Goal: Task Accomplishment & Management: Manage account settings

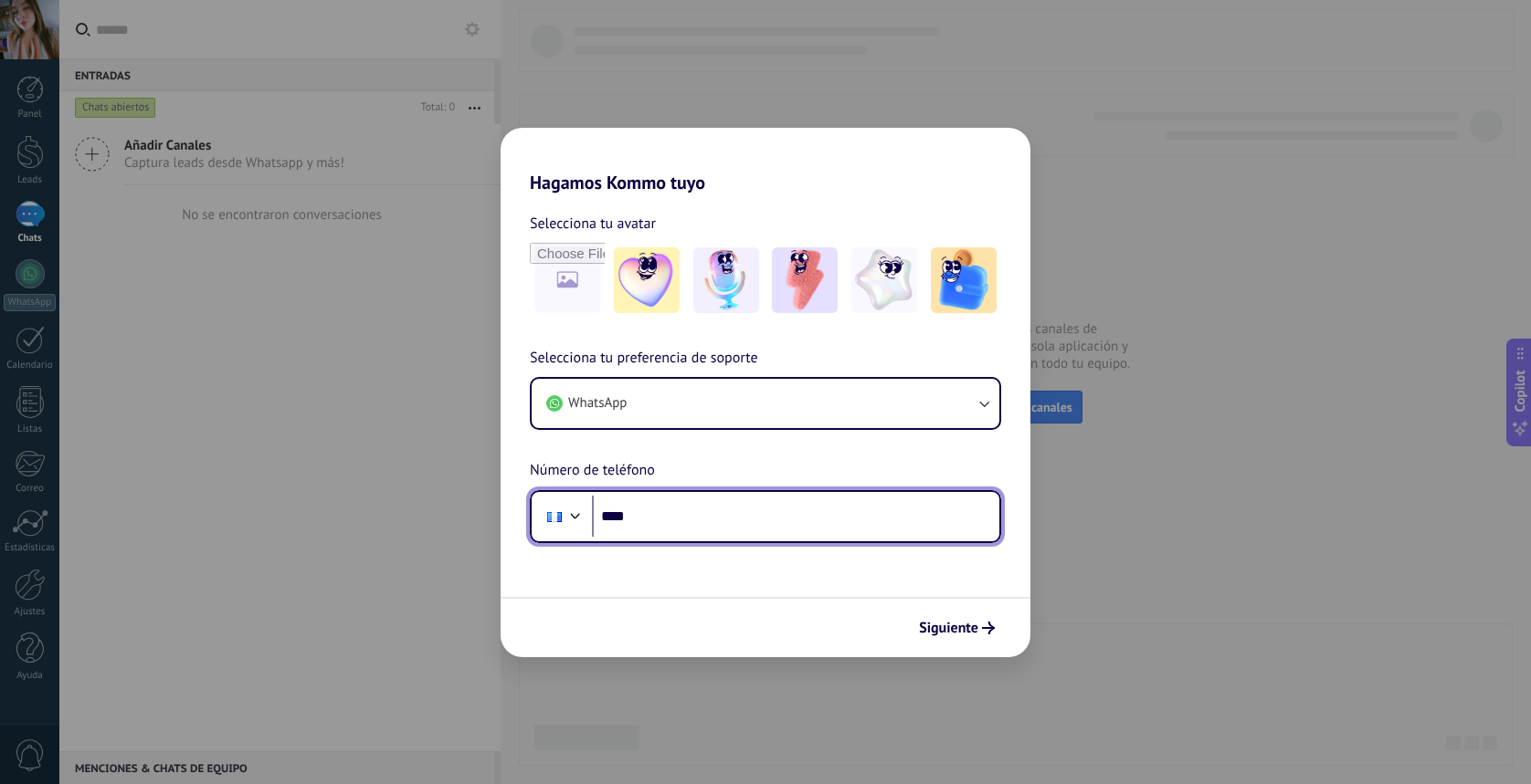
click at [674, 517] on input "****" at bounding box center [796, 517] width 407 height 42
type input "**********"
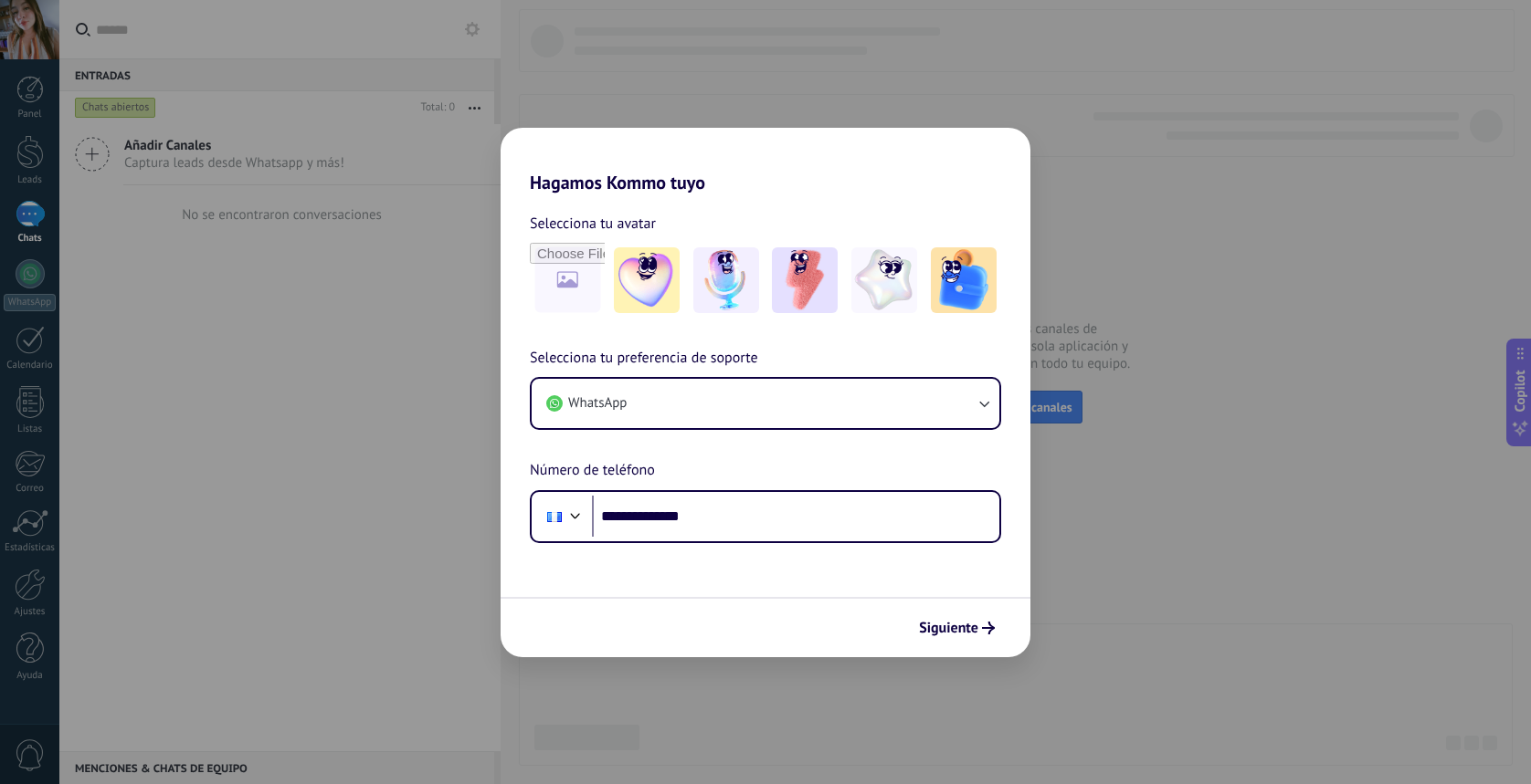
click at [954, 633] on span "Siguiente" at bounding box center [948, 628] width 59 height 13
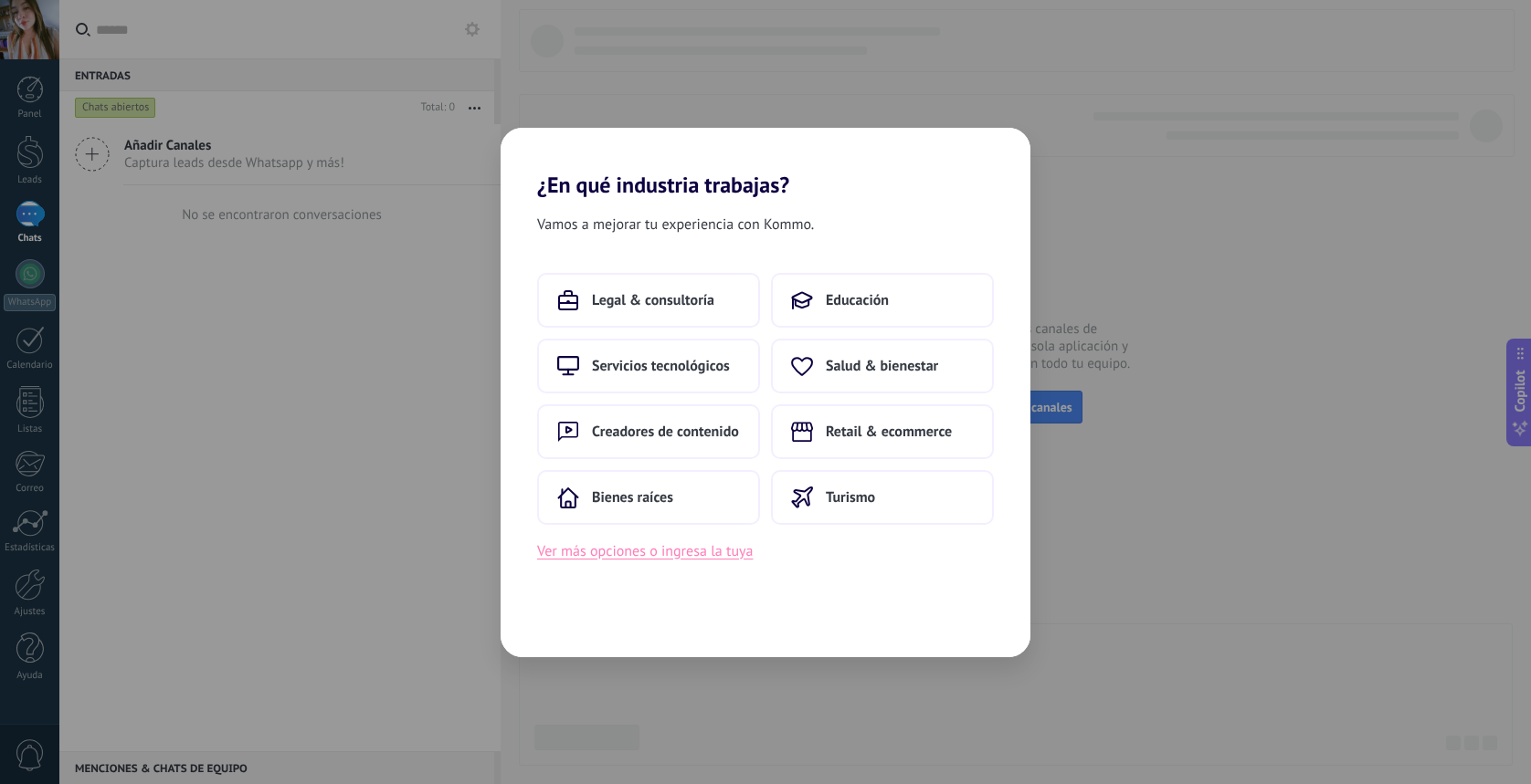
click at [685, 553] on button "Ver más opciones o ingresa la tuya" at bounding box center [645, 551] width 215 height 24
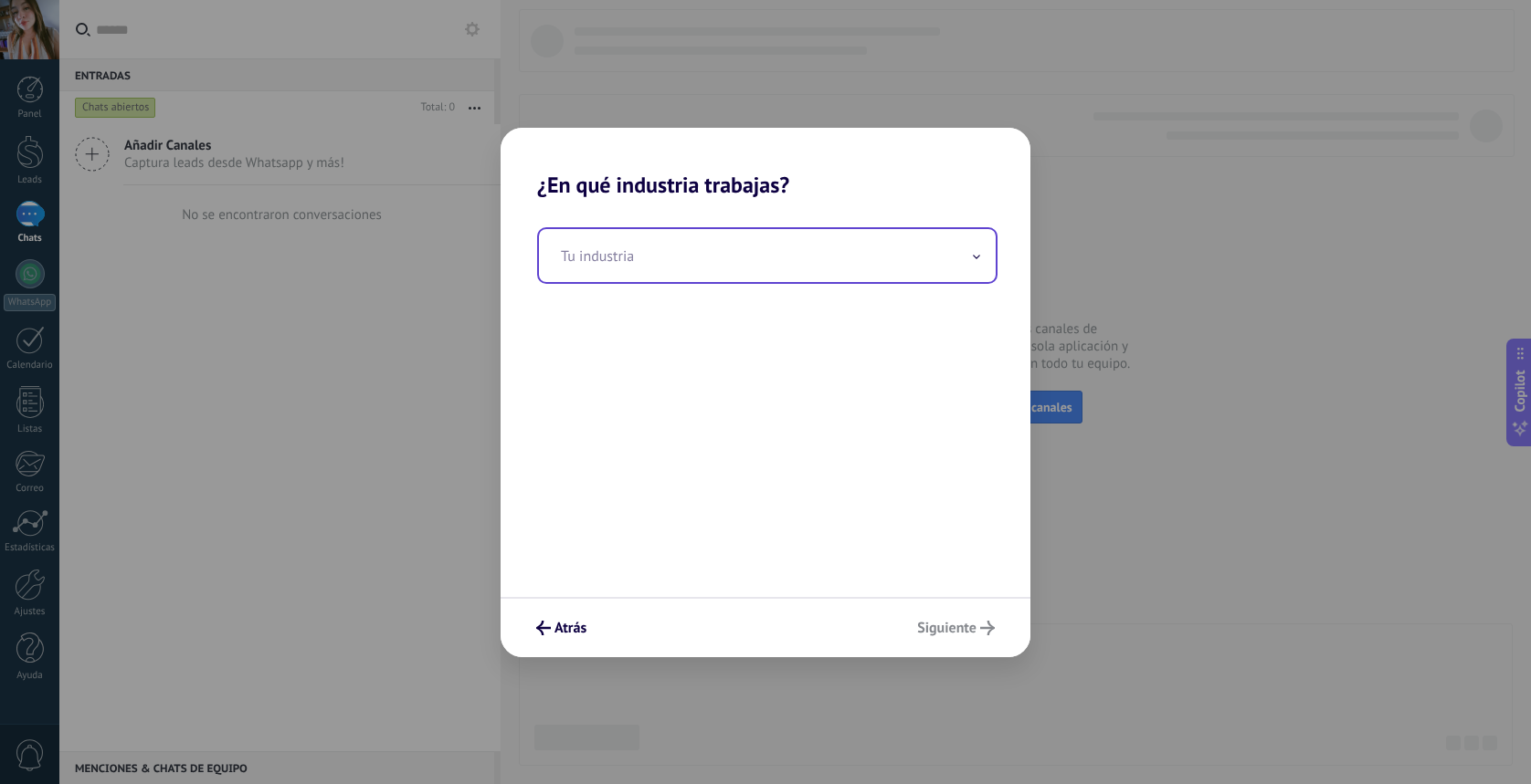
click at [737, 269] on input "text" at bounding box center [767, 256] width 457 height 53
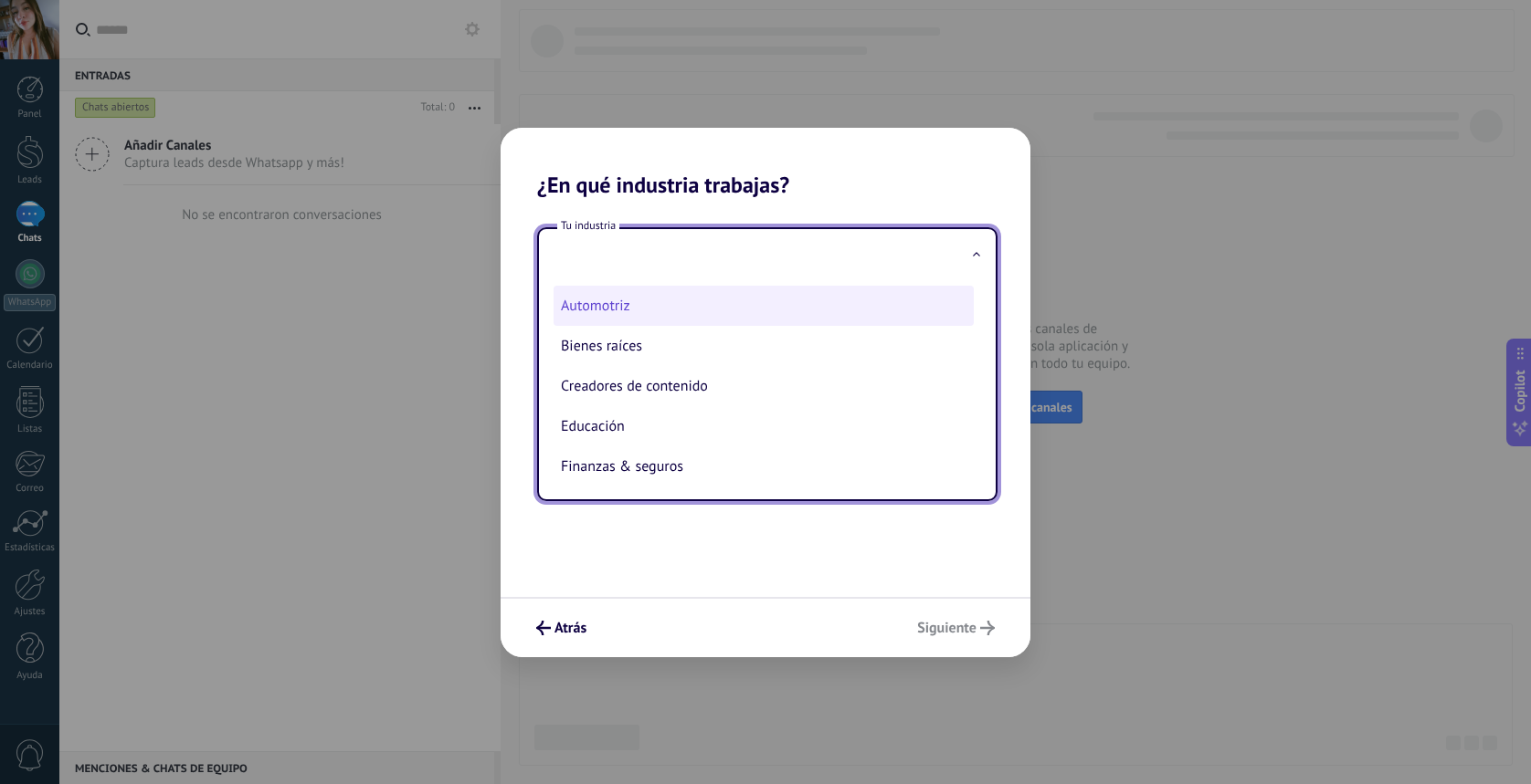
click at [690, 318] on li "Automotriz" at bounding box center [763, 305] width 420 height 40
type input "**********"
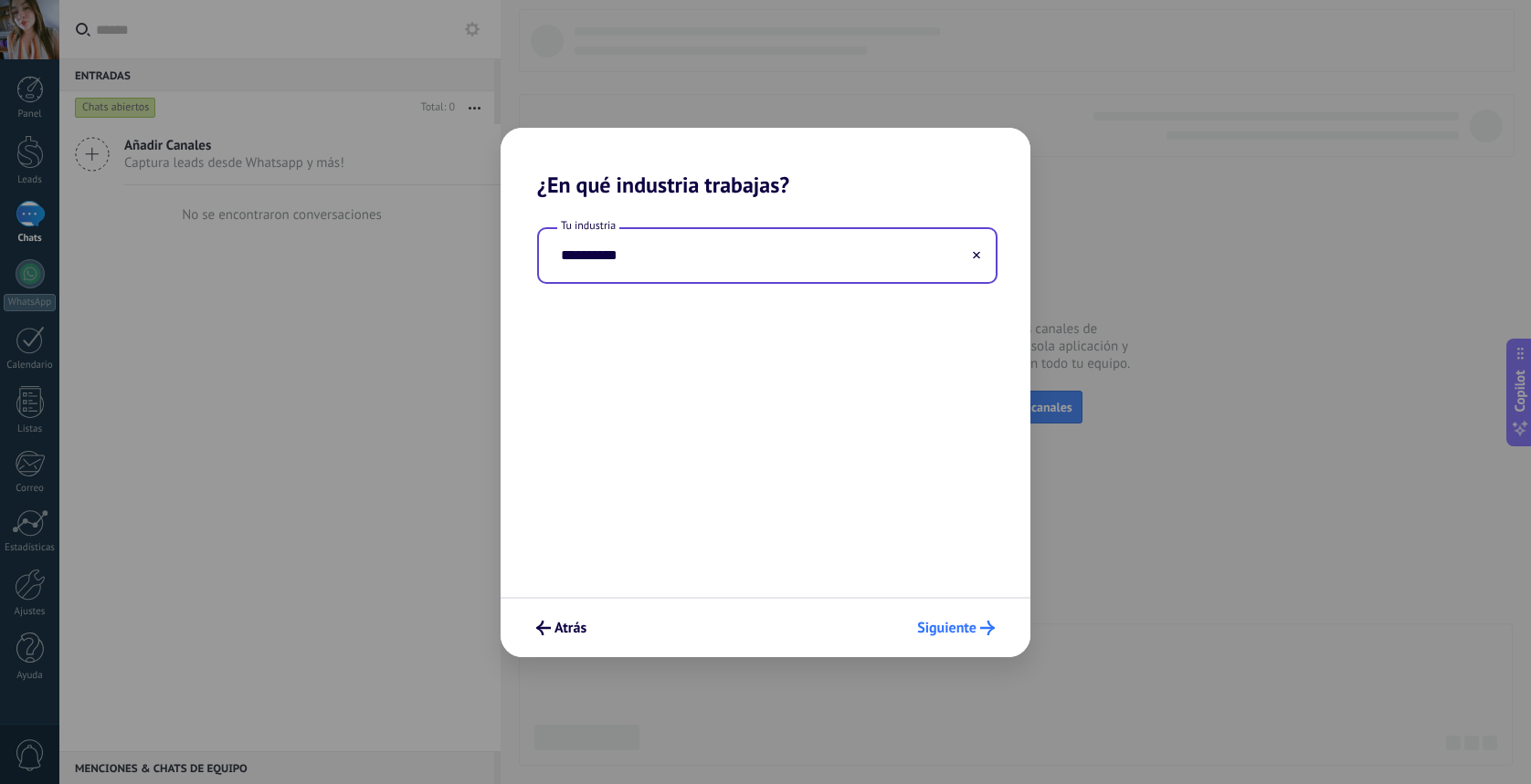
click at [947, 622] on span "Siguiente" at bounding box center [946, 628] width 59 height 13
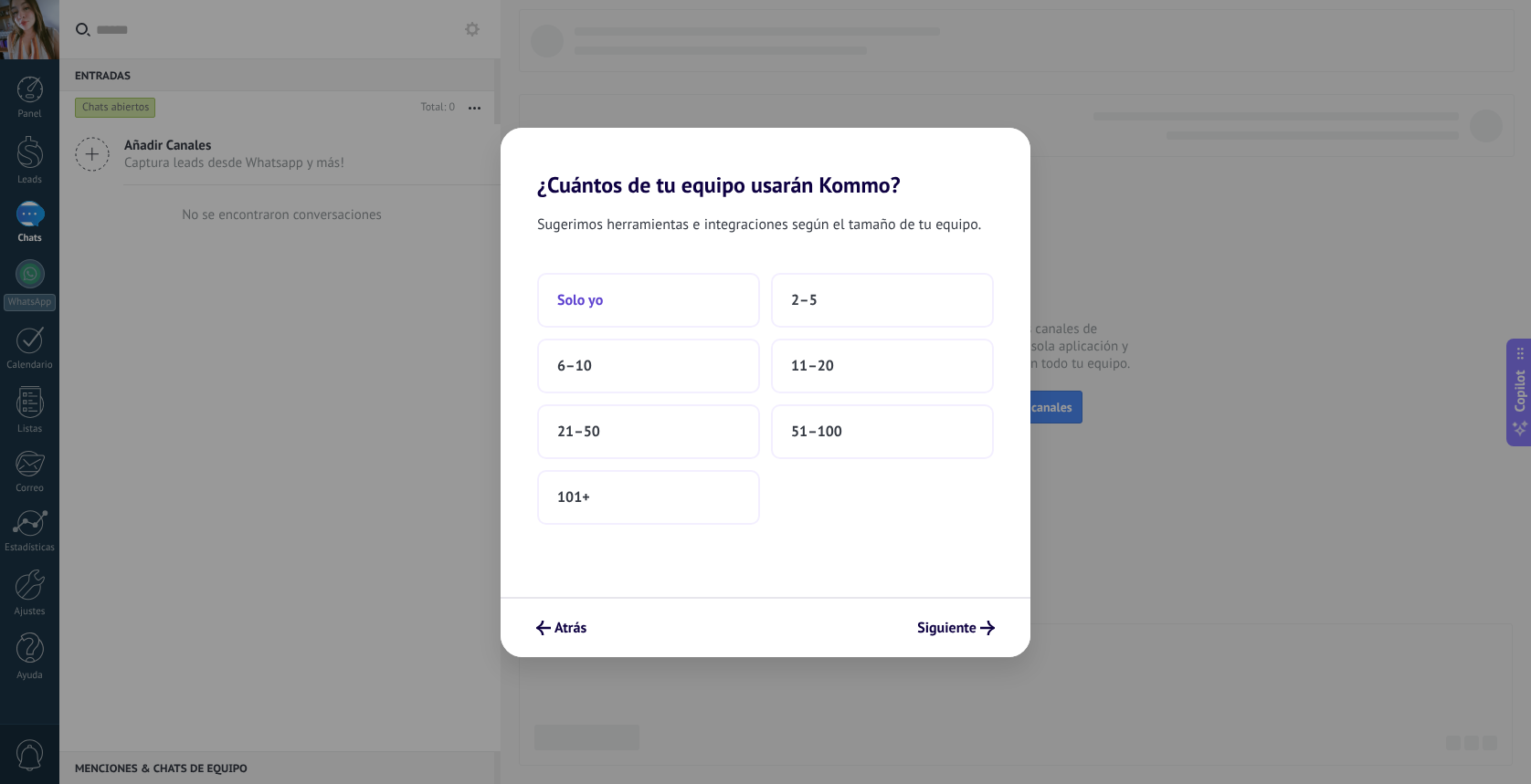
click at [657, 293] on button "Solo yo" at bounding box center [649, 300] width 223 height 55
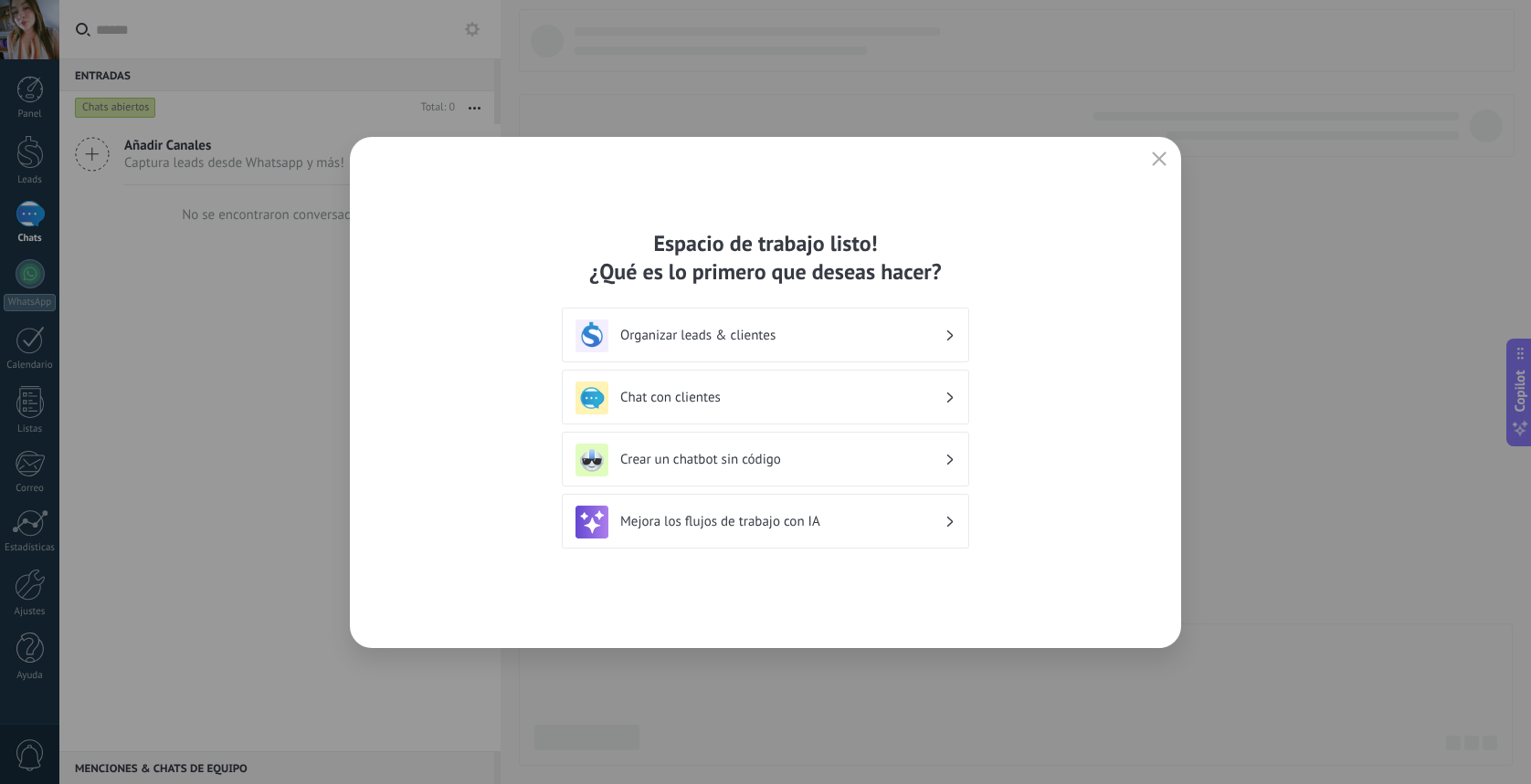
click at [1160, 156] on icon "button" at bounding box center [1159, 158] width 15 height 15
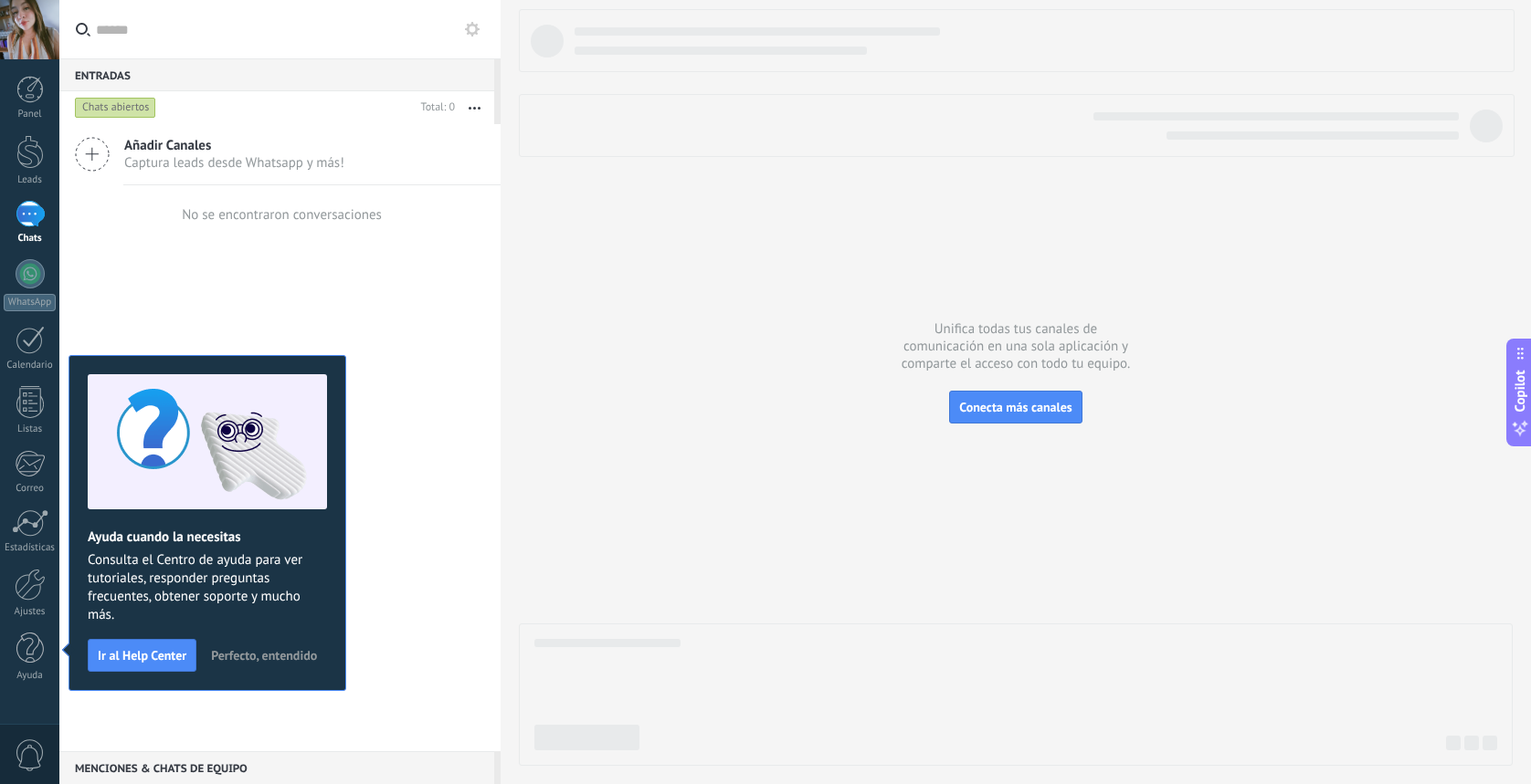
click at [282, 654] on span "Perfecto, entendido" at bounding box center [264, 655] width 106 height 13
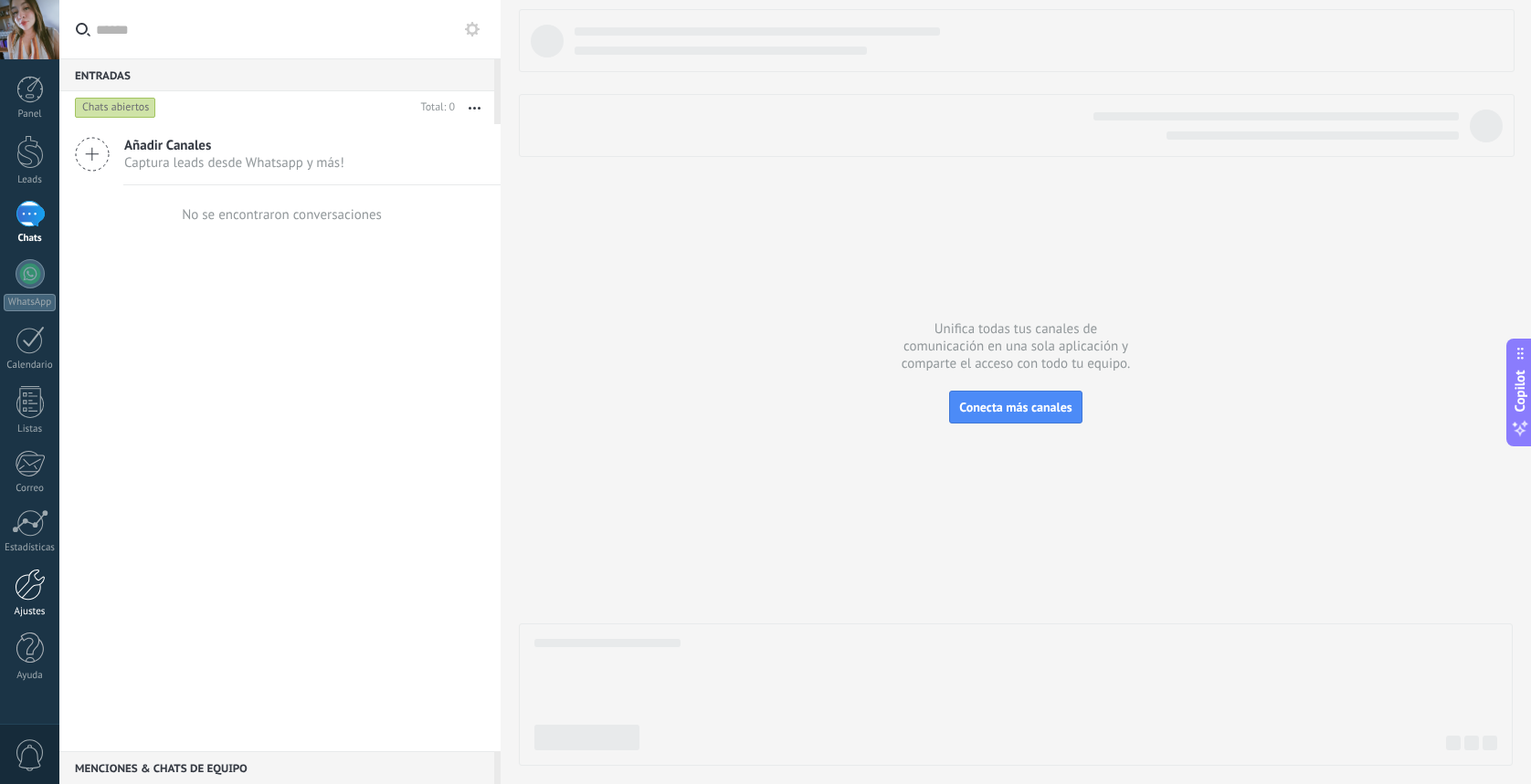
click at [35, 586] on div at bounding box center [30, 584] width 31 height 32
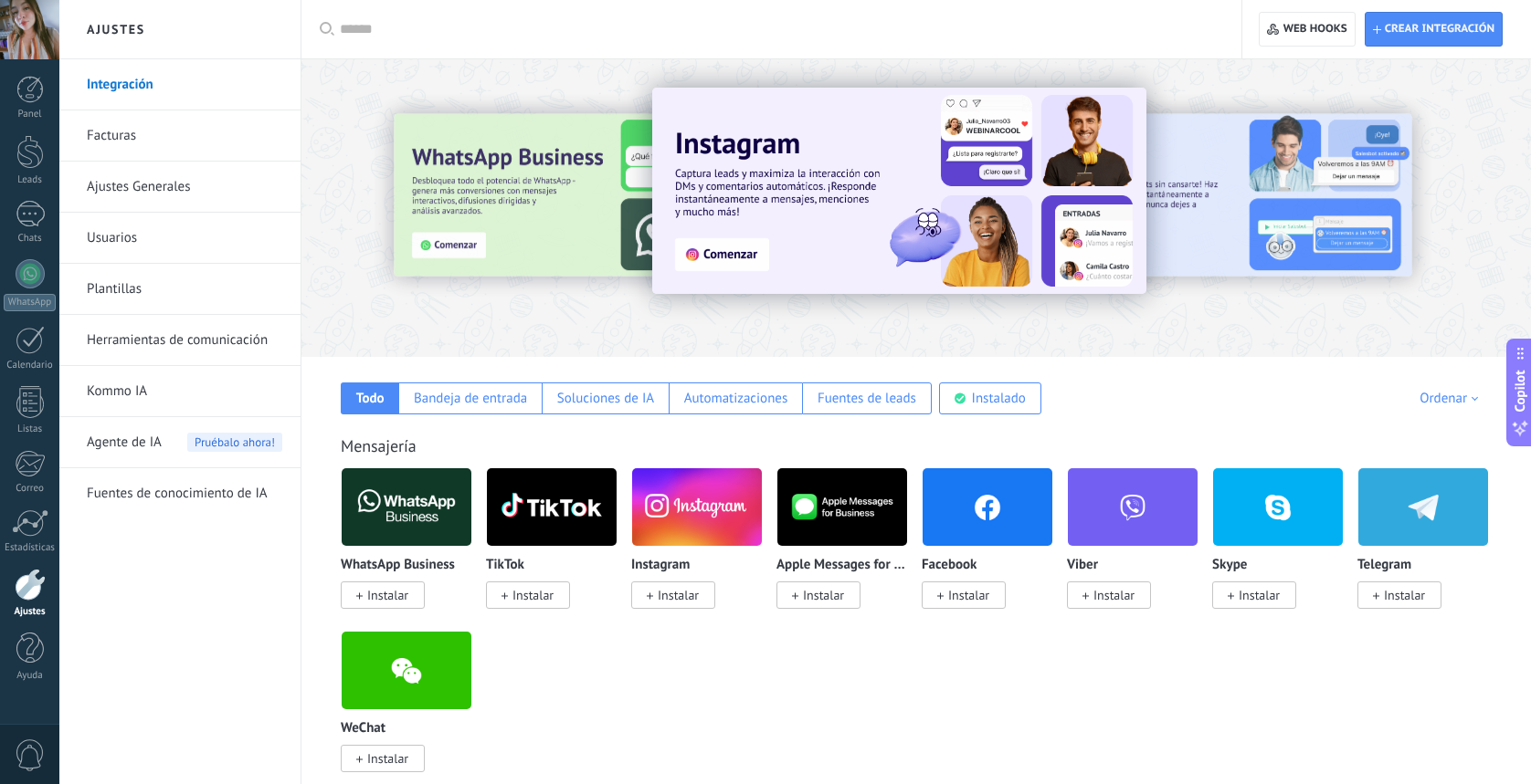
click at [181, 87] on link "Integración" at bounding box center [185, 84] width 196 height 51
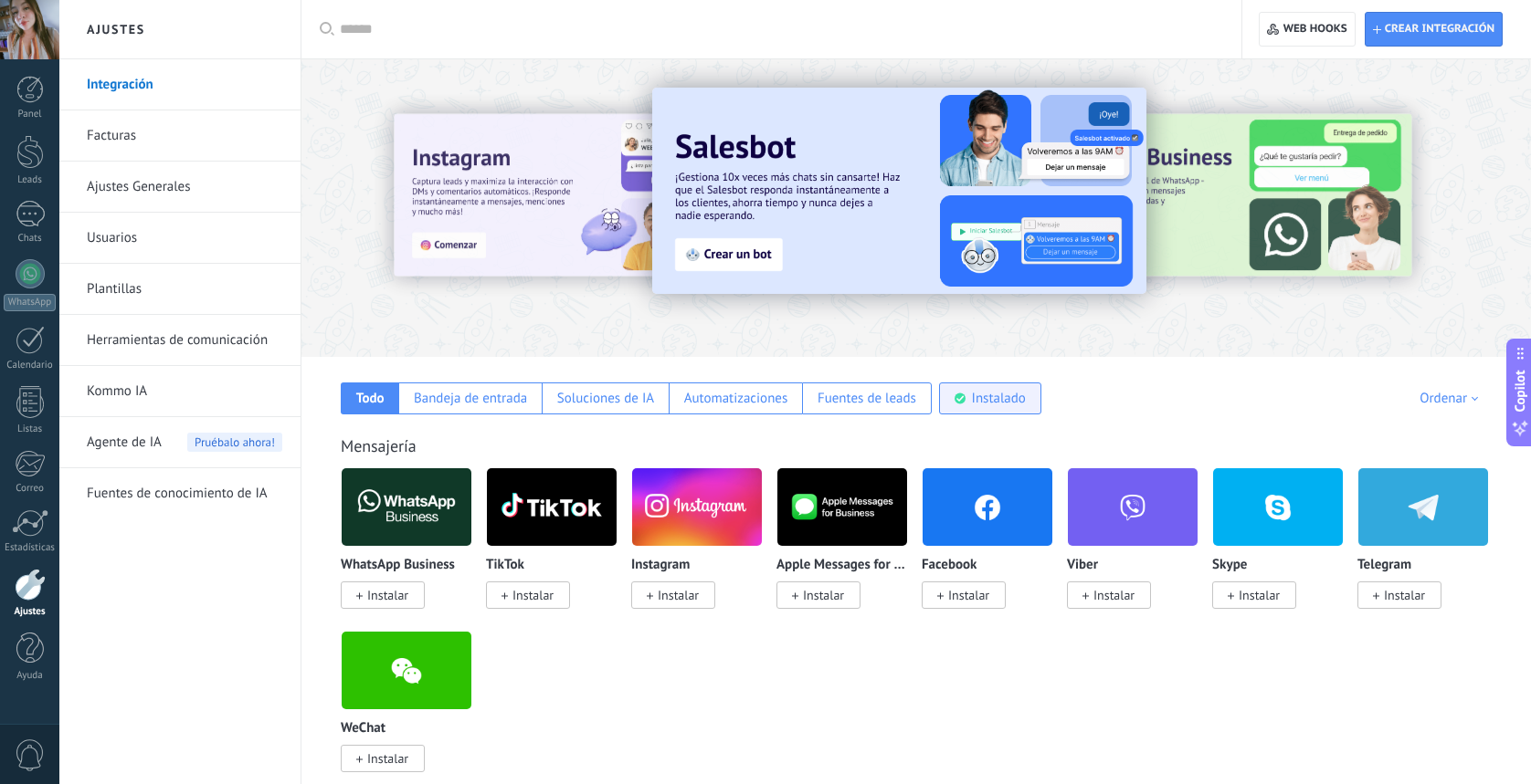
click at [990, 402] on div "Instalado" at bounding box center [1000, 398] width 54 height 17
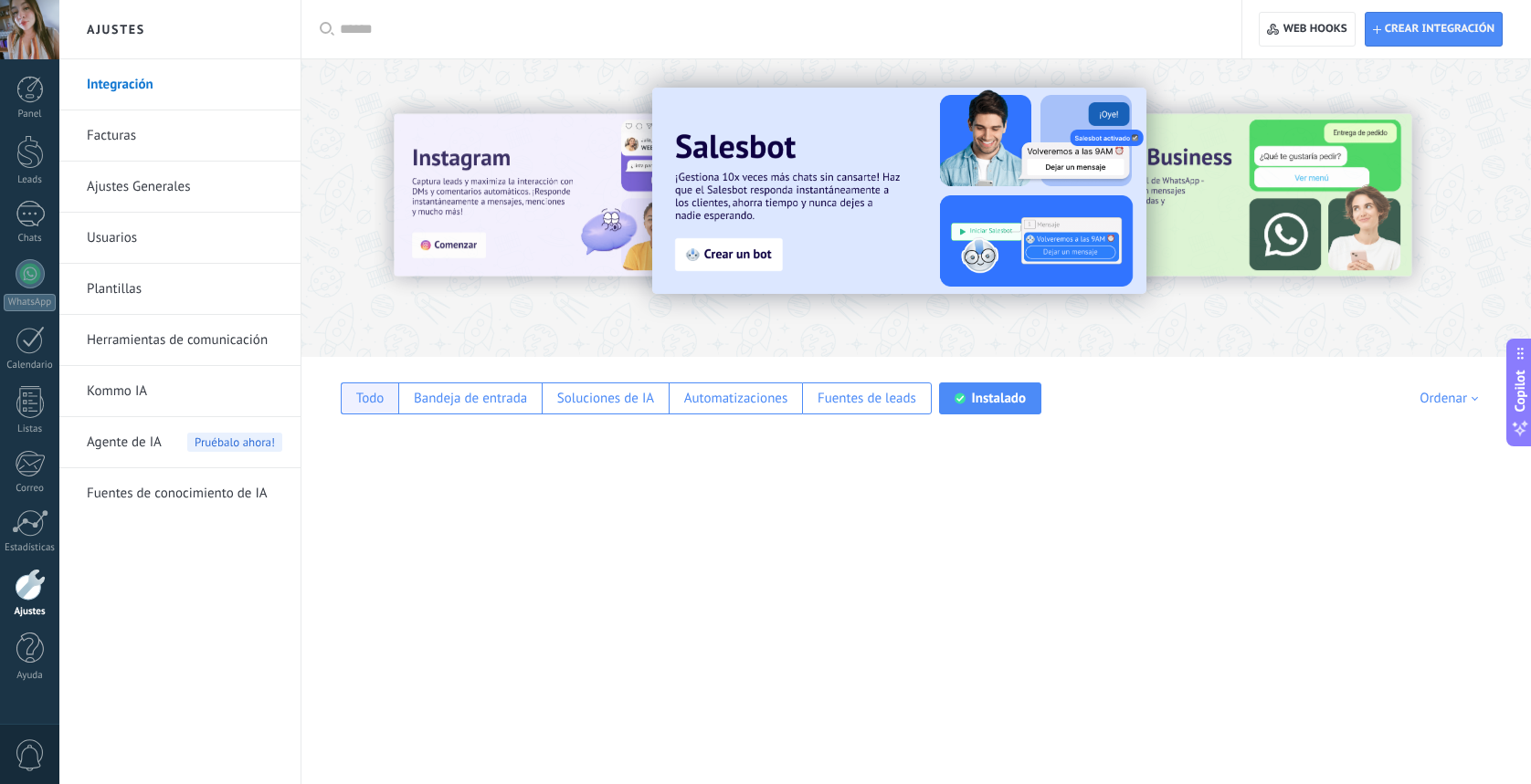
click at [382, 403] on div "Todo" at bounding box center [370, 398] width 28 height 17
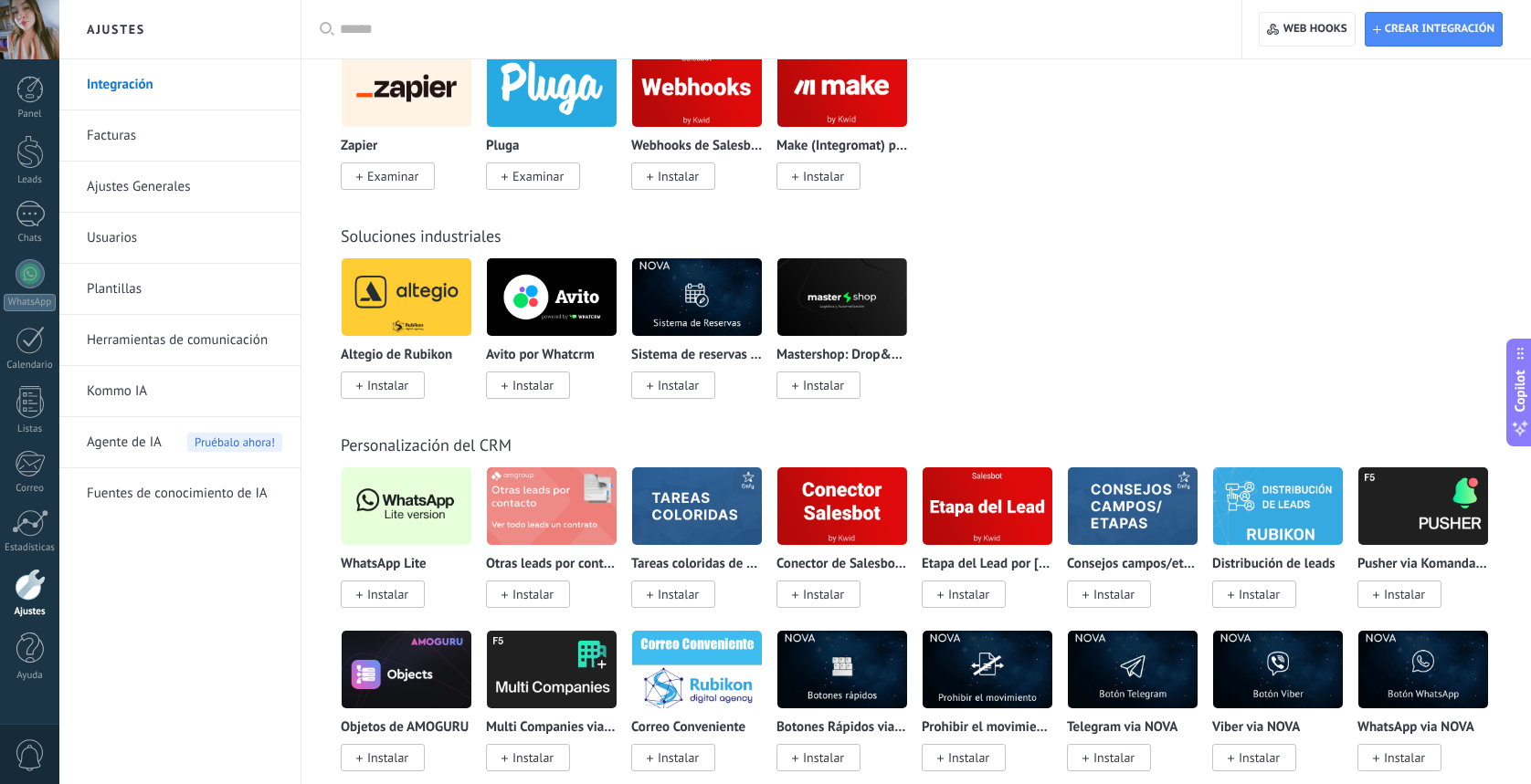
scroll to position [3120, 0]
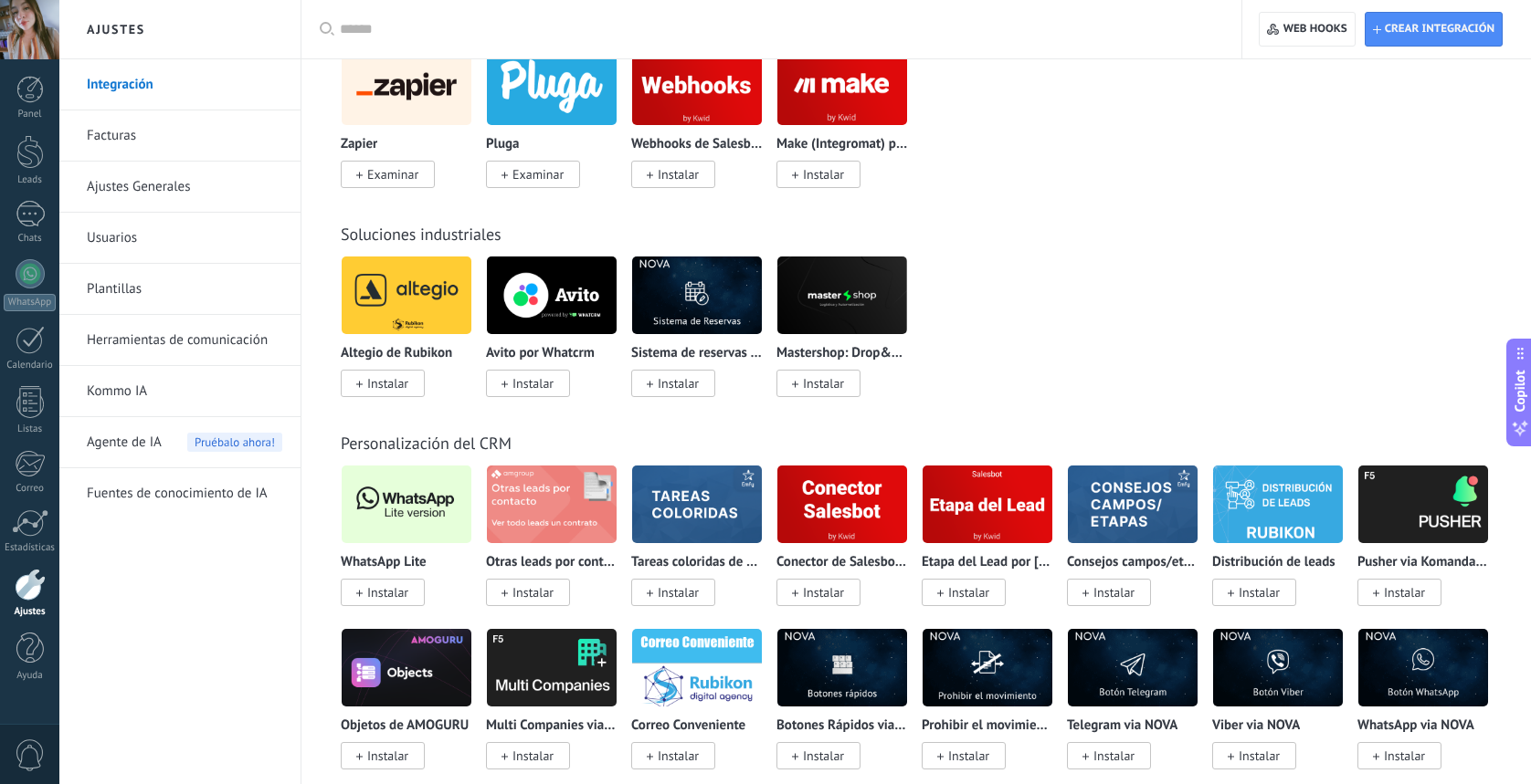
click at [409, 607] on span "Instalar" at bounding box center [382, 592] width 84 height 27
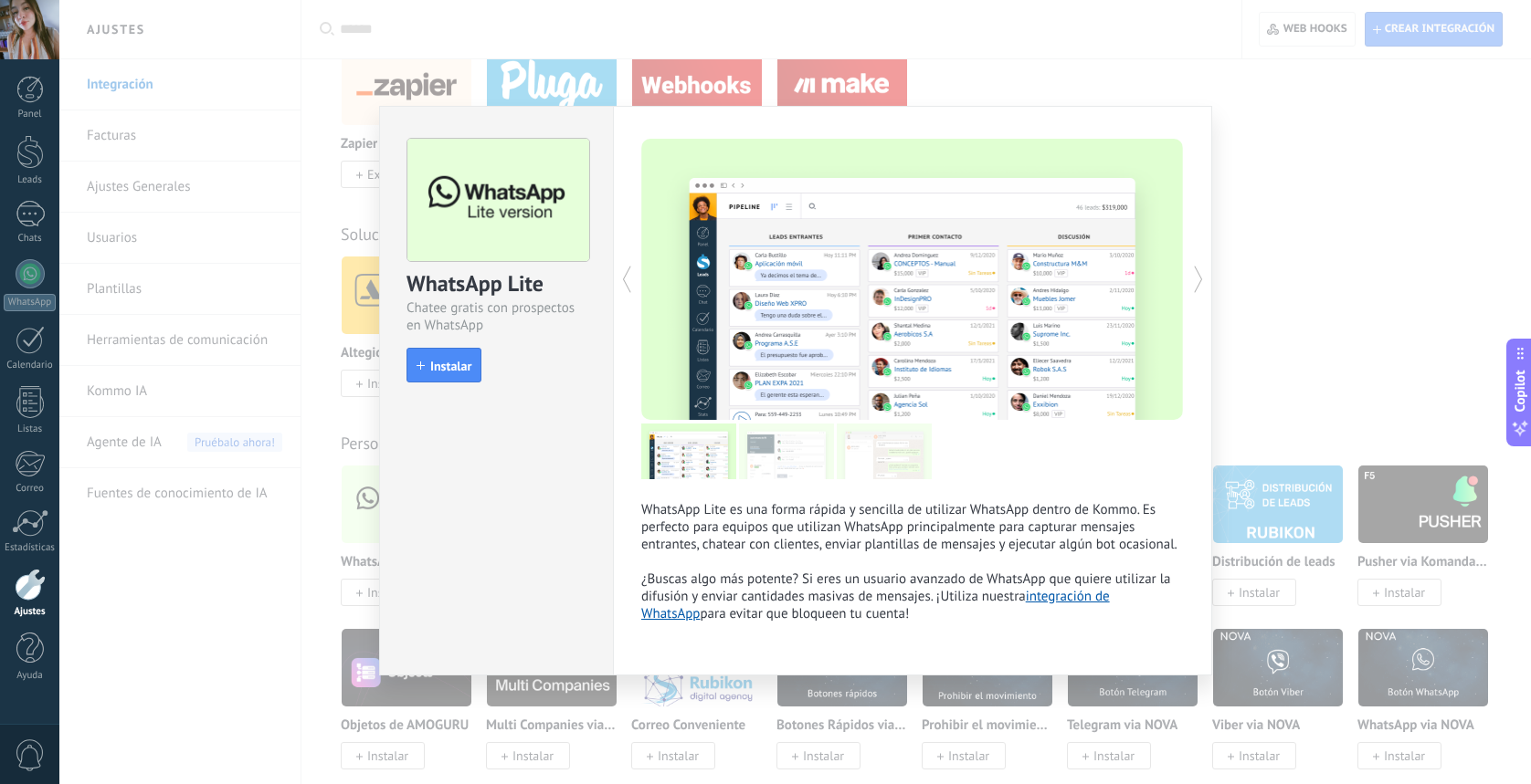
drag, startPoint x: 467, startPoint y: 369, endPoint x: 491, endPoint y: 408, distance: 45.8
click at [467, 369] on span "Instalar" at bounding box center [451, 365] width 41 height 13
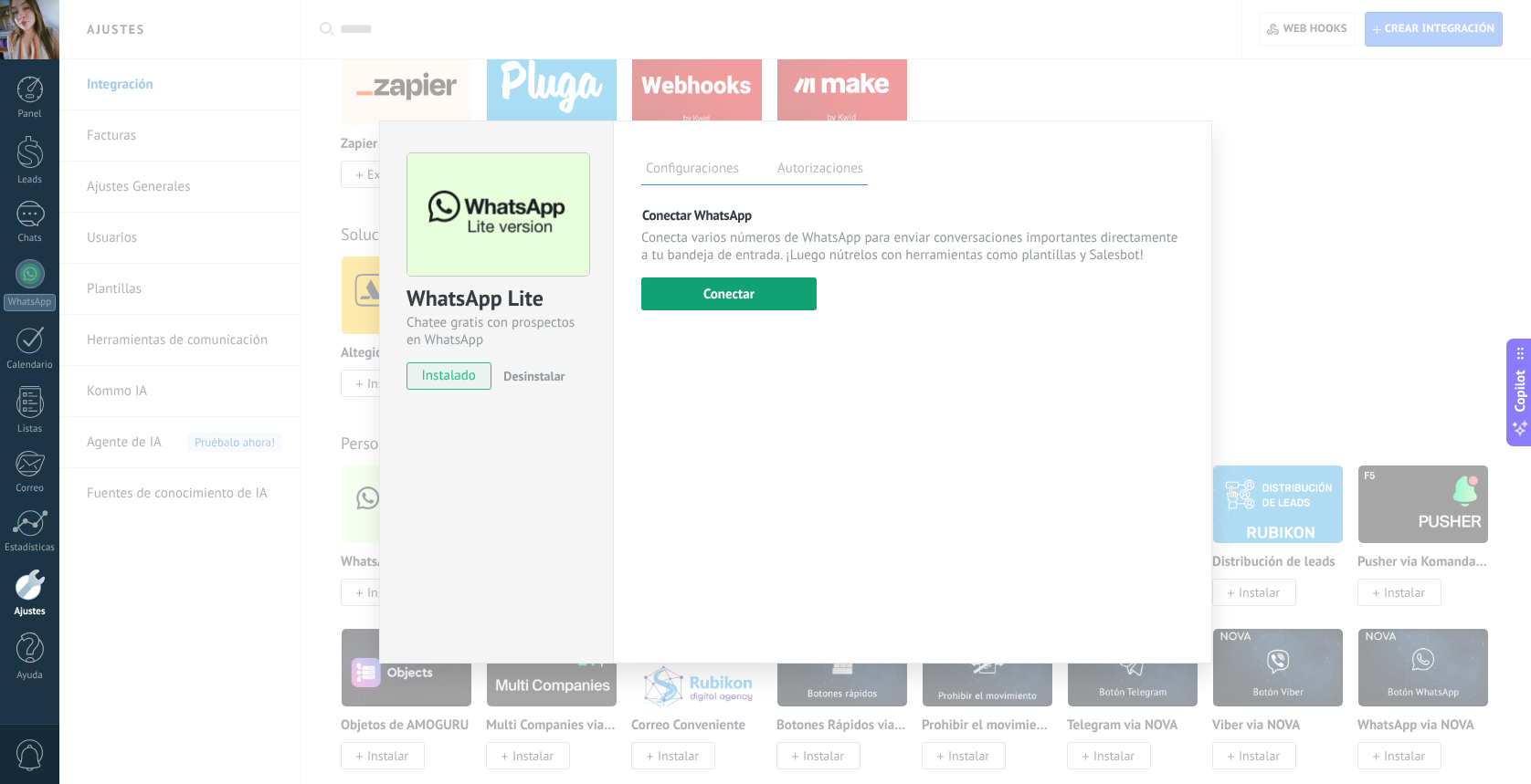
click at [812, 310] on button "Conectar" at bounding box center [729, 294] width 175 height 33
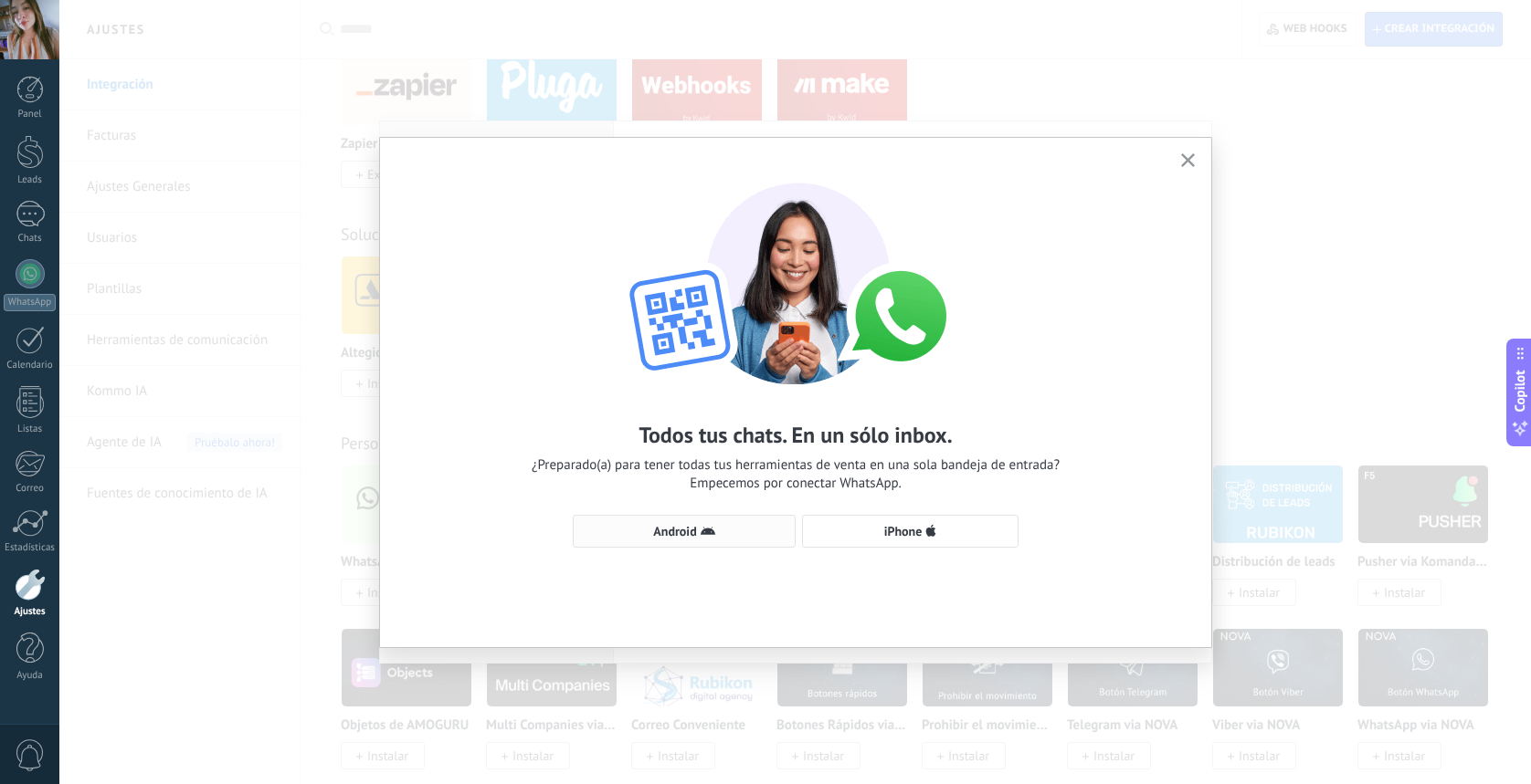
click at [761, 528] on span "Android" at bounding box center [684, 531] width 203 height 15
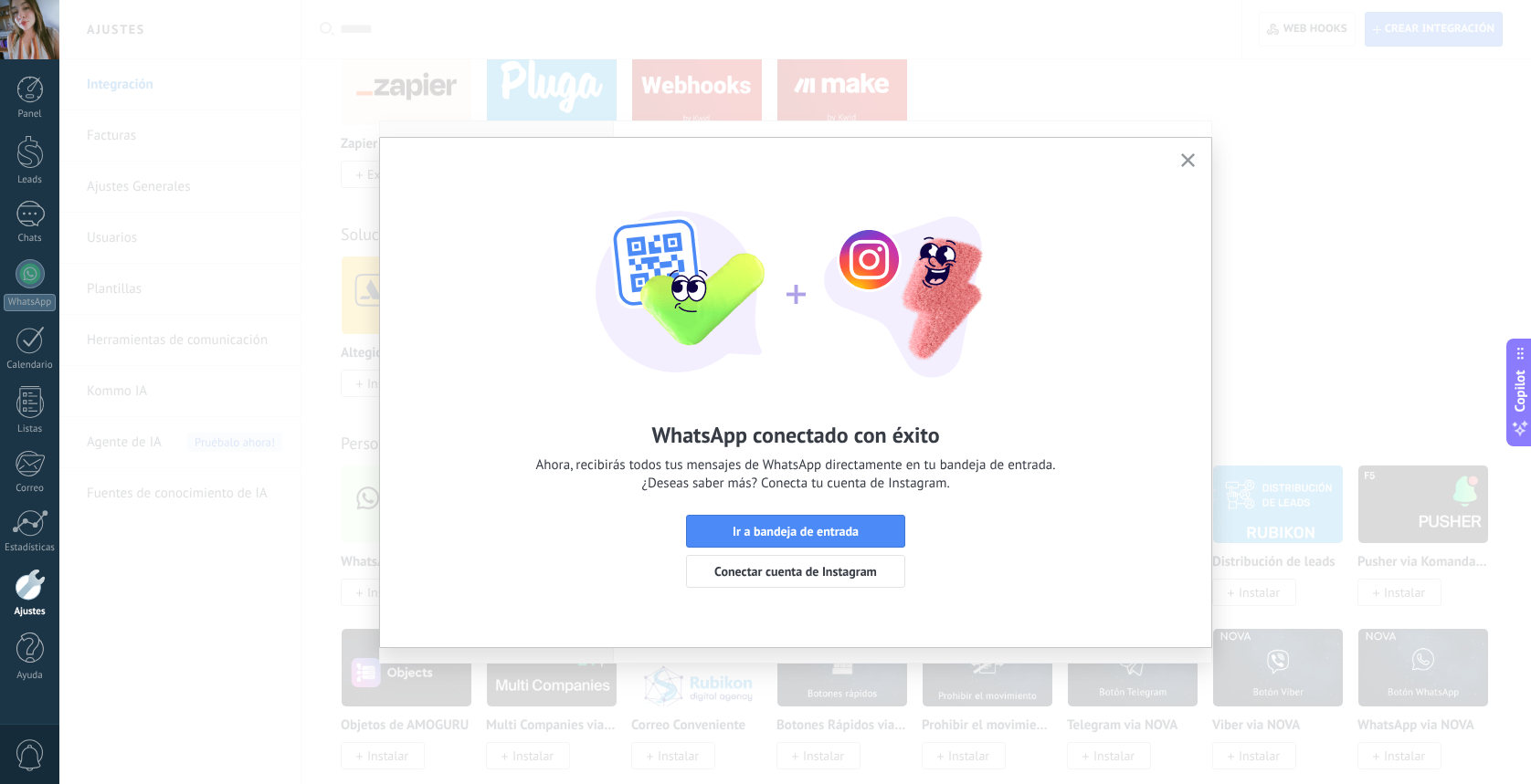
click at [1191, 165] on icon "button" at bounding box center [1188, 160] width 14 height 14
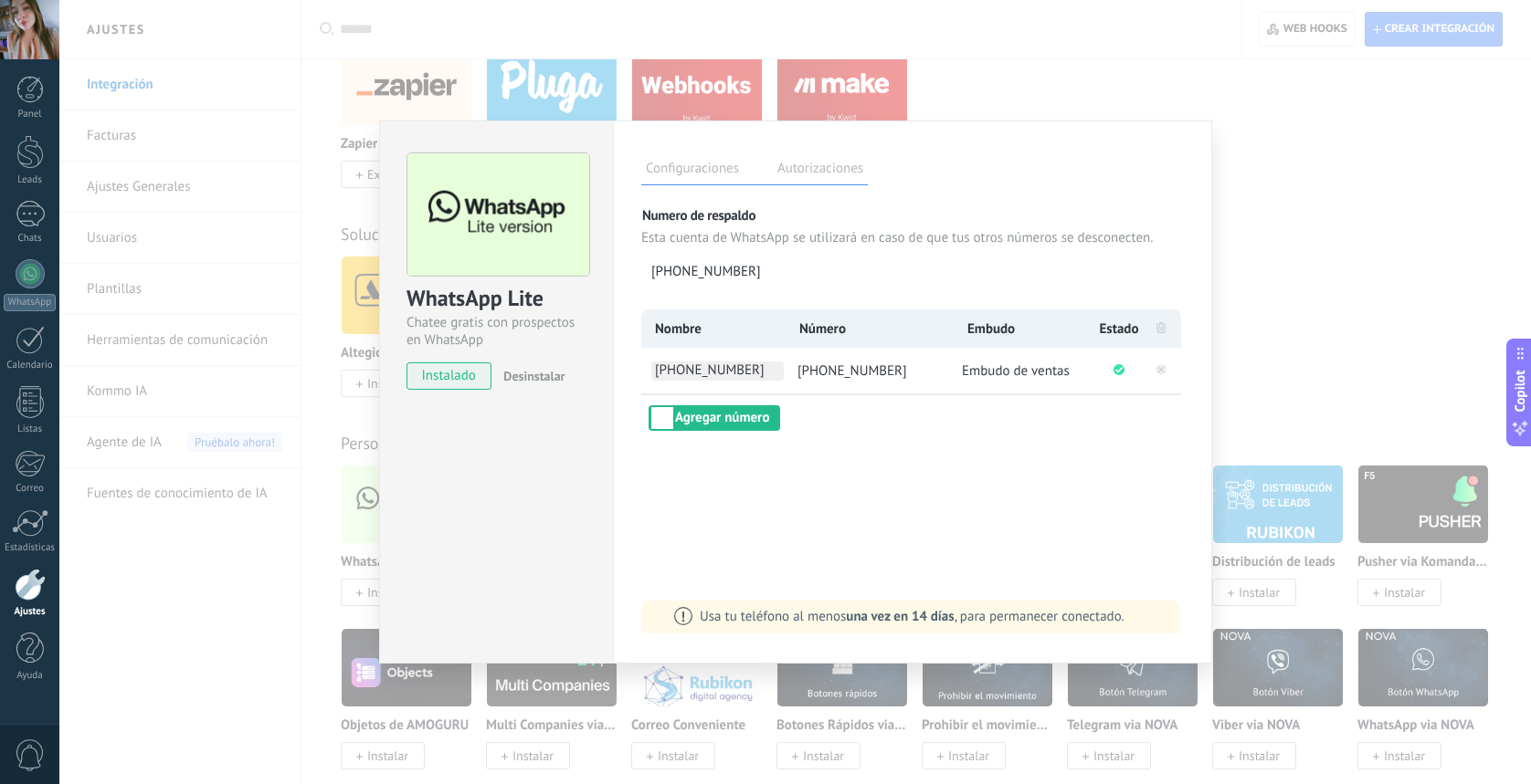
click at [763, 372] on span "+502 3245 9662" at bounding box center [718, 371] width 133 height 19
drag, startPoint x: 766, startPoint y: 370, endPoint x: 756, endPoint y: 372, distance: 10.2
click at [756, 372] on input "**********" at bounding box center [718, 371] width 133 height 19
drag, startPoint x: 720, startPoint y: 369, endPoint x: 640, endPoint y: 355, distance: 81.2
click at [640, 355] on div "**********" at bounding box center [912, 392] width 599 height 544
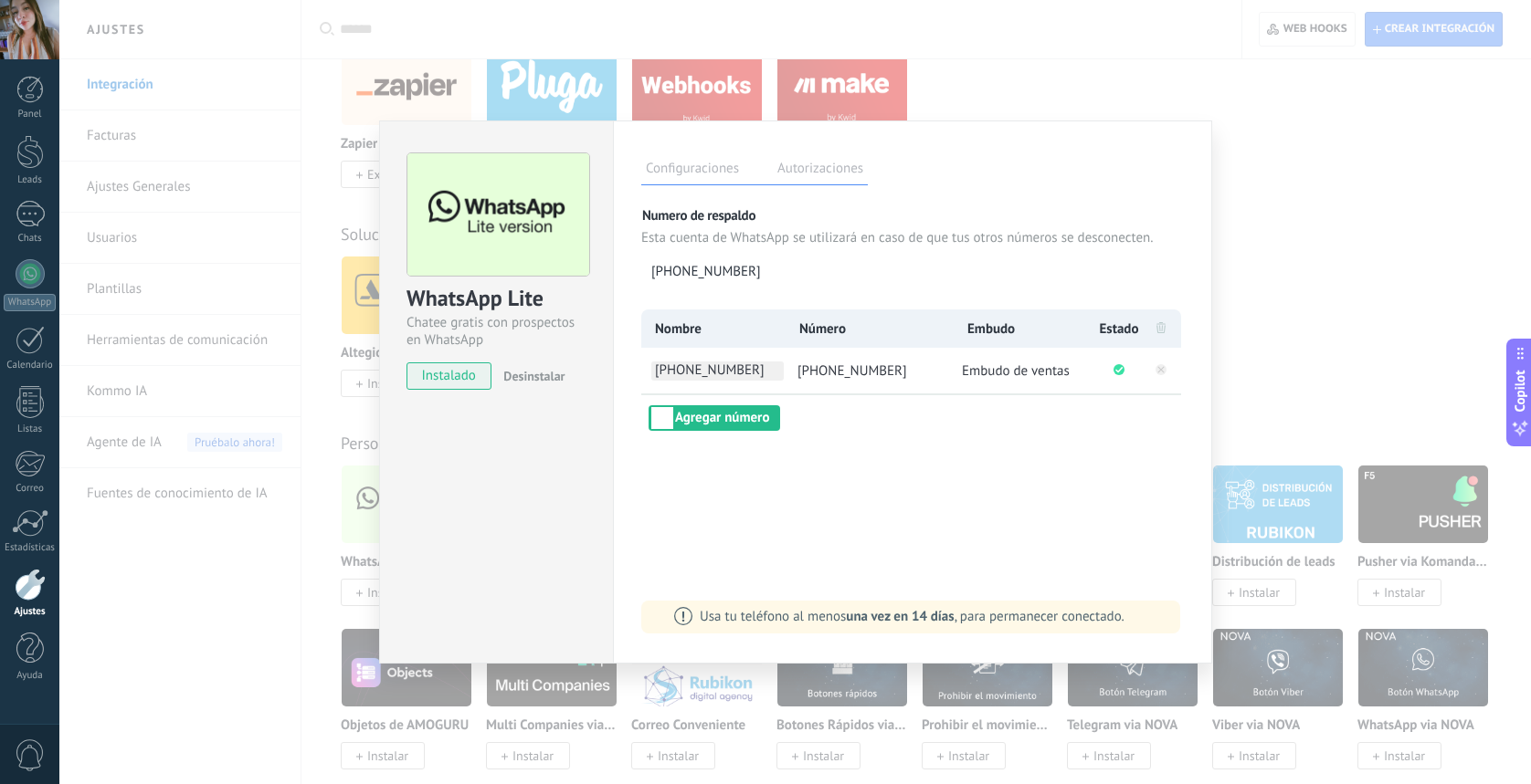
click at [720, 370] on span "+502 3245 9662" at bounding box center [718, 371] width 133 height 19
click at [719, 370] on input "**********" at bounding box center [718, 371] width 133 height 19
click at [723, 372] on input "**********" at bounding box center [718, 371] width 133 height 19
type input "**********"
click at [1023, 459] on div "**********" at bounding box center [912, 392] width 599 height 544
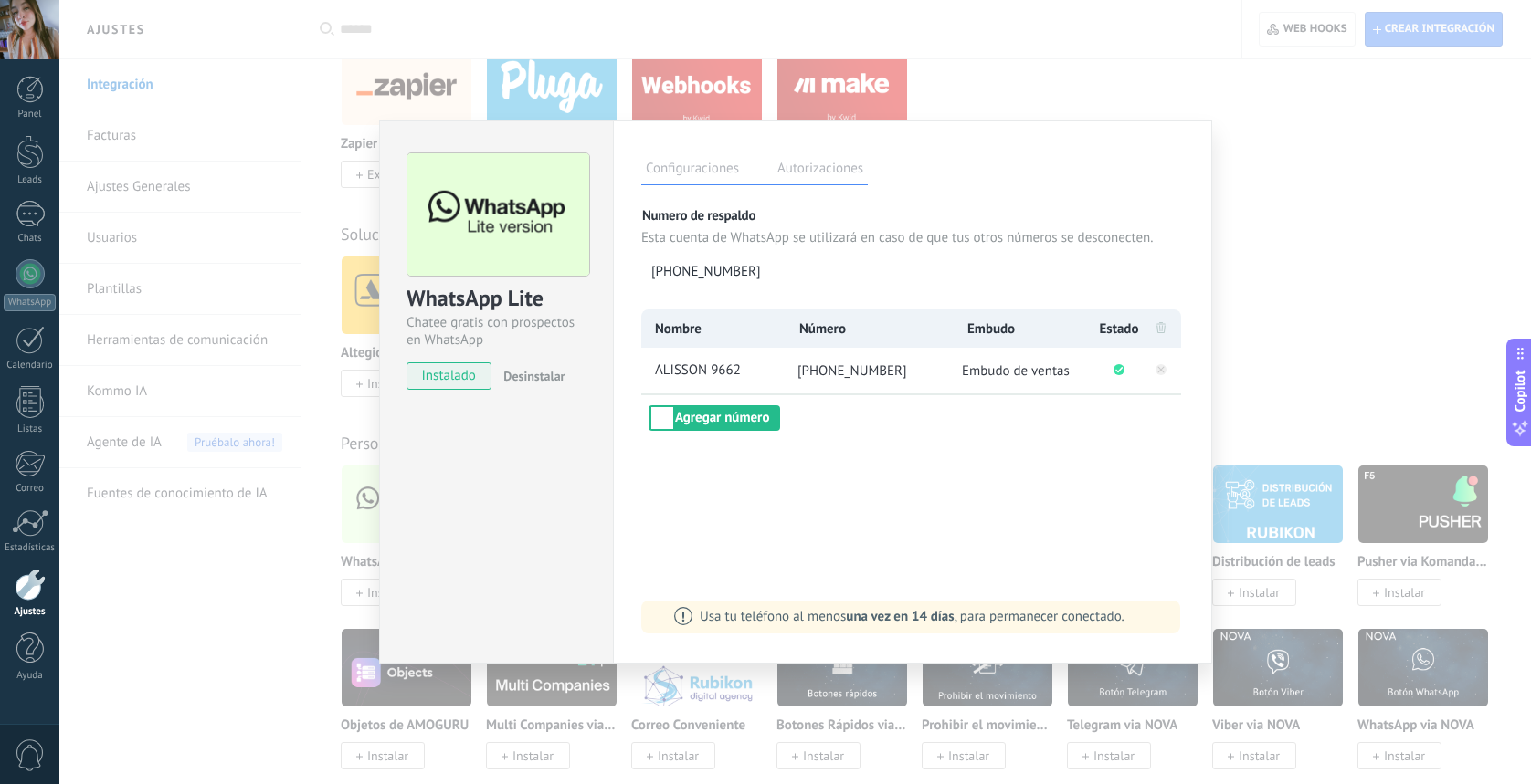
click at [1383, 397] on div "WhatsApp Lite Chatee gratis con prospectos en WhatsApp instalado Desinstalar Co…" at bounding box center [795, 392] width 1472 height 784
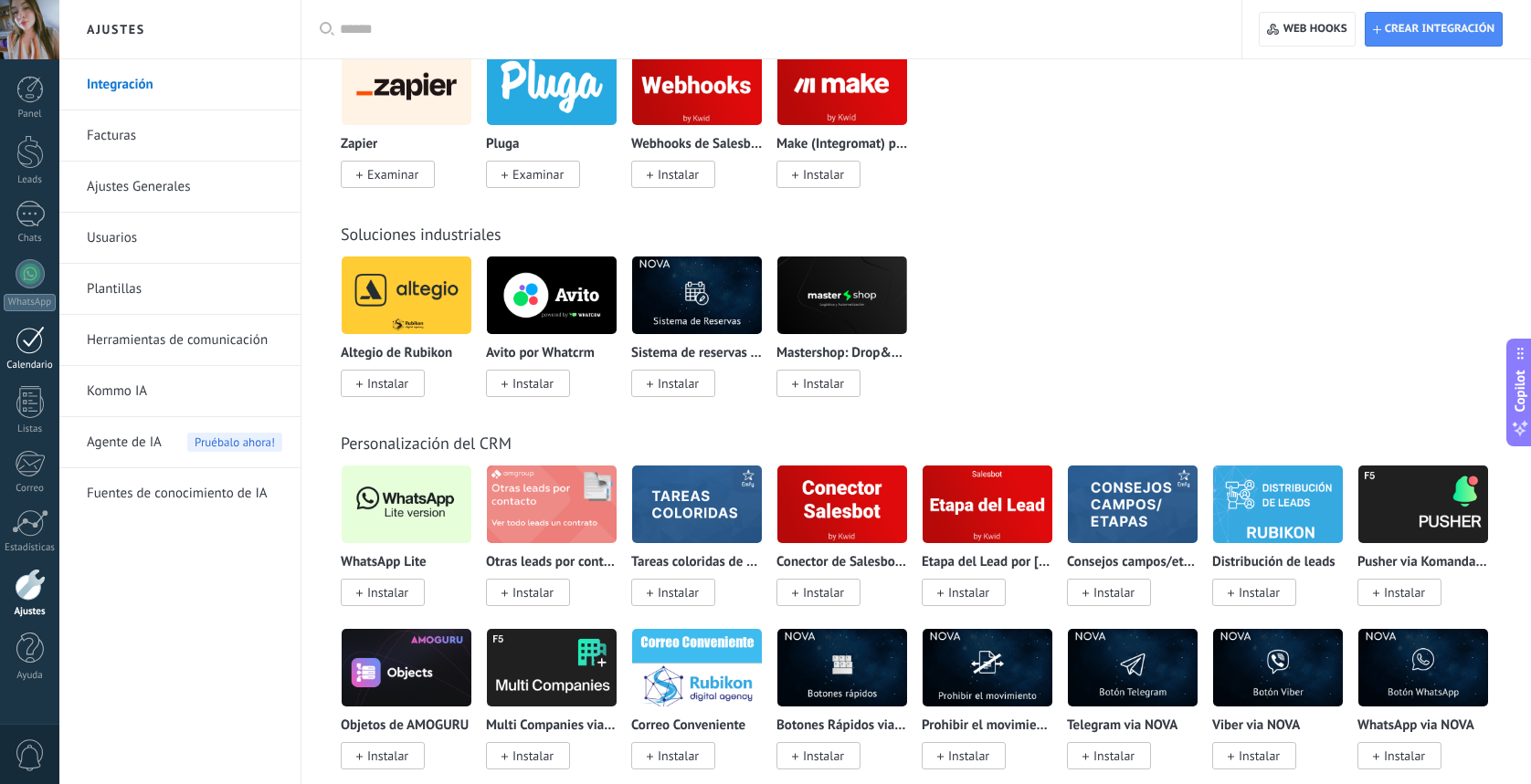
click at [39, 341] on div at bounding box center [30, 339] width 29 height 28
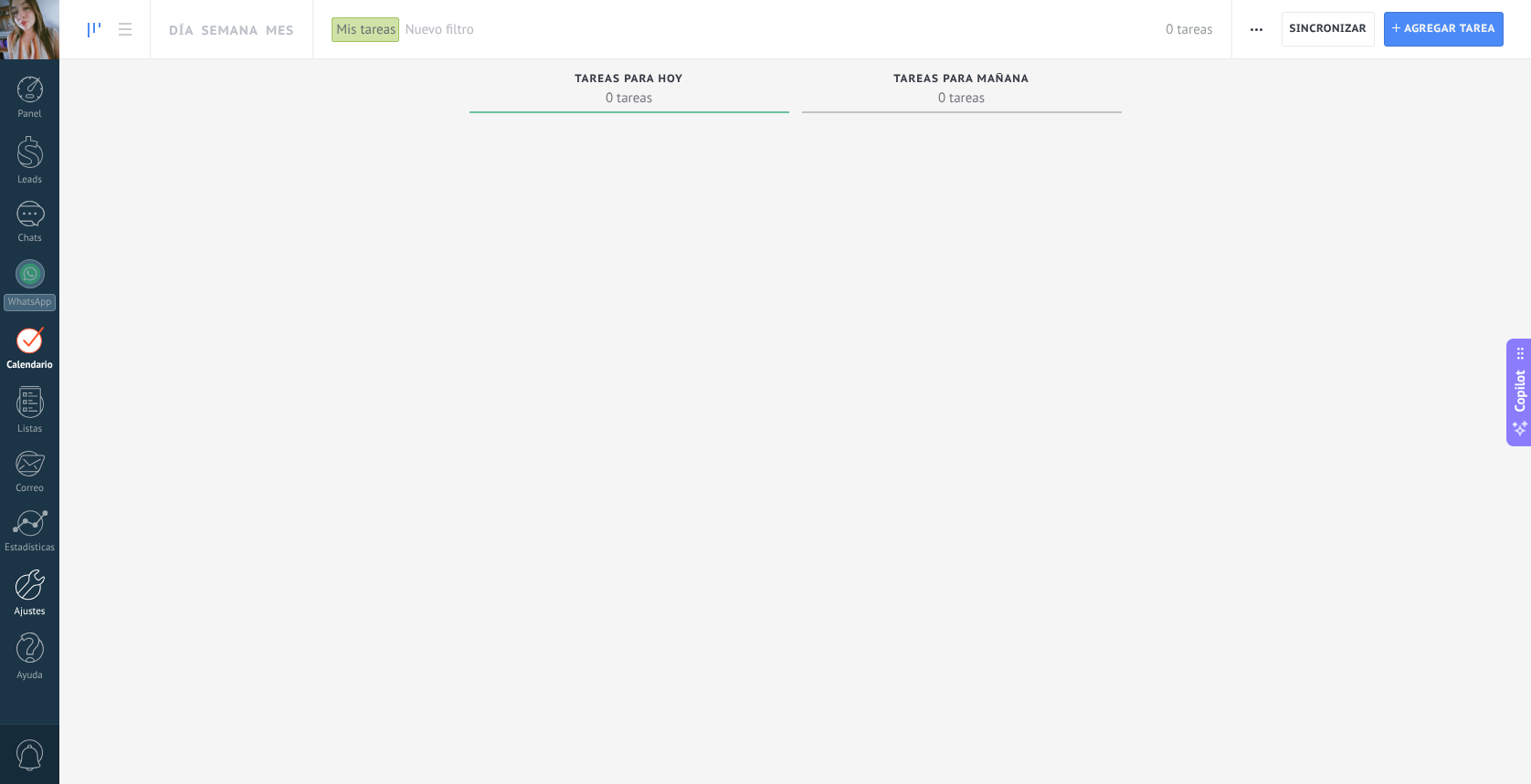
click at [33, 596] on div at bounding box center [30, 584] width 31 height 32
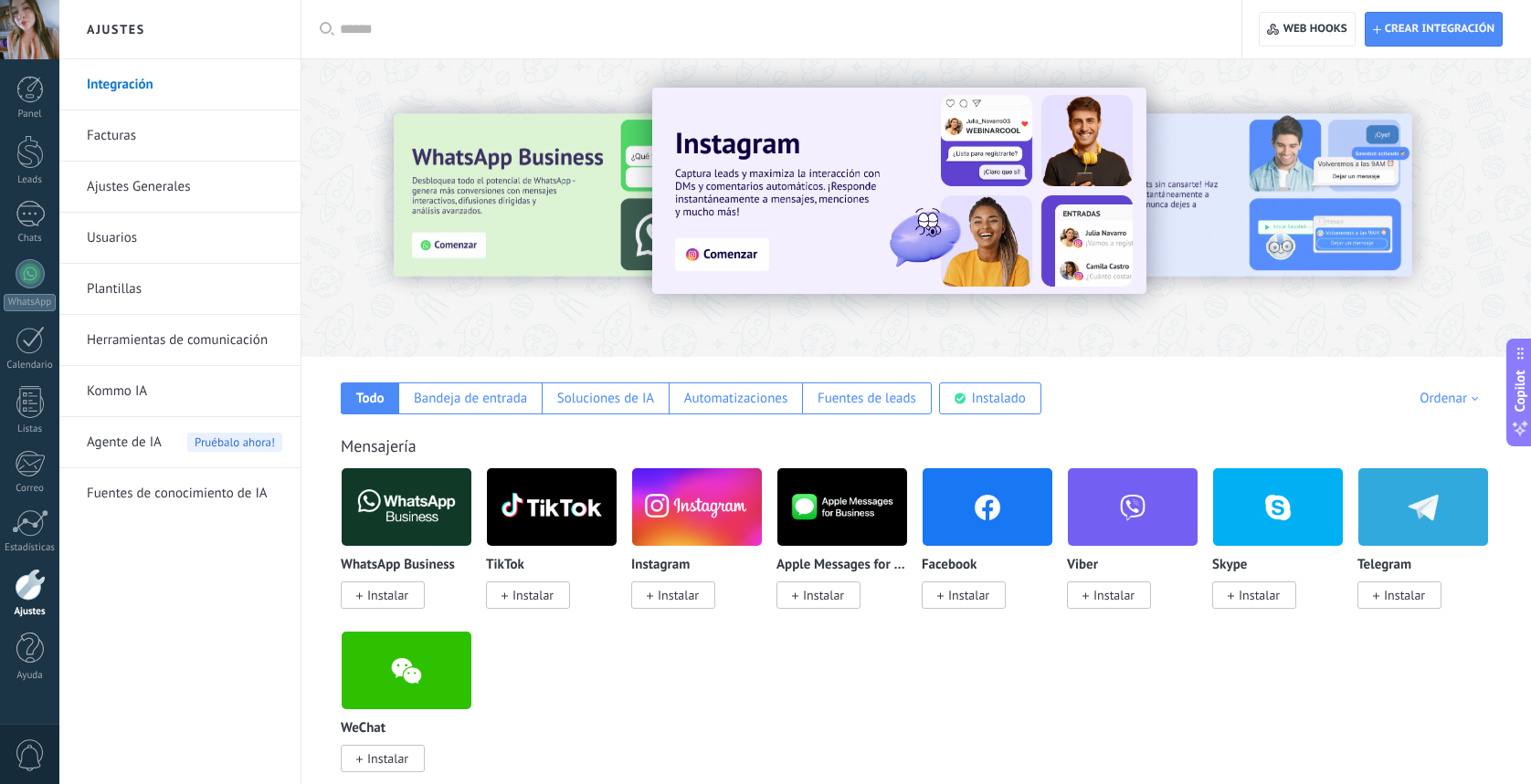
click at [169, 101] on link "Integración" at bounding box center [185, 84] width 196 height 51
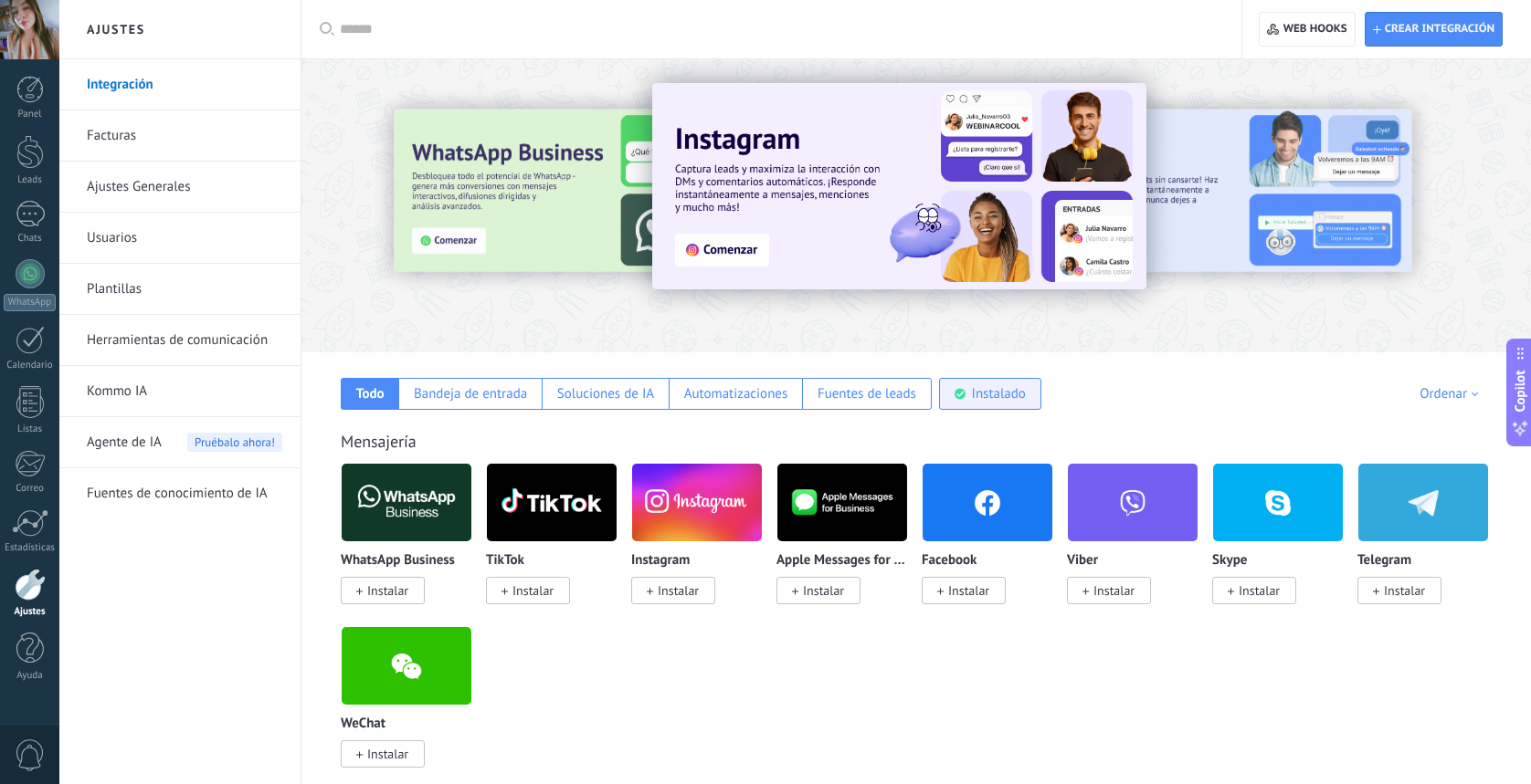
drag, startPoint x: 988, startPoint y: 397, endPoint x: 974, endPoint y: 398, distance: 14.0
click at [987, 398] on div "Instalado" at bounding box center [1000, 394] width 54 height 17
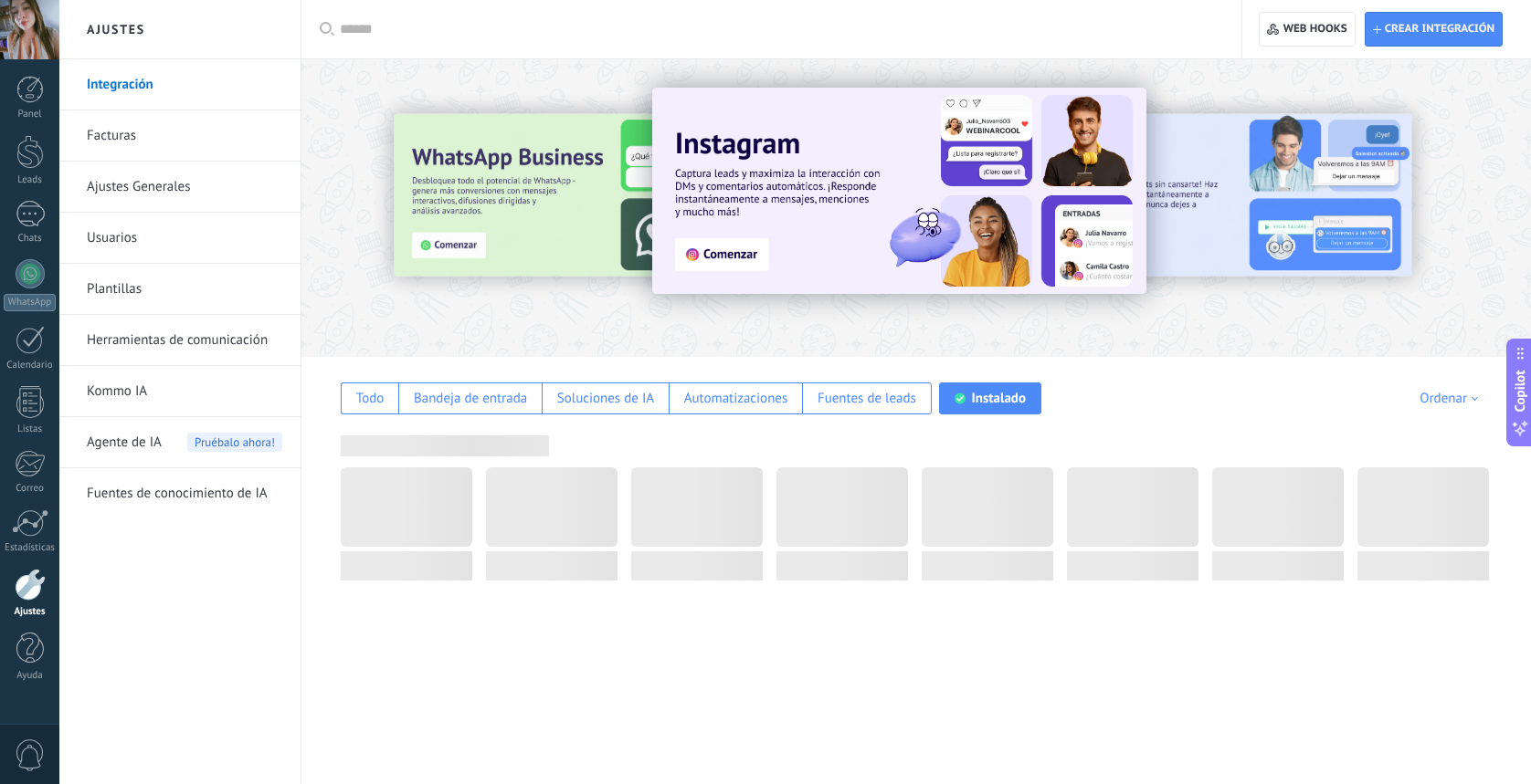
scroll to position [0, 0]
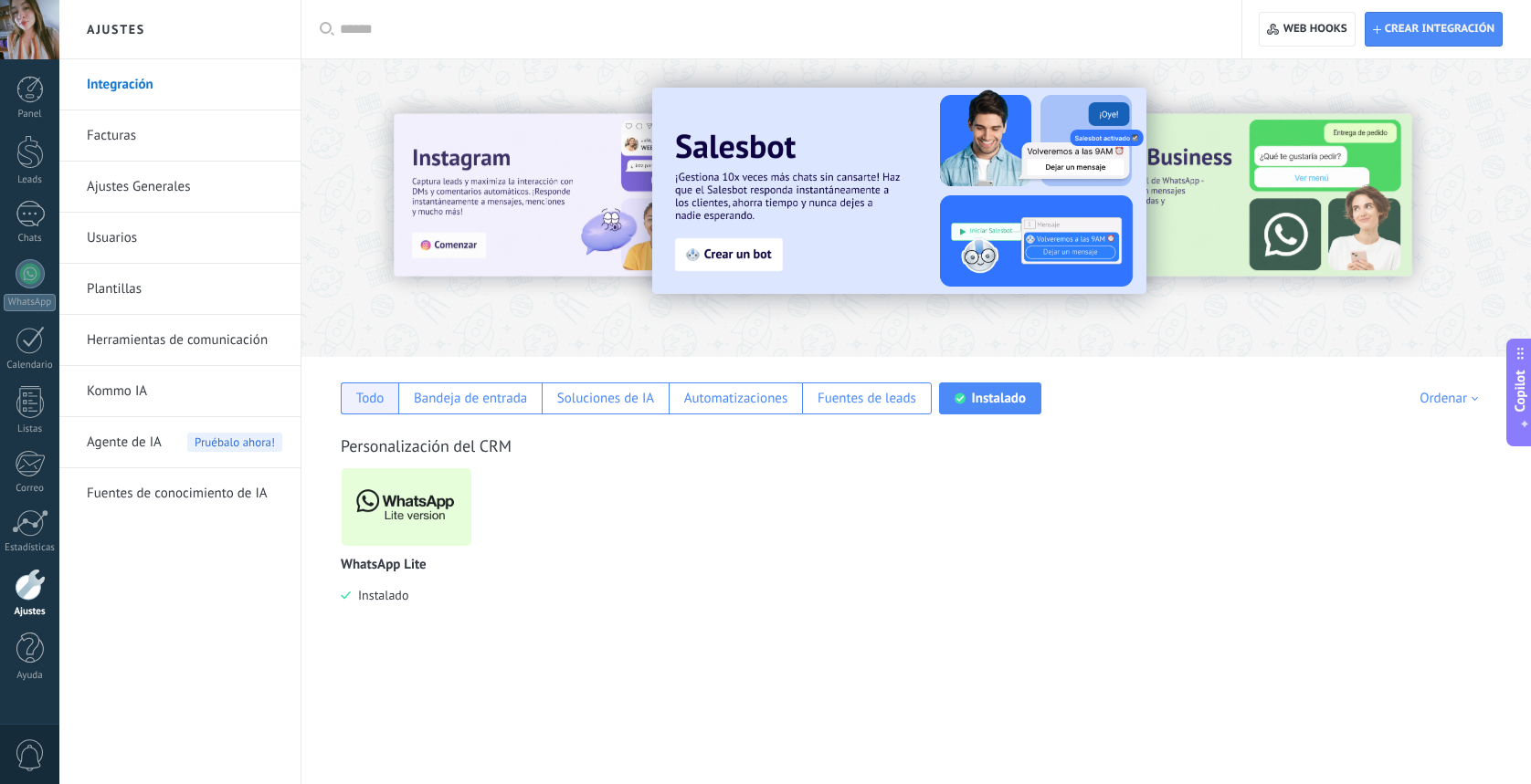
click at [379, 404] on div "Todo" at bounding box center [370, 398] width 28 height 17
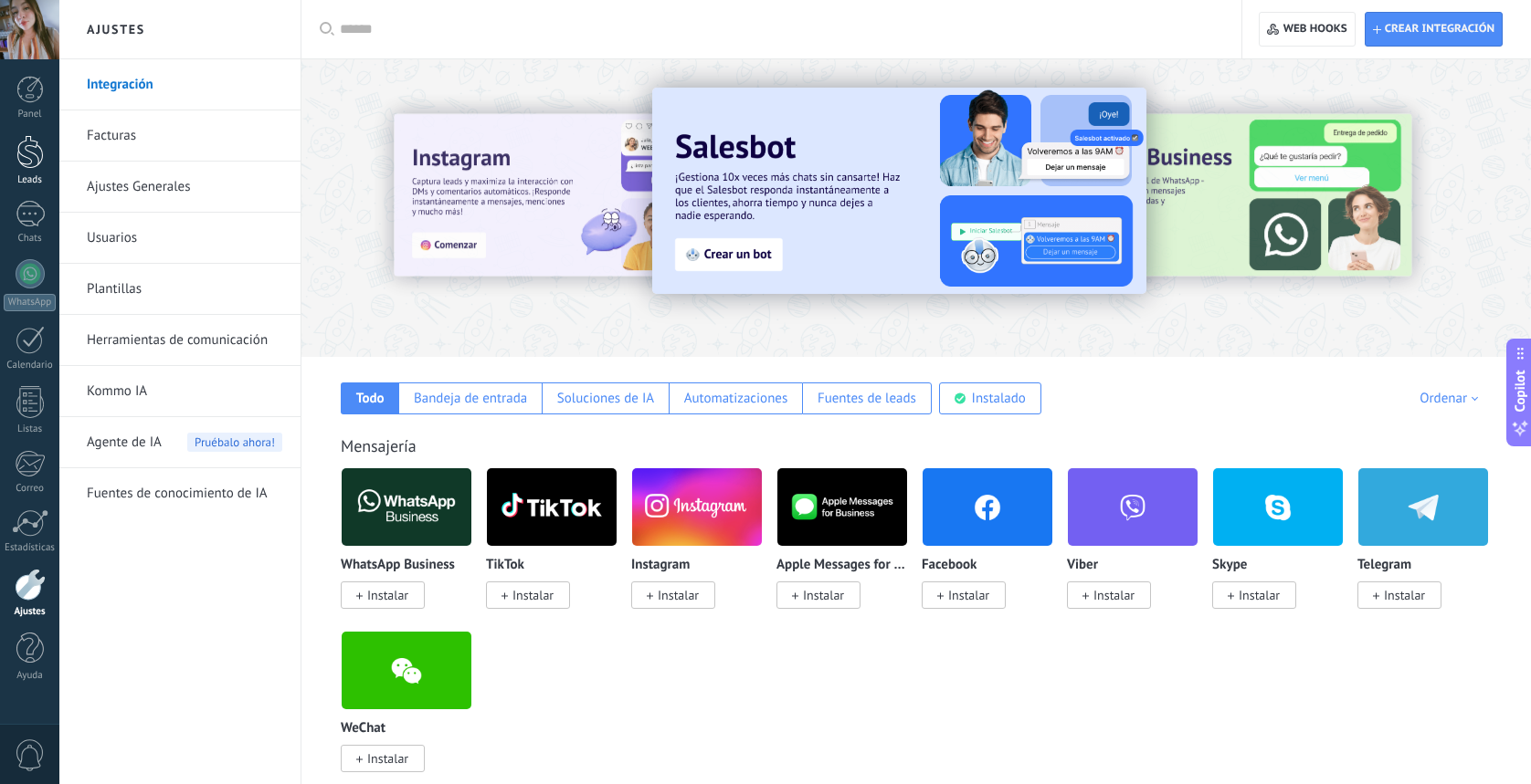
click at [39, 158] on div at bounding box center [30, 151] width 27 height 34
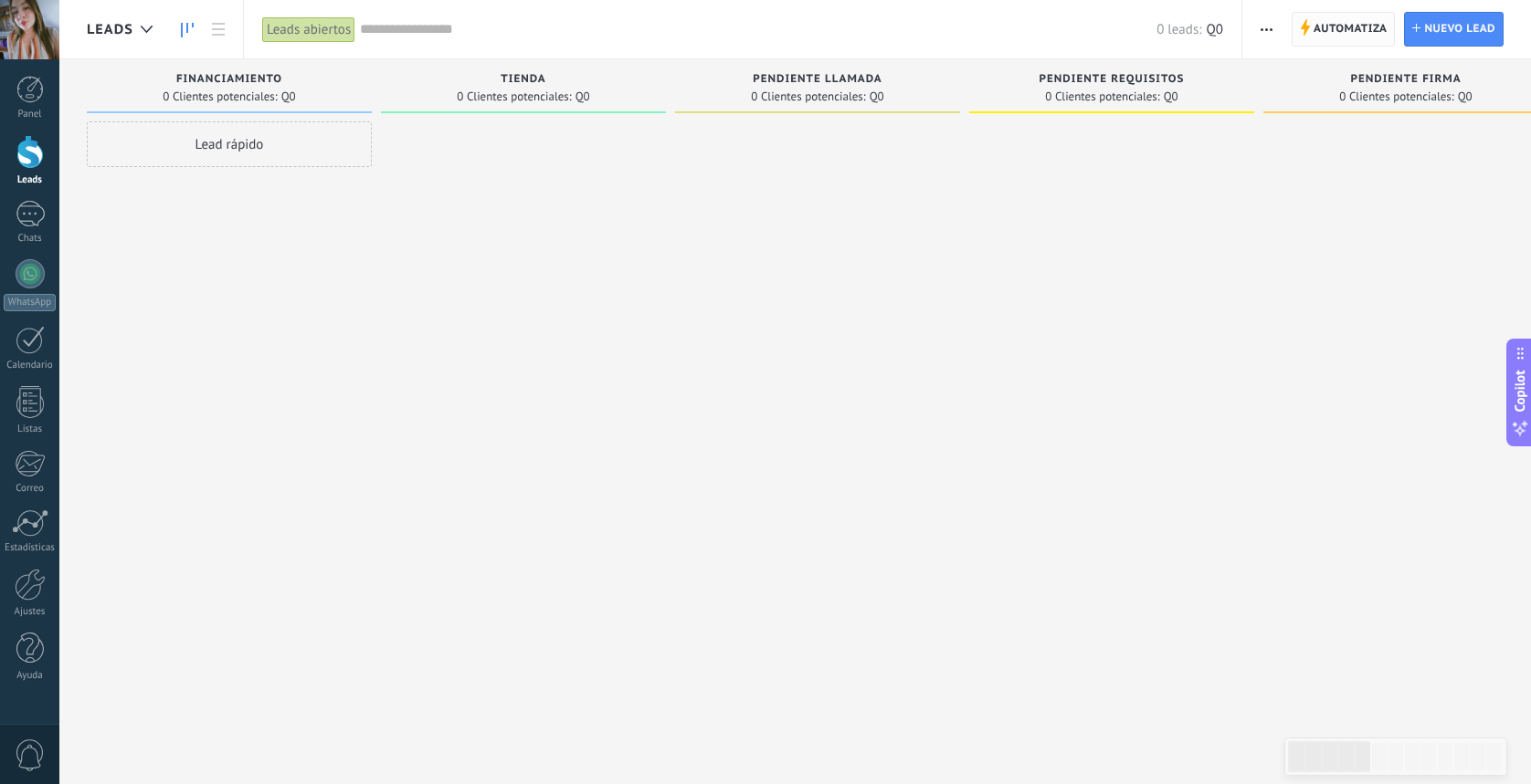
click at [1321, 30] on span "Automatiza" at bounding box center [1351, 29] width 74 height 33
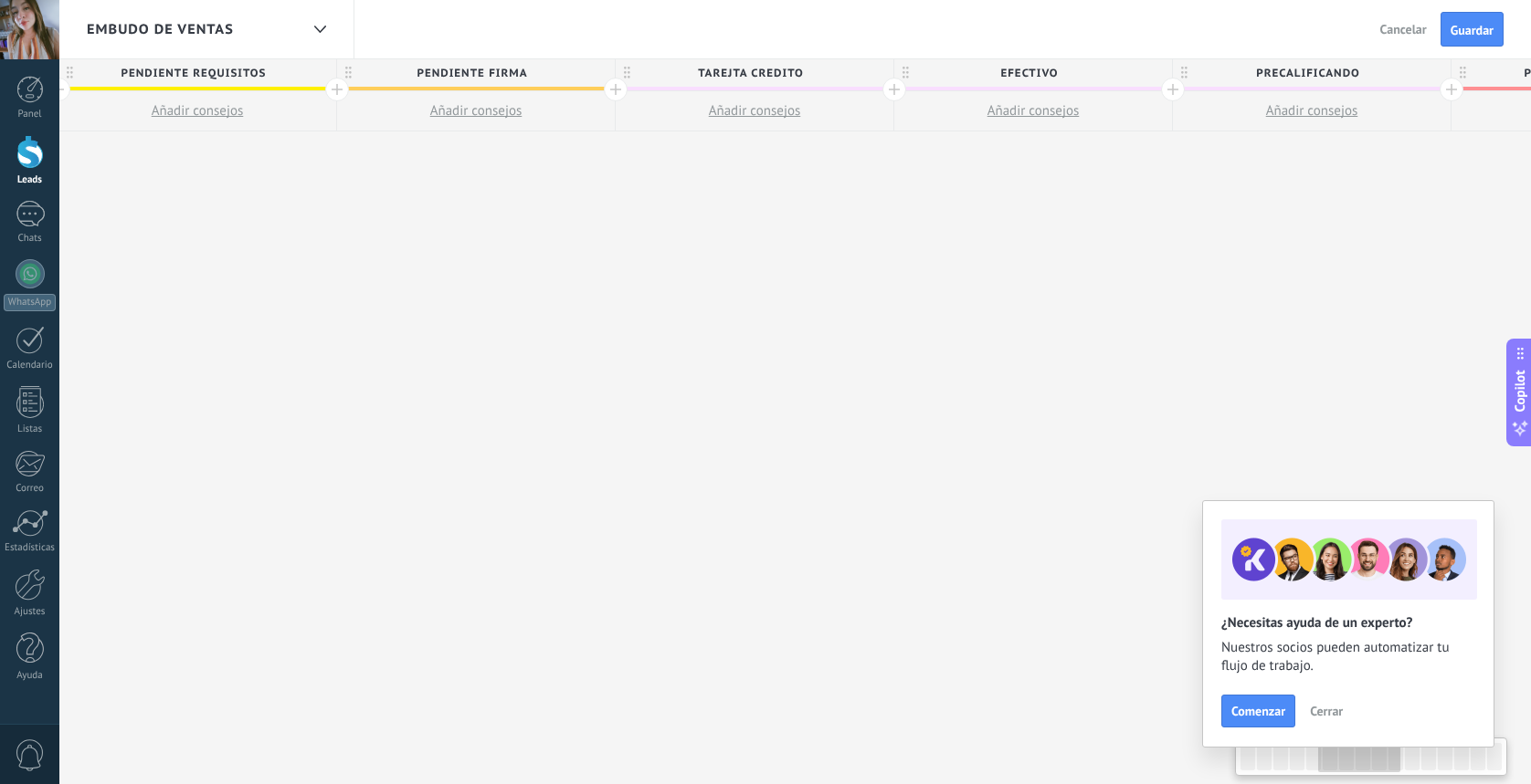
scroll to position [0, 1412]
click at [884, 72] on div "TAREJTA CREDITO" at bounding box center [753, 73] width 277 height 27
click at [876, 75] on span at bounding box center [876, 74] width 13 height 13
click at [912, 125] on span at bounding box center [917, 128] width 16 height 17
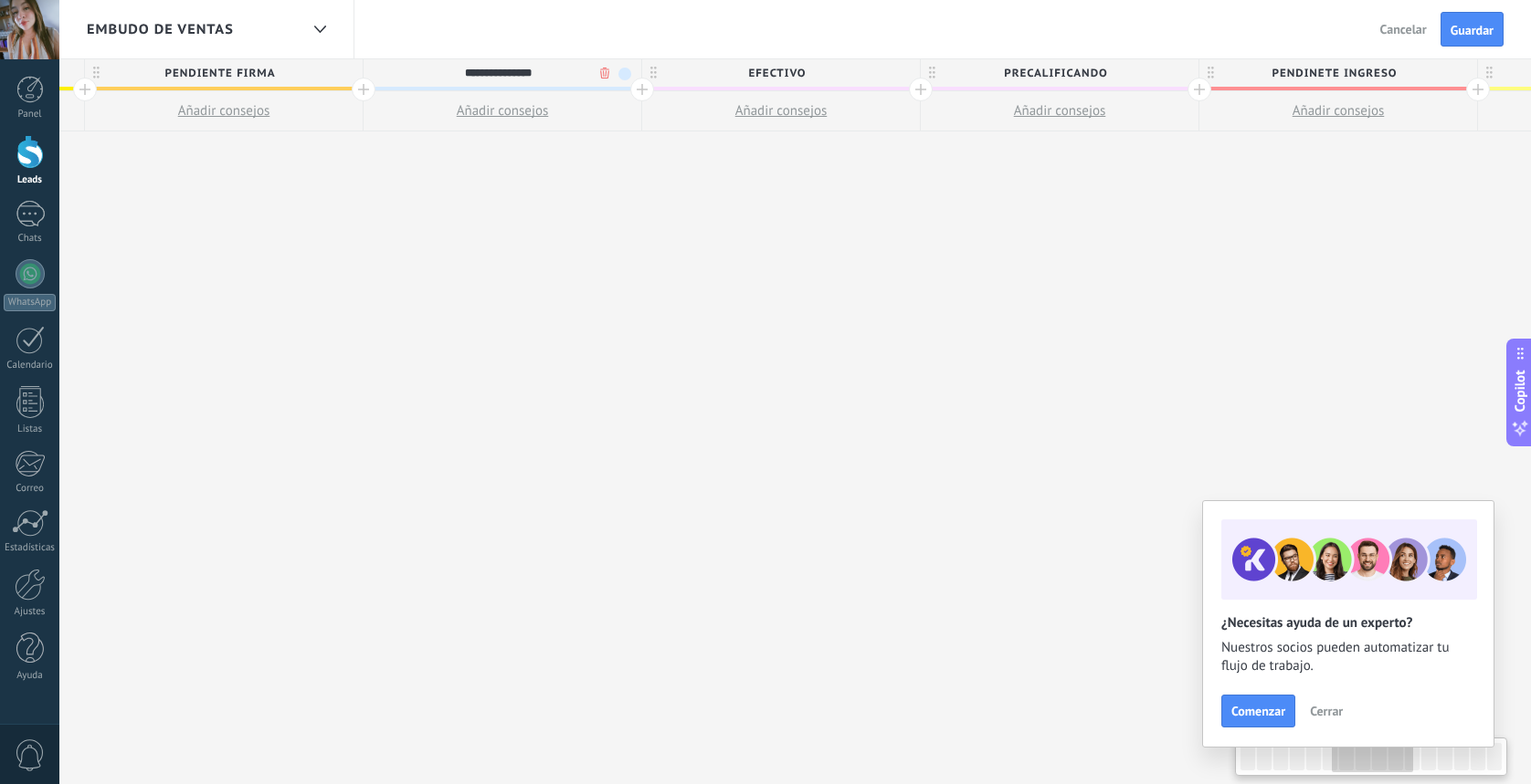
scroll to position [0, 1680]
click at [1128, 75] on span "PRECALIFICANDO" at bounding box center [1037, 73] width 269 height 28
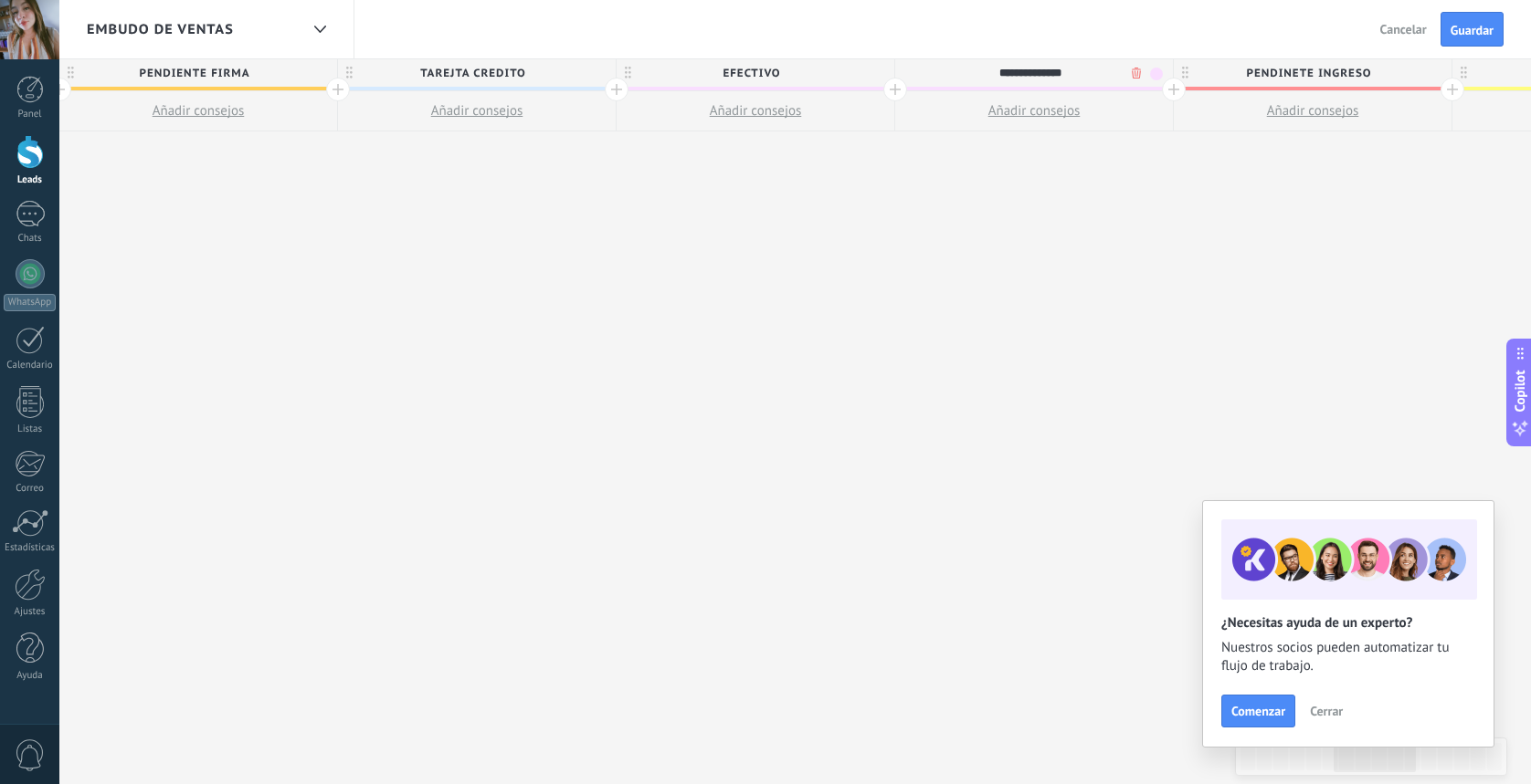
click at [1158, 75] on span at bounding box center [1156, 74] width 13 height 13
click at [1117, 151] on span at bounding box center [1121, 154] width 16 height 17
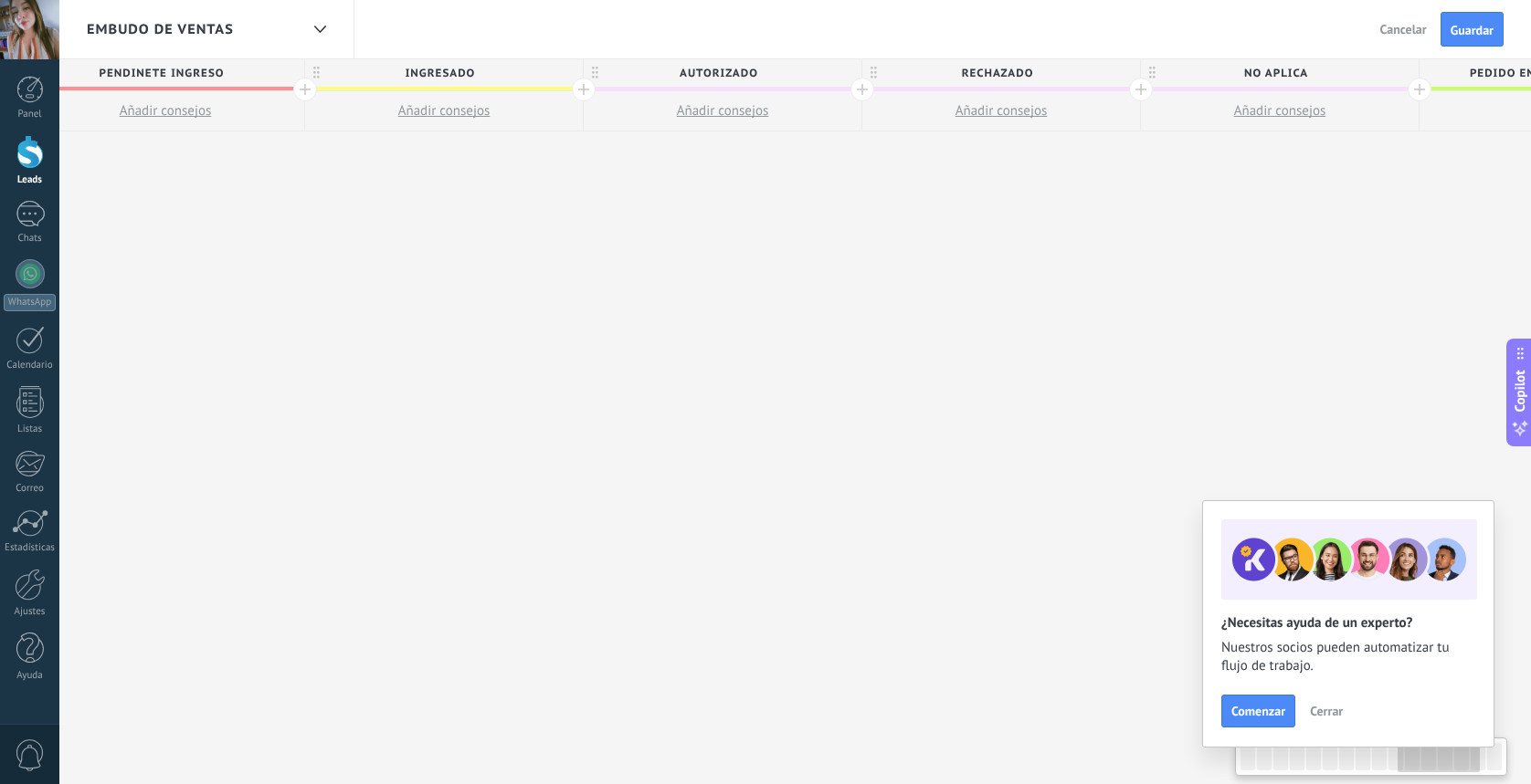
scroll to position [0, 2838]
click at [794, 76] on span "AUTORIZADO" at bounding box center [716, 73] width 269 height 28
click at [840, 76] on span at bounding box center [840, 74] width 13 height 13
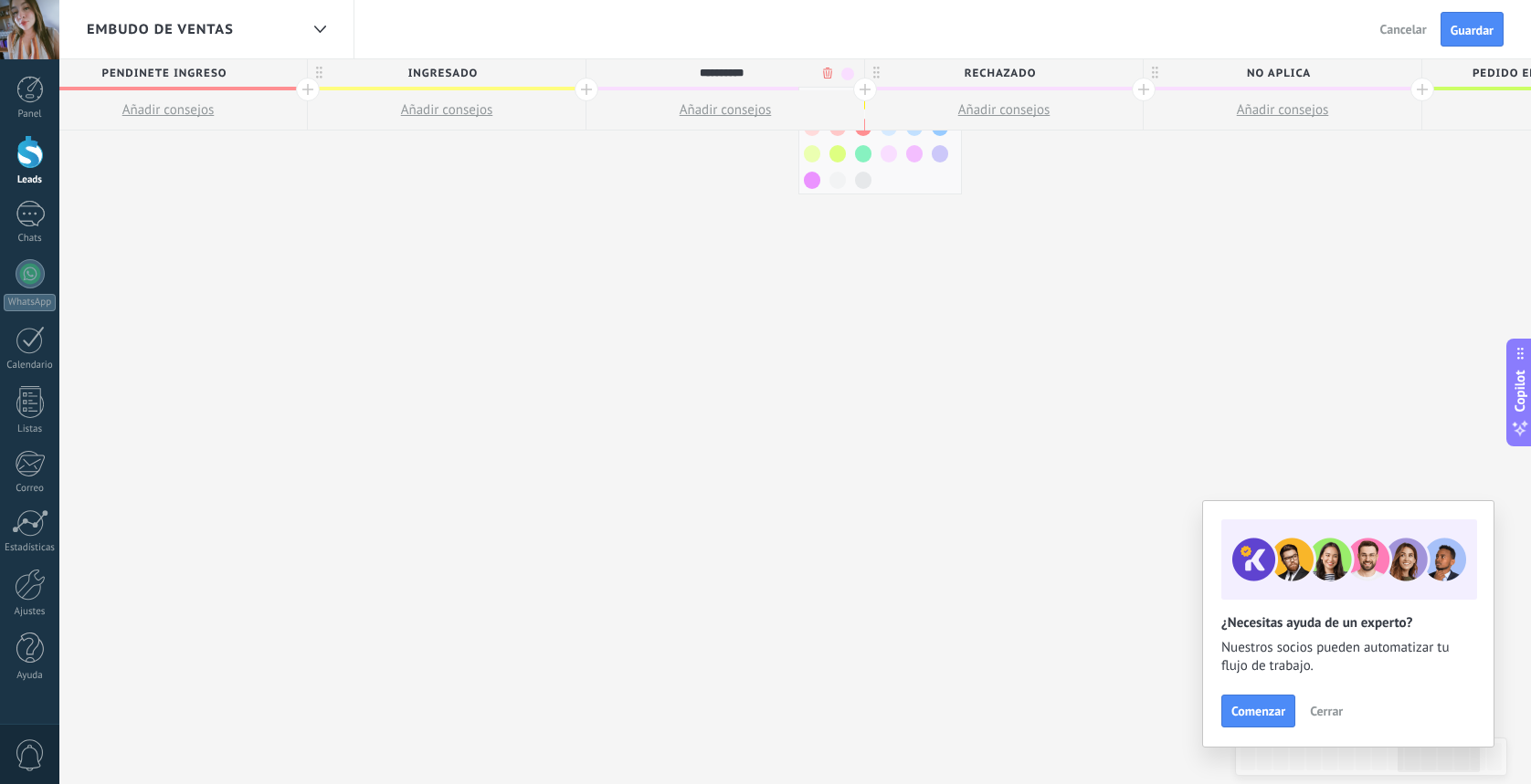
click at [838, 153] on span at bounding box center [838, 154] width 16 height 17
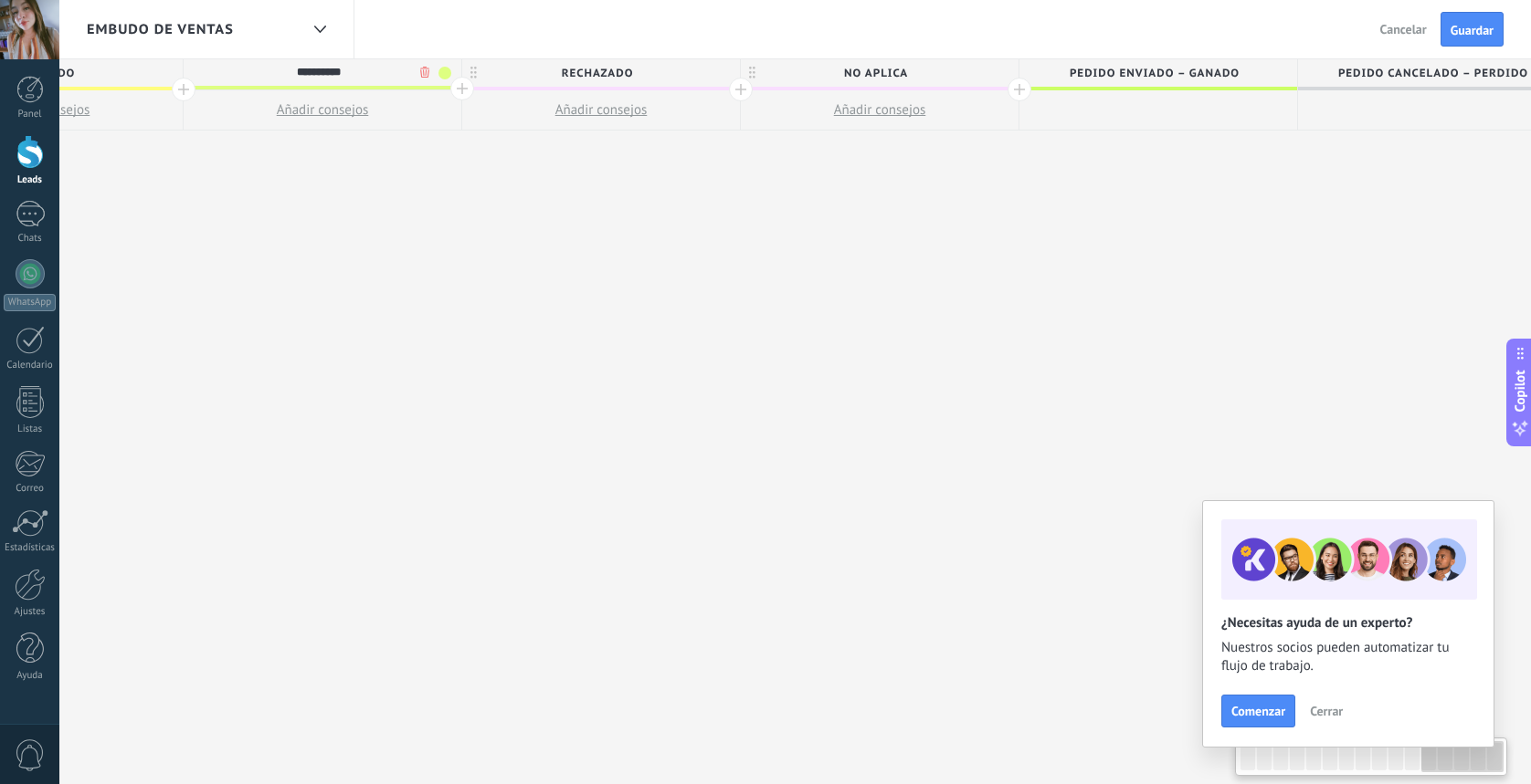
scroll to position [0, 3282]
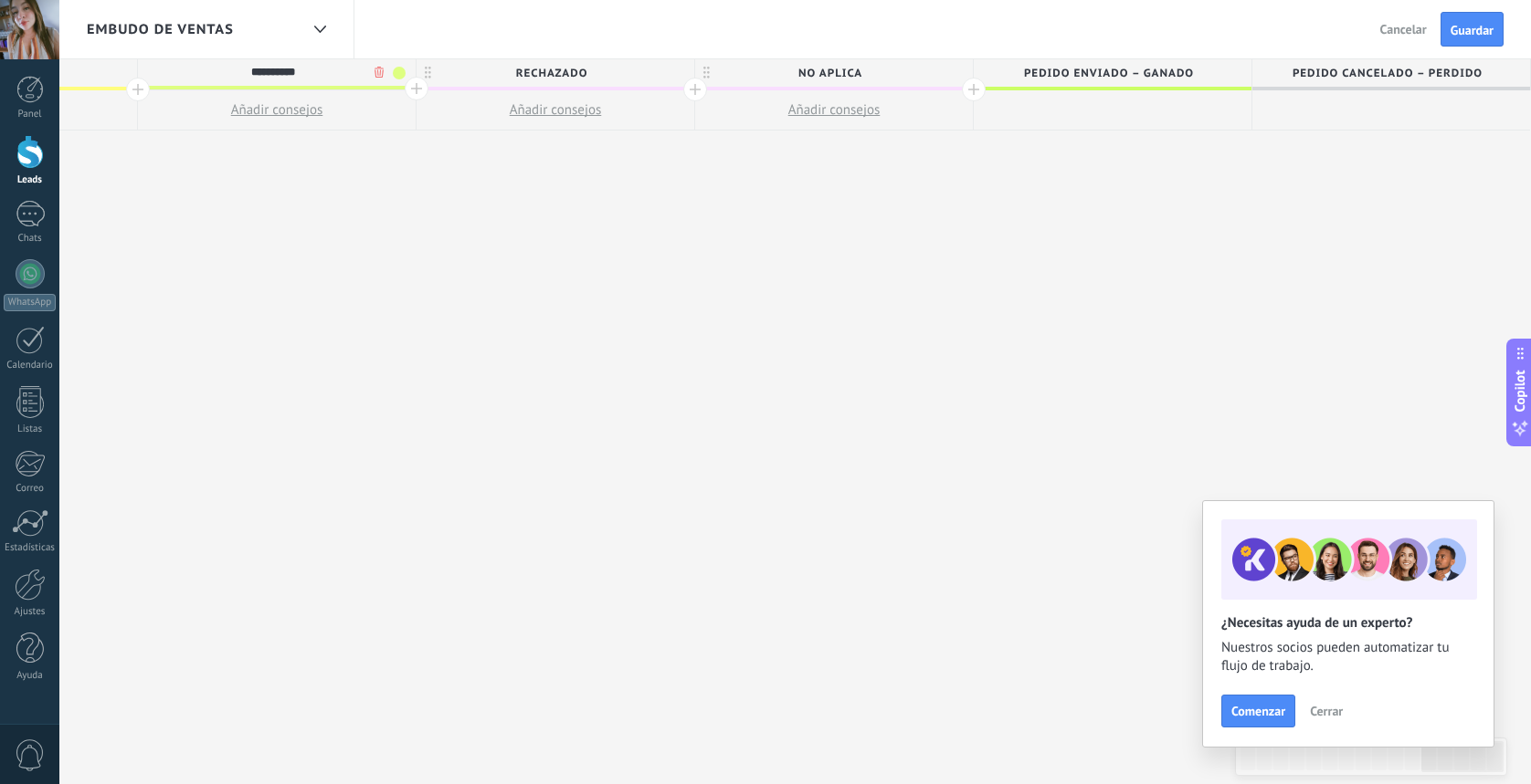
click at [673, 72] on span "RECHAZADO" at bounding box center [551, 73] width 269 height 28
click at [674, 72] on span at bounding box center [678, 73] width 13 height 13
click at [707, 131] on span at bounding box center [701, 127] width 16 height 17
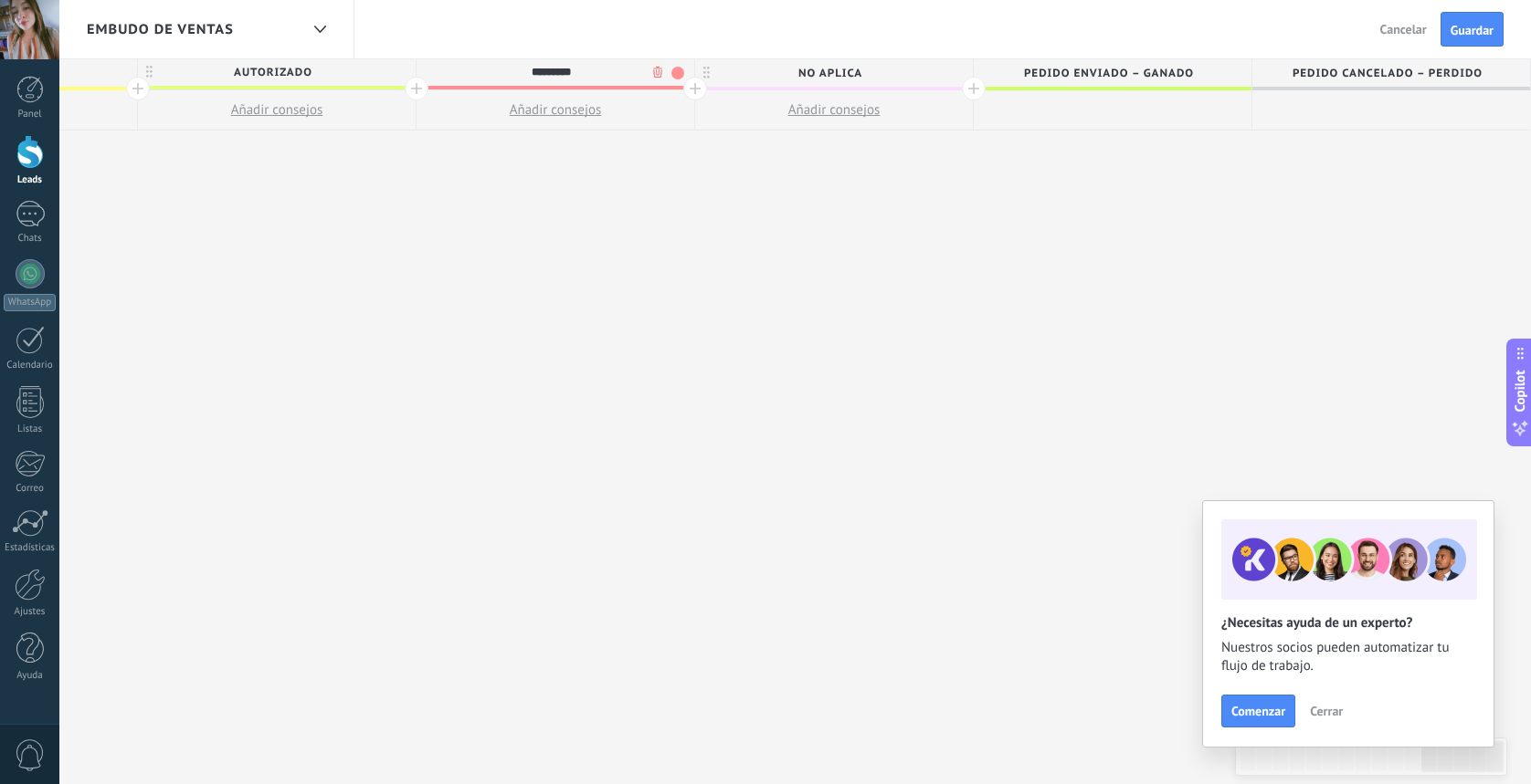
click at [911, 76] on span "NO APLICA" at bounding box center [829, 73] width 269 height 28
click at [954, 72] on span at bounding box center [956, 73] width 13 height 13
click at [980, 129] on span at bounding box center [980, 127] width 16 height 17
click at [1474, 34] on span "Guardar" at bounding box center [1472, 30] width 43 height 13
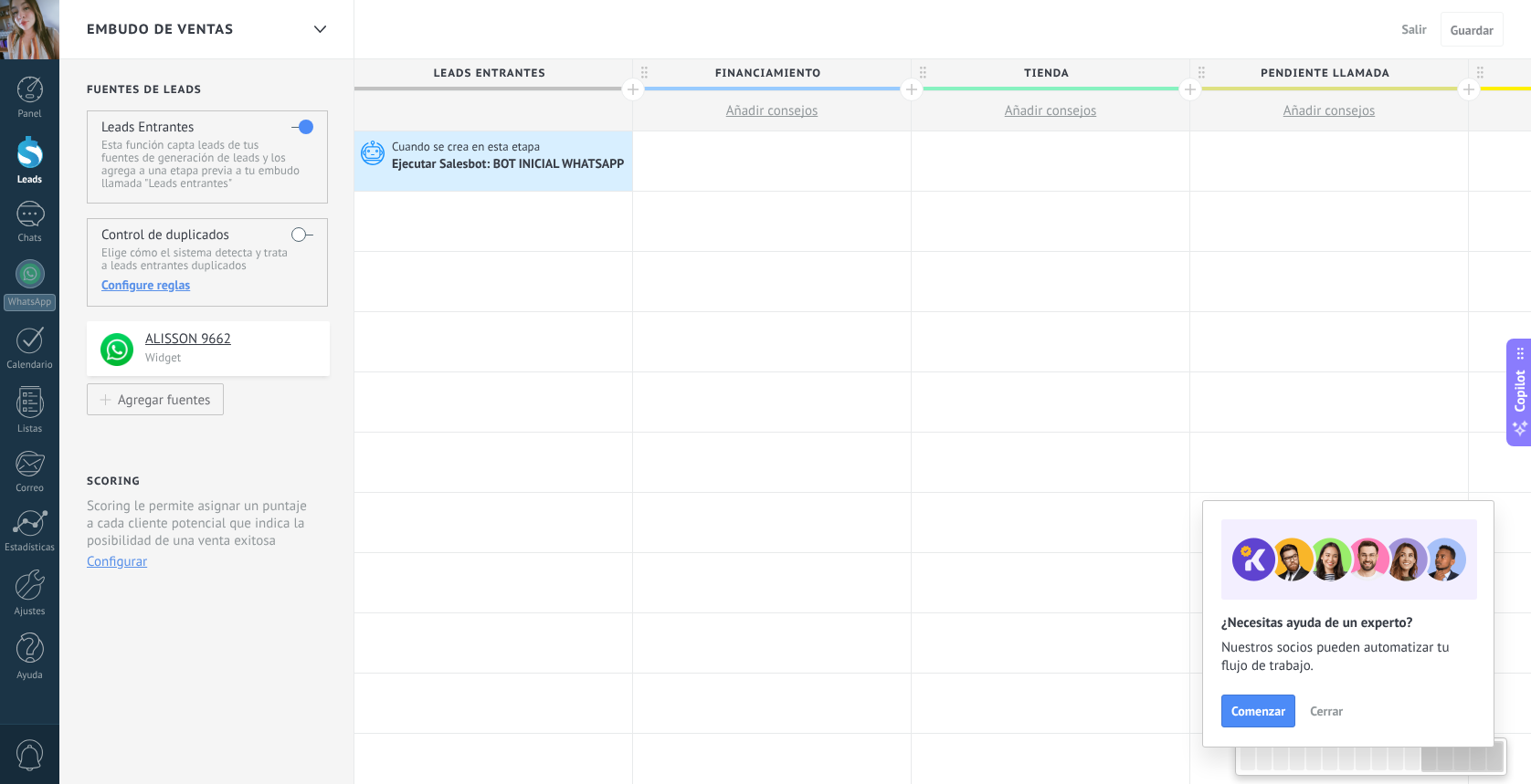
scroll to position [0, 3273]
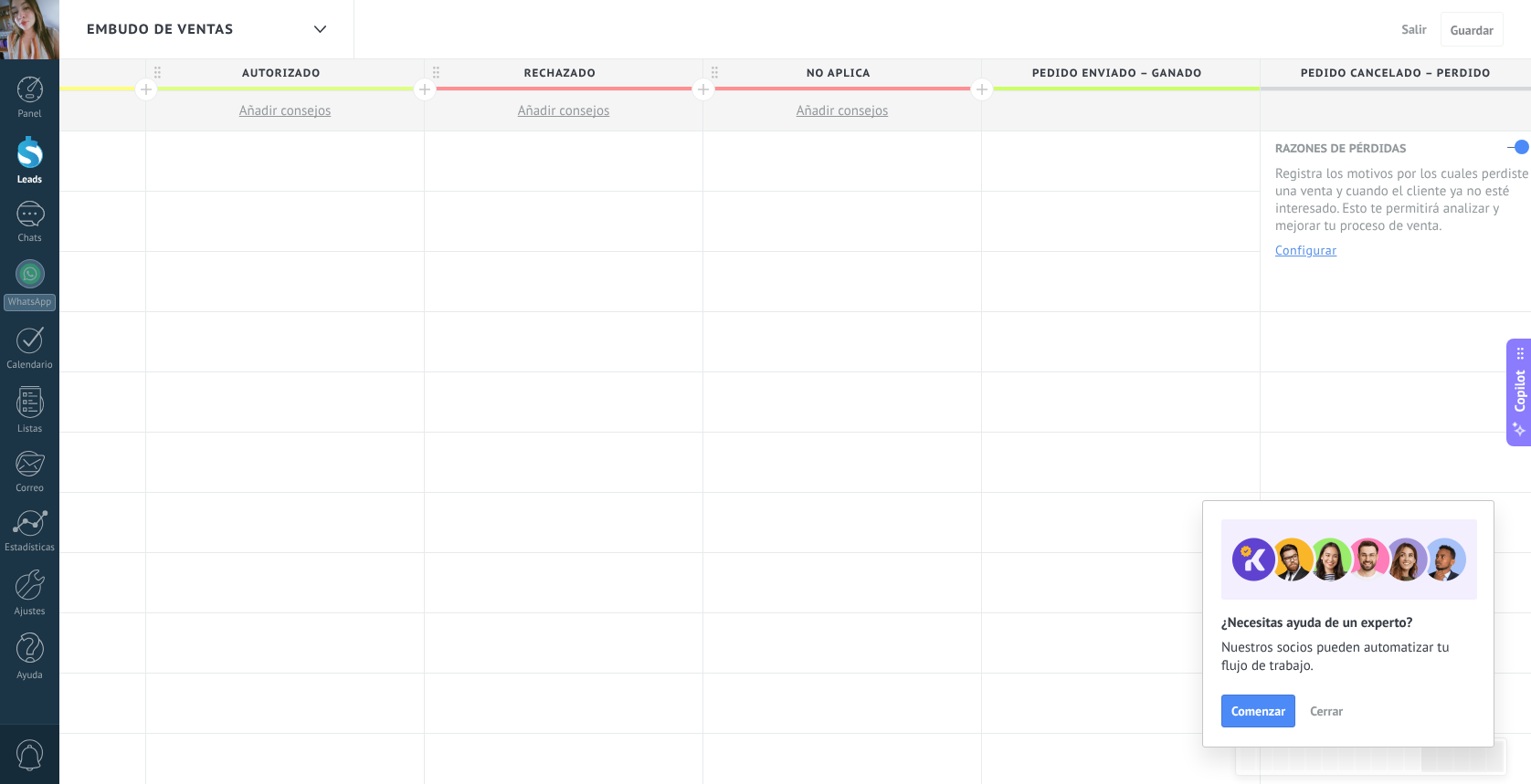
click at [1332, 708] on span "Cerrar" at bounding box center [1326, 710] width 33 height 13
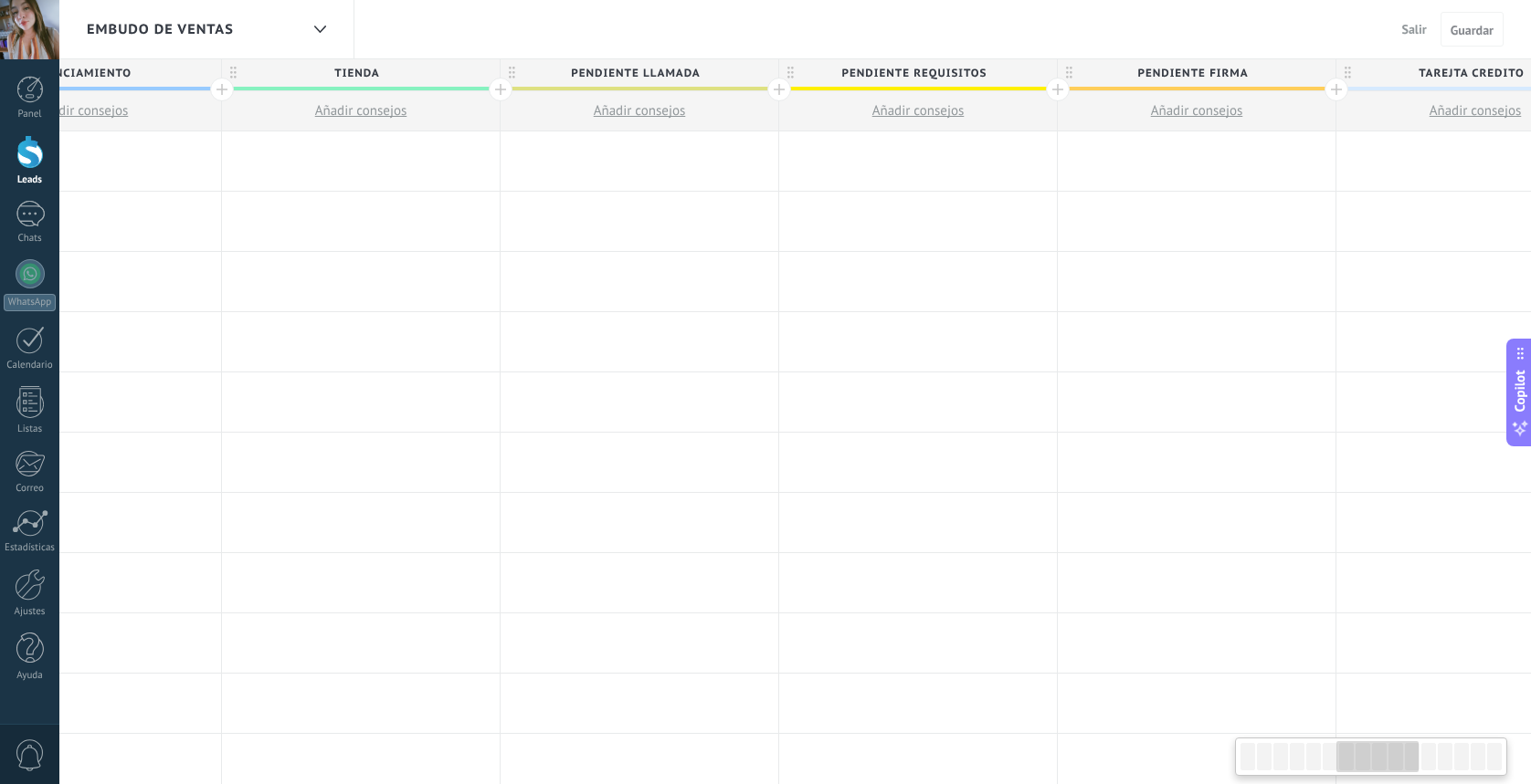
scroll to position [0, 0]
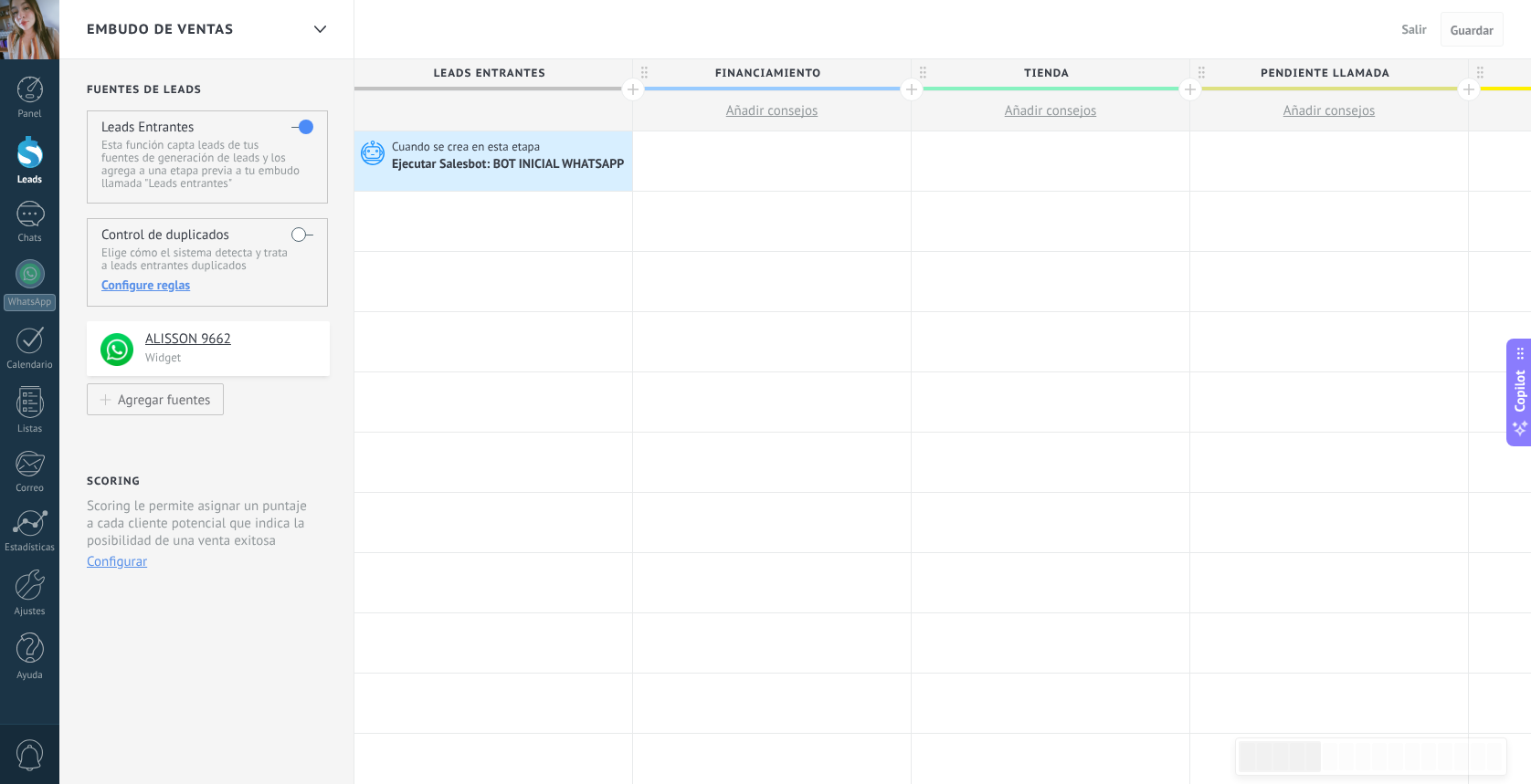
click at [1472, 28] on span "Guardar" at bounding box center [1472, 30] width 43 height 13
click at [23, 164] on div at bounding box center [30, 151] width 27 height 34
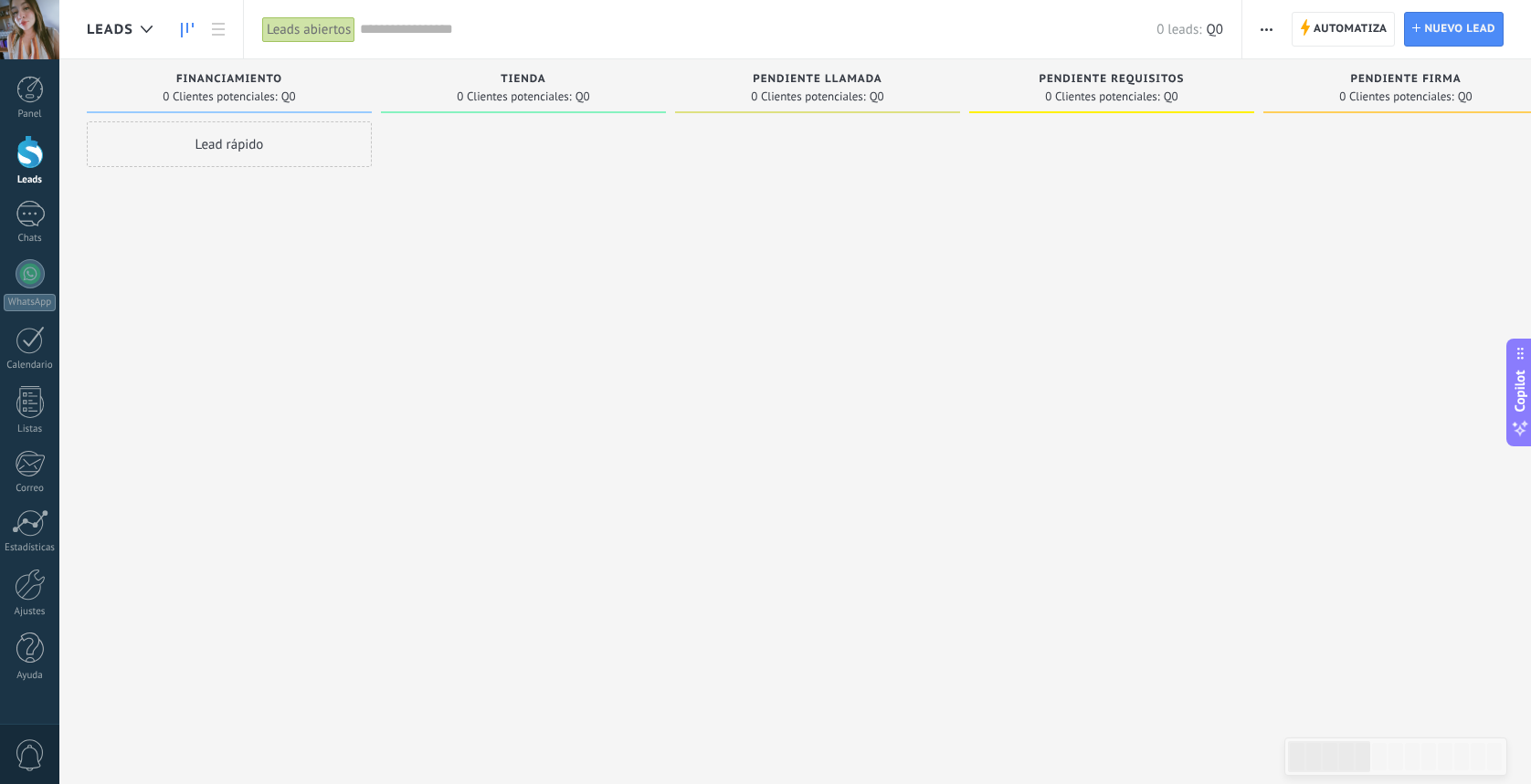
click at [1336, 36] on span "Automatiza" at bounding box center [1351, 29] width 74 height 33
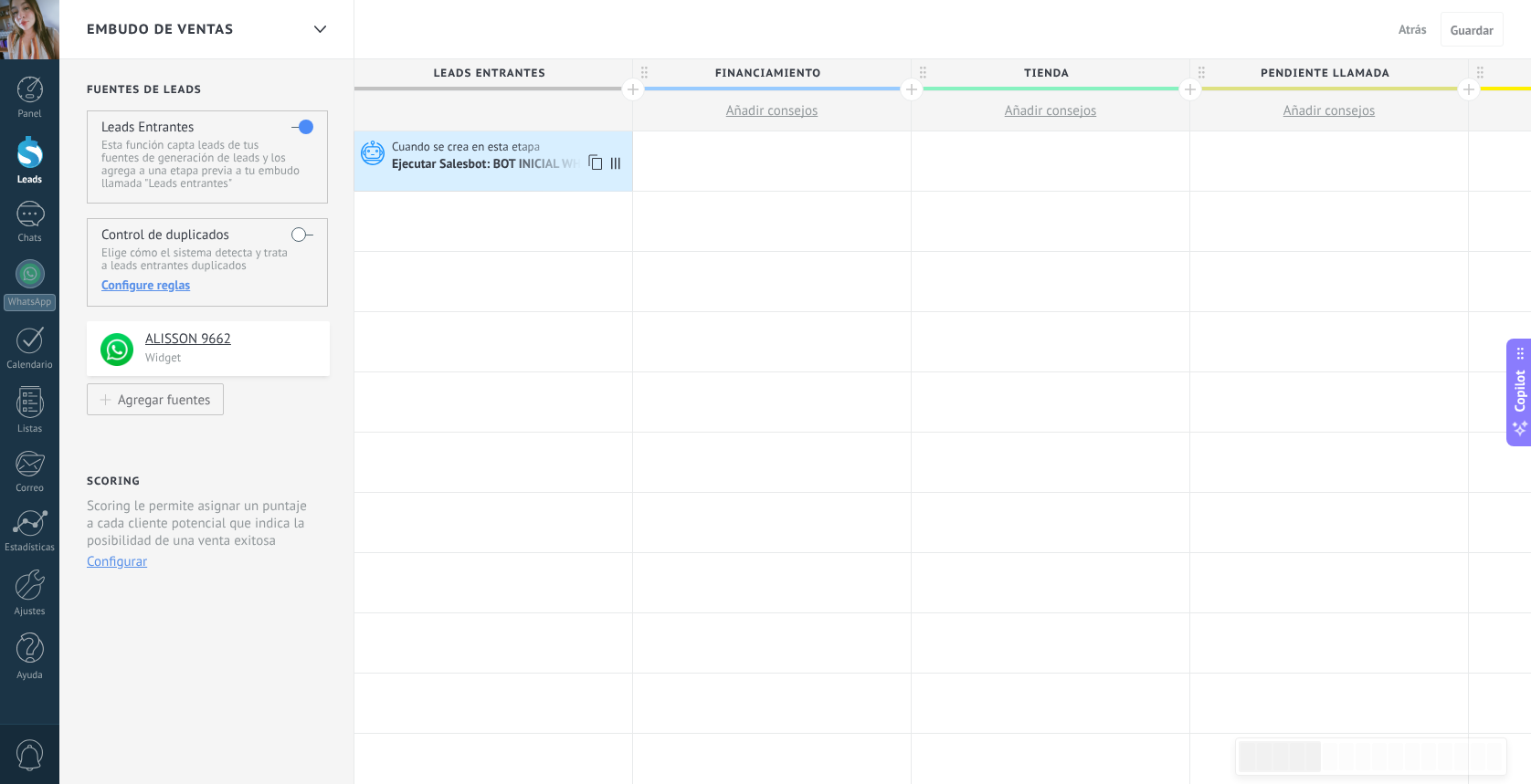
click at [531, 167] on div "Ejecutar Salesbot: BOT INICIAL WHATSAPP" at bounding box center [509, 165] width 235 height 16
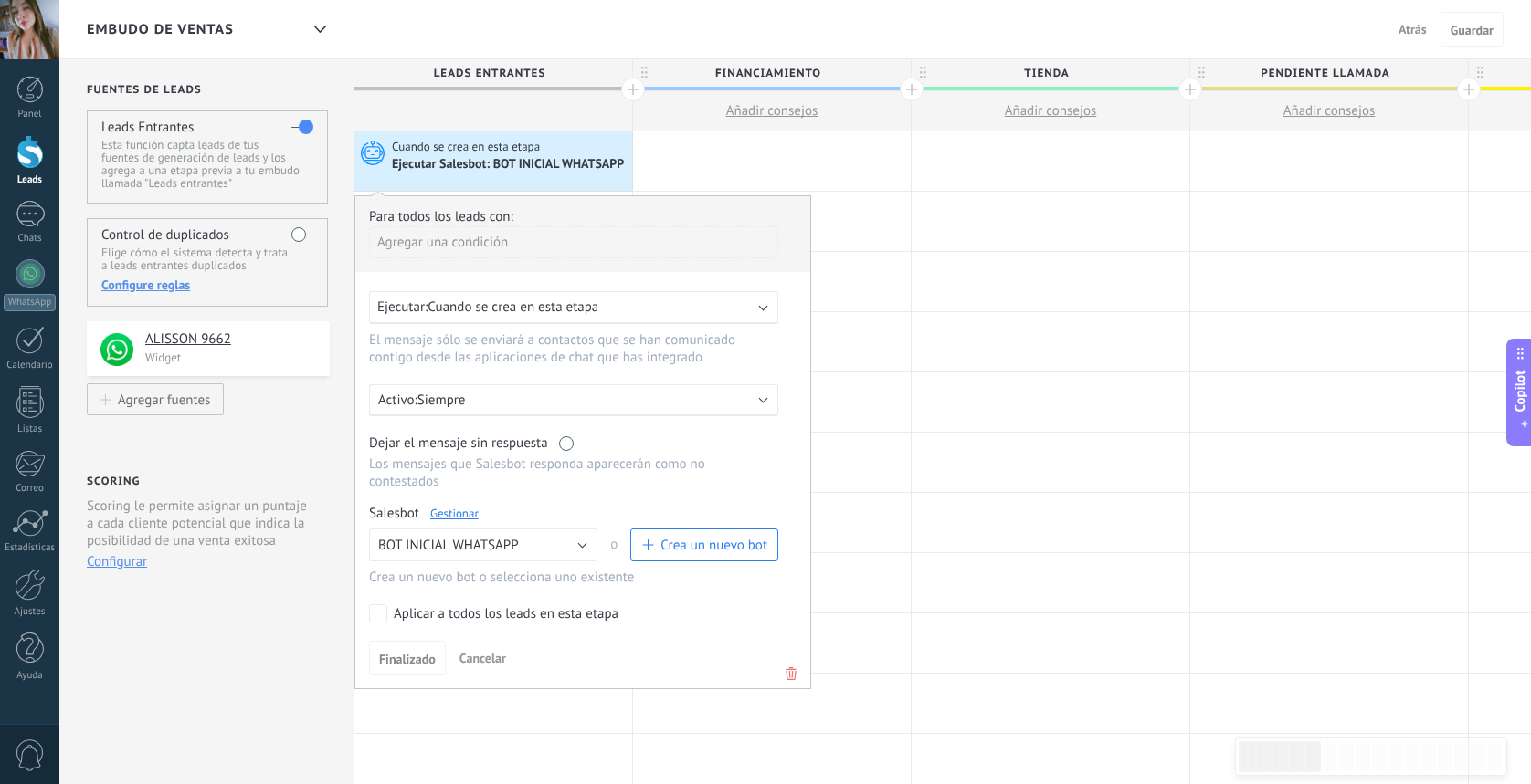
click at [452, 519] on link "Gestionar" at bounding box center [455, 514] width 48 height 16
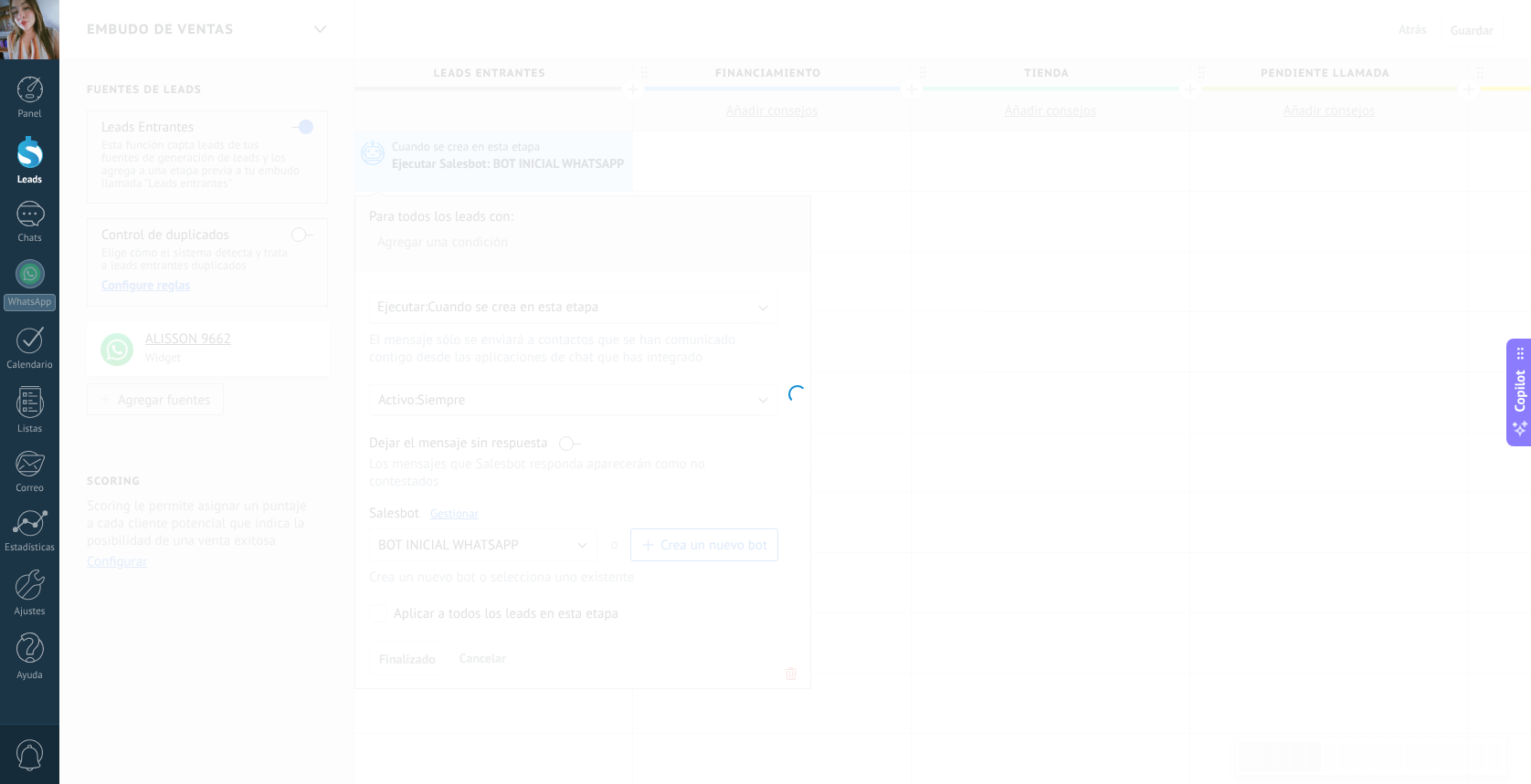
type input "**********"
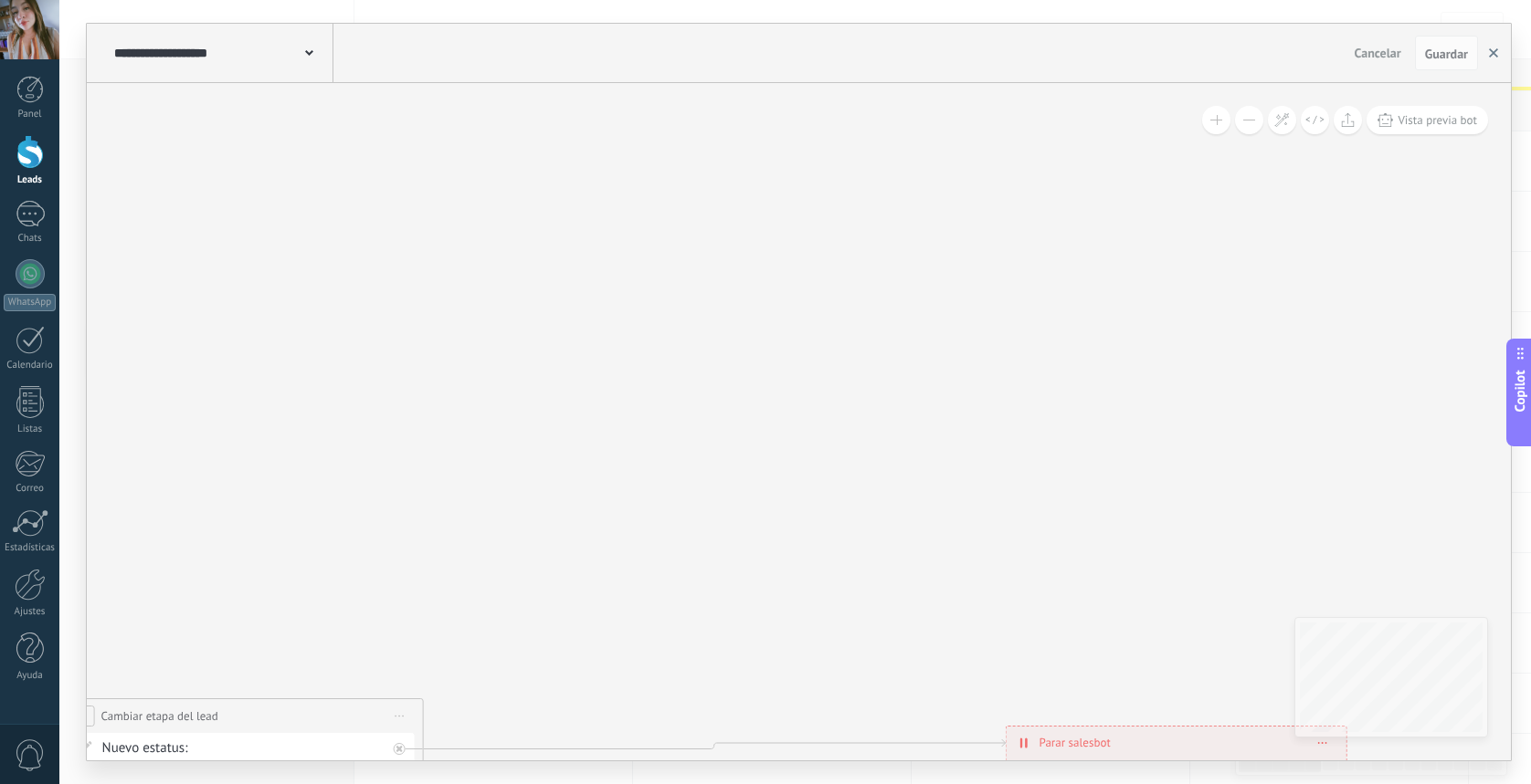
drag, startPoint x: 1445, startPoint y: 51, endPoint x: 1481, endPoint y: 52, distance: 36.0
click at [1445, 51] on span "Guardar" at bounding box center [1447, 53] width 43 height 13
click at [1490, 52] on icon "button" at bounding box center [1493, 52] width 9 height 9
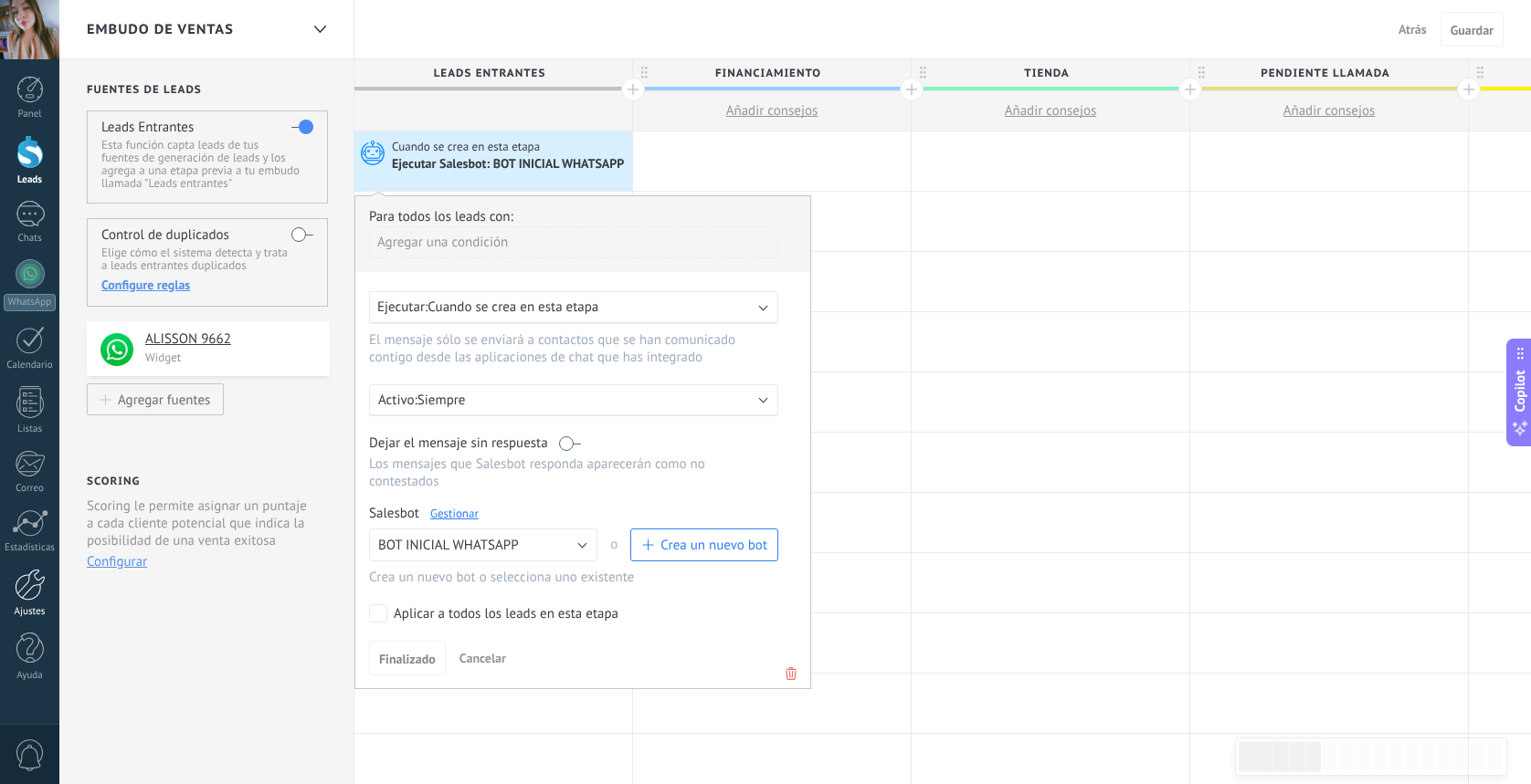
click at [28, 584] on div at bounding box center [30, 584] width 31 height 32
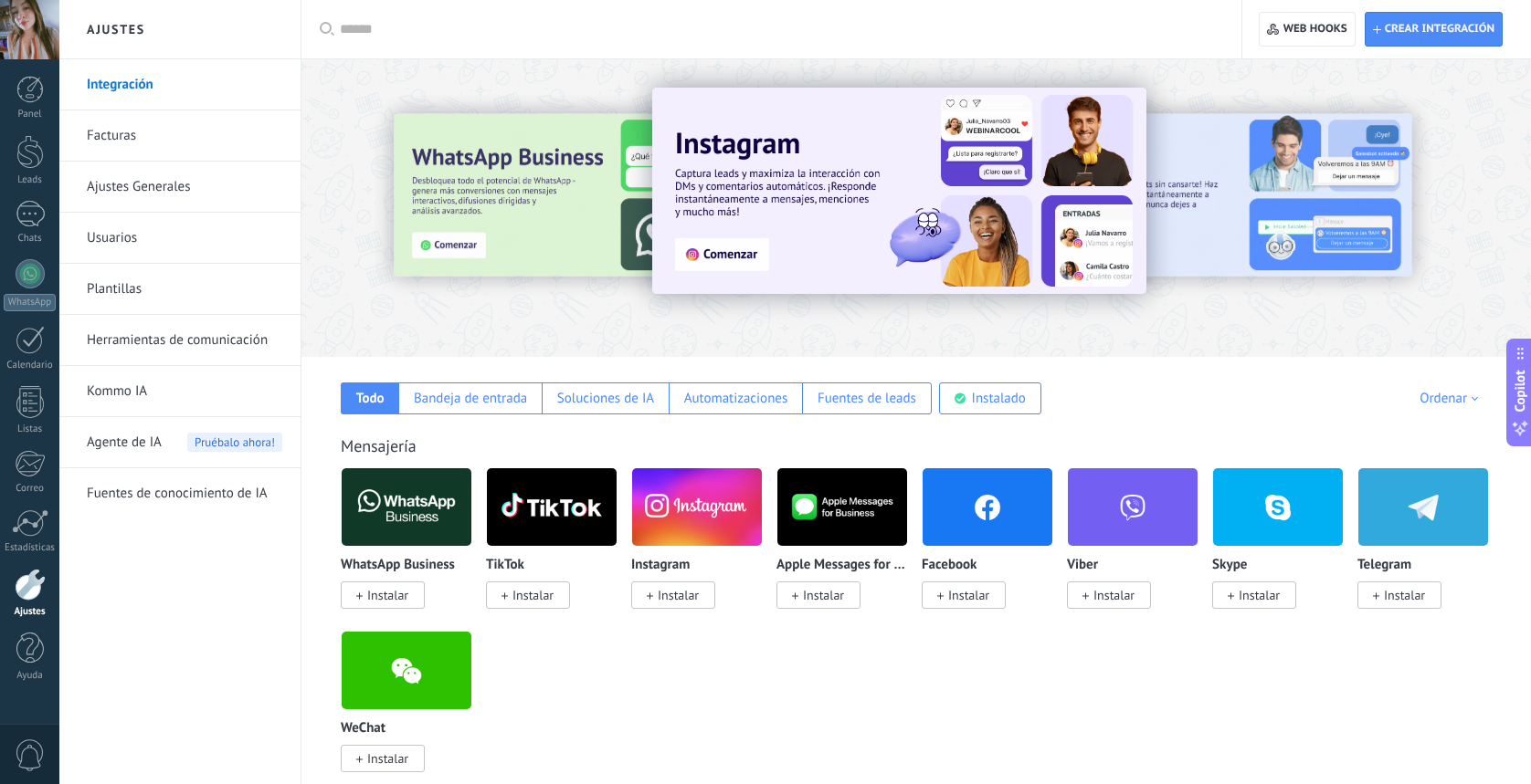
click at [195, 343] on link "Herramientas de comunicación" at bounding box center [185, 340] width 196 height 51
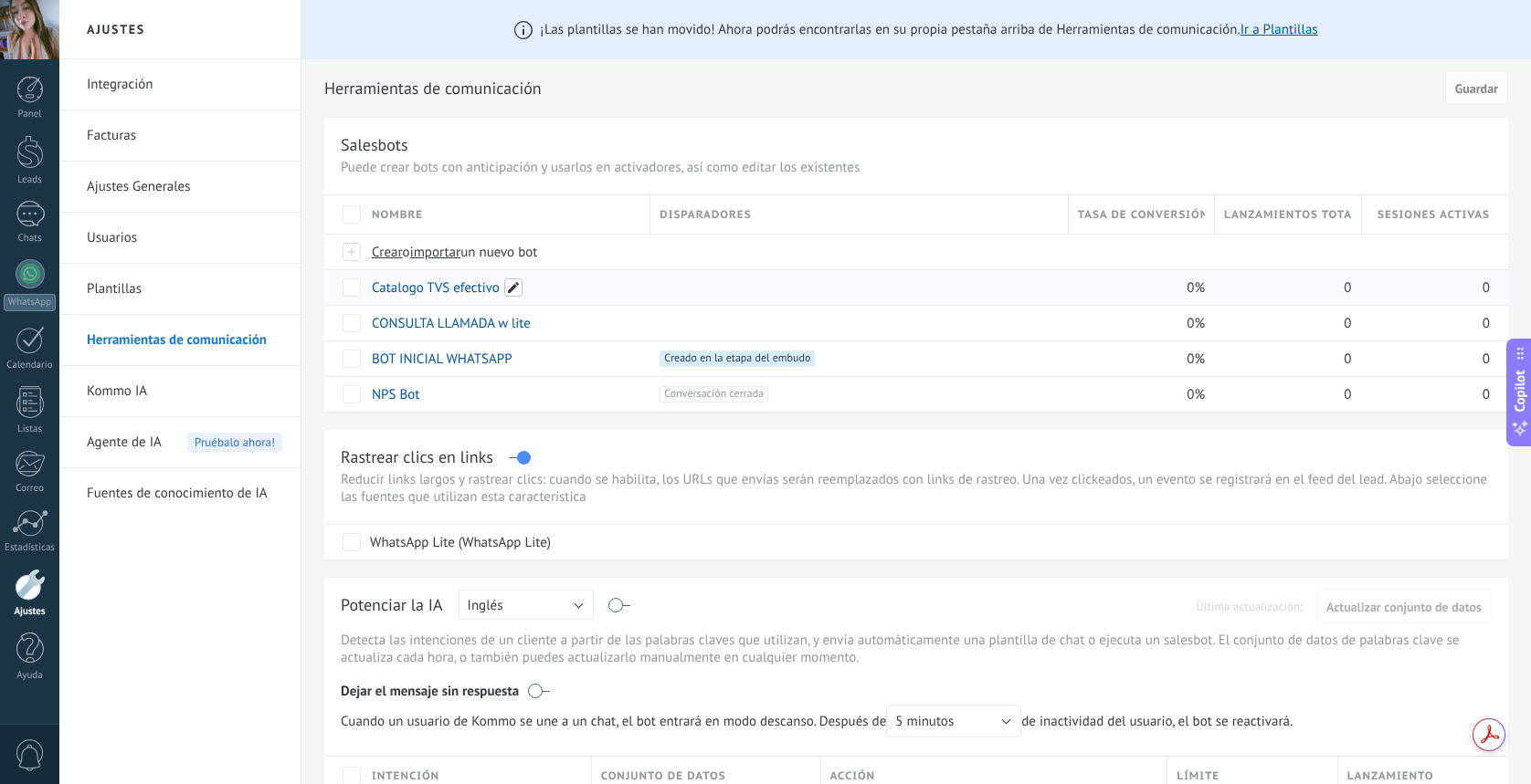
click at [515, 286] on span at bounding box center [513, 287] width 18 height 18
type input "**********"
click at [399, 331] on span "Guardar" at bounding box center [413, 329] width 43 height 13
click at [463, 289] on link "Catalogo TVS ARRANCA FACIL" at bounding box center [460, 288] width 175 height 17
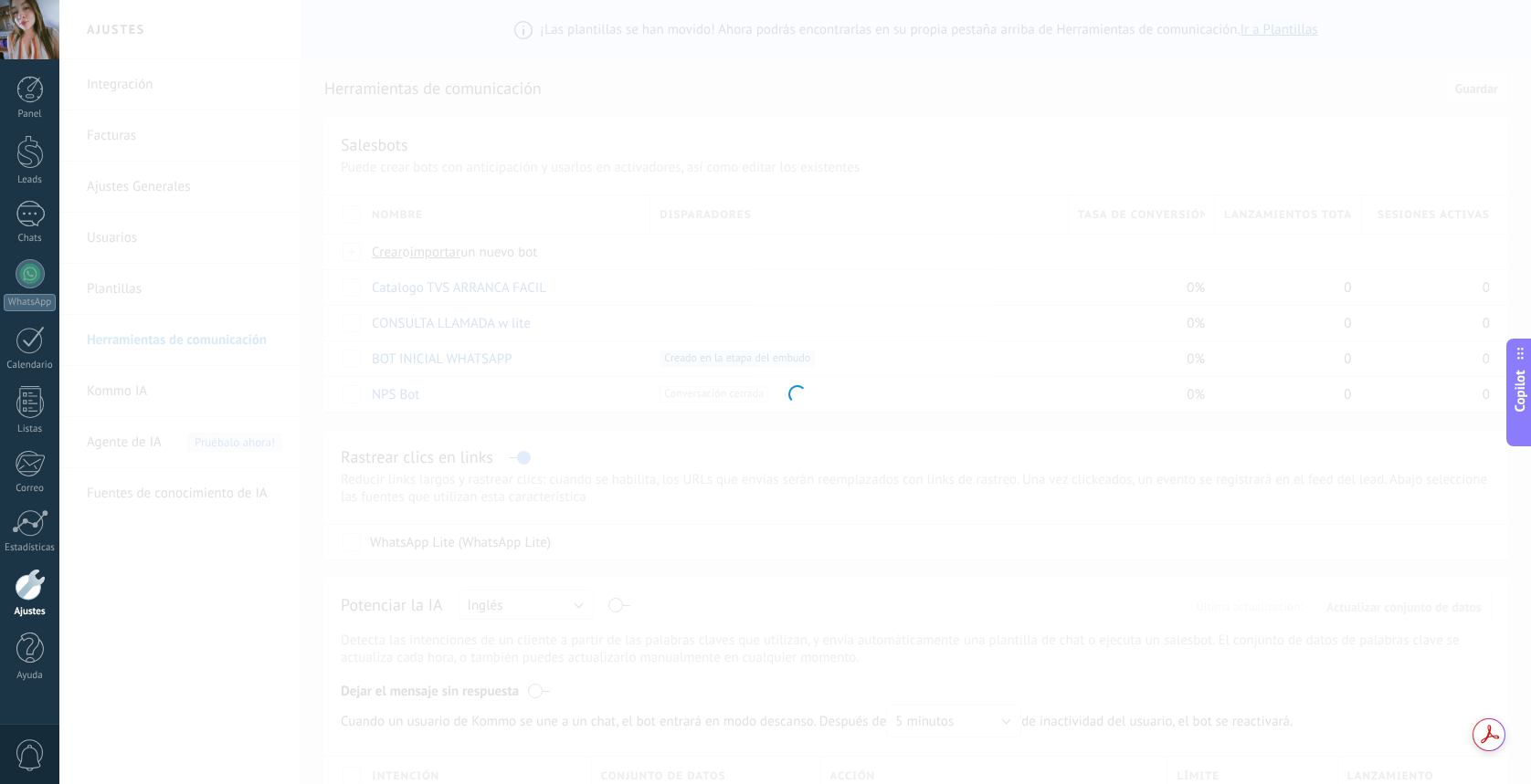
type input "**********"
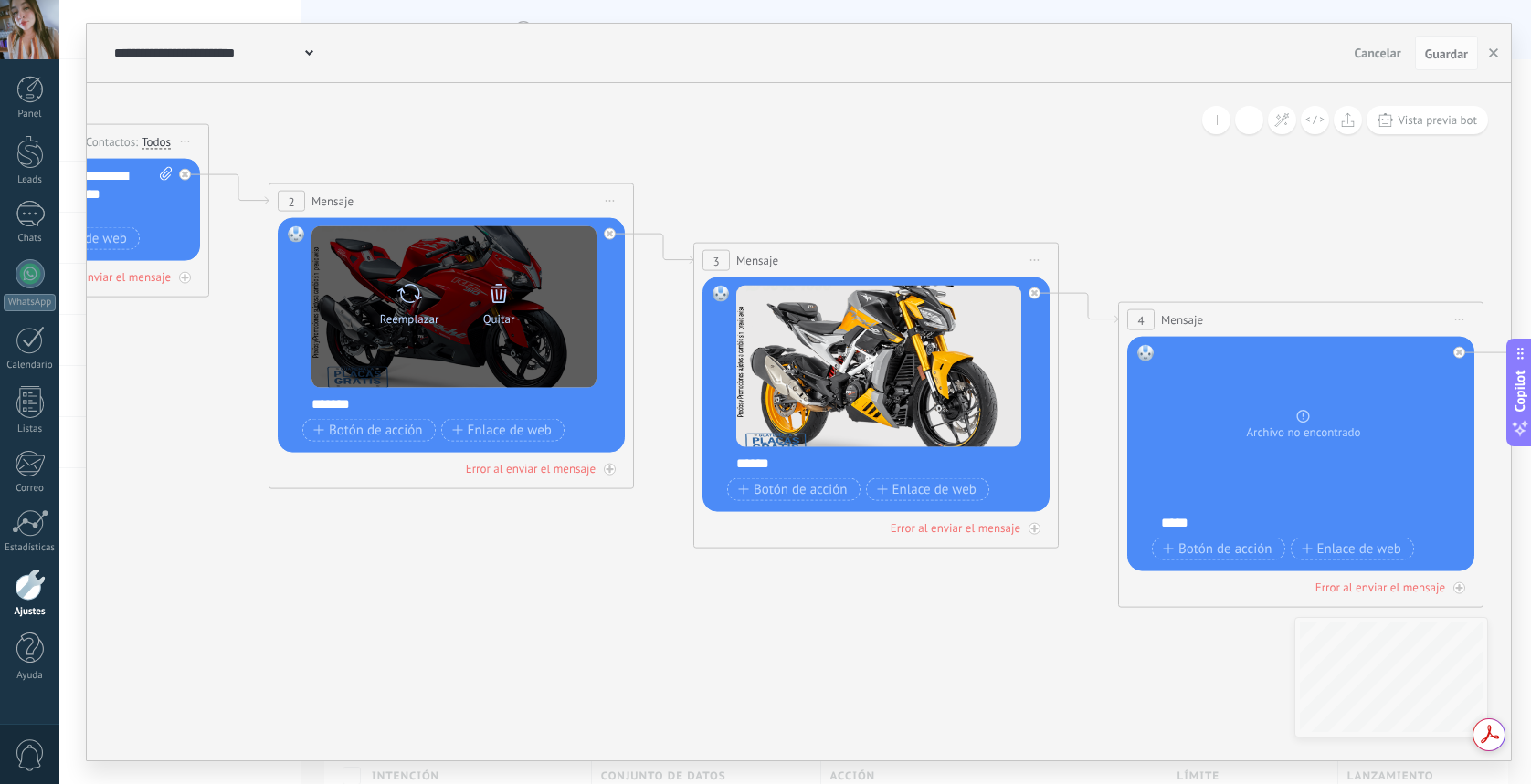
click at [416, 304] on icon at bounding box center [409, 293] width 26 height 25
click input "Subir" at bounding box center [0, 0] width 0 height 0
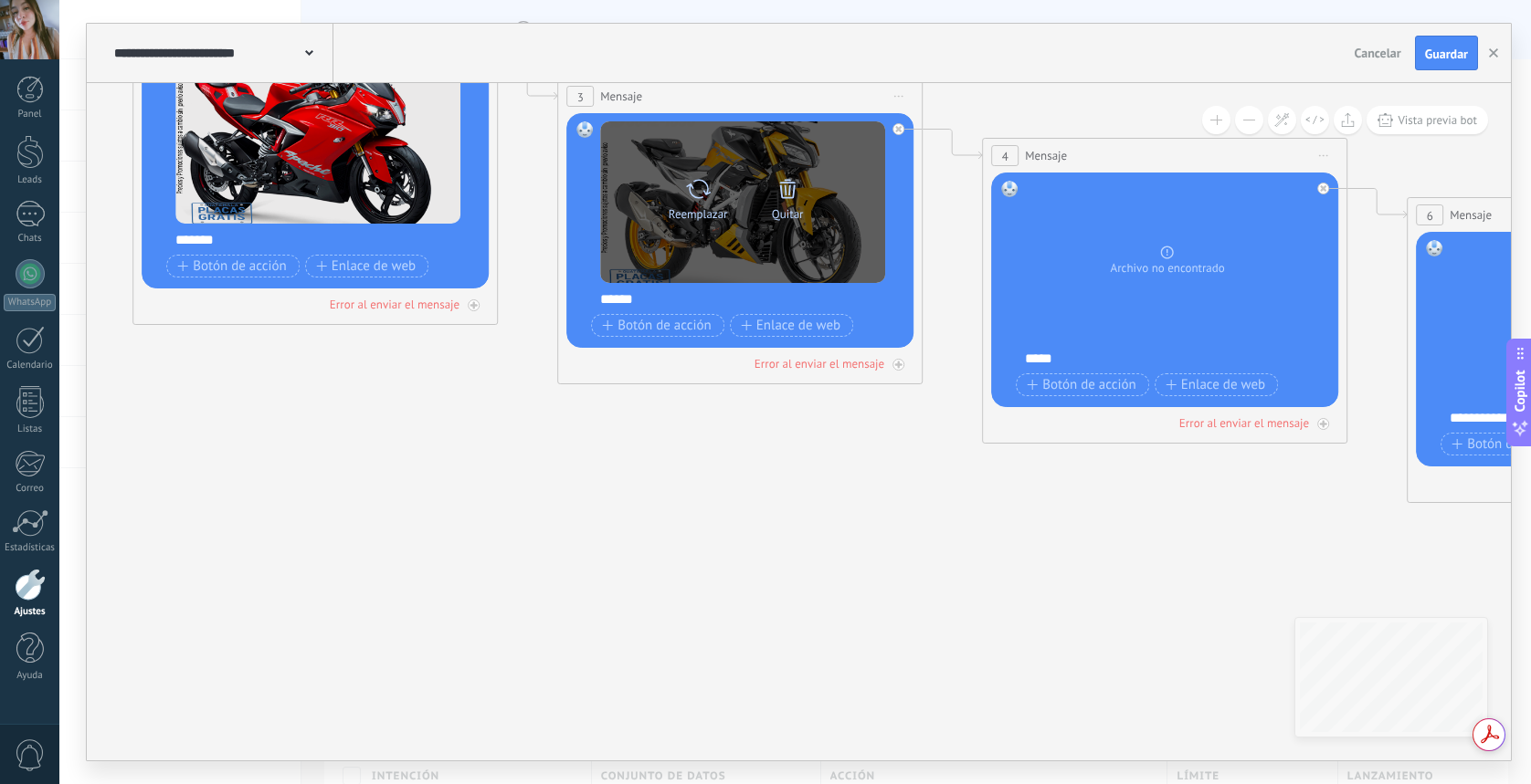
click at [708, 196] on icon at bounding box center [698, 189] width 26 height 25
click input "Subir" at bounding box center [0, 0] width 0 height 0
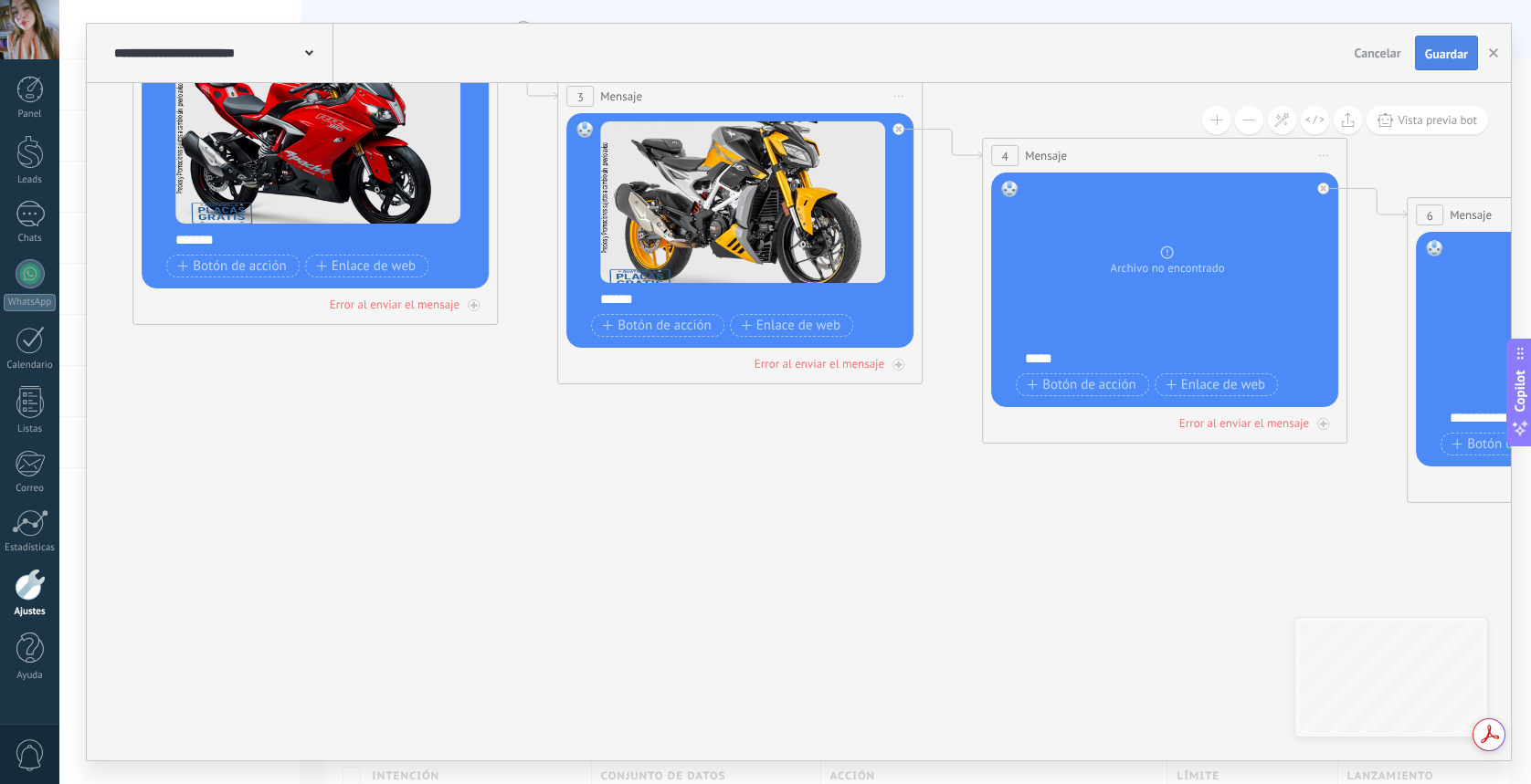
click at [1457, 50] on span "Guardar" at bounding box center [1447, 53] width 43 height 13
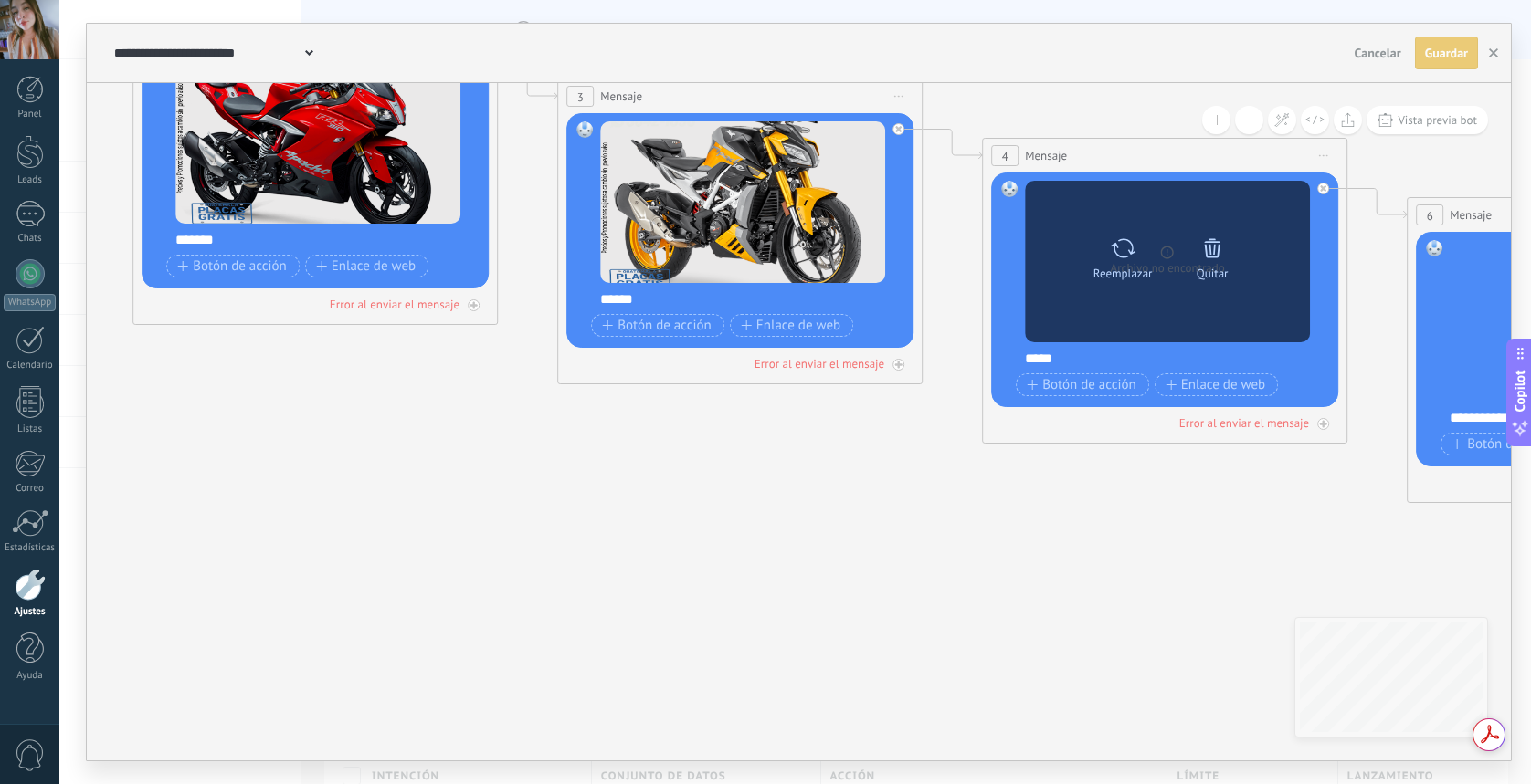
click at [1130, 254] on icon at bounding box center [1123, 248] width 26 height 25
click input "Subir" at bounding box center [0, 0] width 0 height 0
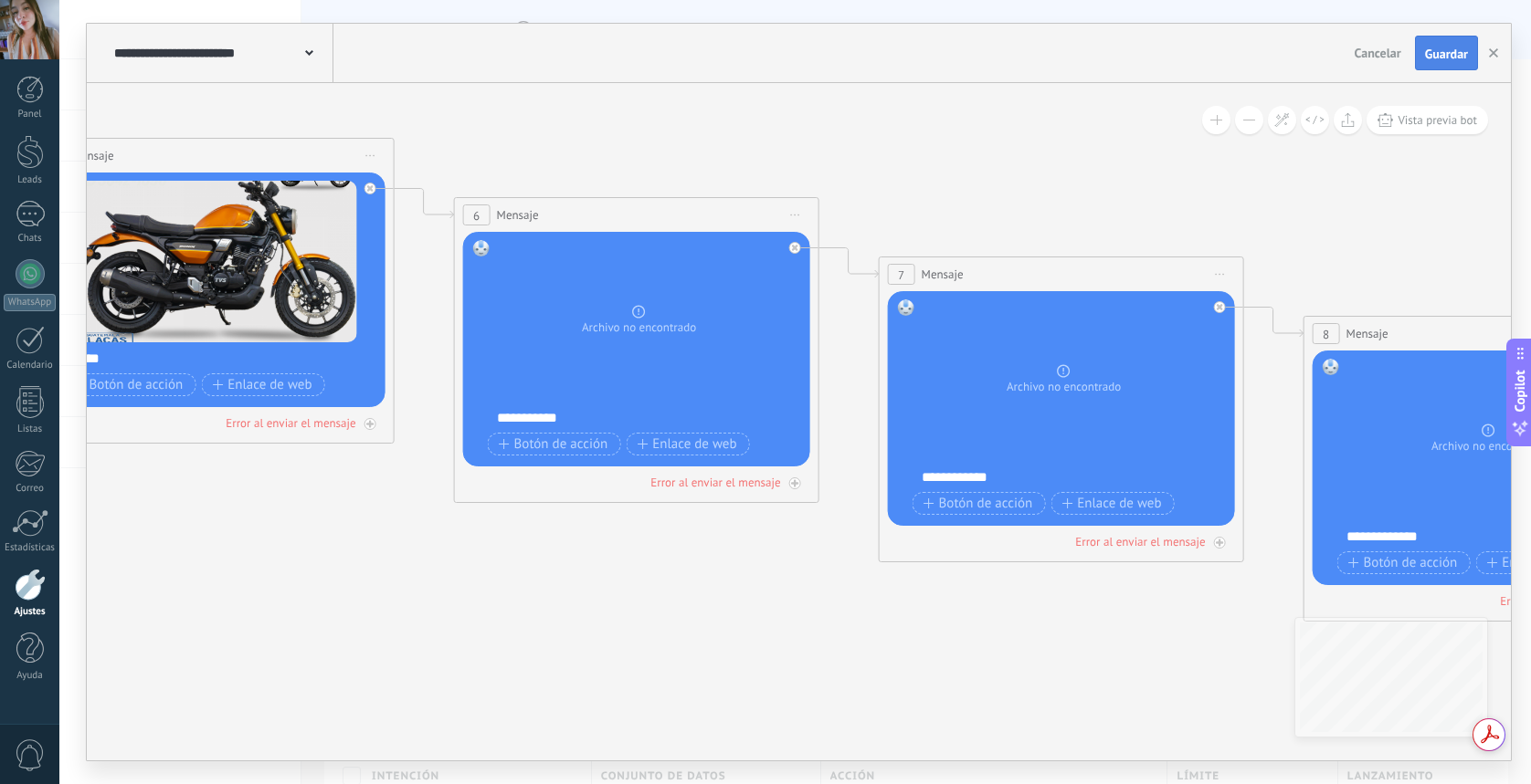
click at [1450, 45] on button "Guardar" at bounding box center [1447, 53] width 63 height 35
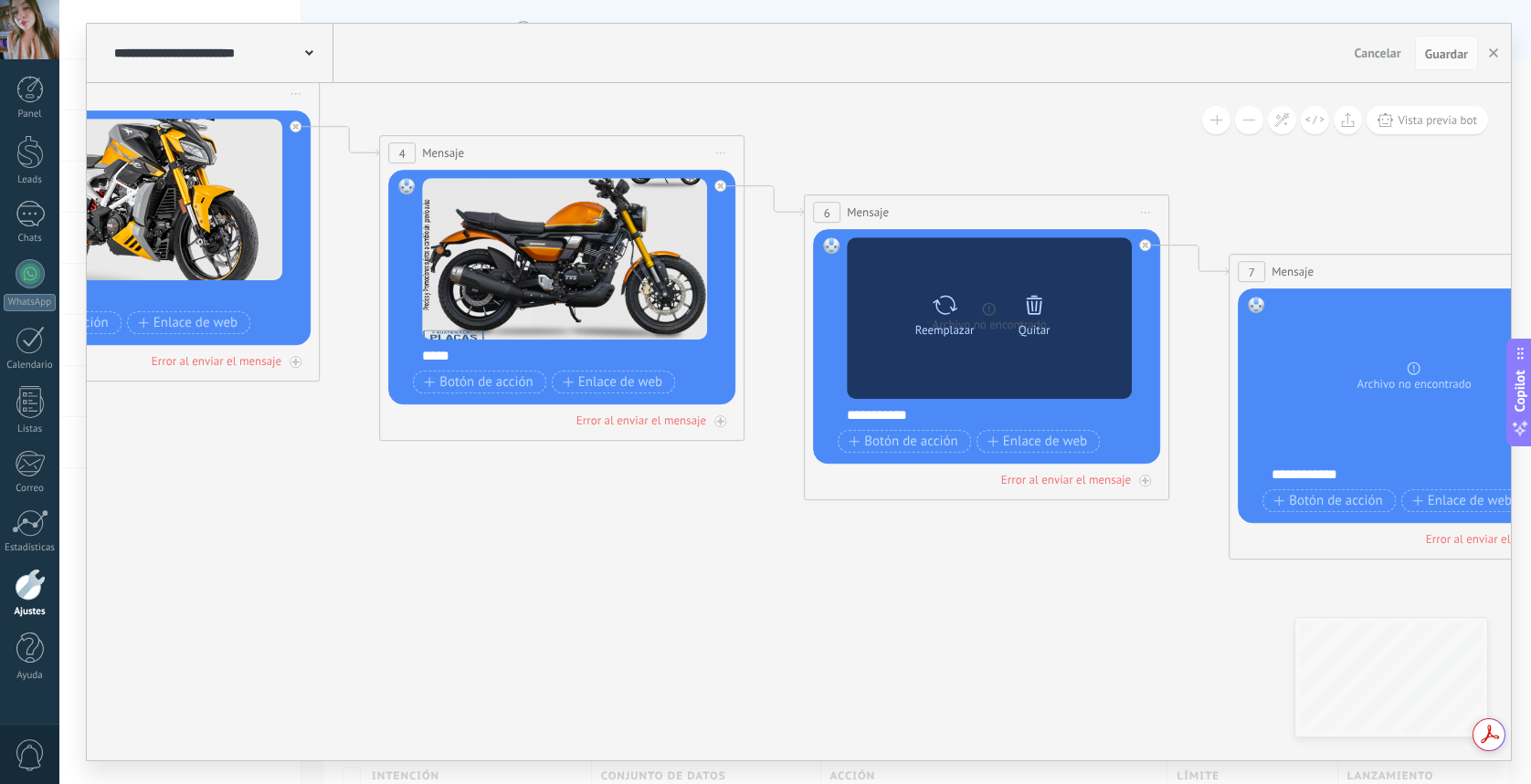
click at [947, 303] on icon at bounding box center [944, 305] width 26 height 25
click input "Subir" at bounding box center [0, 0] width 0 height 0
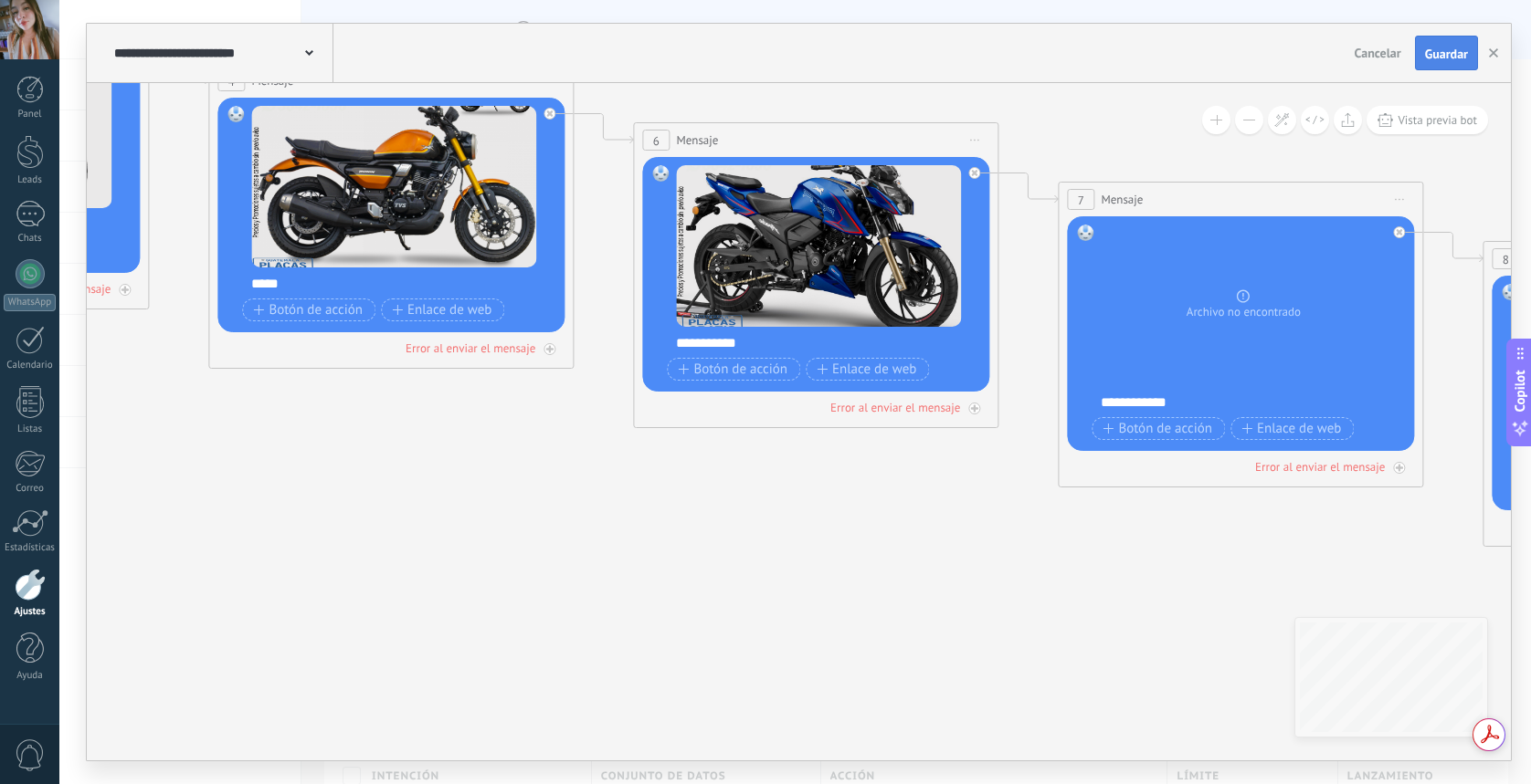
click at [1451, 60] on span "Guardar" at bounding box center [1447, 53] width 43 height 13
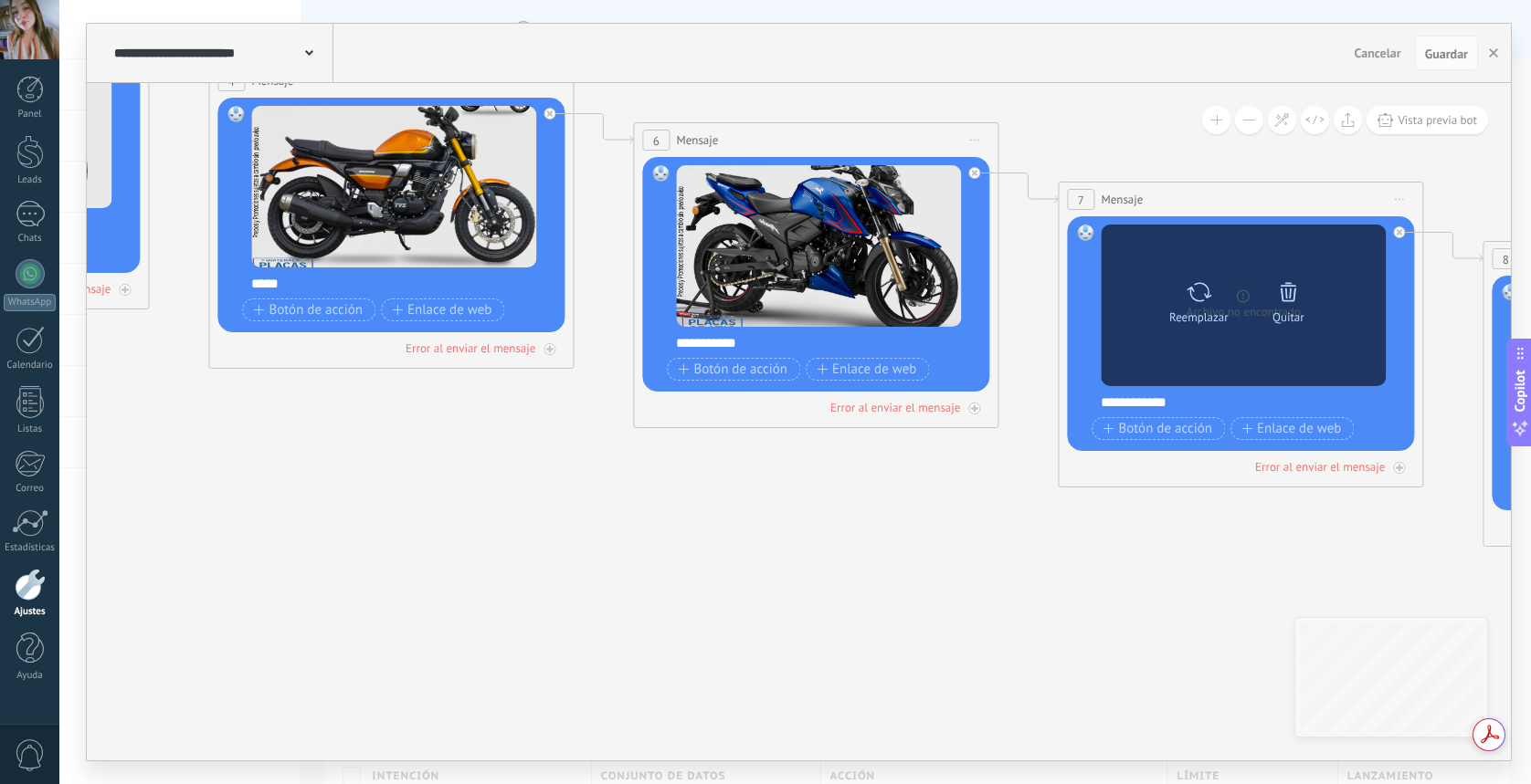
click at [1212, 316] on div "Reemplazar" at bounding box center [1198, 317] width 59 height 14
click input "Subir" at bounding box center [0, 0] width 0 height 0
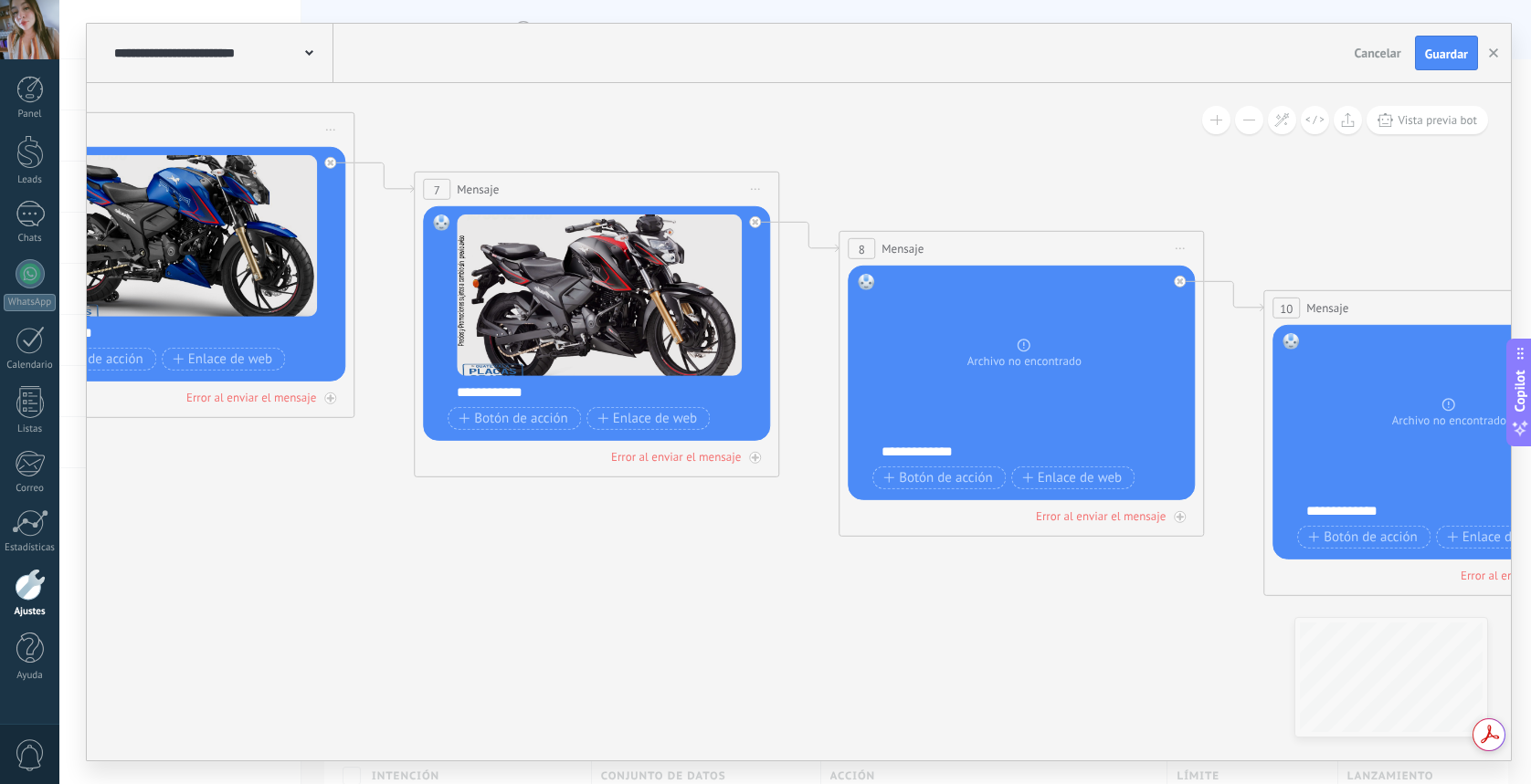
drag, startPoint x: 1426, startPoint y: 467, endPoint x: 768, endPoint y: 456, distance: 658.1
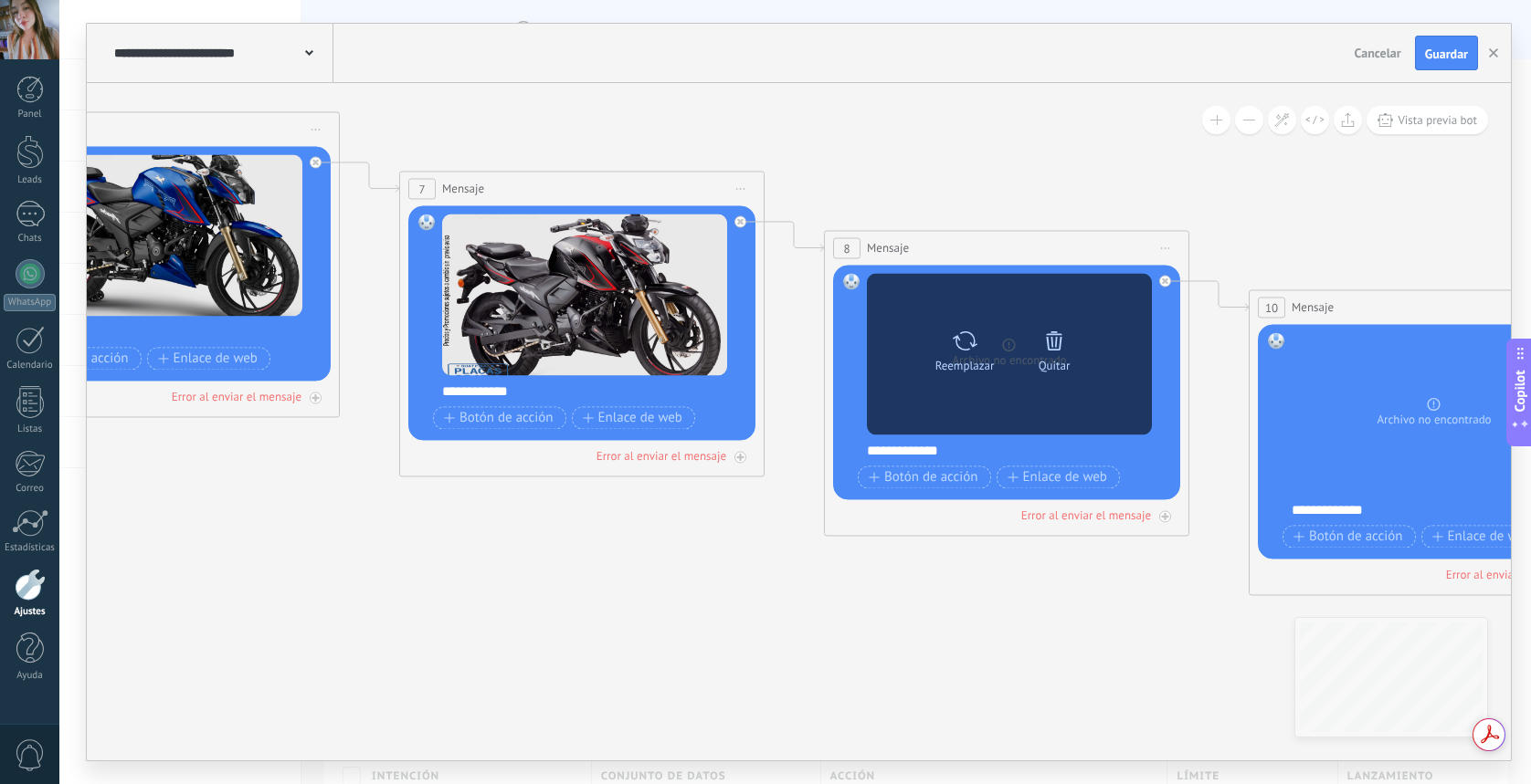
click at [952, 412] on div "Reemplazar Quitar Convertir a mensaje de voz" at bounding box center [1009, 354] width 285 height 162
click at [969, 383] on div "Reemplazar Quitar Convertir a mensaje de voz" at bounding box center [1009, 355] width 179 height 64
click at [970, 370] on div "Reemplazar" at bounding box center [965, 365] width 59 height 14
click input "Subir" at bounding box center [0, 0] width 0 height 0
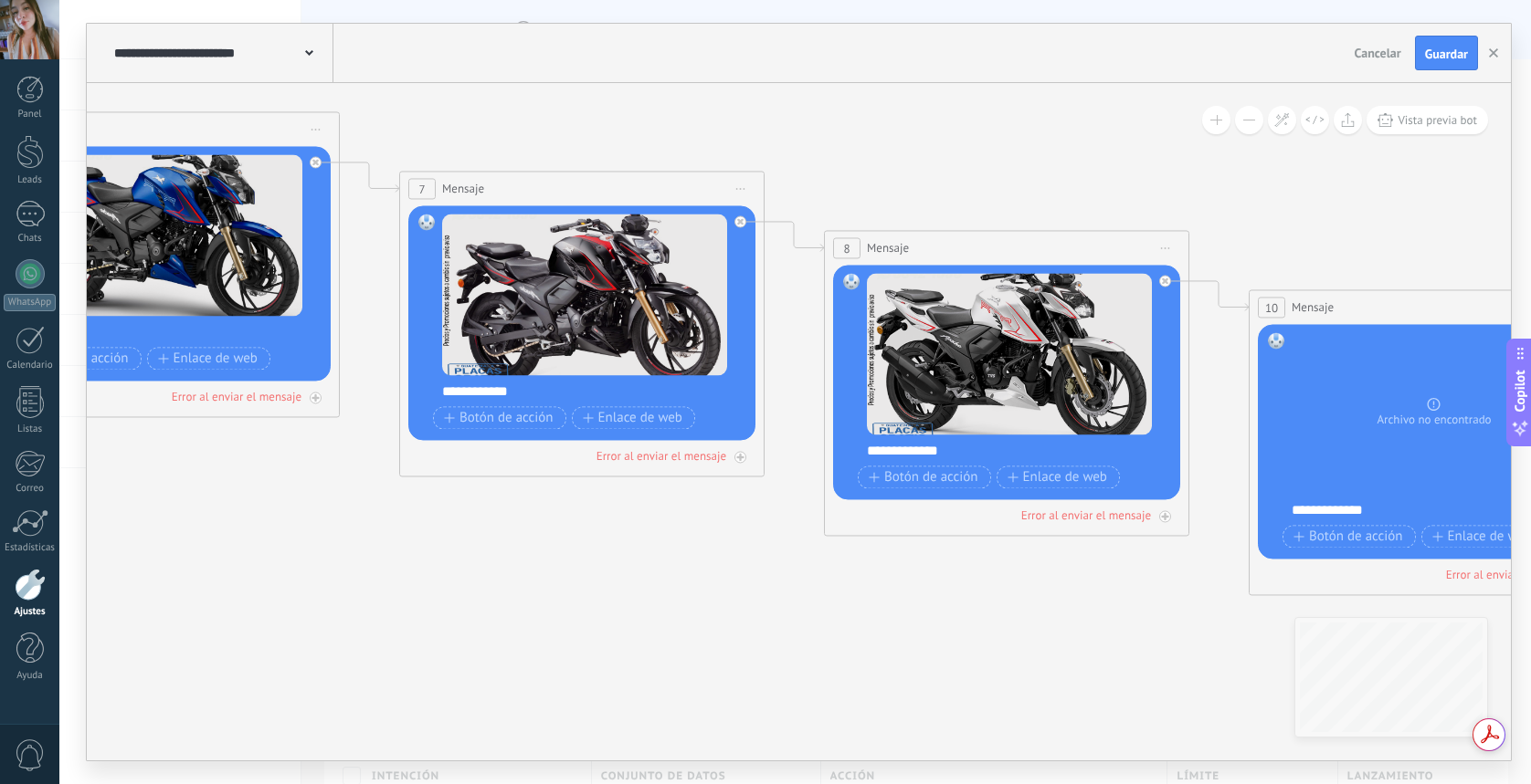
drag, startPoint x: 1345, startPoint y: 492, endPoint x: 1204, endPoint y: 483, distance: 141.3
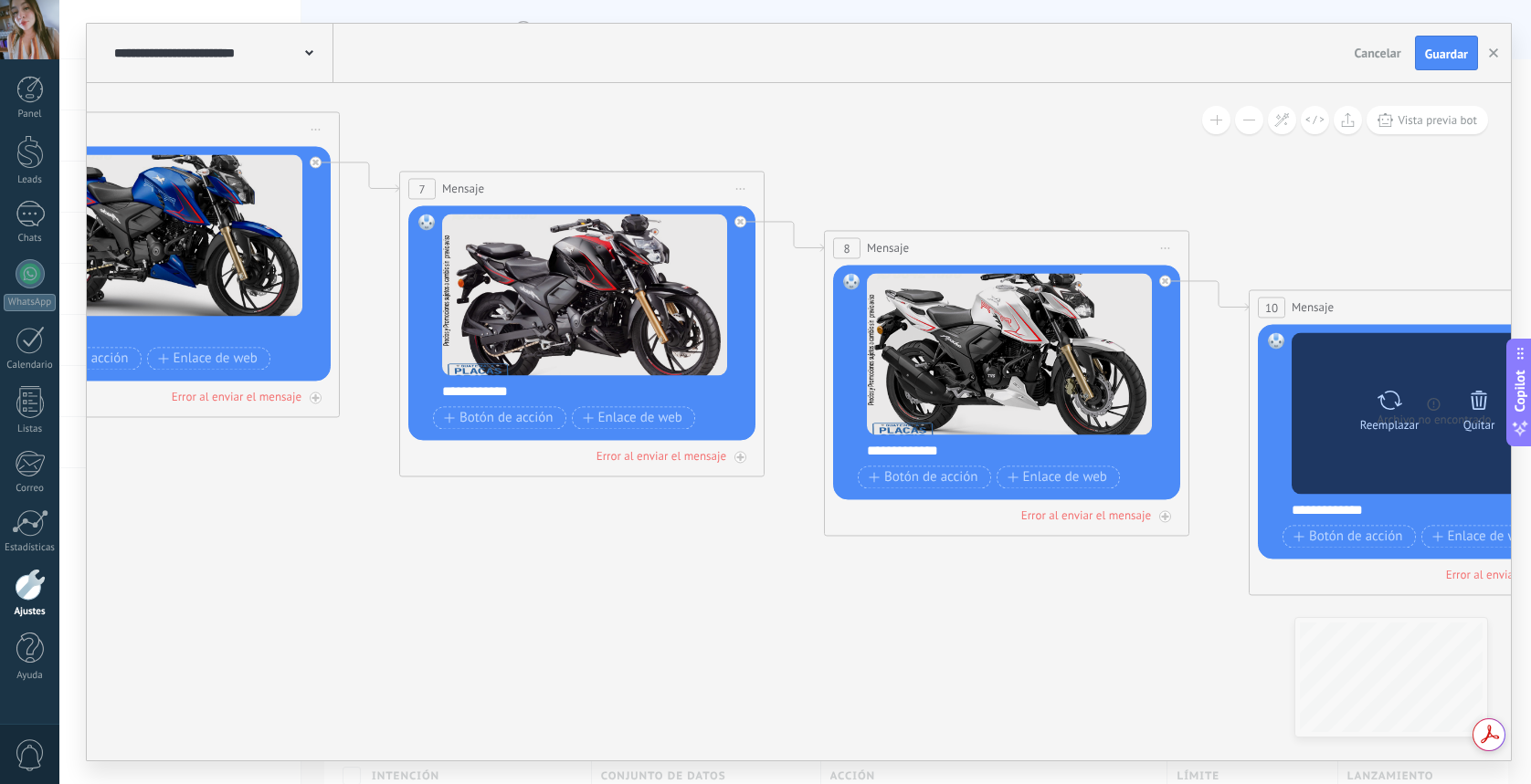
click at [1379, 424] on div "Reemplazar" at bounding box center [1389, 425] width 59 height 14
click input "Subir" at bounding box center [0, 0] width 0 height 0
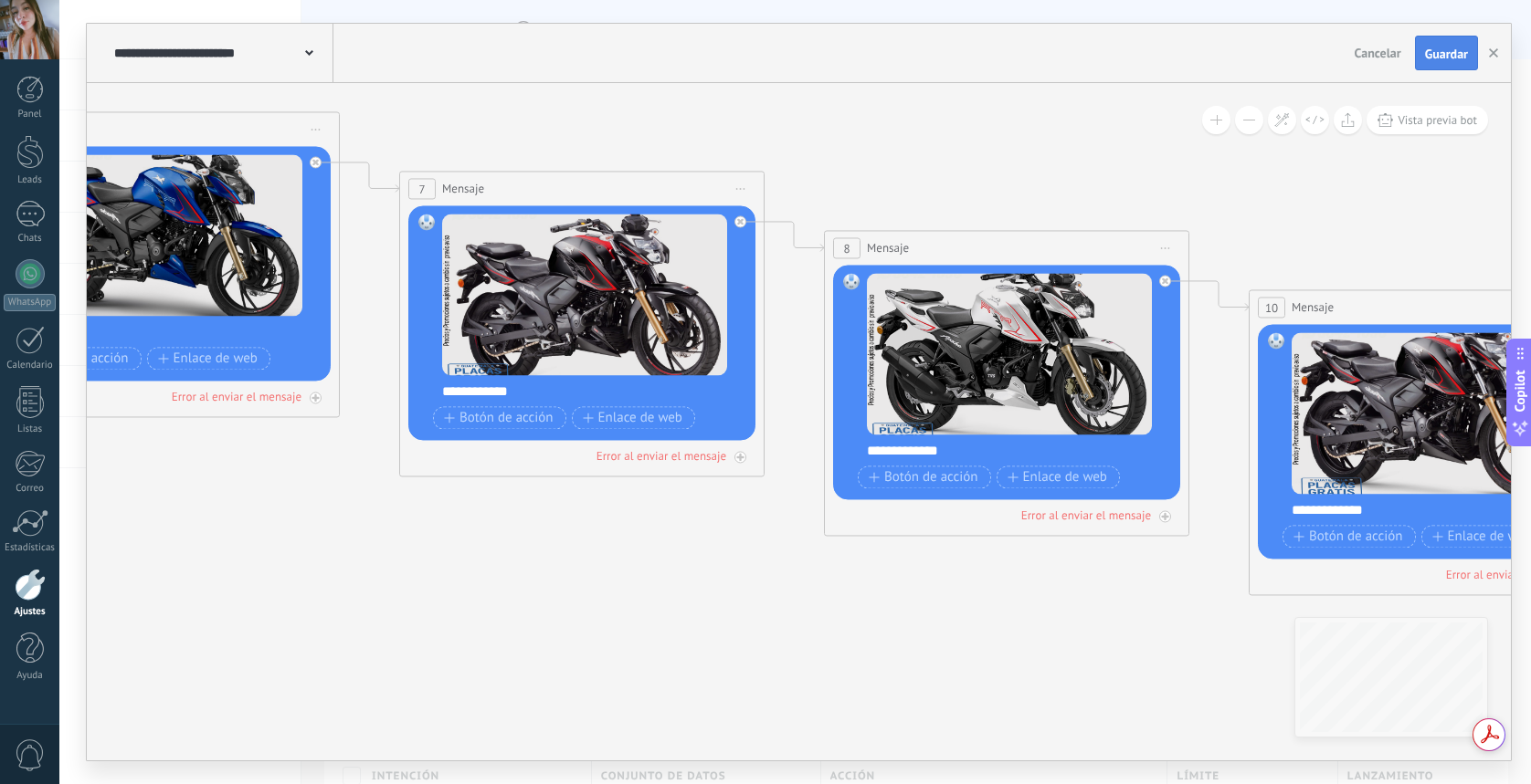
click at [1460, 60] on span "Guardar" at bounding box center [1447, 53] width 43 height 13
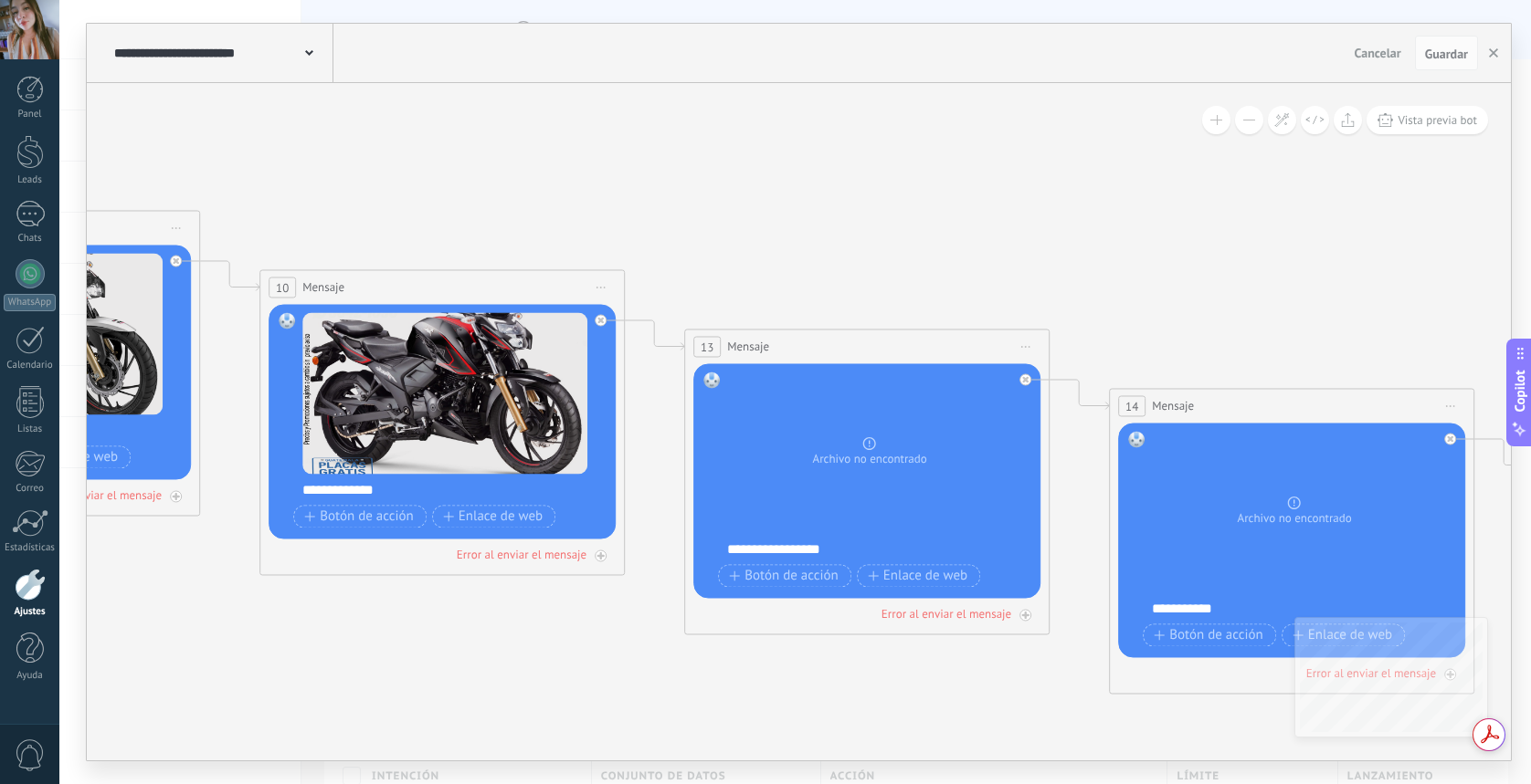
drag, startPoint x: 1351, startPoint y: 242, endPoint x: 340, endPoint y: 218, distance: 1011.3
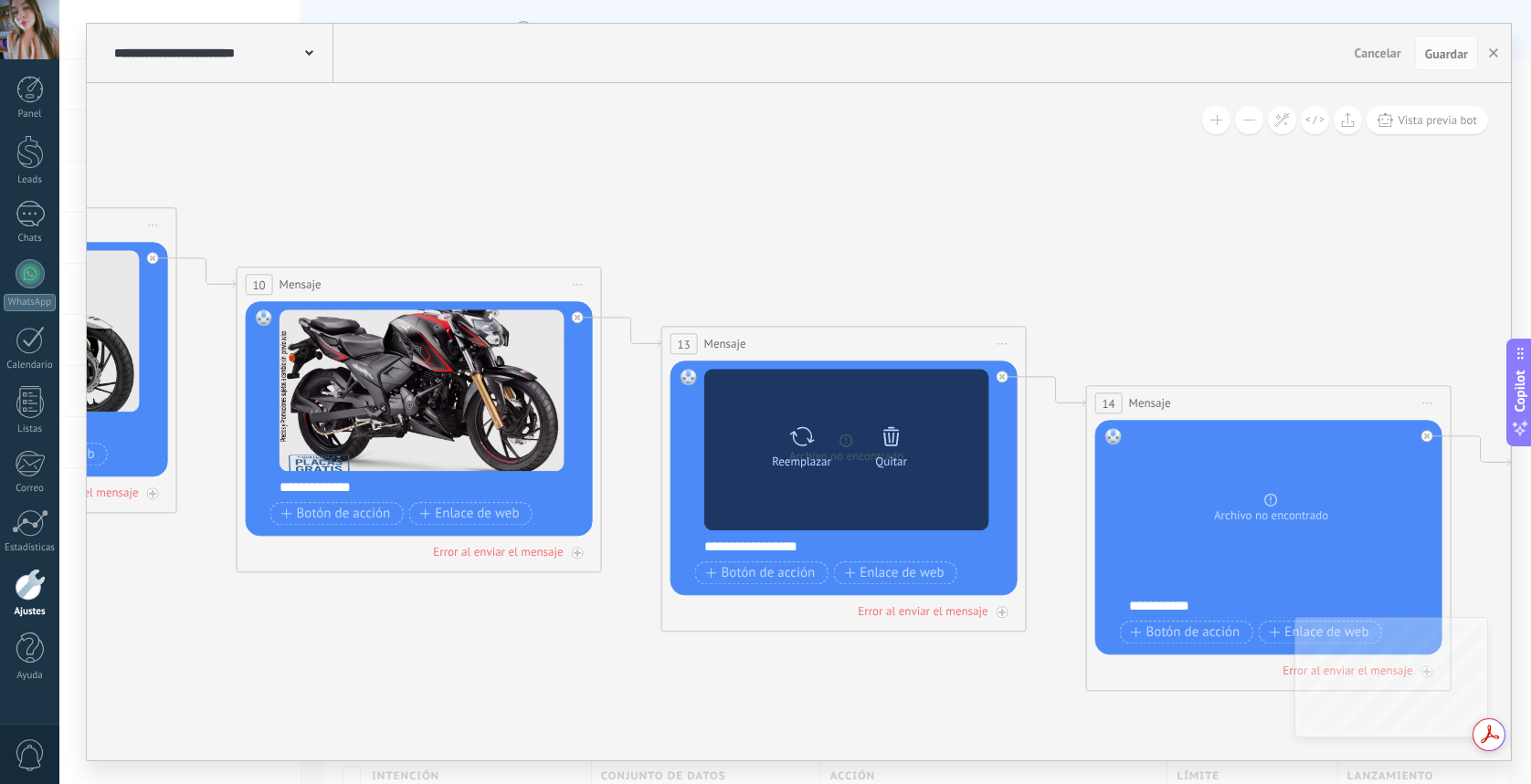
click at [773, 425] on div "Reemplazar" at bounding box center [802, 444] width 77 height 50
click input "Subir" at bounding box center [0, 0] width 0 height 0
click at [821, 459] on div "Reemplazar" at bounding box center [801, 461] width 59 height 14
click input "Subir" at bounding box center [0, 0] width 0 height 0
click at [797, 467] on div "Reemplazar" at bounding box center [801, 461] width 59 height 14
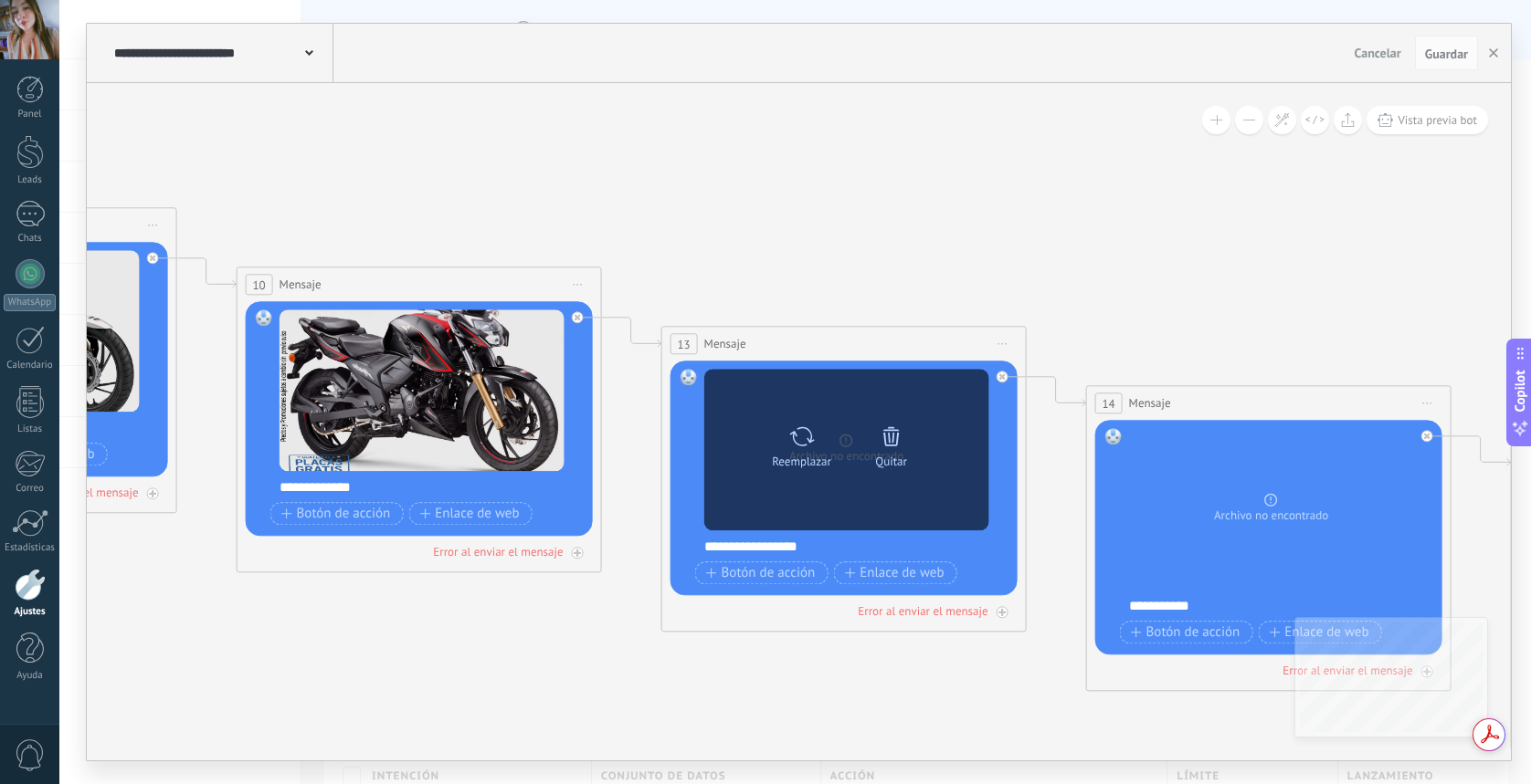
click input "Subir" at bounding box center [0, 0] width 0 height 0
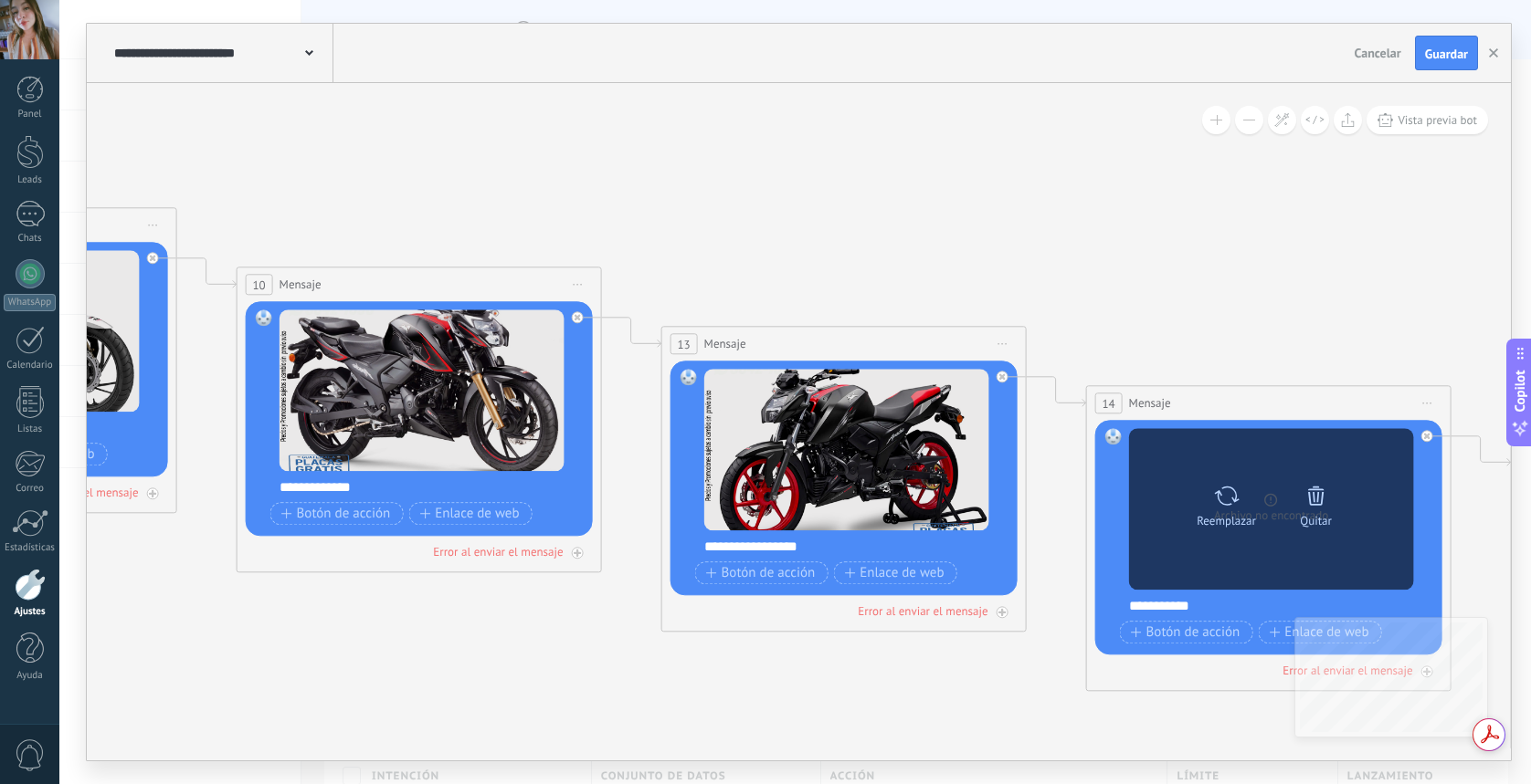
click at [1242, 487] on div "Reemplazar" at bounding box center [1227, 503] width 77 height 50
click input "Subir" at bounding box center [0, 0] width 0 height 0
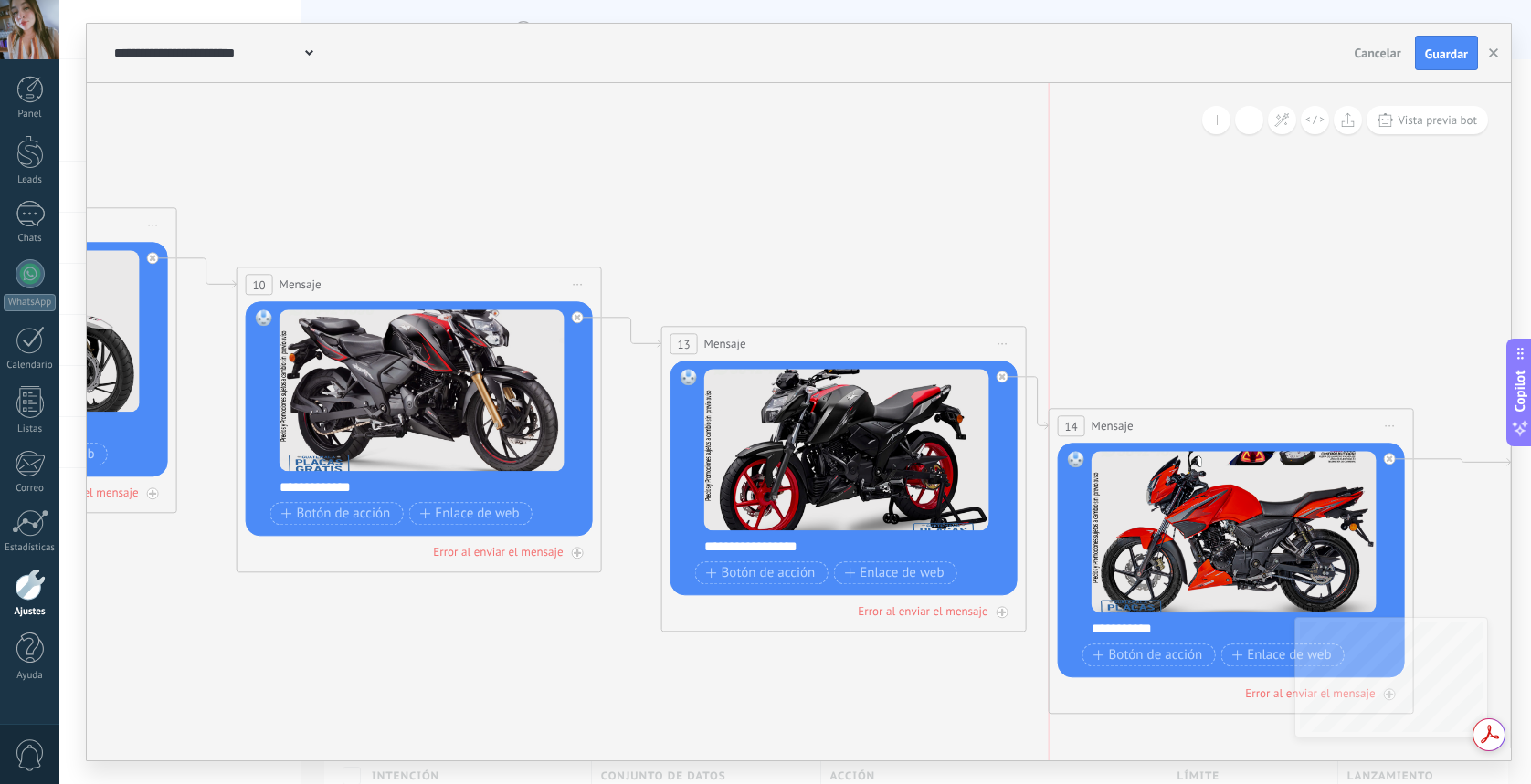
drag, startPoint x: 1324, startPoint y: 405, endPoint x: 1294, endPoint y: 430, distance: 39.1
click at [1294, 430] on div "14 Mensaje ******* (a): Todos los contactos - canales seleccionados Todos los c…" at bounding box center [1231, 425] width 364 height 34
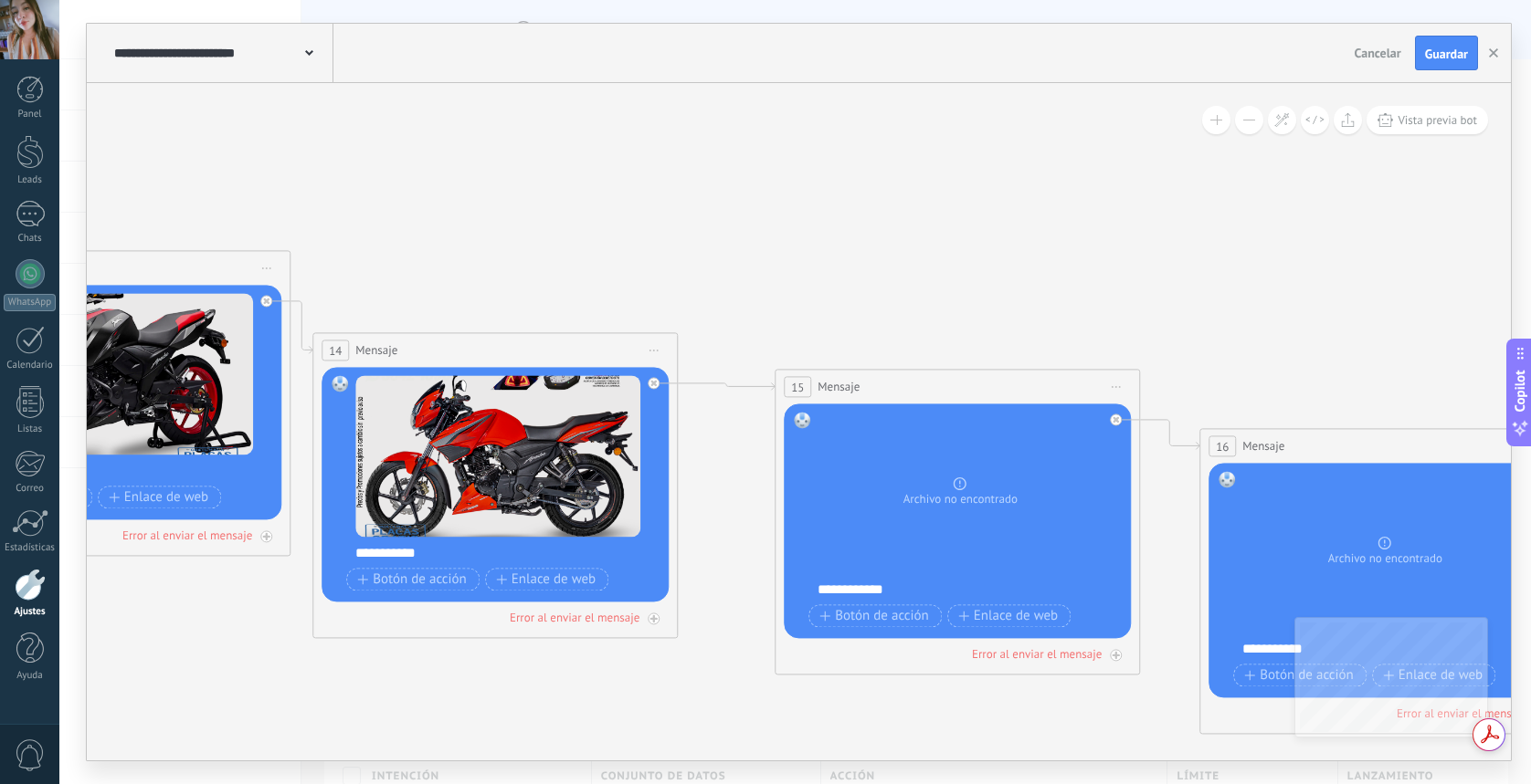
drag, startPoint x: 1286, startPoint y: 357, endPoint x: 551, endPoint y: 280, distance: 739.0
click at [1444, 40] on button "Guardar" at bounding box center [1447, 53] width 63 height 35
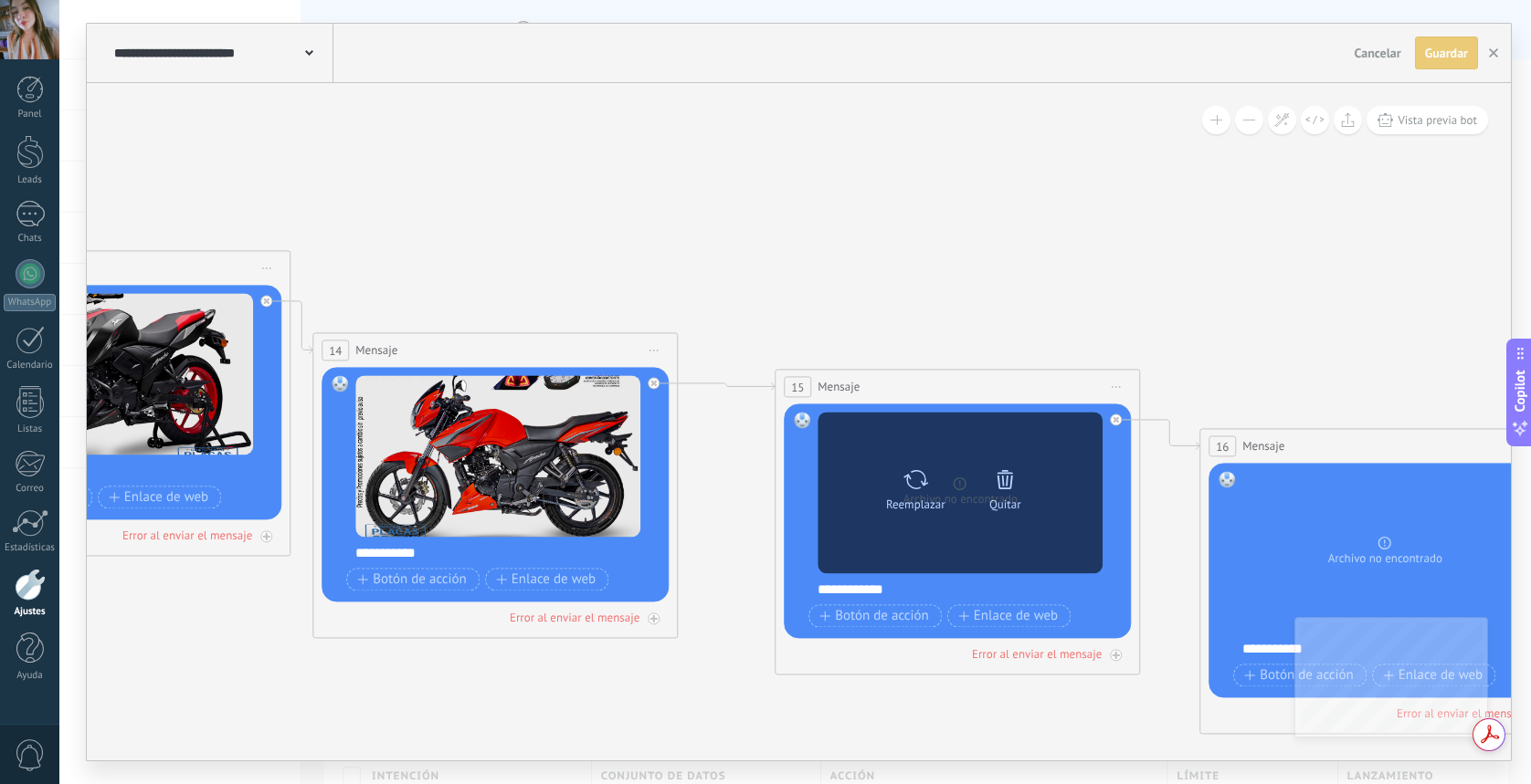
click at [970, 521] on div "Reemplazar Quitar Convertir a mensaje de voz" at bounding box center [960, 493] width 179 height 64
click at [945, 501] on div "Reemplazar" at bounding box center [915, 486] width 77 height 50
click input "Subir" at bounding box center [0, 0] width 0 height 0
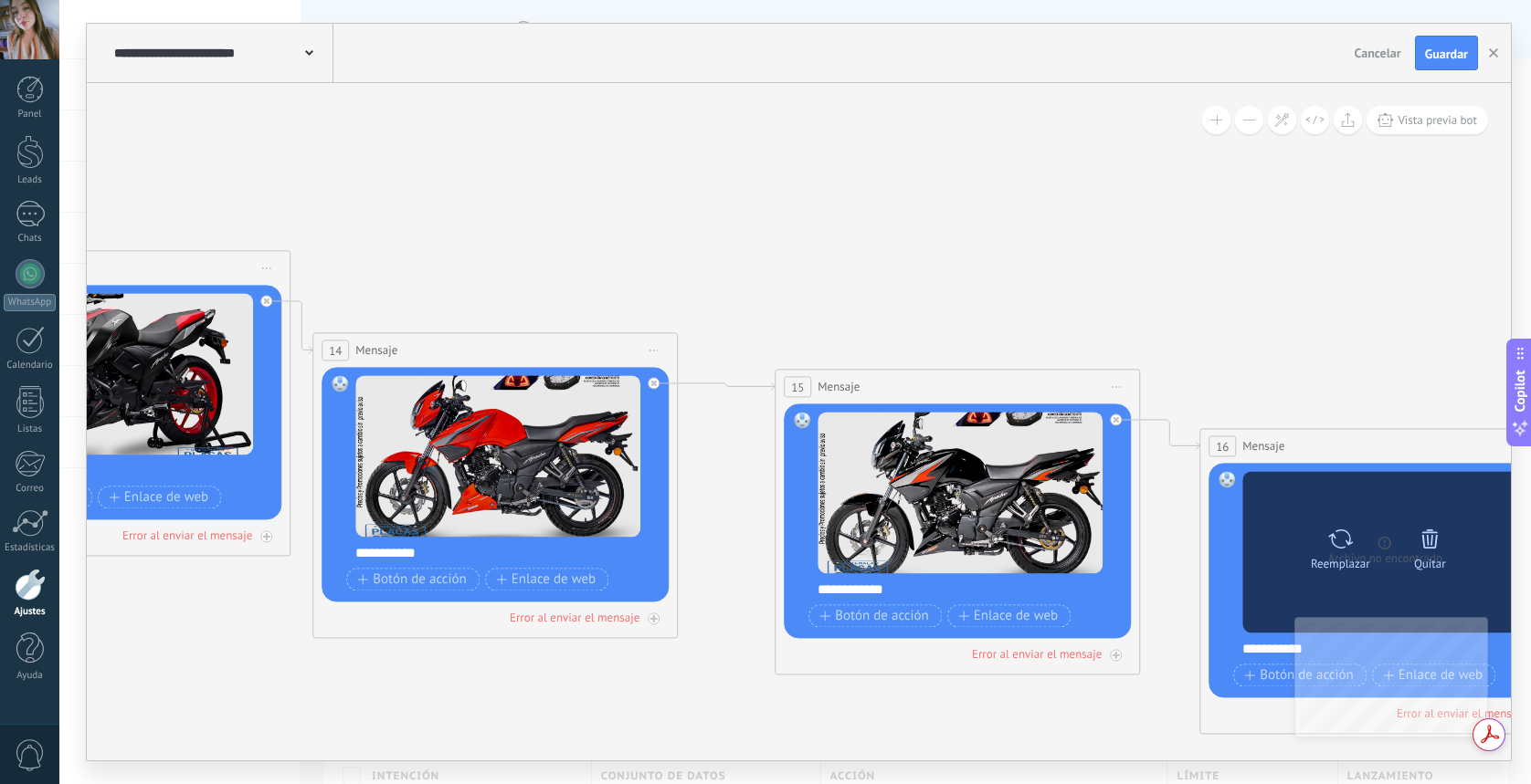
click at [1333, 578] on div "Reemplazar Quitar Convertir a mensaje de voz" at bounding box center [1385, 552] width 179 height 64
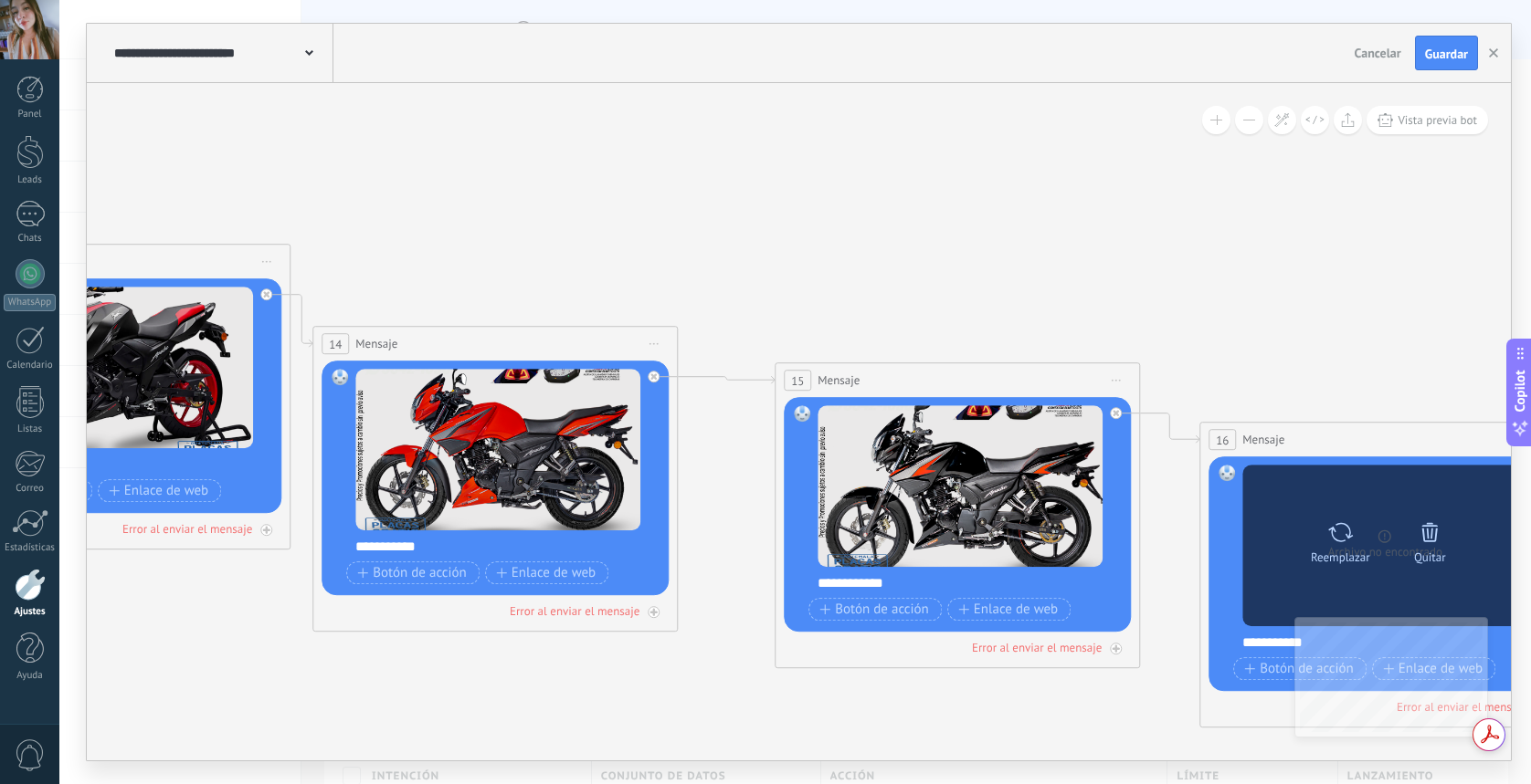
click at [1353, 556] on div "Reemplazar" at bounding box center [1340, 557] width 59 height 14
click input "Subir" at bounding box center [0, 0] width 0 height 0
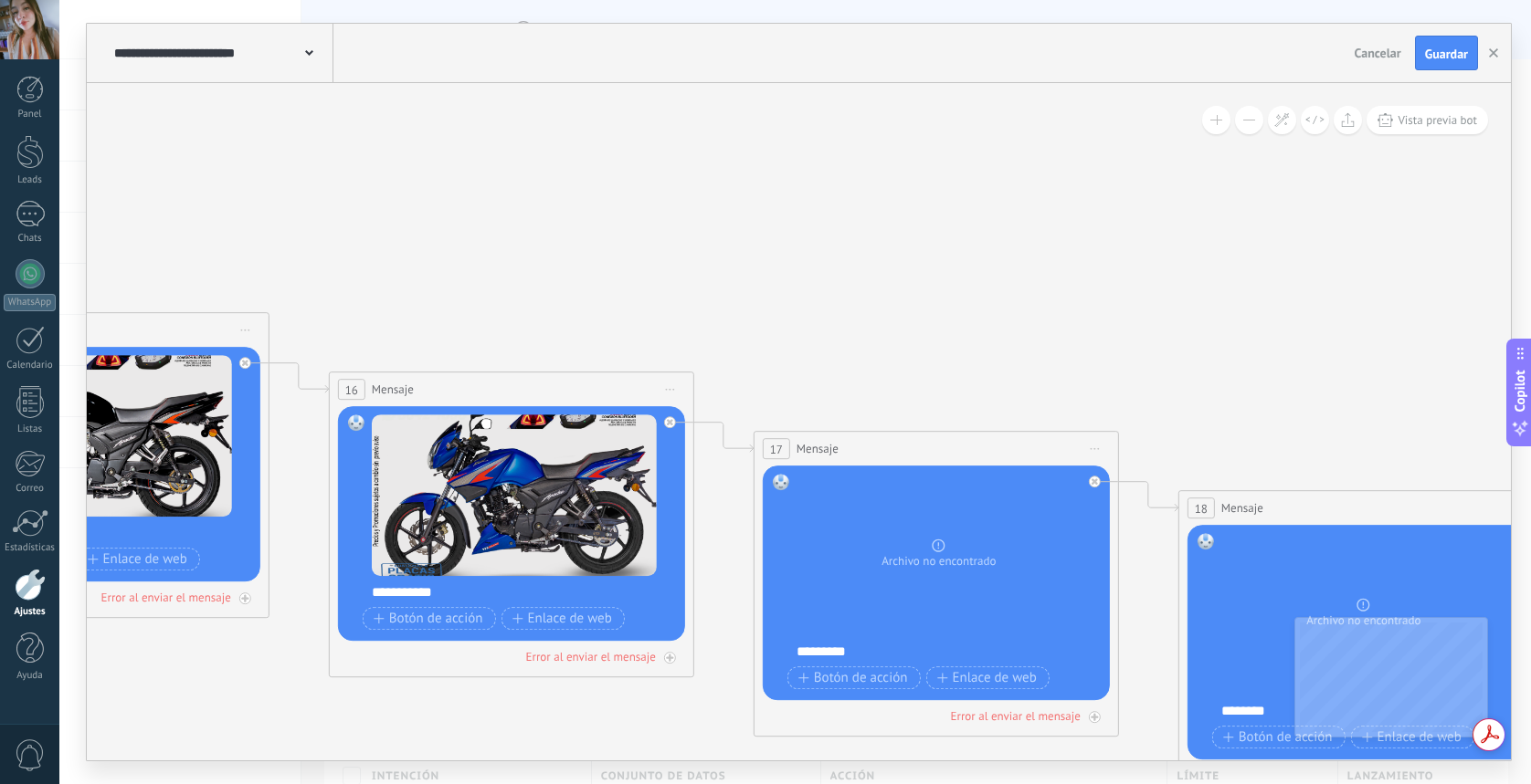
drag, startPoint x: 1328, startPoint y: 351, endPoint x: 437, endPoint y: 300, distance: 892.5
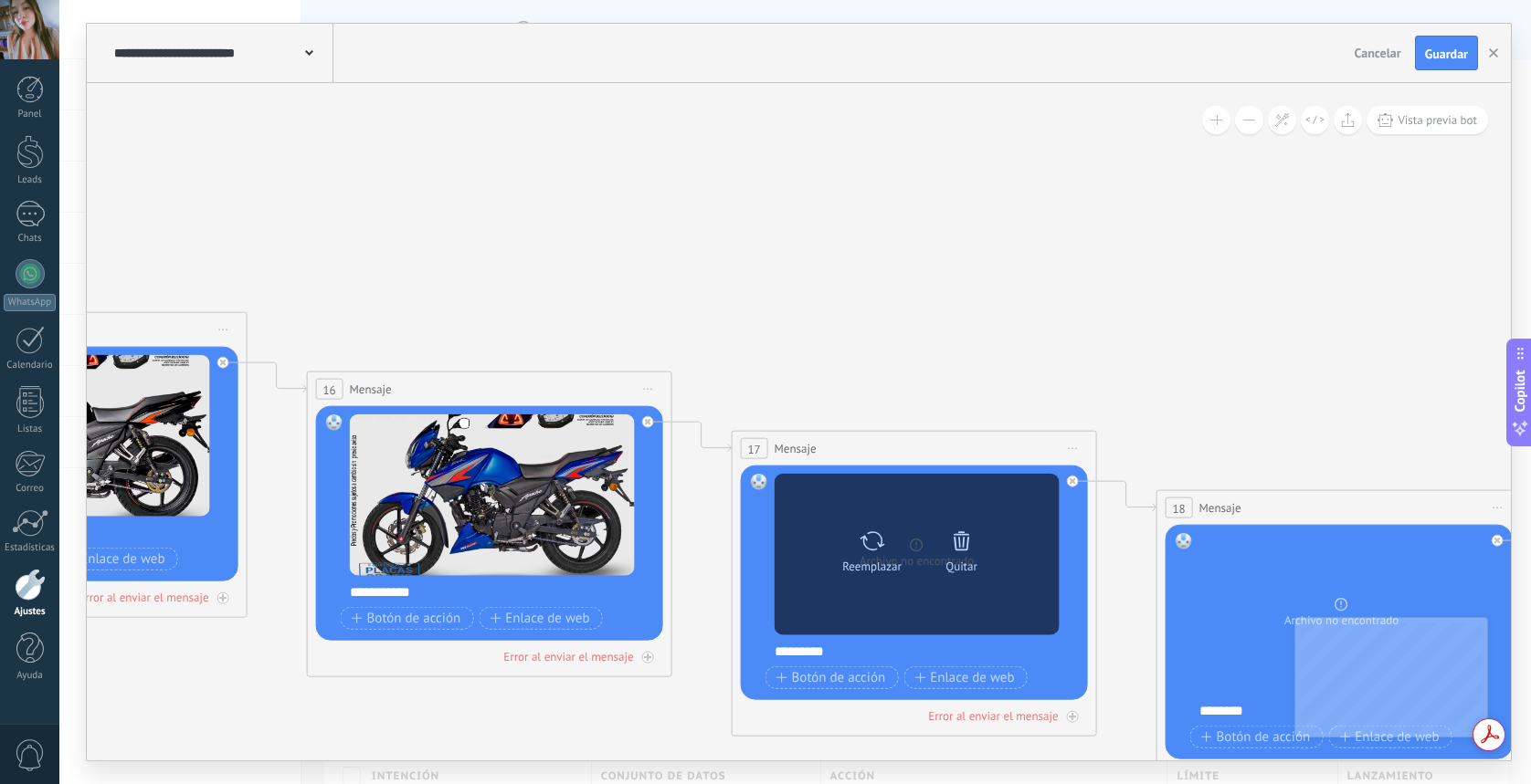
click at [920, 582] on div "Reemplazar Quitar Convertir a mensaje de voz" at bounding box center [917, 554] width 179 height 64
click at [884, 551] on icon at bounding box center [872, 541] width 26 height 25
click input "Subir" at bounding box center [0, 0] width 0 height 0
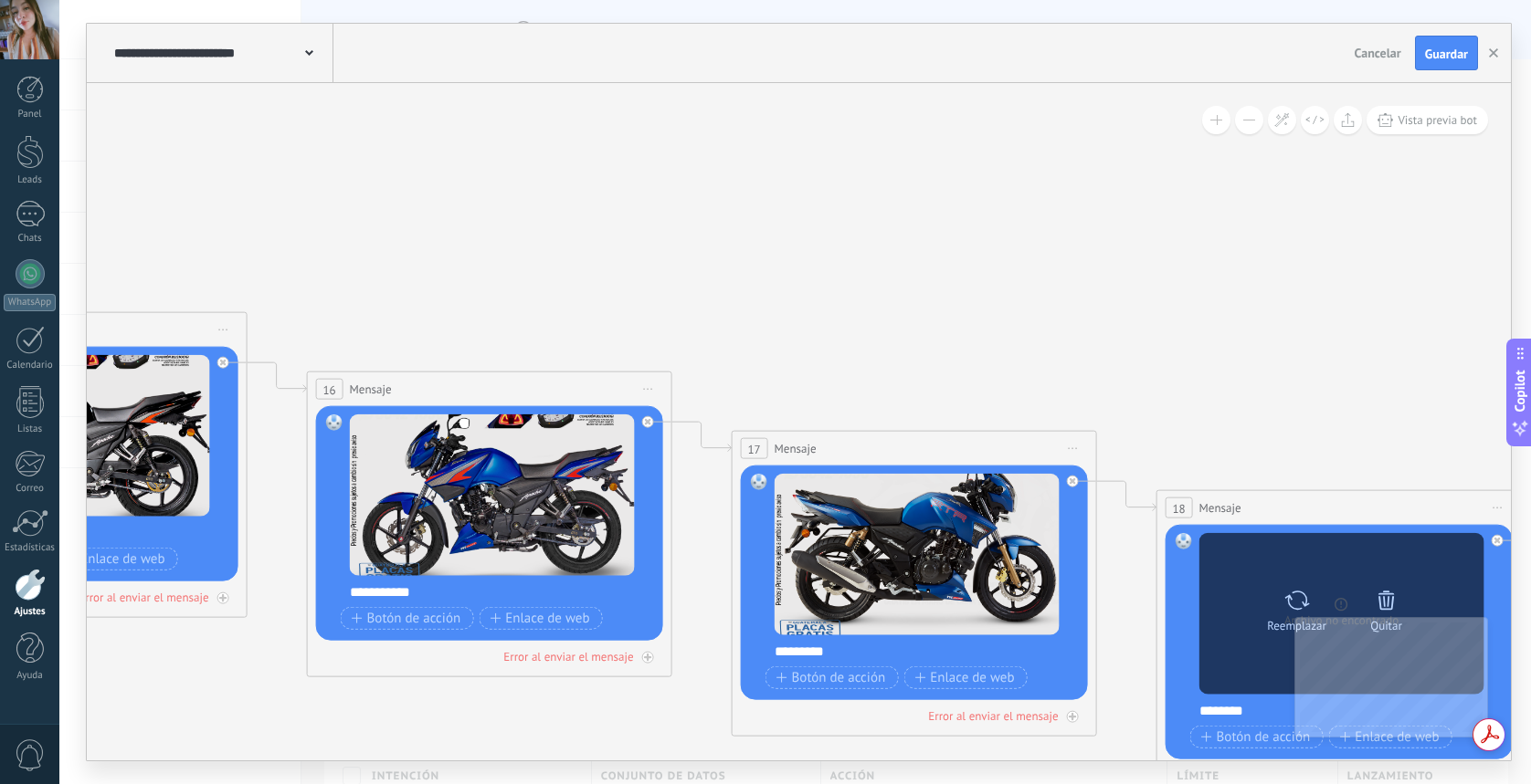
click at [1292, 596] on icon at bounding box center [1296, 600] width 26 height 25
click input "Subir" at bounding box center [0, 0] width 0 height 0
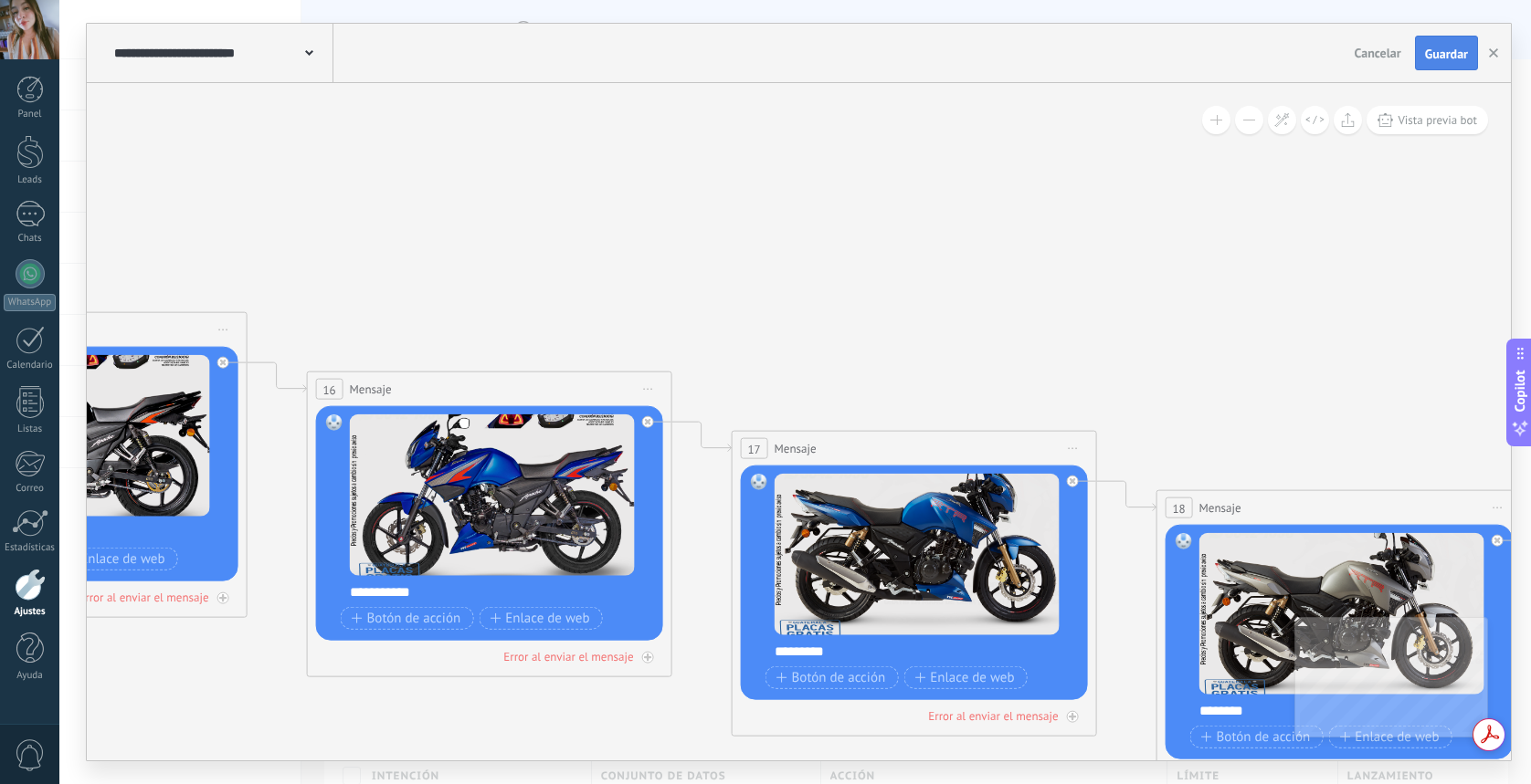
click at [1437, 47] on span "Guardar" at bounding box center [1447, 53] width 43 height 13
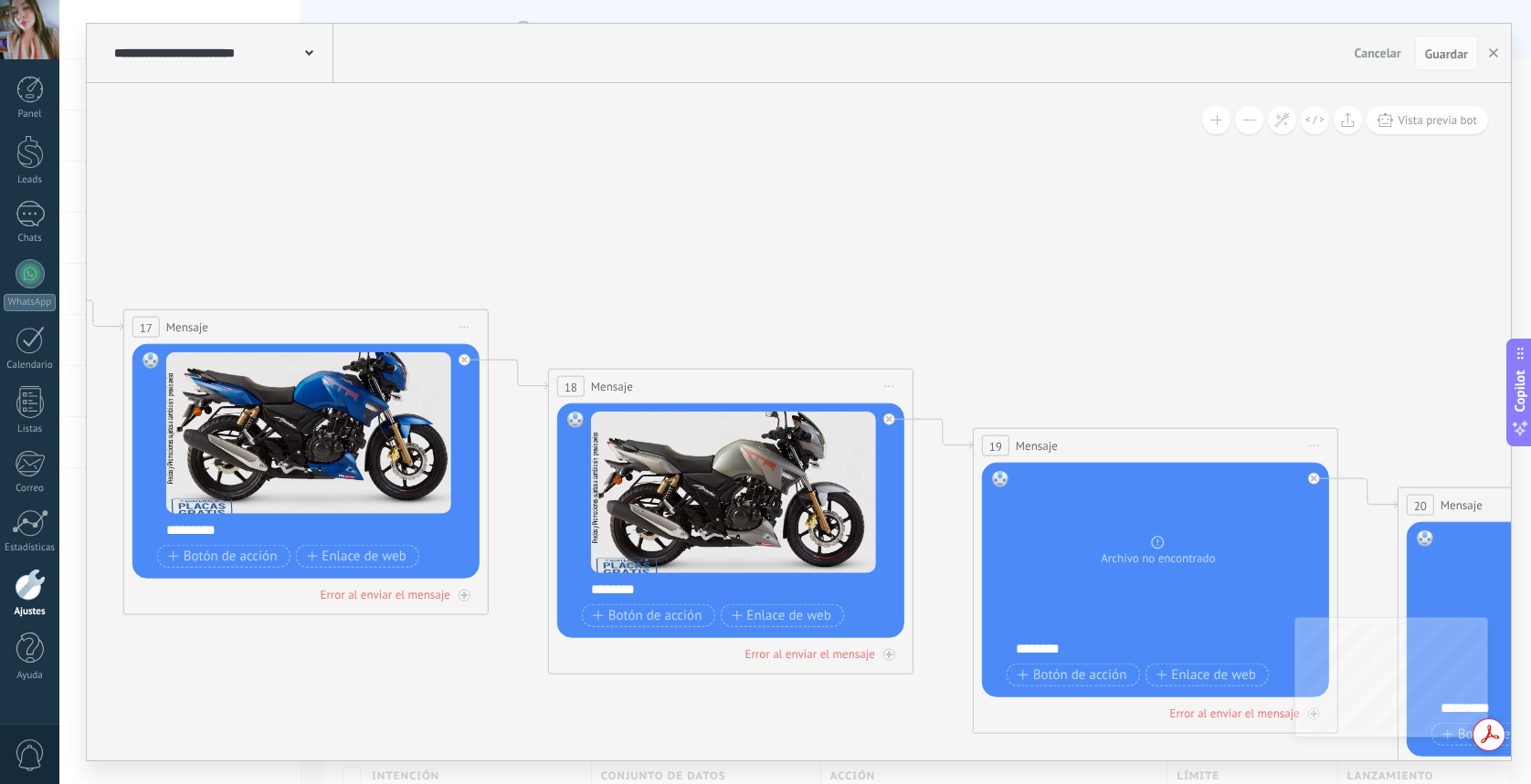
drag, startPoint x: 1371, startPoint y: 366, endPoint x: 544, endPoint y: 192, distance: 845.1
click at [568, 198] on icon at bounding box center [1470, 551] width 14198 height 2940
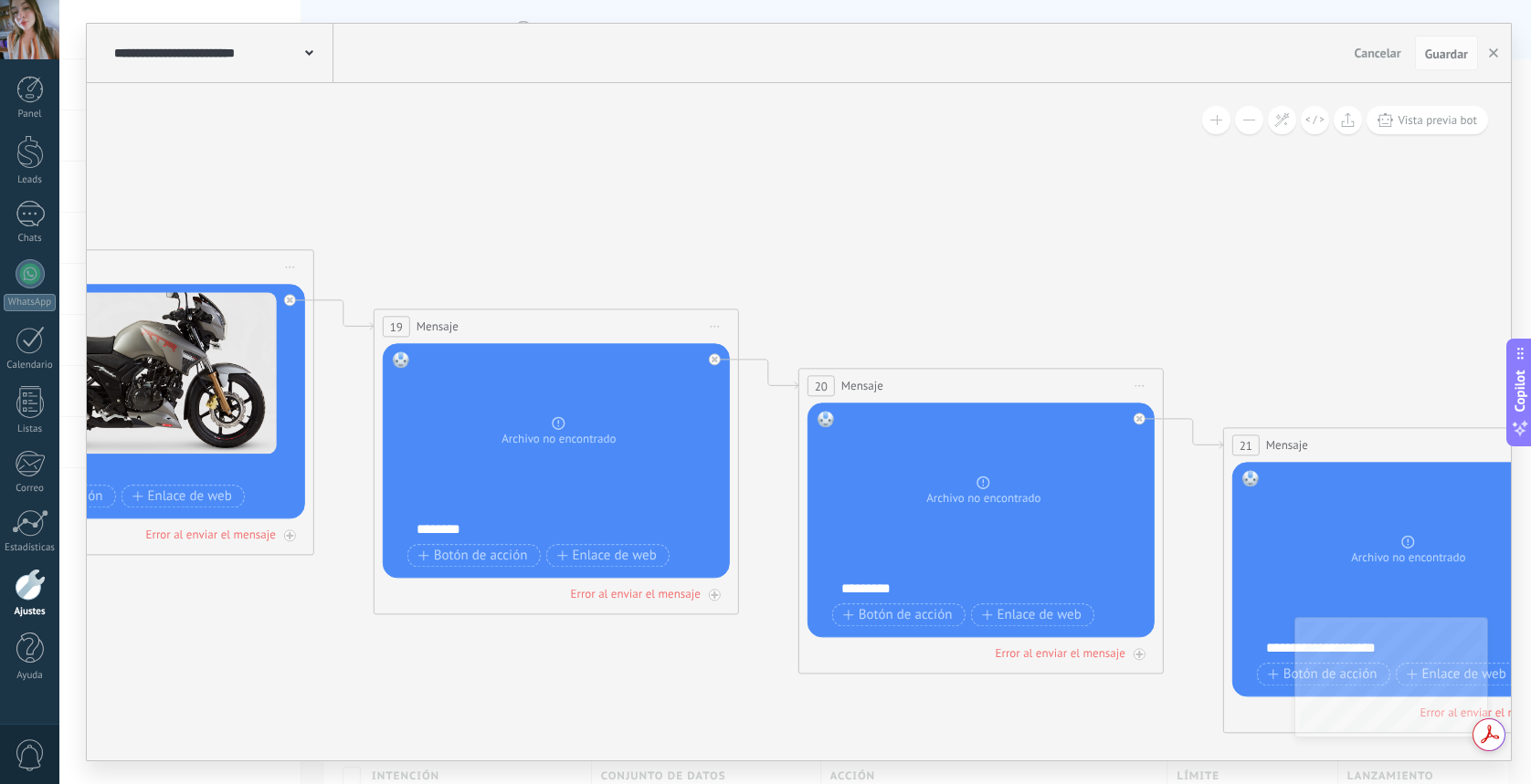
drag, startPoint x: 1121, startPoint y: 272, endPoint x: 714, endPoint y: 227, distance: 409.5
click at [713, 209] on icon at bounding box center [871, 432] width 14198 height 2940
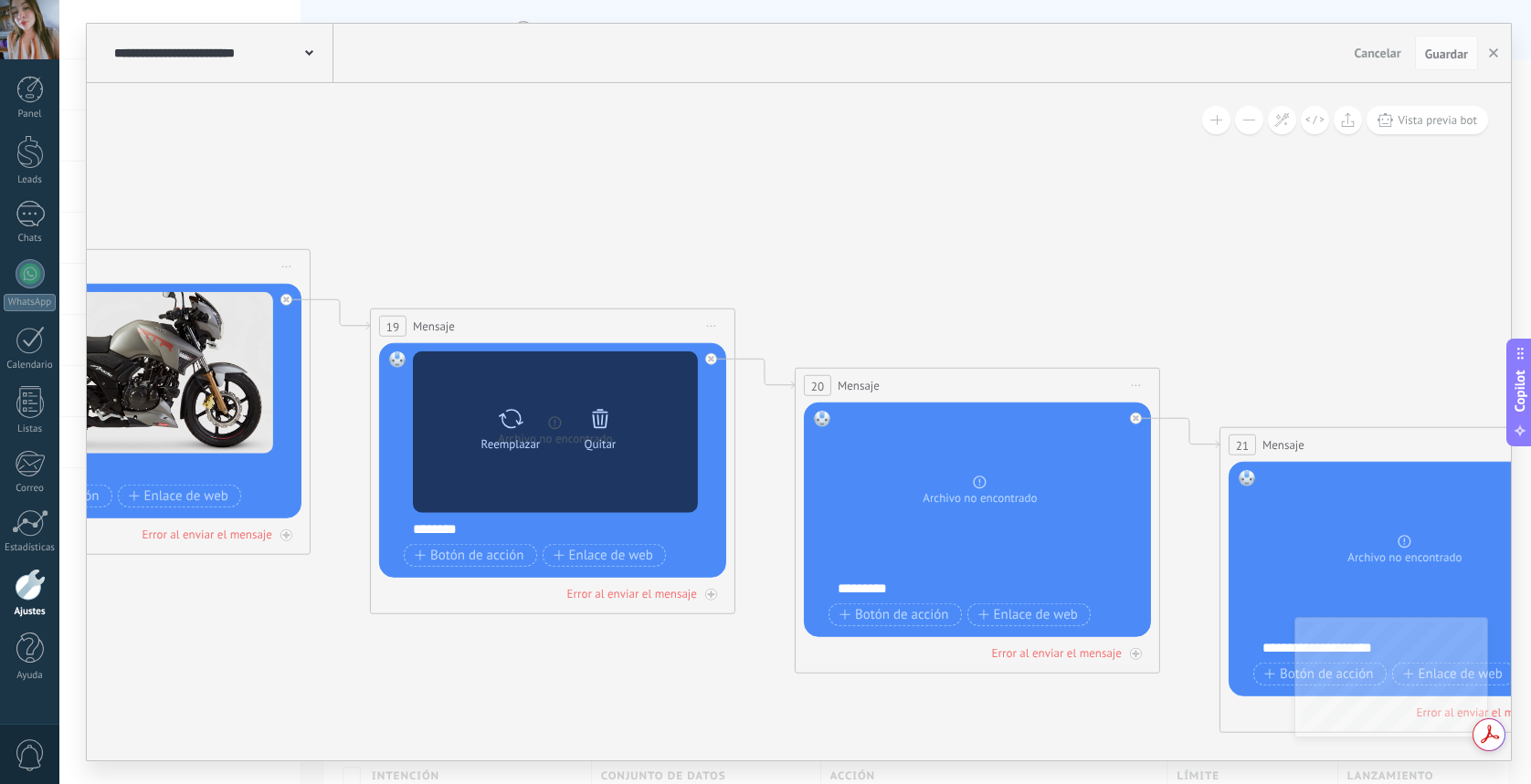
click at [609, 394] on div "Reemplazar Quitar Convertir a mensaje de voz" at bounding box center [556, 432] width 285 height 162
click at [532, 395] on div "Reemplazar Quitar Convertir a mensaje de voz" at bounding box center [556, 432] width 285 height 162
click at [531, 420] on div "Reemplazar" at bounding box center [510, 425] width 77 height 50
click input "Subir" at bounding box center [0, 0] width 0 height 0
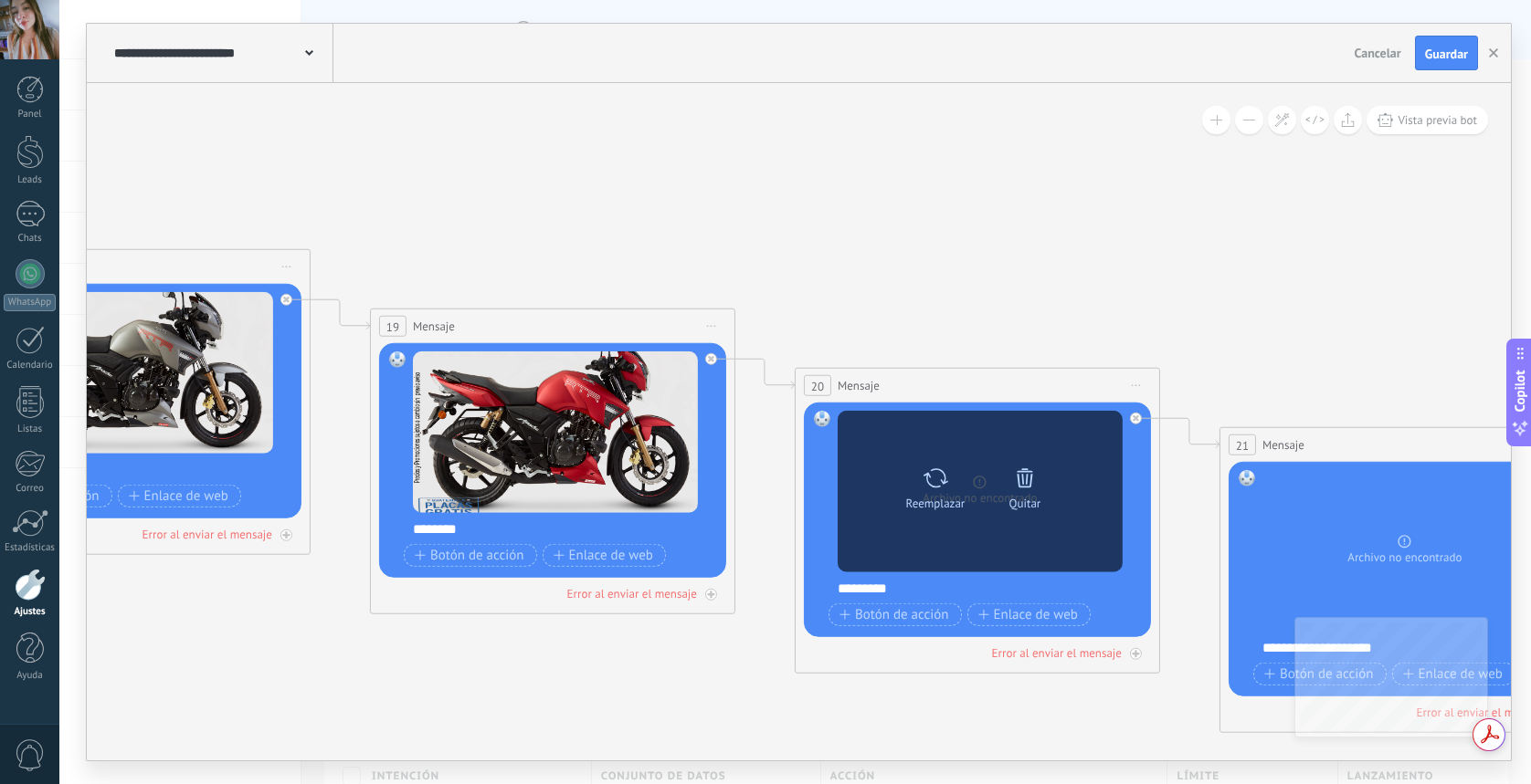
click at [968, 518] on div "Reemplazar Quitar Convertir a mensaje de voz" at bounding box center [980, 491] width 179 height 64
click at [949, 498] on div "Reemplazar" at bounding box center [936, 503] width 59 height 14
click input "Subir" at bounding box center [0, 0] width 0 height 0
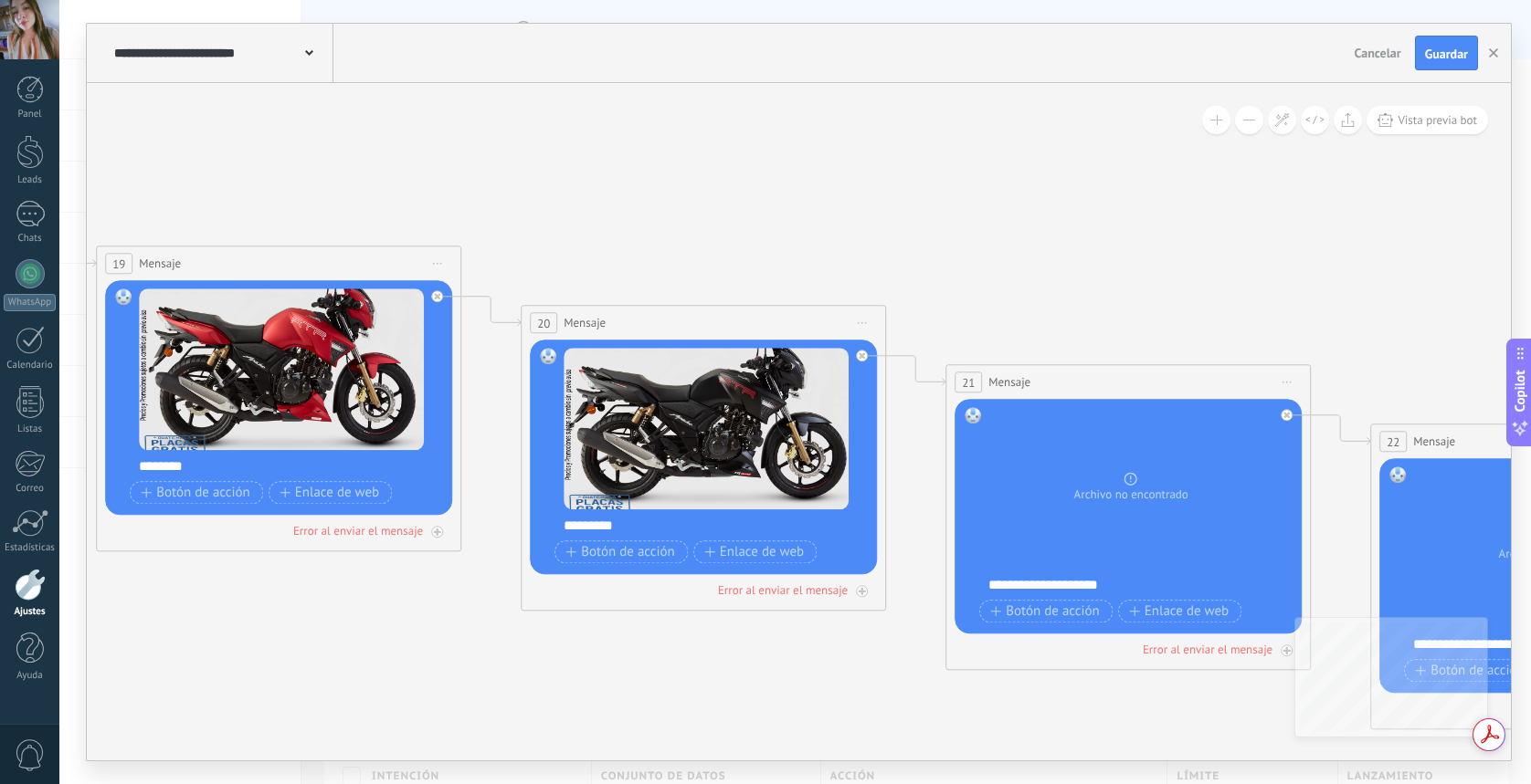
drag, startPoint x: 1356, startPoint y: 348, endPoint x: 1088, endPoint y: 333, distance: 268.4
click at [1088, 333] on icon at bounding box center [593, 369] width 14198 height 2940
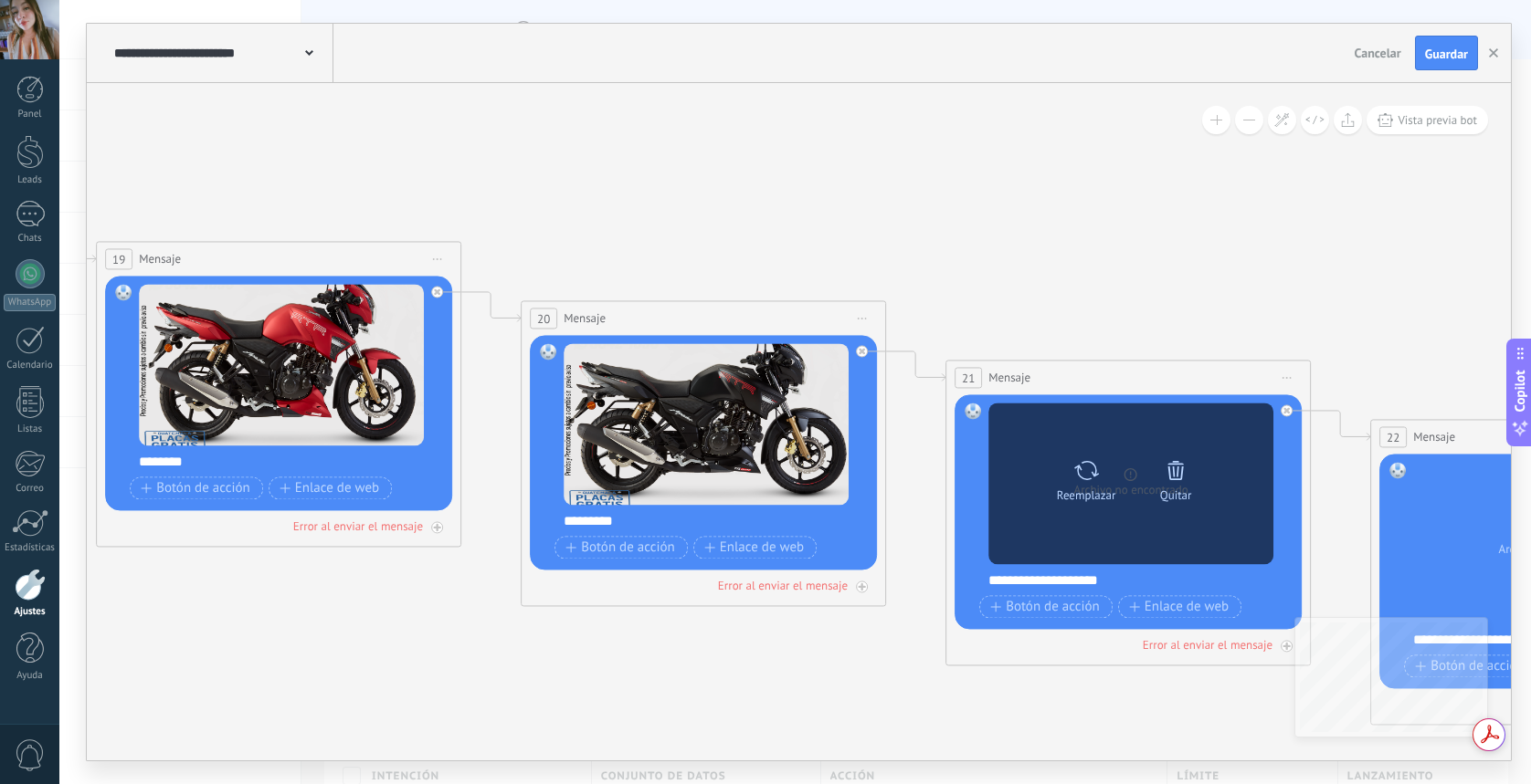
click at [1106, 475] on div "Reemplazar" at bounding box center [1086, 477] width 77 height 50
click input "Subir" at bounding box center [0, 0] width 0 height 0
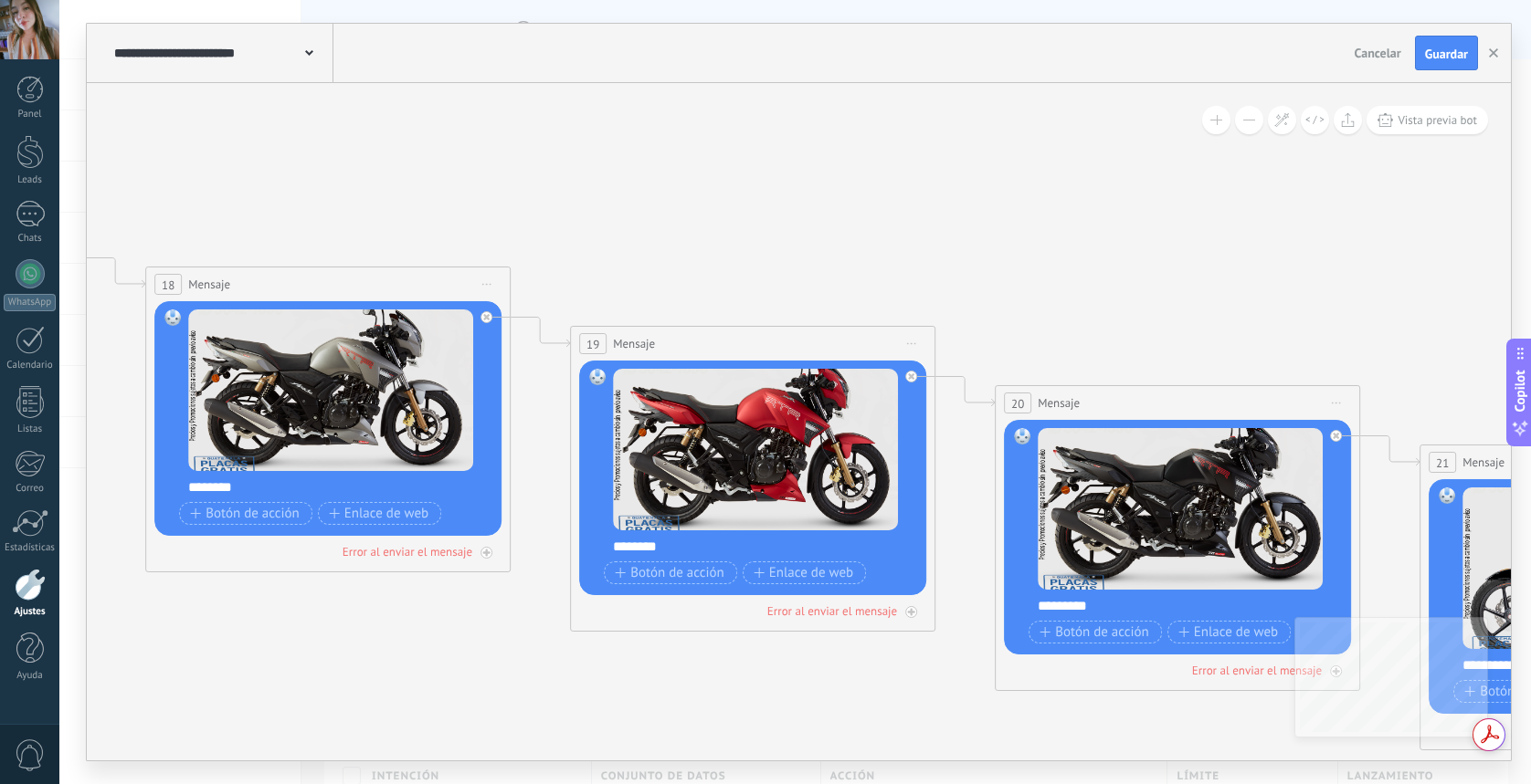
drag, startPoint x: 1016, startPoint y: 235, endPoint x: 1445, endPoint y: 310, distance: 435.5
click at [1489, 321] on icon at bounding box center [1068, 449] width 14198 height 2940
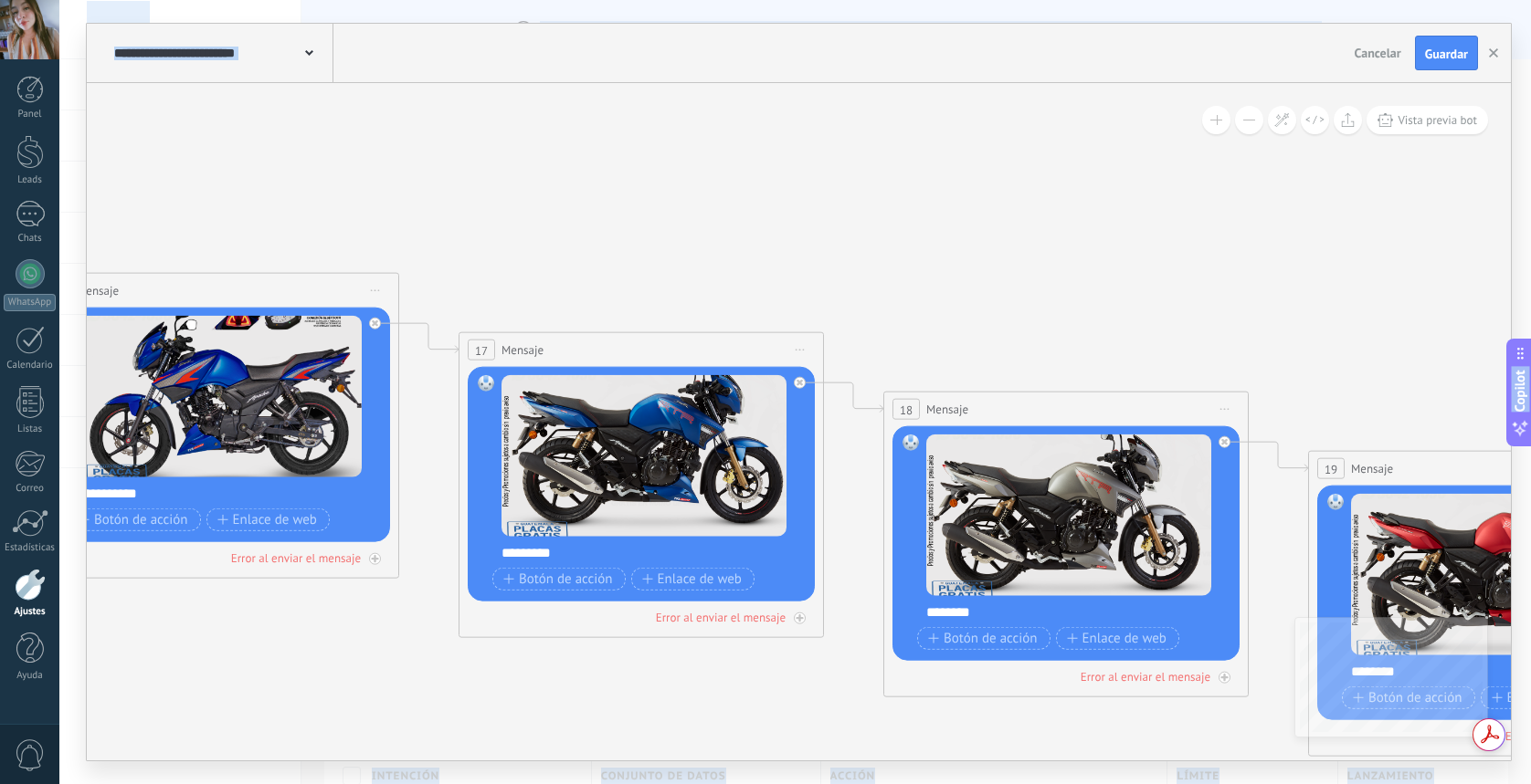
drag, startPoint x: 847, startPoint y: 215, endPoint x: 1585, endPoint y: 344, distance: 749.2
click at [1530, 344] on html ".abccls-1,.abccls-2{fill-rule:evenodd}.abccls-2{fill:#fff} .abfcls-1{fill:none}…" at bounding box center [765, 392] width 1531 height 784
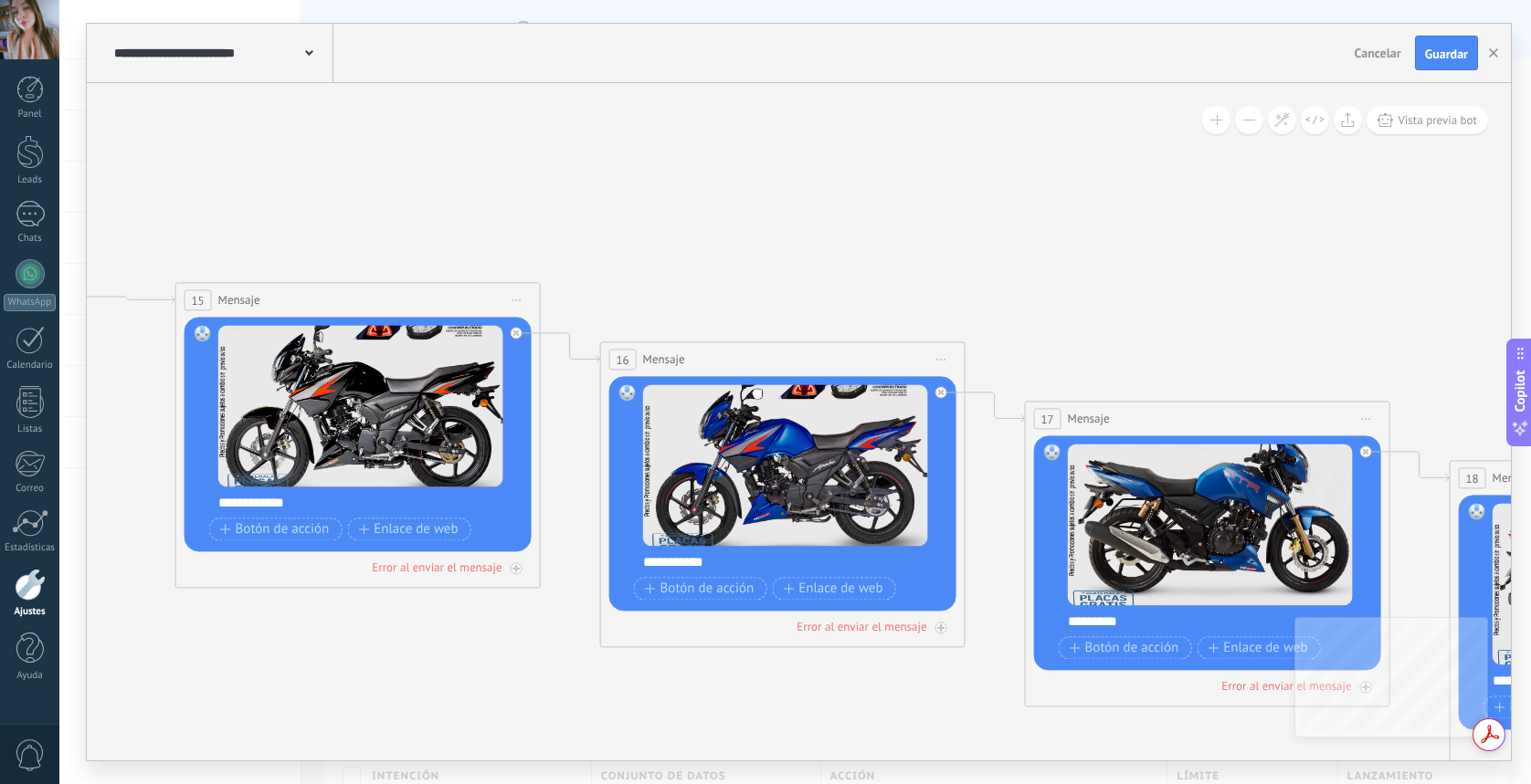
drag, startPoint x: 863, startPoint y: 245, endPoint x: 1048, endPoint y: 257, distance: 185.4
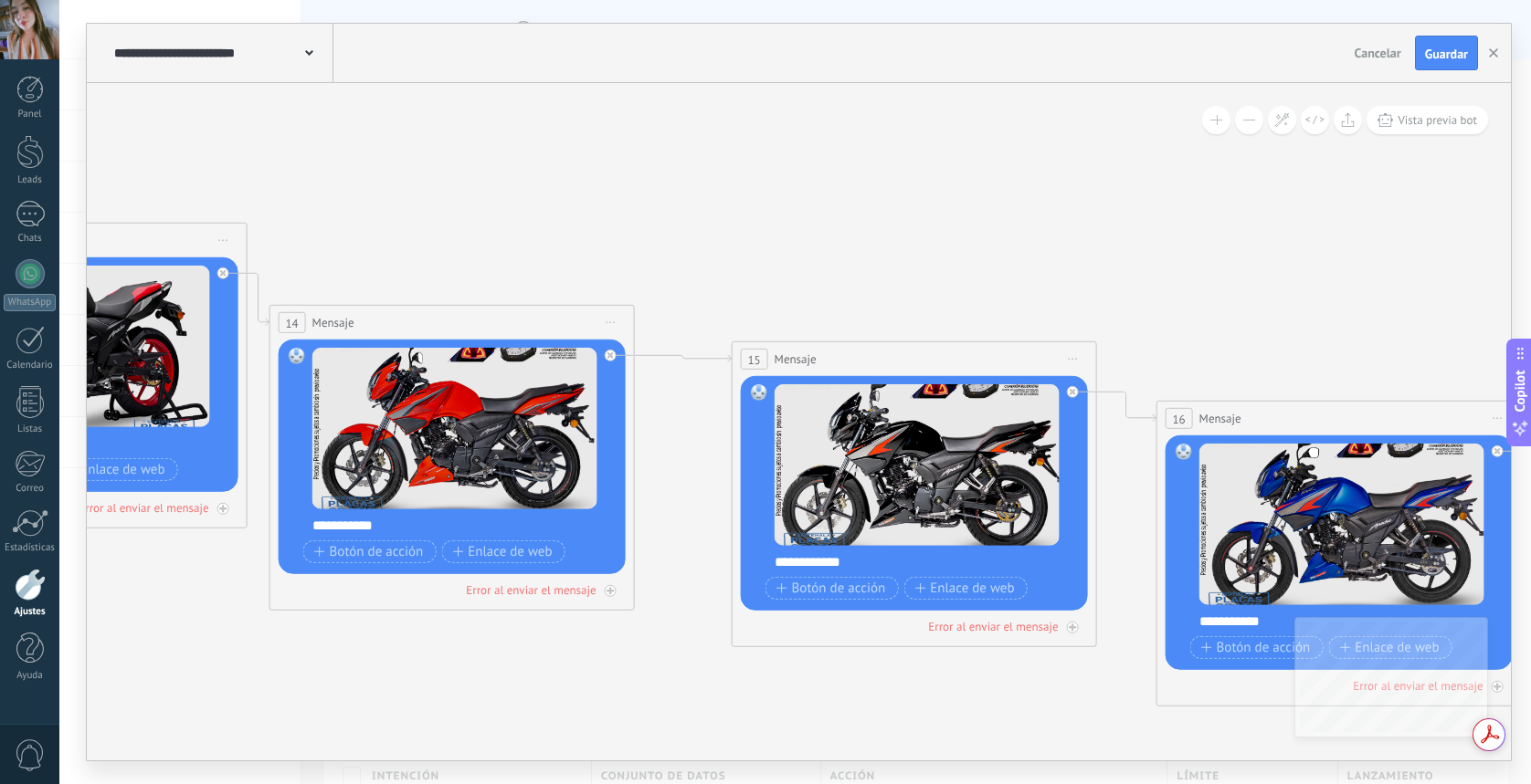
drag, startPoint x: 749, startPoint y: 215, endPoint x: 1114, endPoint y: 259, distance: 367.6
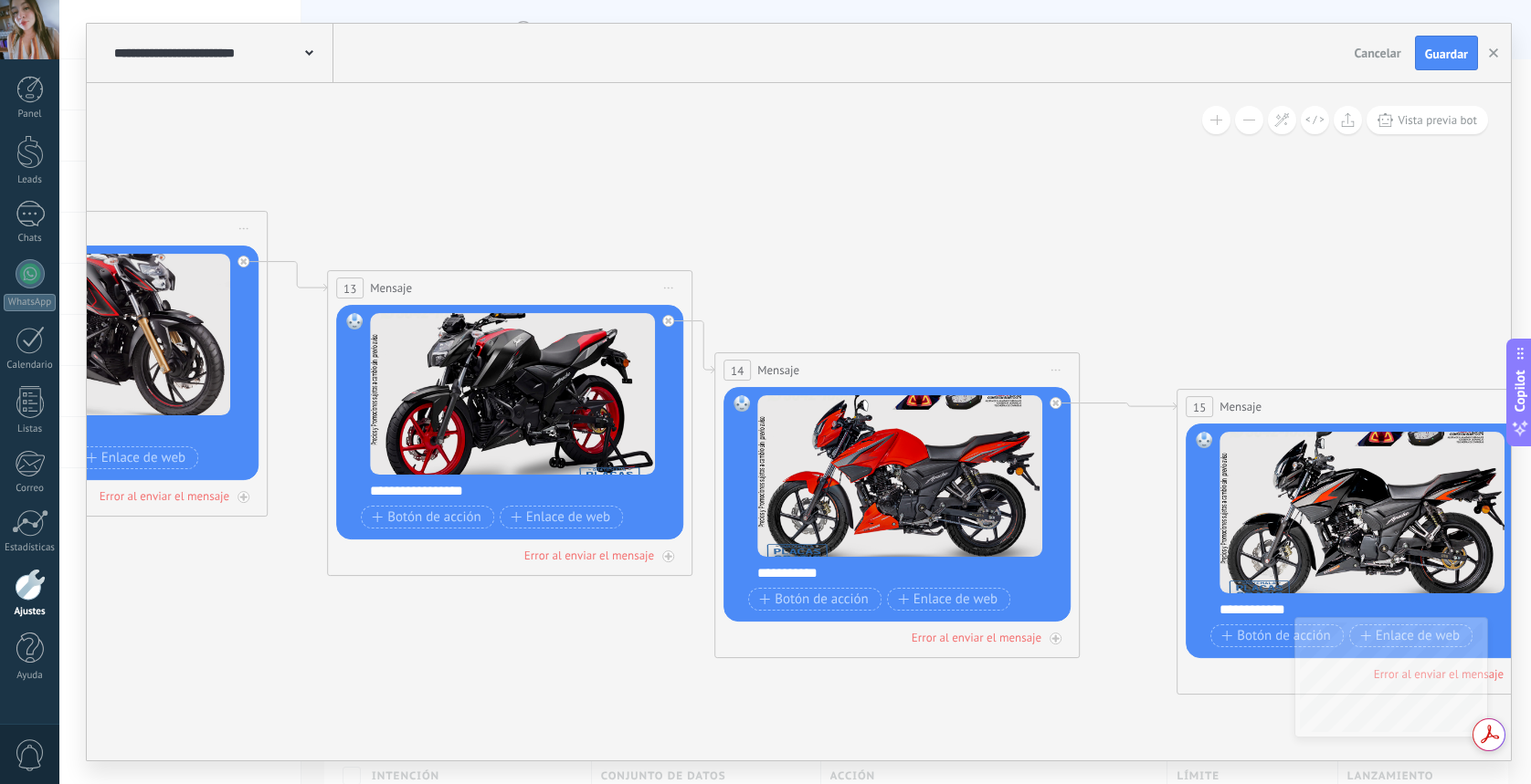
drag, startPoint x: 853, startPoint y: 229, endPoint x: 1222, endPoint y: 264, distance: 370.7
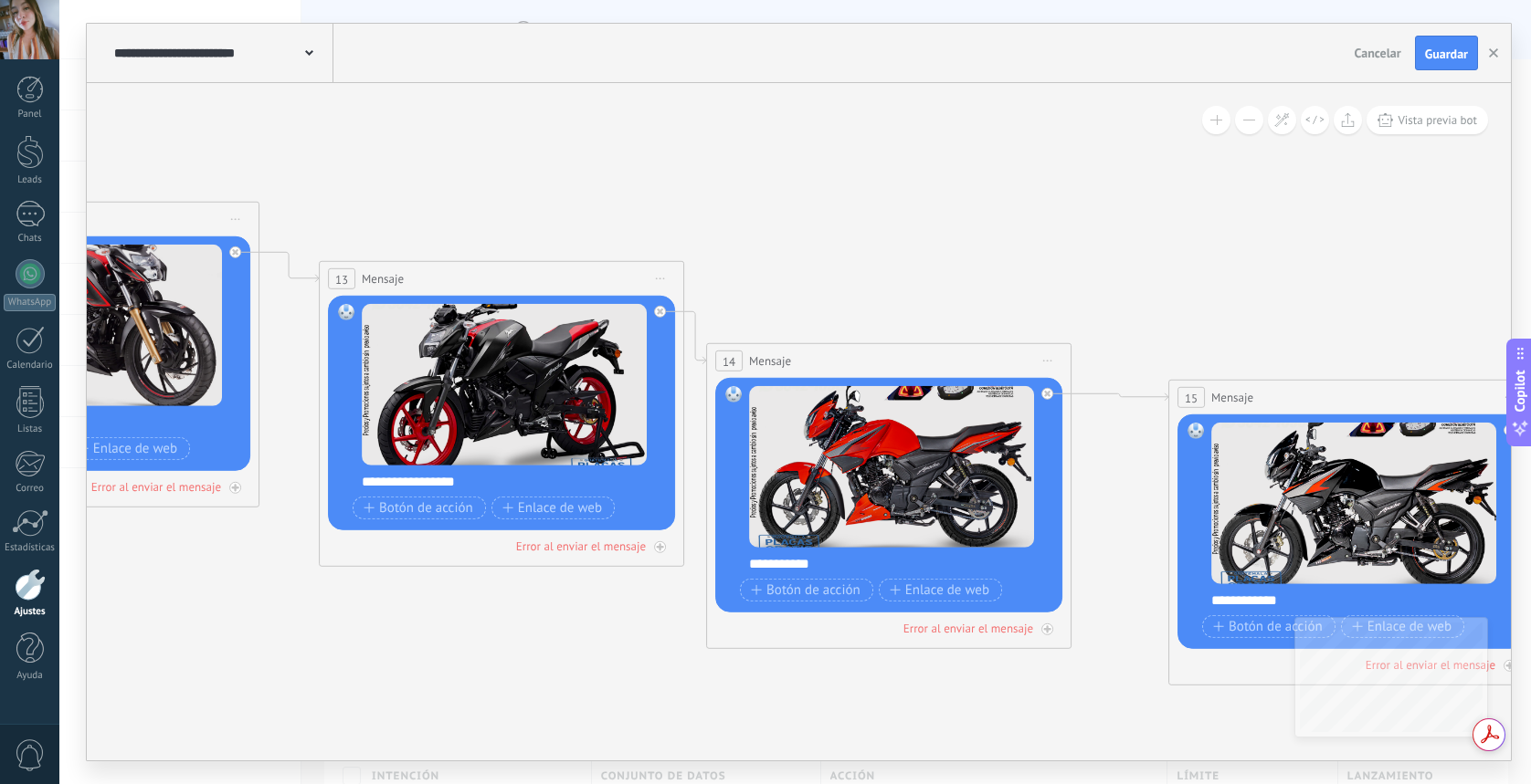
drag, startPoint x: 844, startPoint y: 214, endPoint x: 806, endPoint y: 207, distance: 38.6
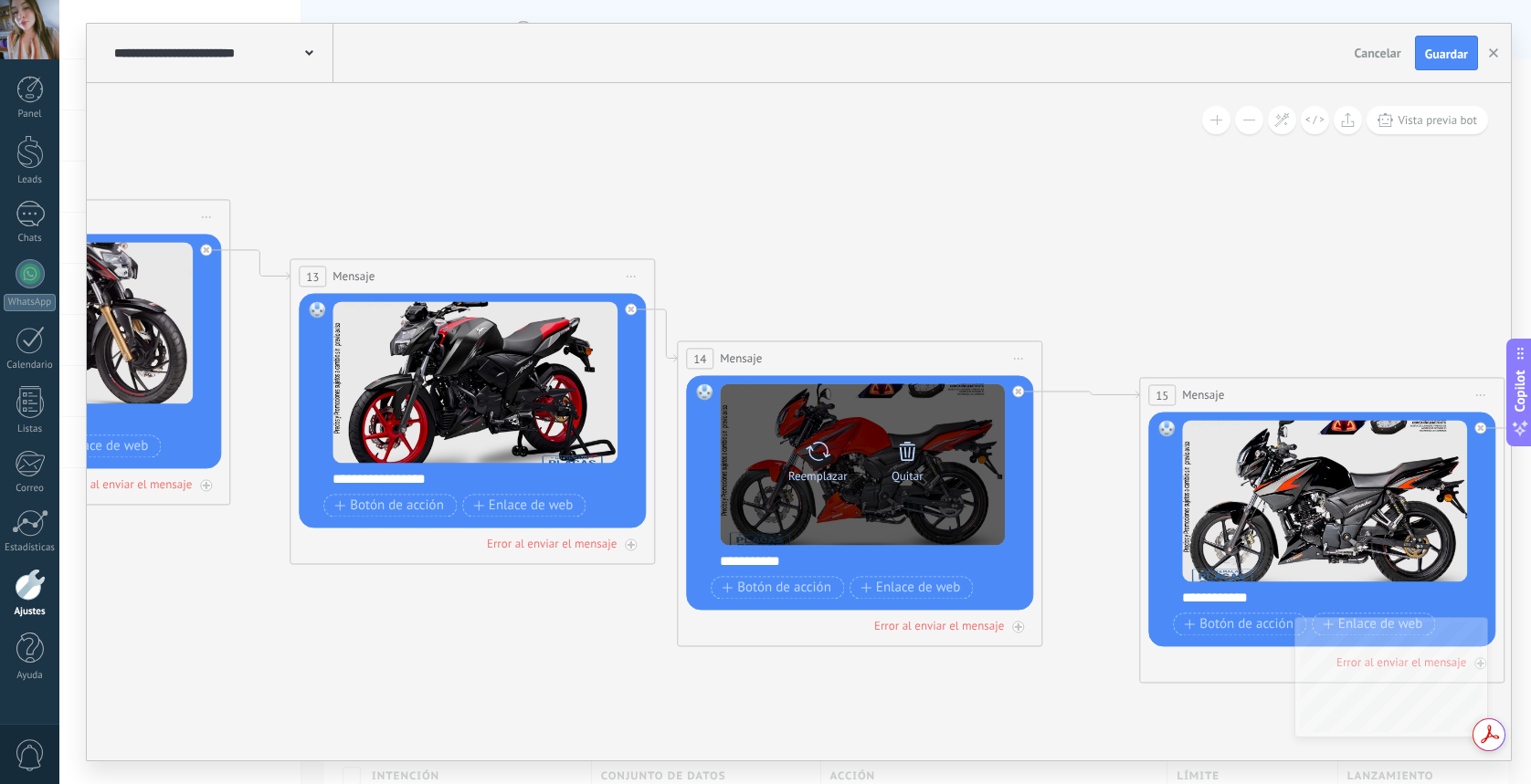
click at [816, 426] on div "Reemplazar Quitar Convertir a mensaje de voz" at bounding box center [863, 464] width 285 height 162
click at [814, 443] on icon at bounding box center [817, 451] width 24 height 19
click input "Subir" at bounding box center [0, 0] width 0 height 0
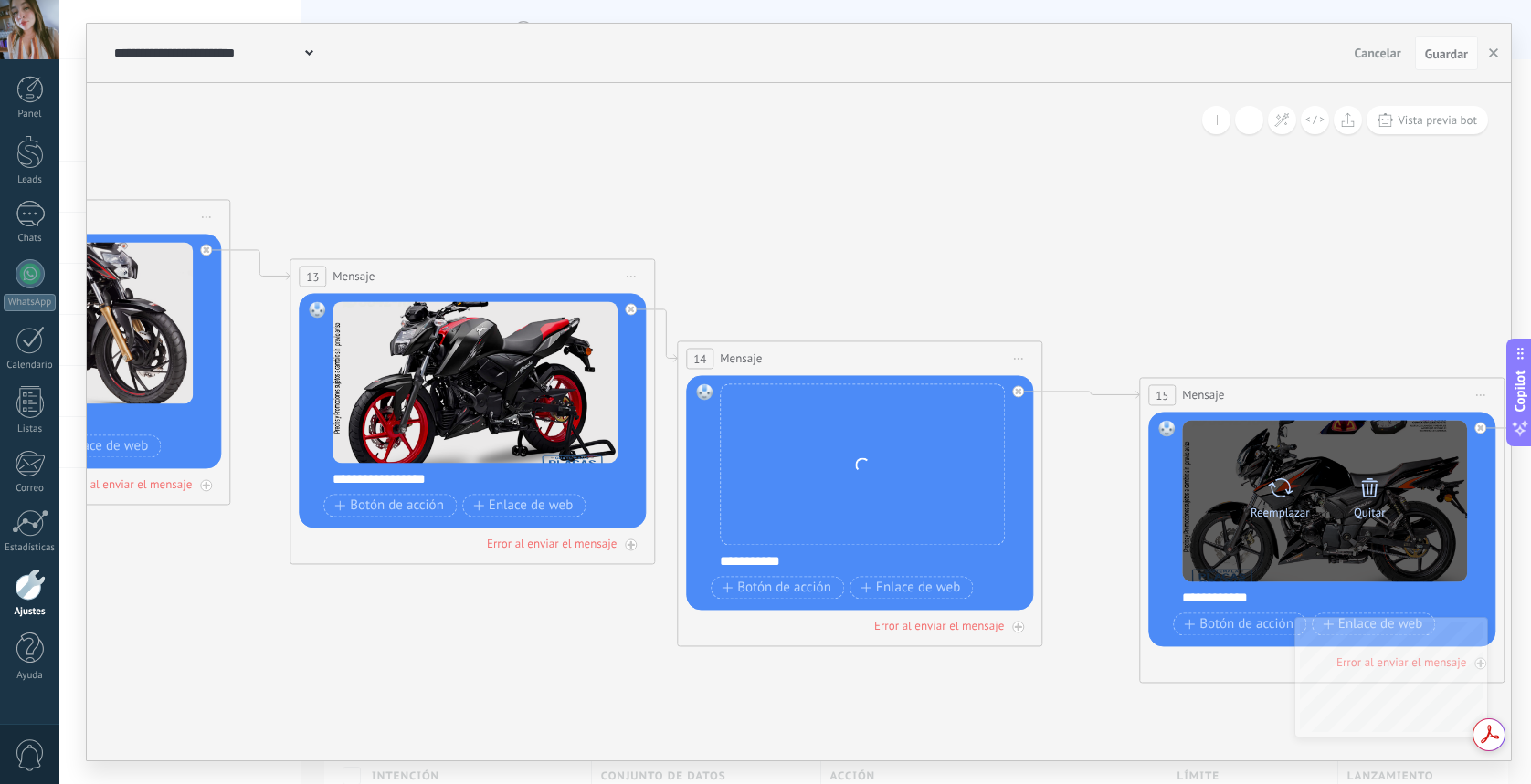
click at [1276, 526] on div "Reemplazar Quitar Convertir a mensaje de voz" at bounding box center [1324, 501] width 179 height 64
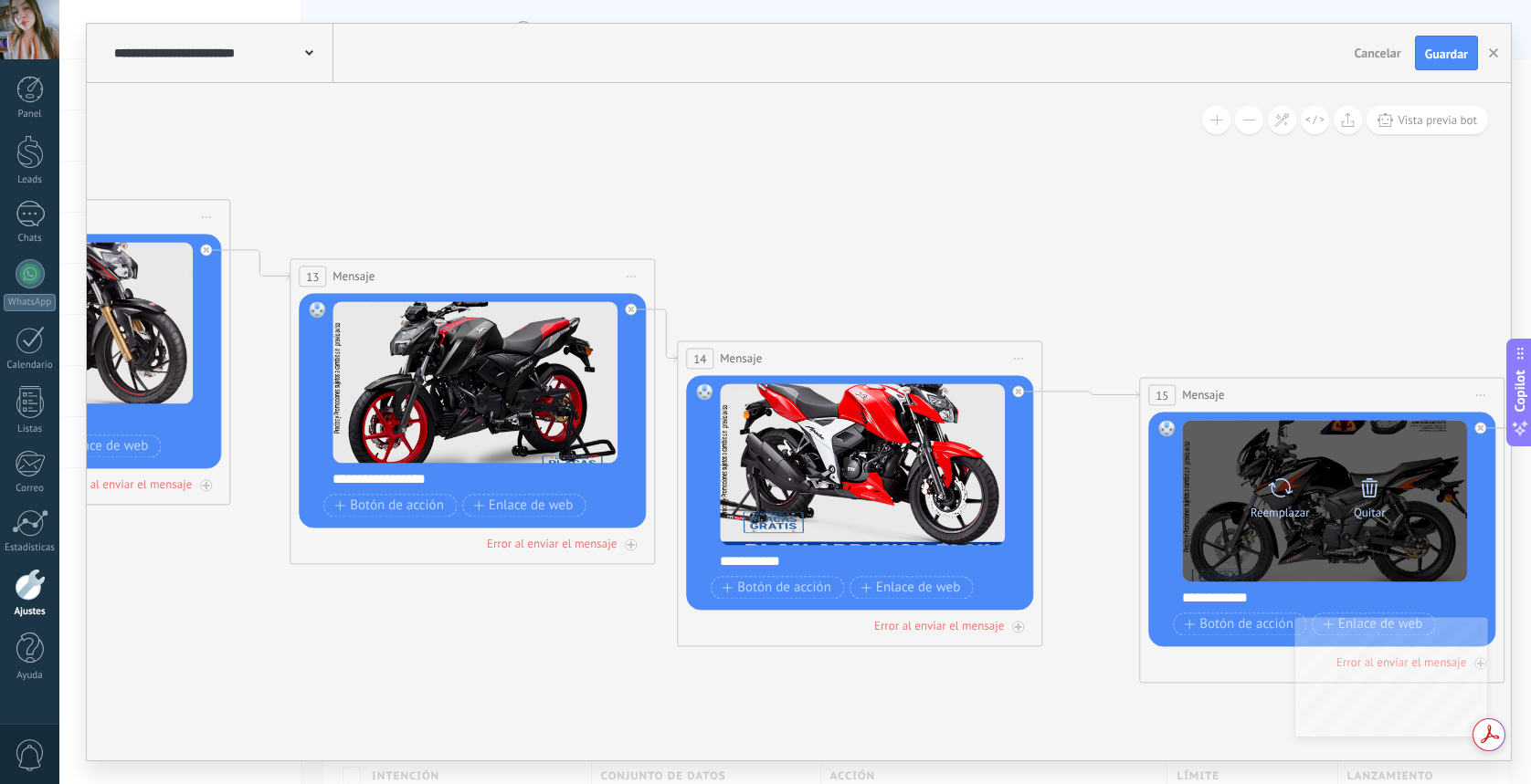
click at [1286, 497] on icon at bounding box center [1280, 487] width 26 height 25
click input "Subir" at bounding box center [0, 0] width 0 height 0
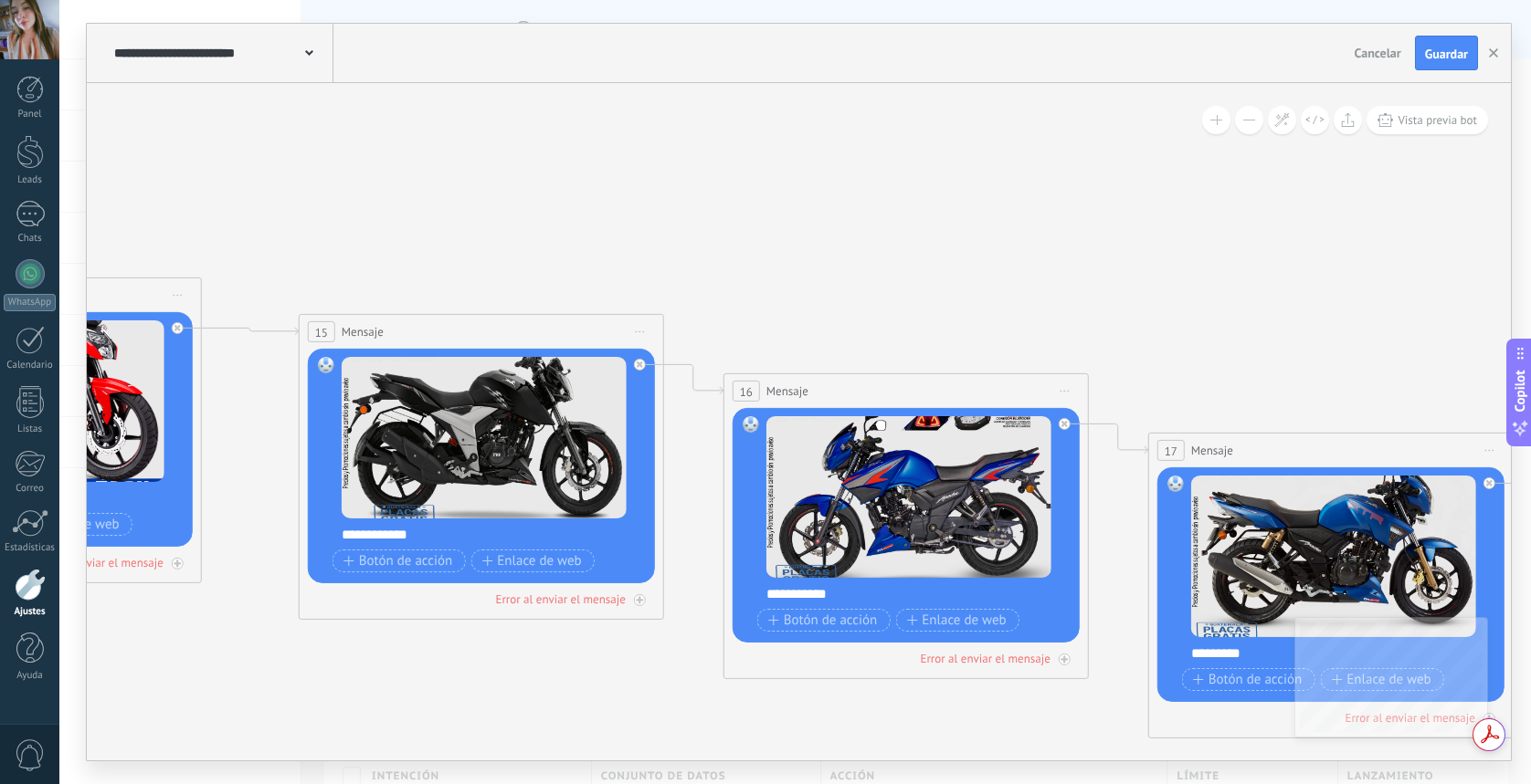
drag, startPoint x: 1343, startPoint y: 369, endPoint x: 504, endPoint y: 306, distance: 841.4
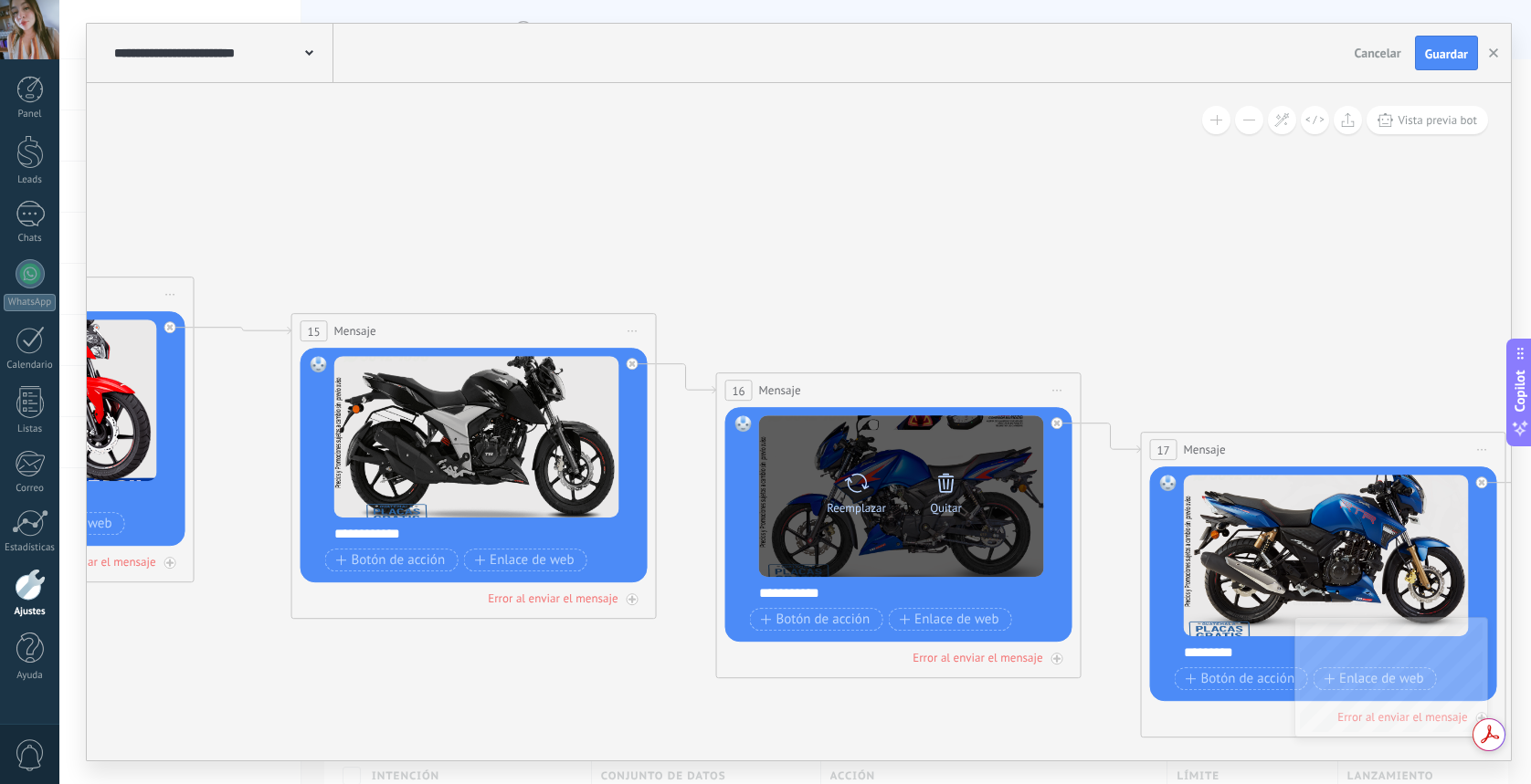
click at [880, 537] on div "Reemplazar Quitar Convertir a mensaje de voz" at bounding box center [902, 496] width 285 height 162
click at [869, 501] on div "Reemplazar" at bounding box center [856, 508] width 59 height 14
click input "Subir" at bounding box center [0, 0] width 0 height 0
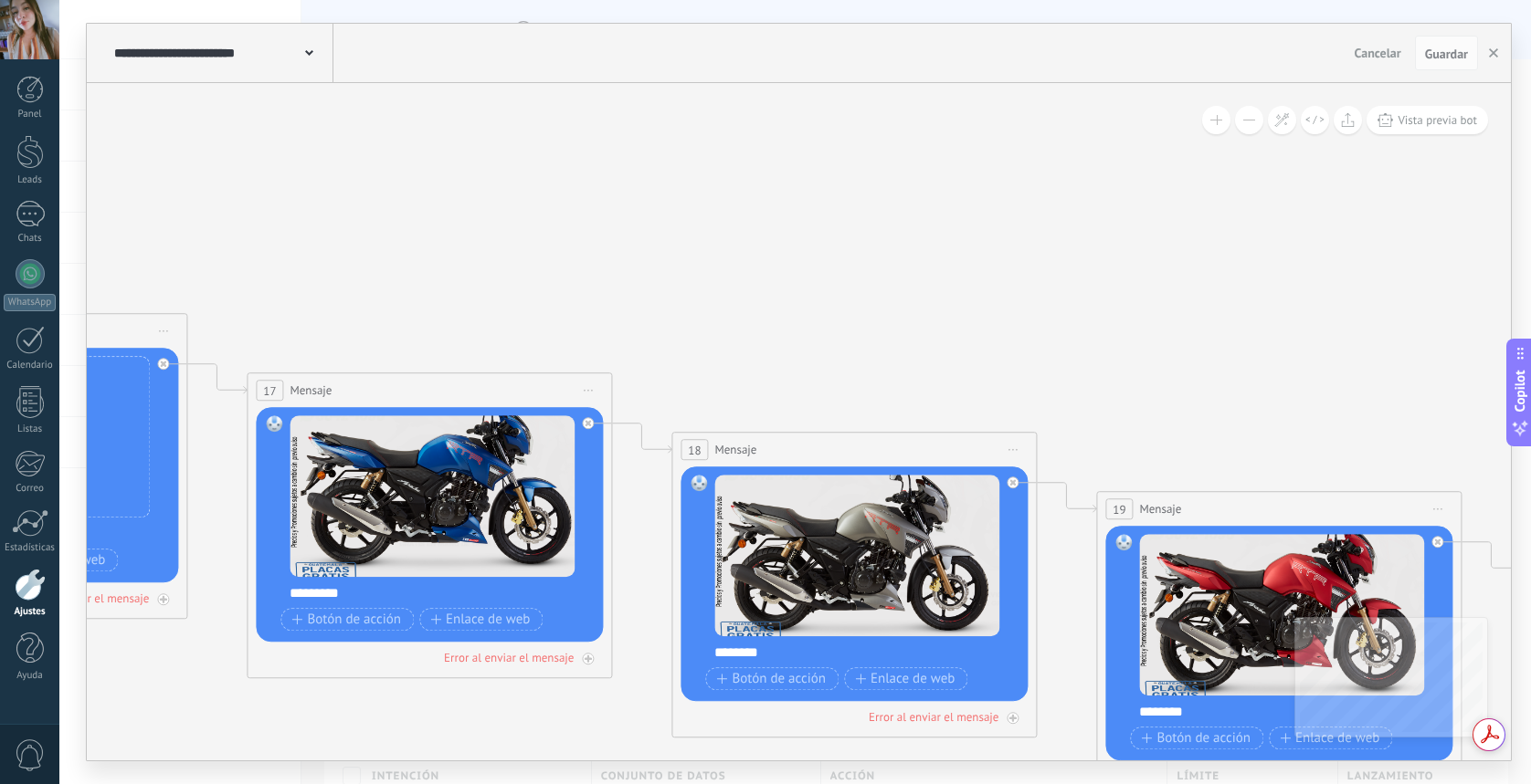
drag, startPoint x: 1334, startPoint y: 403, endPoint x: 355, endPoint y: 335, distance: 981.4
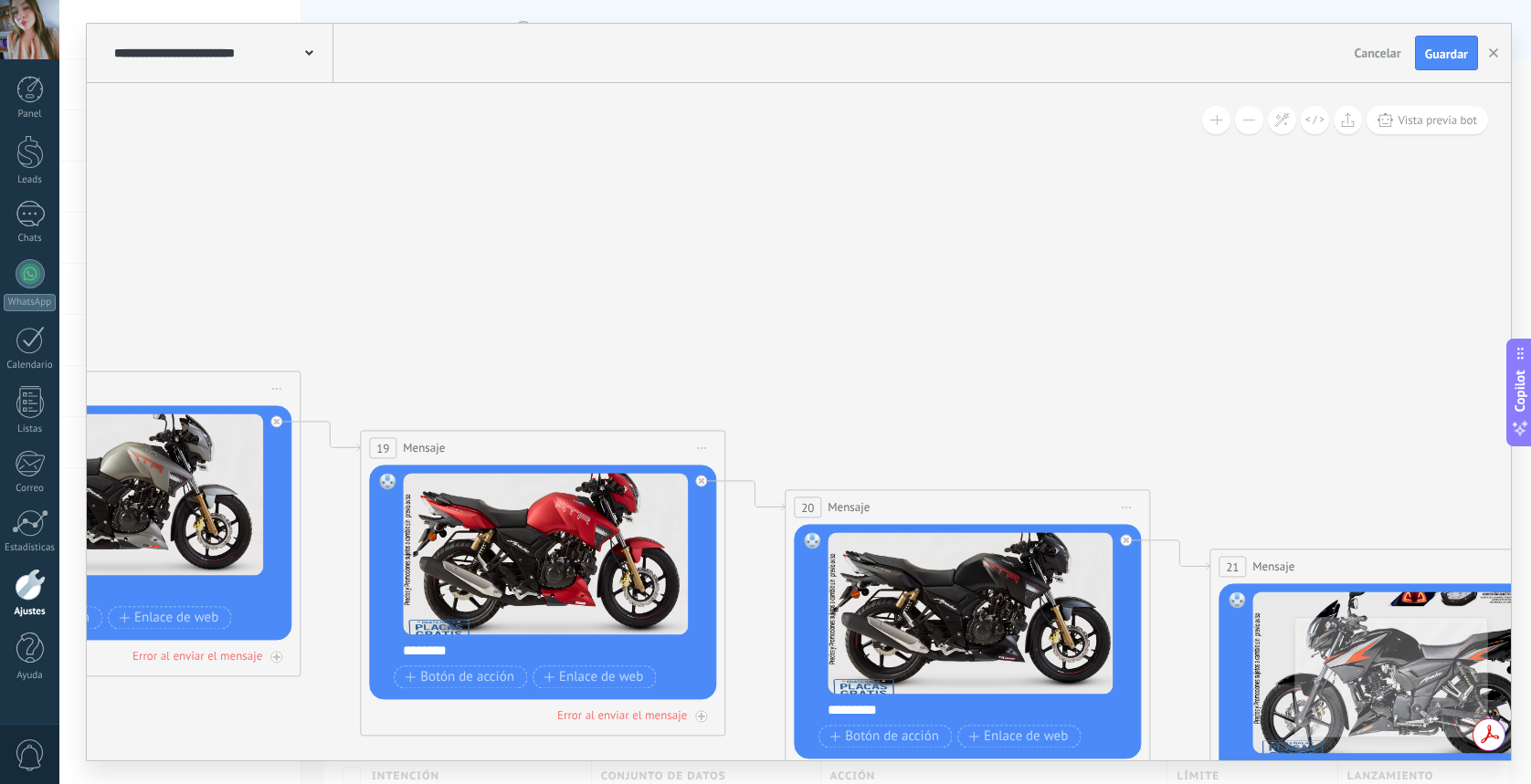
drag, startPoint x: 806, startPoint y: 377, endPoint x: 283, endPoint y: 325, distance: 525.6
click at [216, 327] on icon at bounding box center [857, 553] width 14198 height 2940
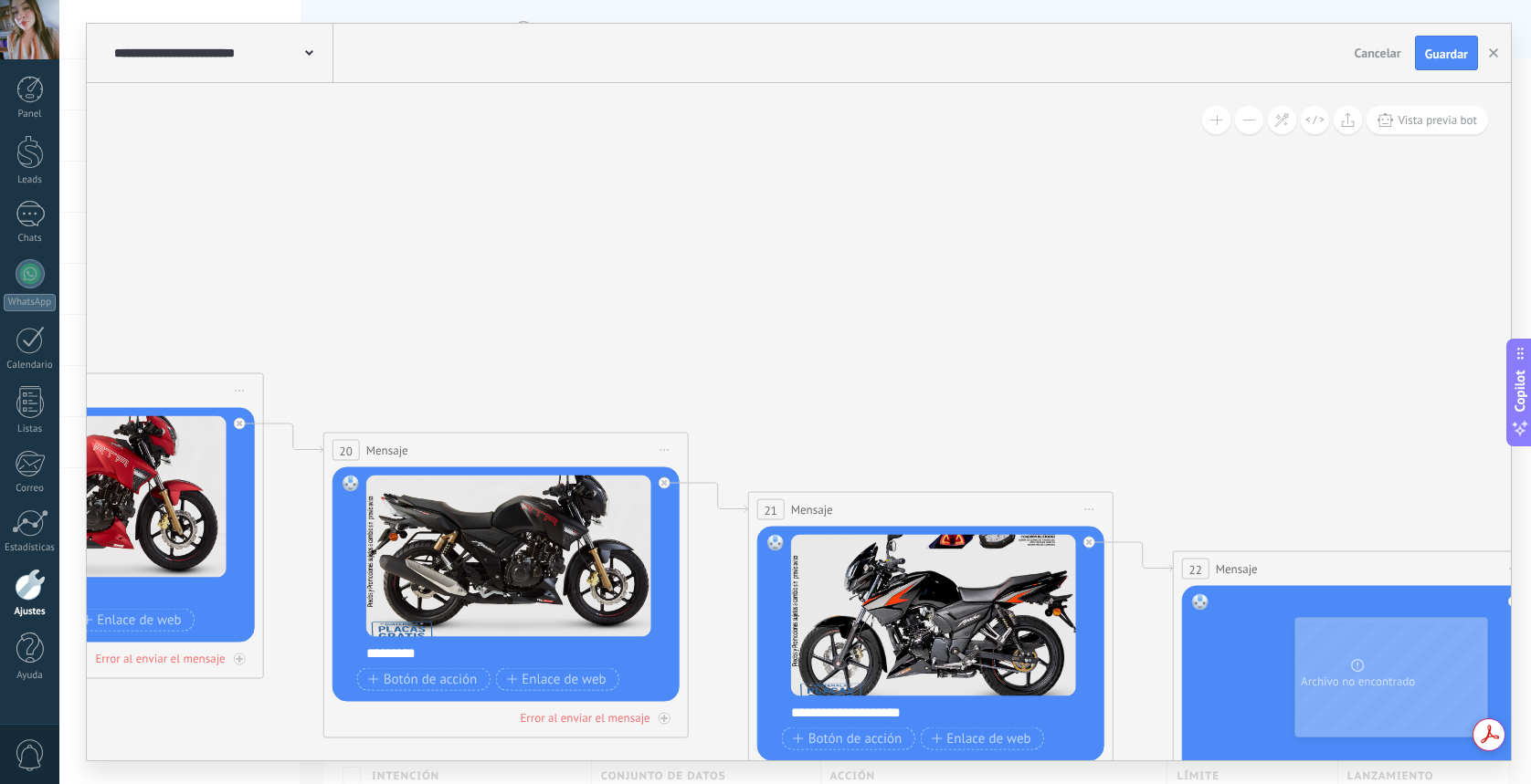
drag, startPoint x: 932, startPoint y: 385, endPoint x: 425, endPoint y: 316, distance: 511.7
click at [426, 317] on icon at bounding box center [396, 496] width 14198 height 2940
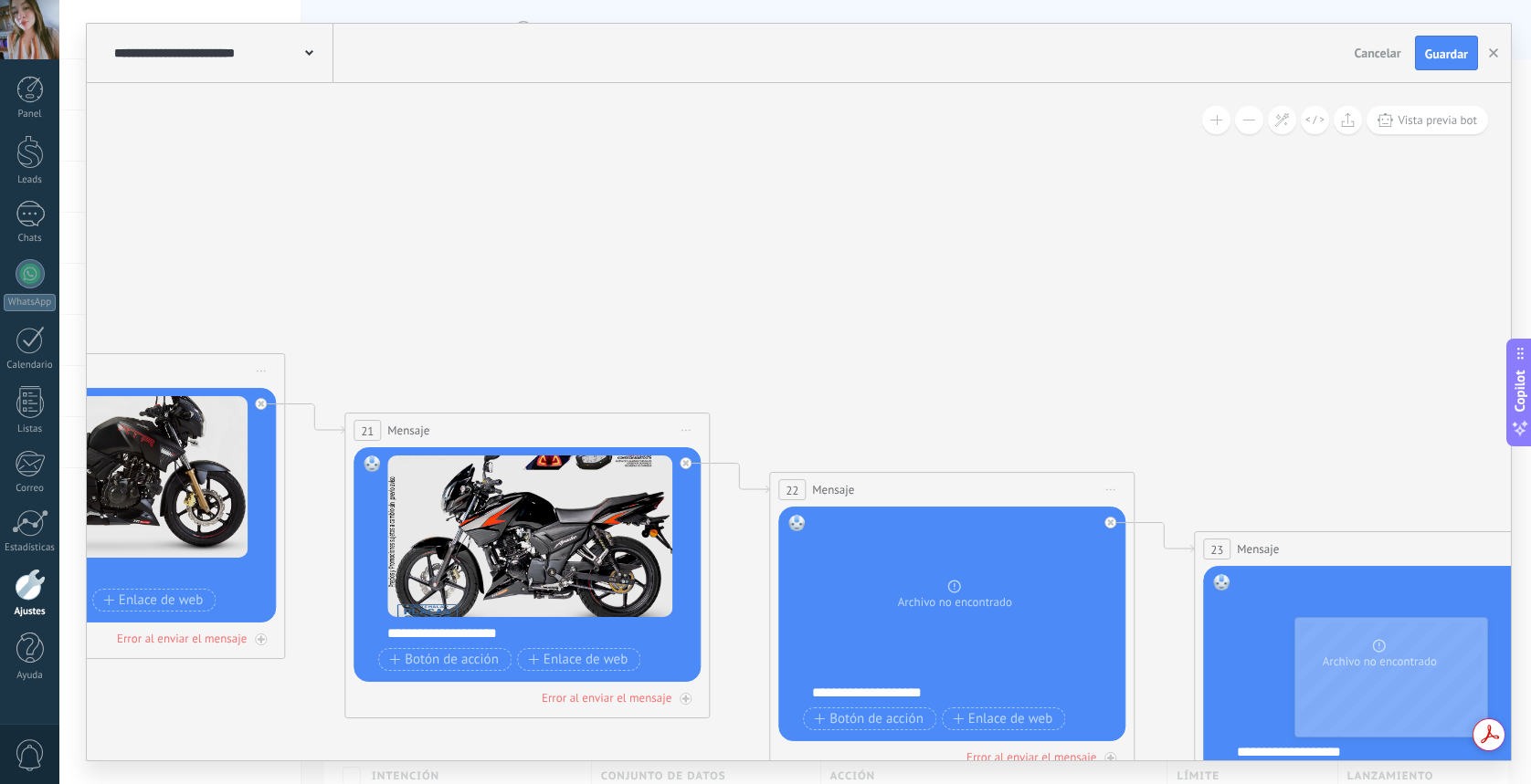
drag, startPoint x: 966, startPoint y: 401, endPoint x: 598, endPoint y: 329, distance: 375.0
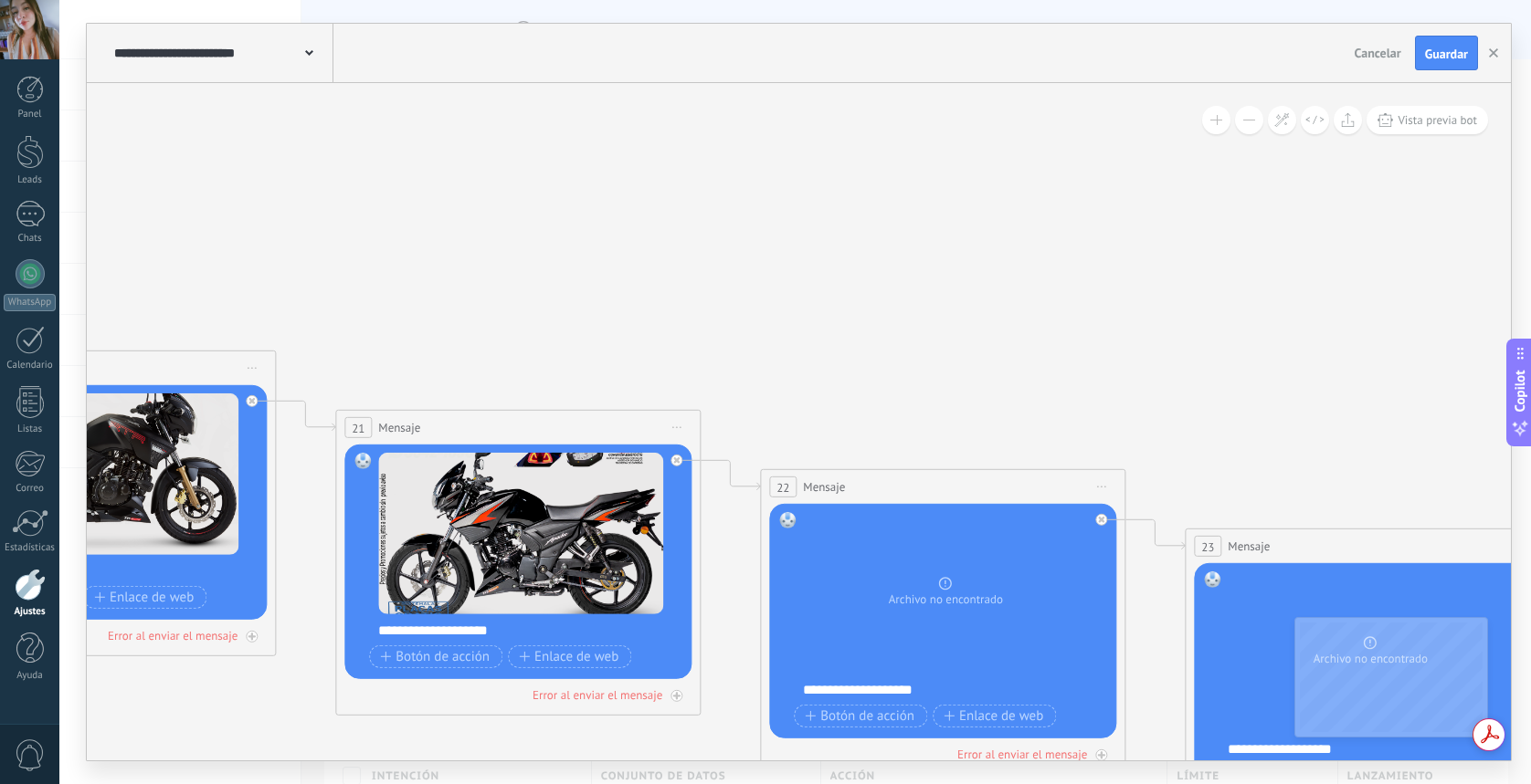
click at [1439, 38] on button "Guardar" at bounding box center [1447, 53] width 63 height 35
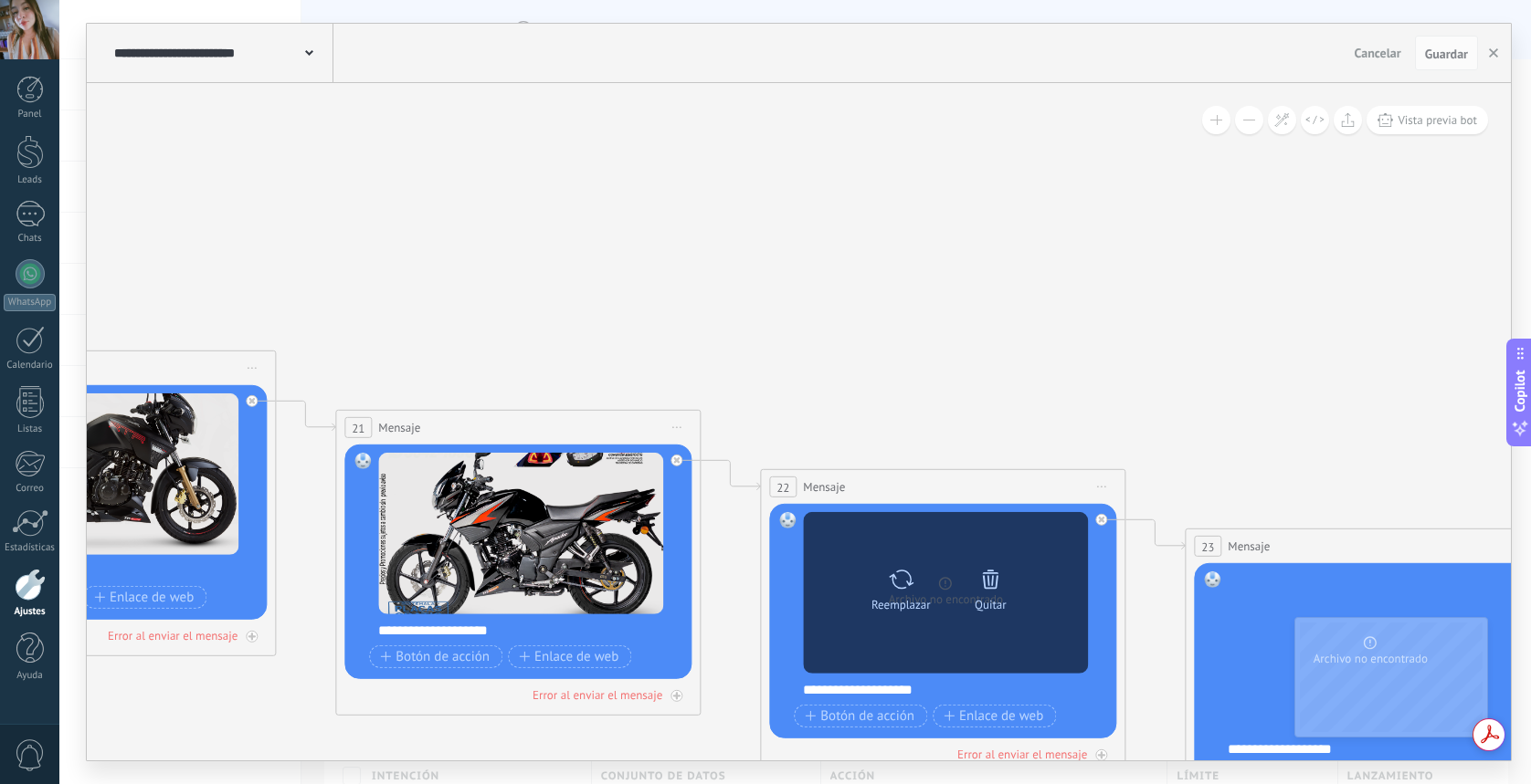
click at [1005, 595] on div "Quitar" at bounding box center [990, 586] width 77 height 50
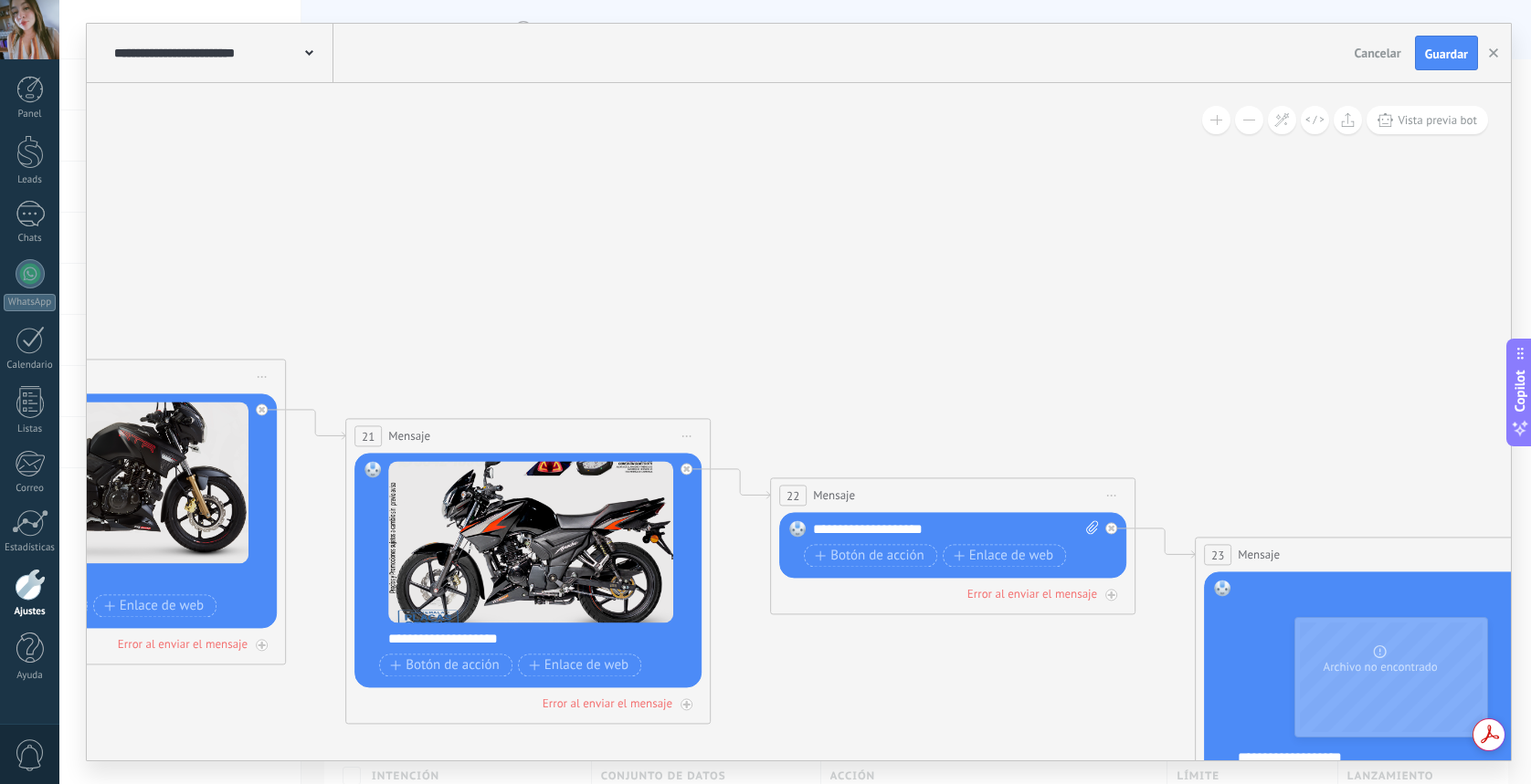
click at [1387, 64] on button "Cancelar" at bounding box center [1378, 53] width 61 height 27
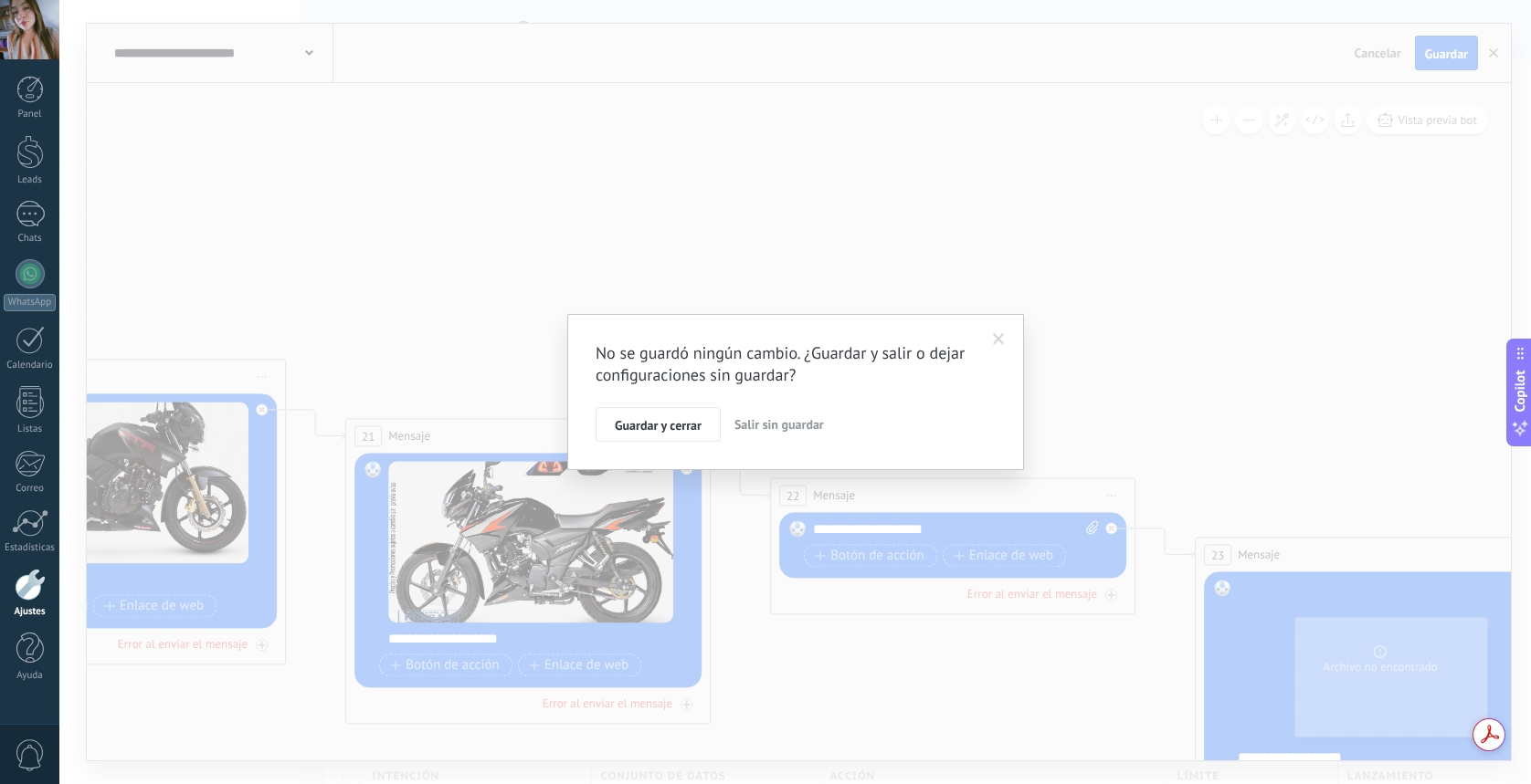
click at [750, 428] on span "Salir sin guardar" at bounding box center [780, 424] width 89 height 16
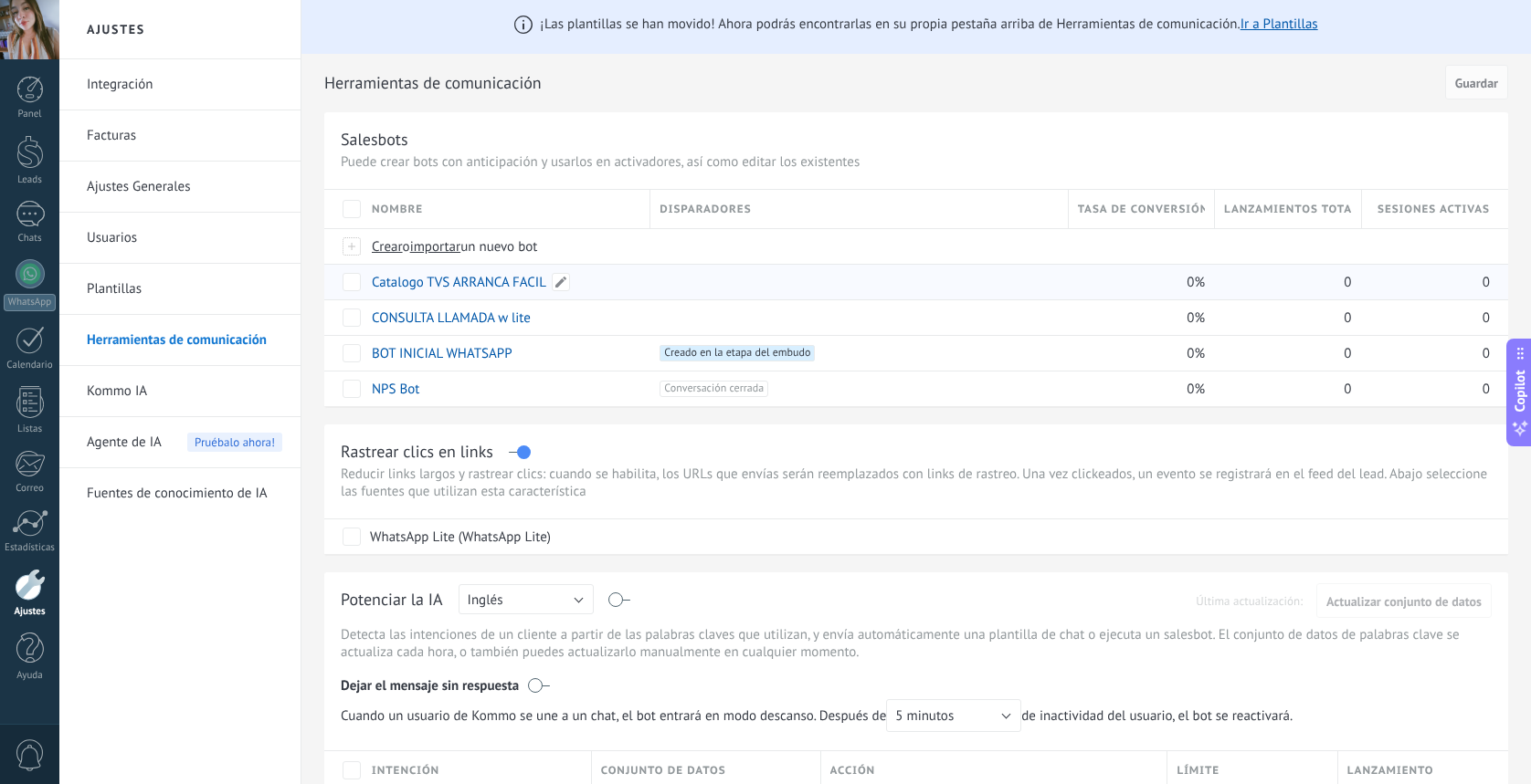
click at [490, 286] on link "Catalogo TVS ARRANCA FACIL" at bounding box center [460, 283] width 175 height 17
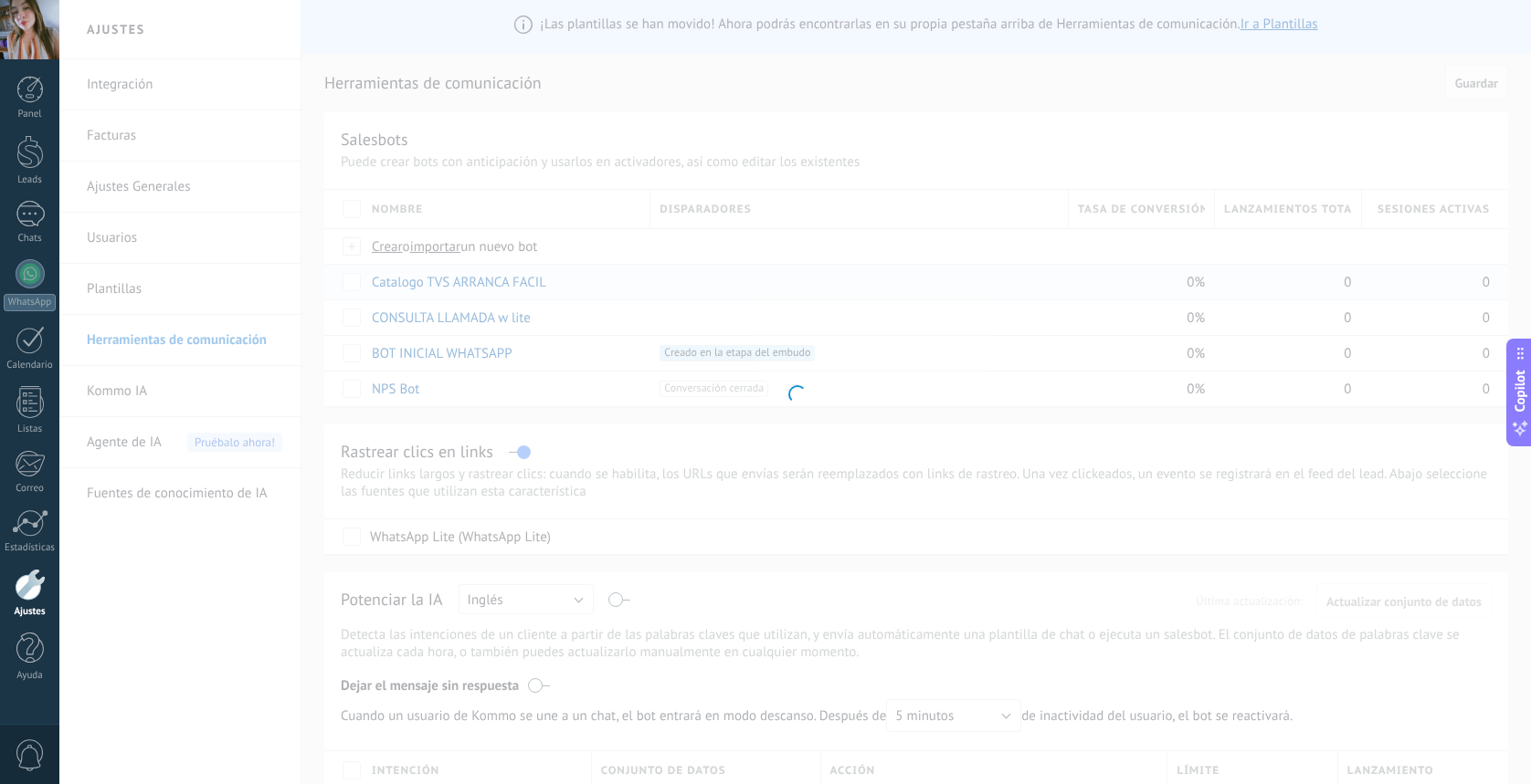
scroll to position [4, 0]
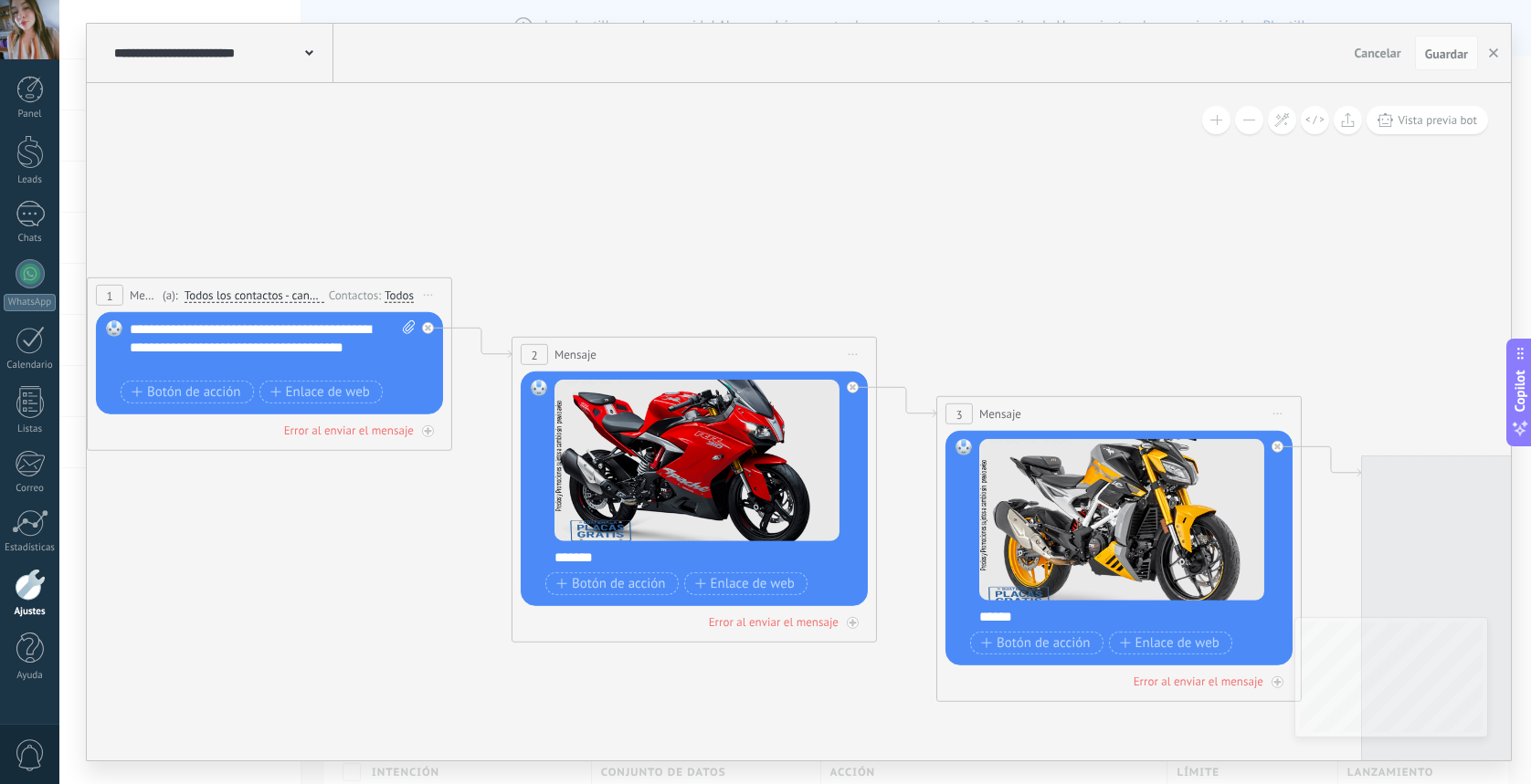
drag, startPoint x: 1123, startPoint y: 270, endPoint x: 85, endPoint y: 249, distance: 1038.2
click at [85, 249] on div "**********" at bounding box center [795, 392] width 1472 height 784
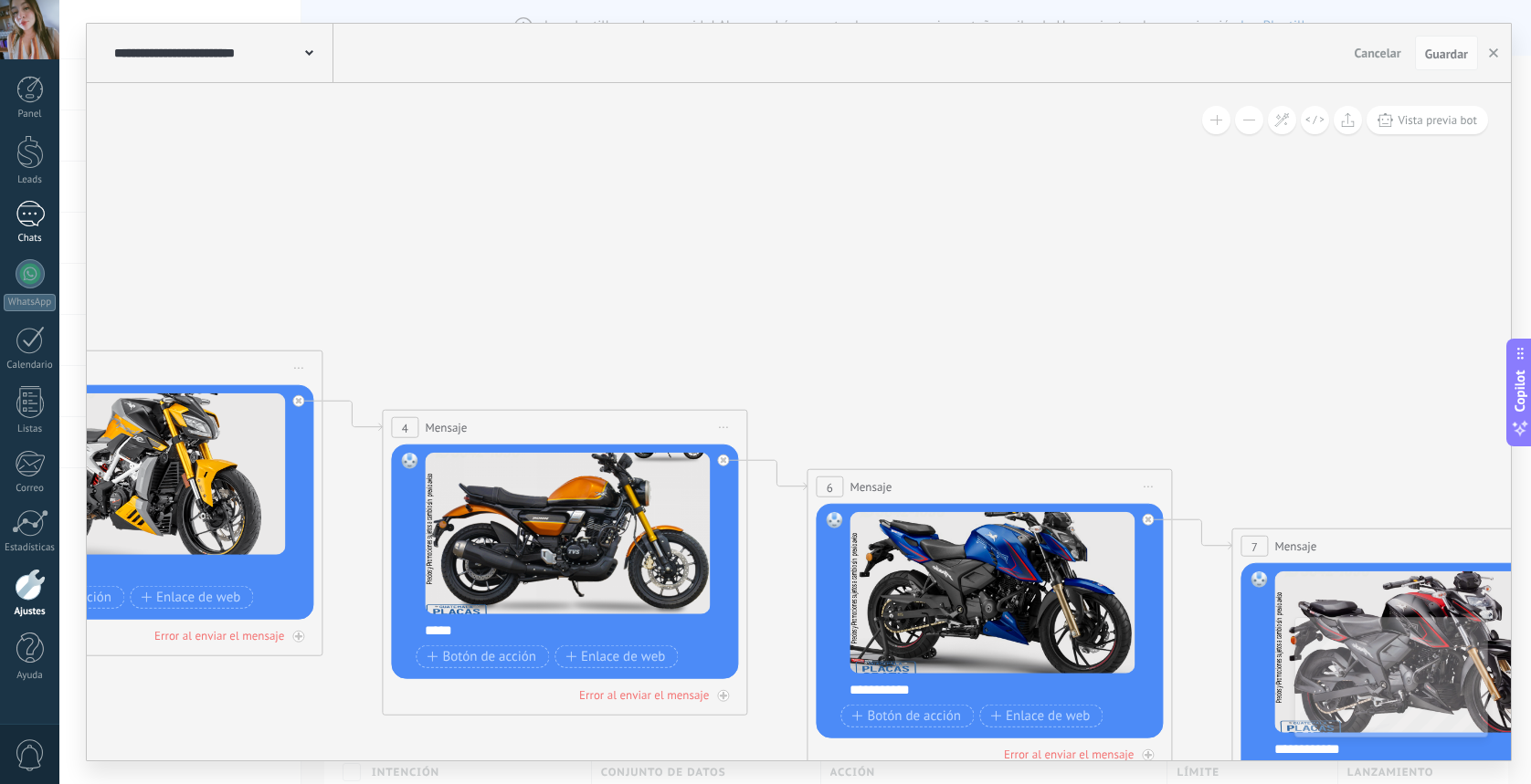
drag, startPoint x: 967, startPoint y: 293, endPoint x: 55, endPoint y: 234, distance: 913.9
click at [55, 234] on body ".abccls-1,.abccls-2{fill-rule:evenodd}.abccls-2{fill:#fff} .abfcls-1{fill:none}…" at bounding box center [765, 388] width 1531 height 784
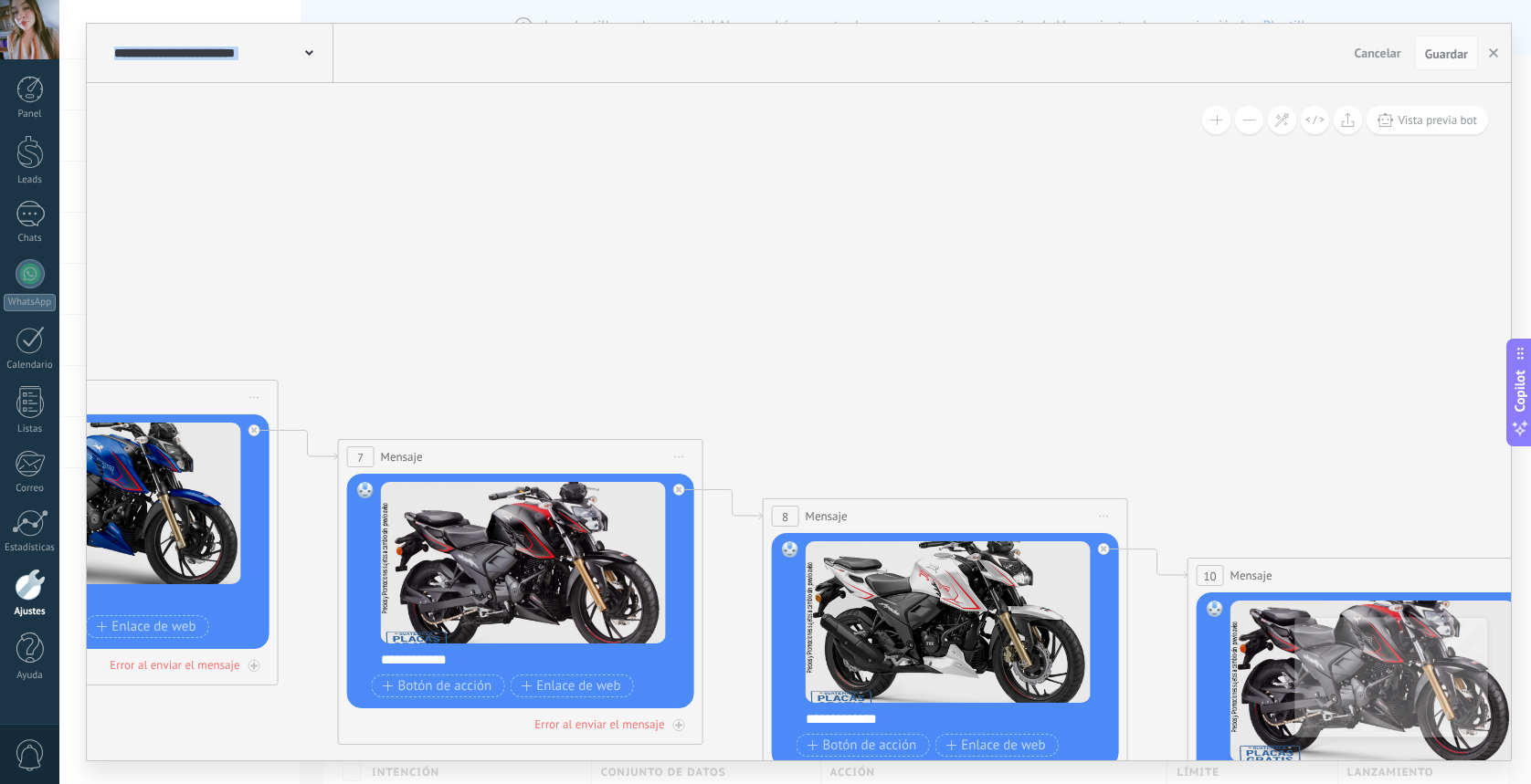
drag, startPoint x: 835, startPoint y: 332, endPoint x: 327, endPoint y: 277, distance: 511.0
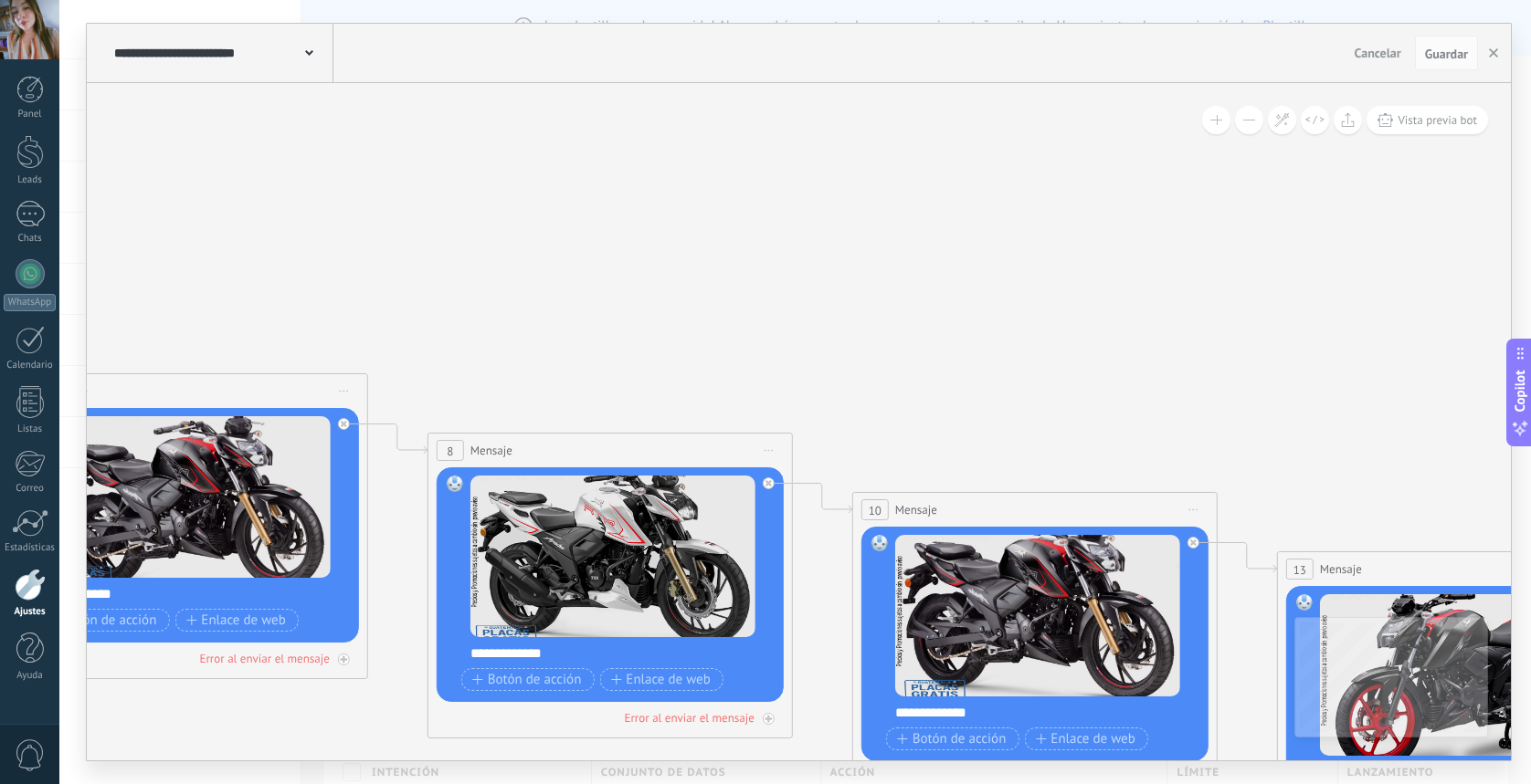
drag, startPoint x: 750, startPoint y: 346, endPoint x: 408, endPoint y: 279, distance: 348.5
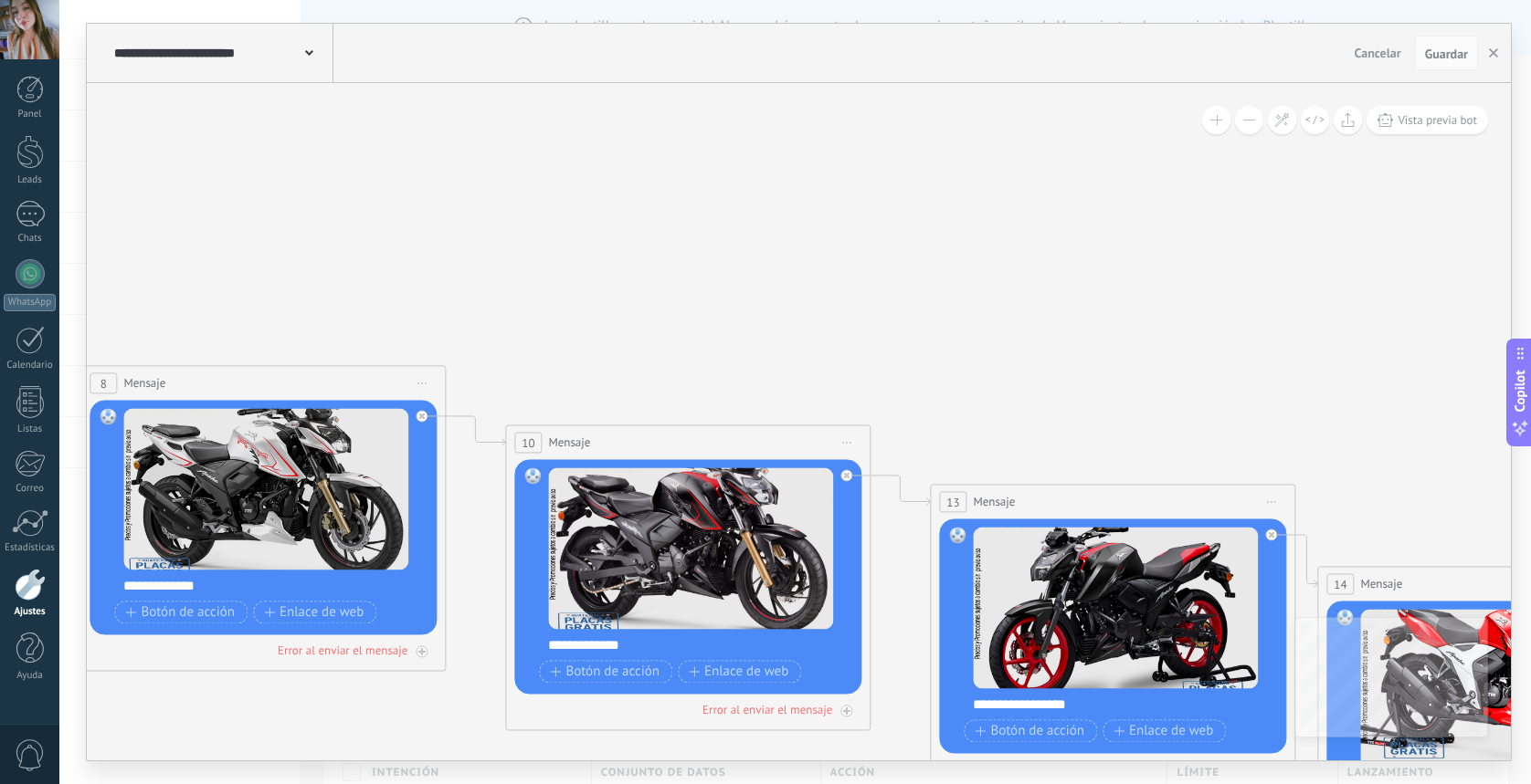
drag, startPoint x: 813, startPoint y: 354, endPoint x: 473, endPoint y: 288, distance: 346.3
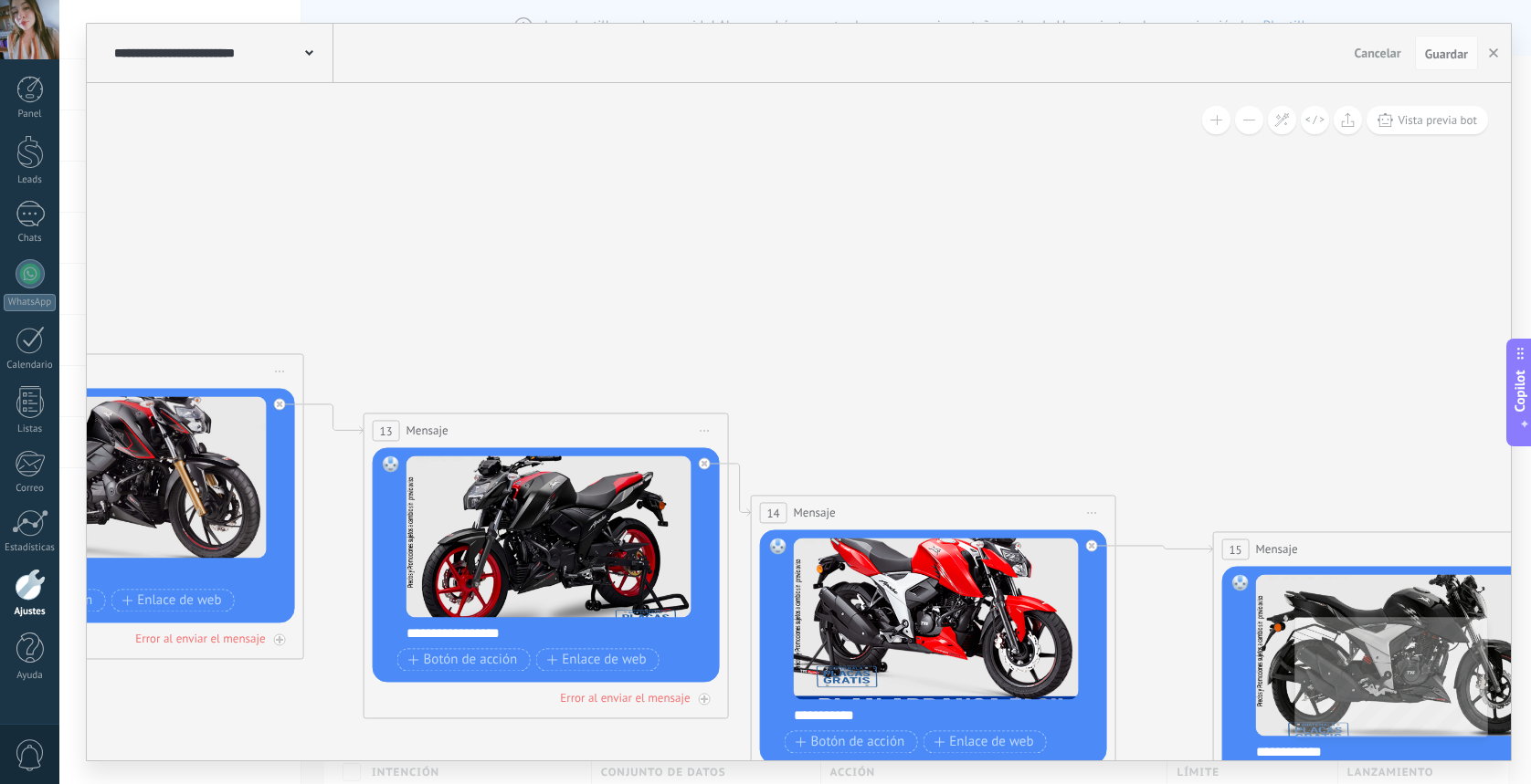
drag, startPoint x: 1001, startPoint y: 337, endPoint x: 299, endPoint y: 234, distance: 709.5
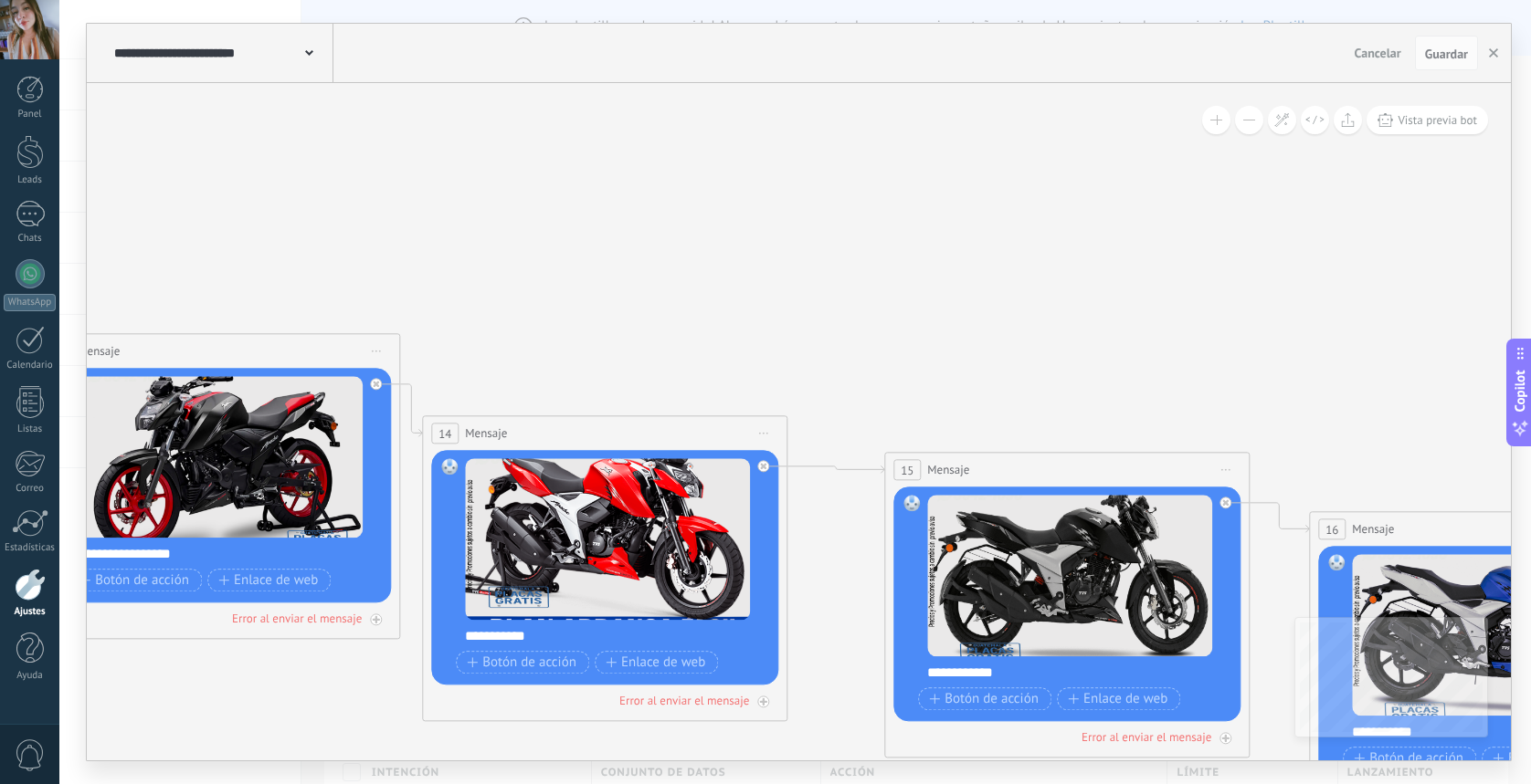
drag, startPoint x: 807, startPoint y: 344, endPoint x: 334, endPoint y: 229, distance: 486.8
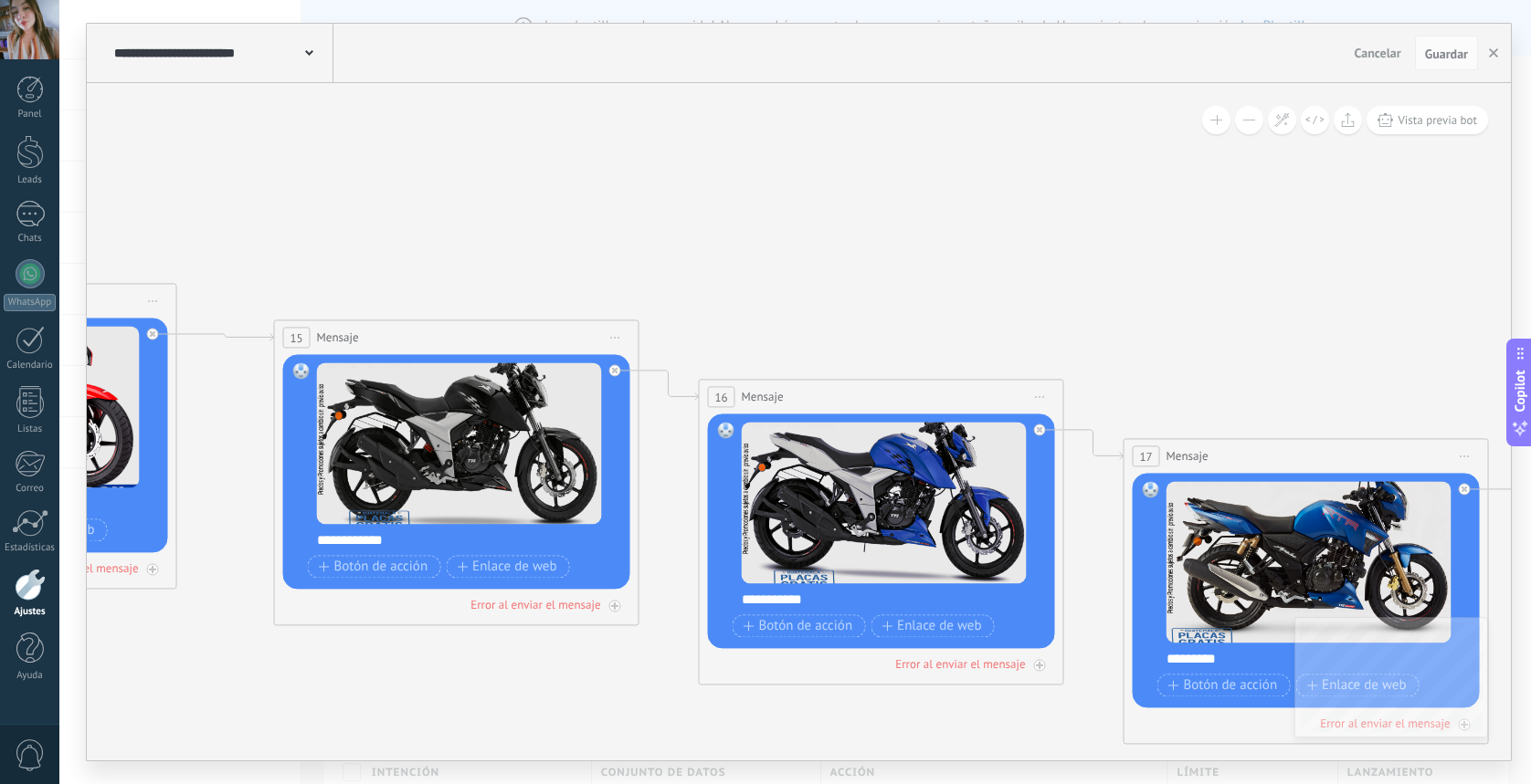
drag, startPoint x: 738, startPoint y: 292, endPoint x: 244, endPoint y: 192, distance: 504.0
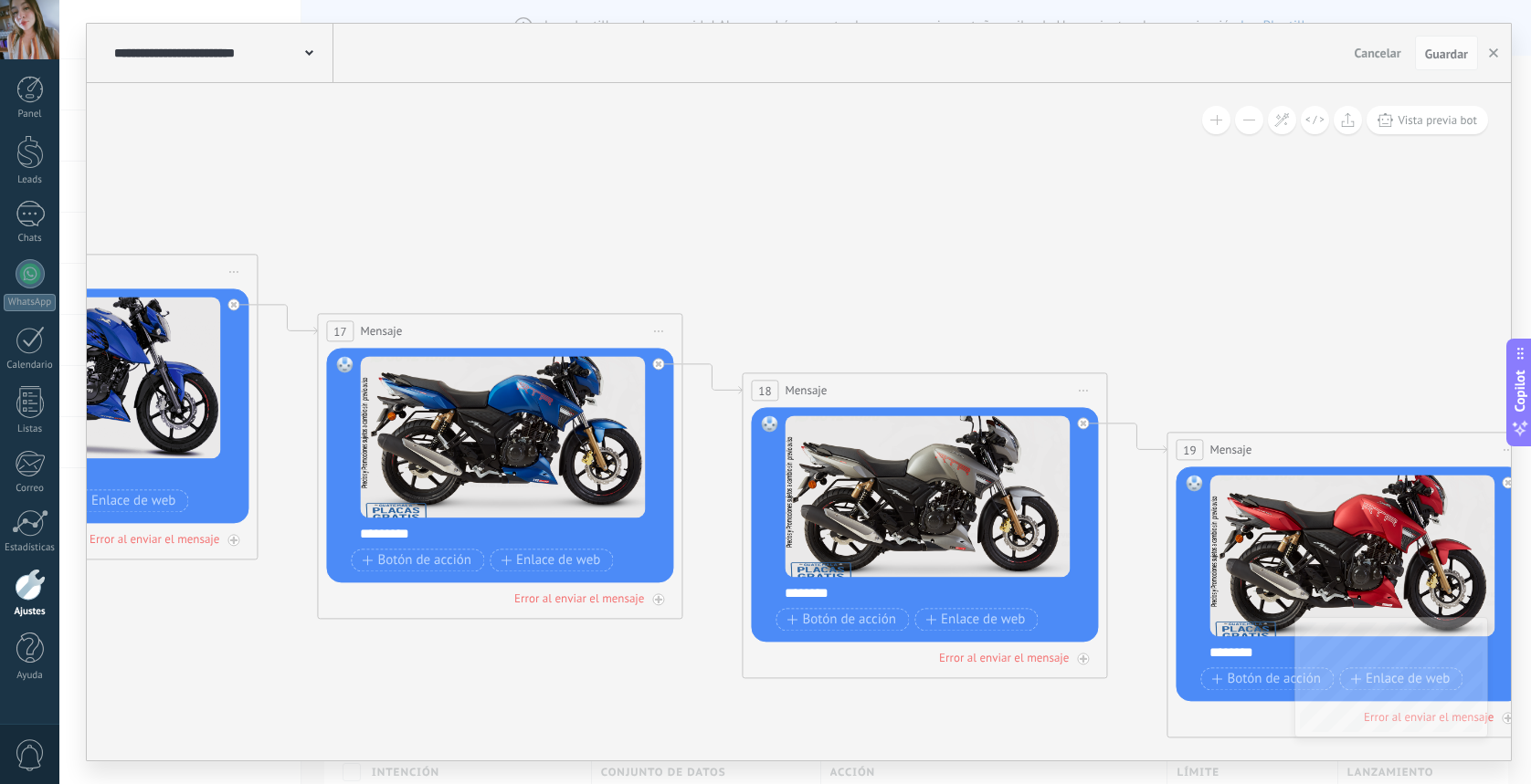
drag, startPoint x: 1056, startPoint y: 270, endPoint x: 453, endPoint y: 189, distance: 608.4
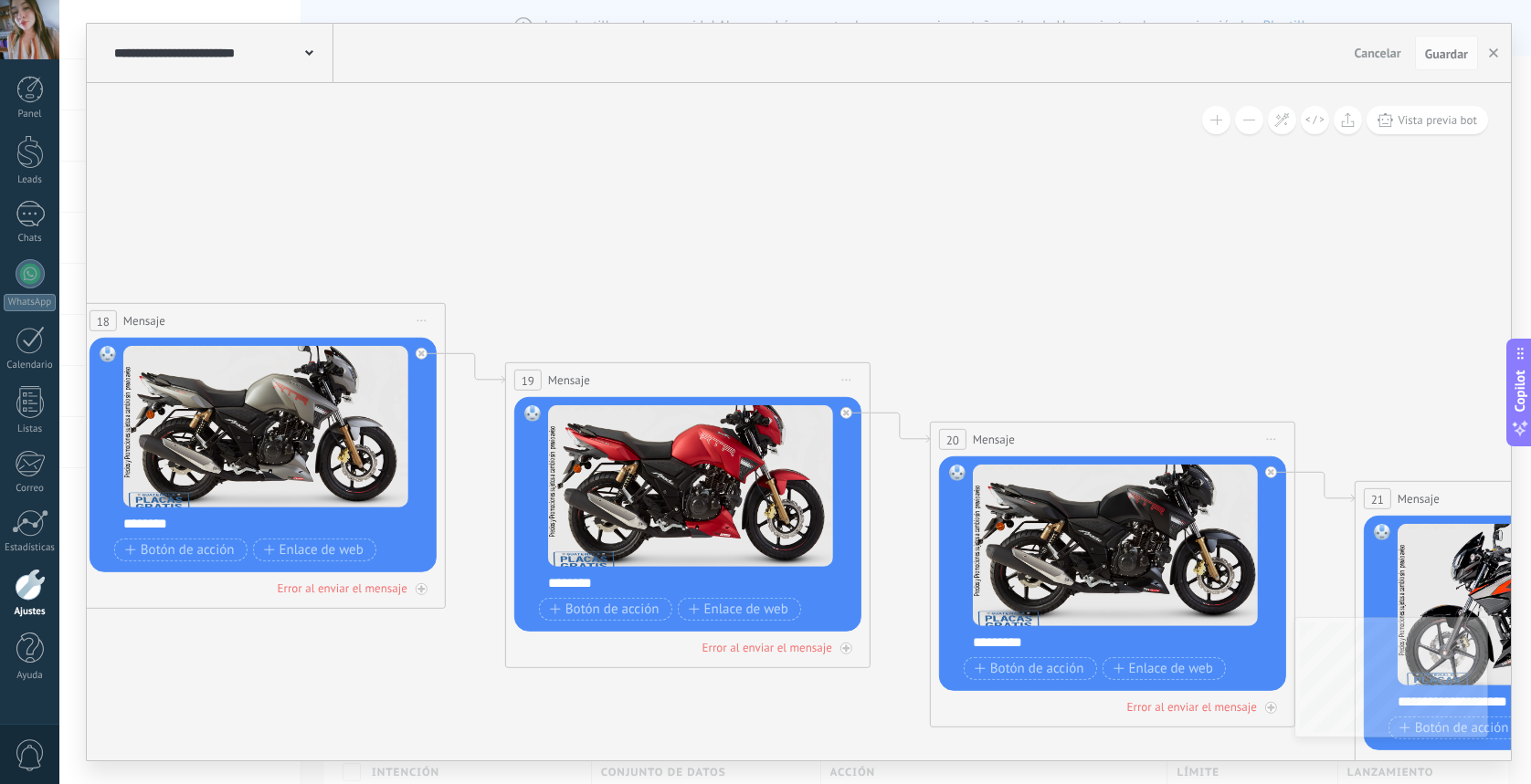
drag, startPoint x: 1100, startPoint y: 284, endPoint x: 494, endPoint y: 229, distance: 608.5
click at [494, 229] on icon at bounding box center [1003, 486] width 14198 height 2940
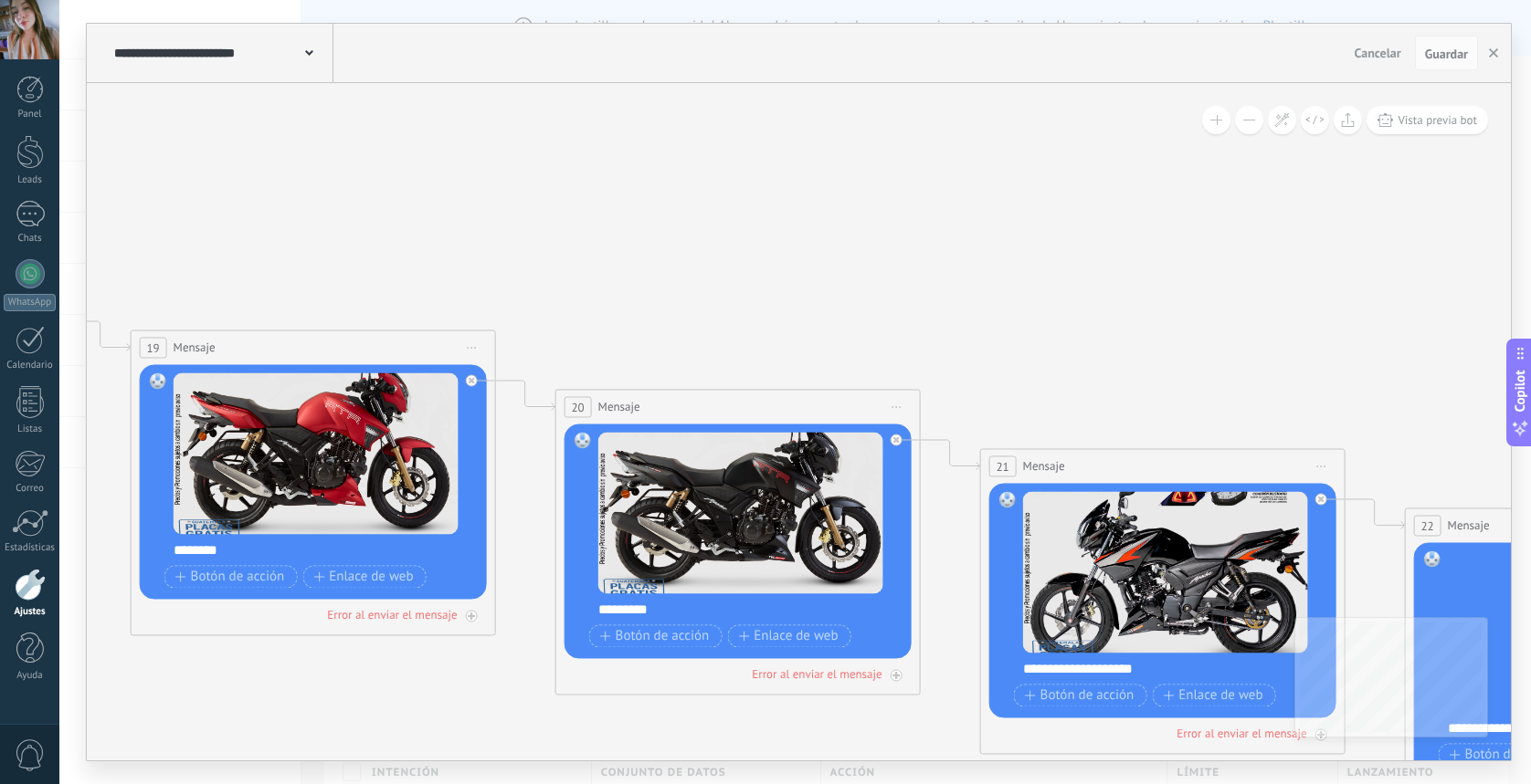
drag, startPoint x: 1020, startPoint y: 270, endPoint x: 645, endPoint y: 238, distance: 376.4
click at [645, 238] on icon at bounding box center [627, 453] width 14198 height 2940
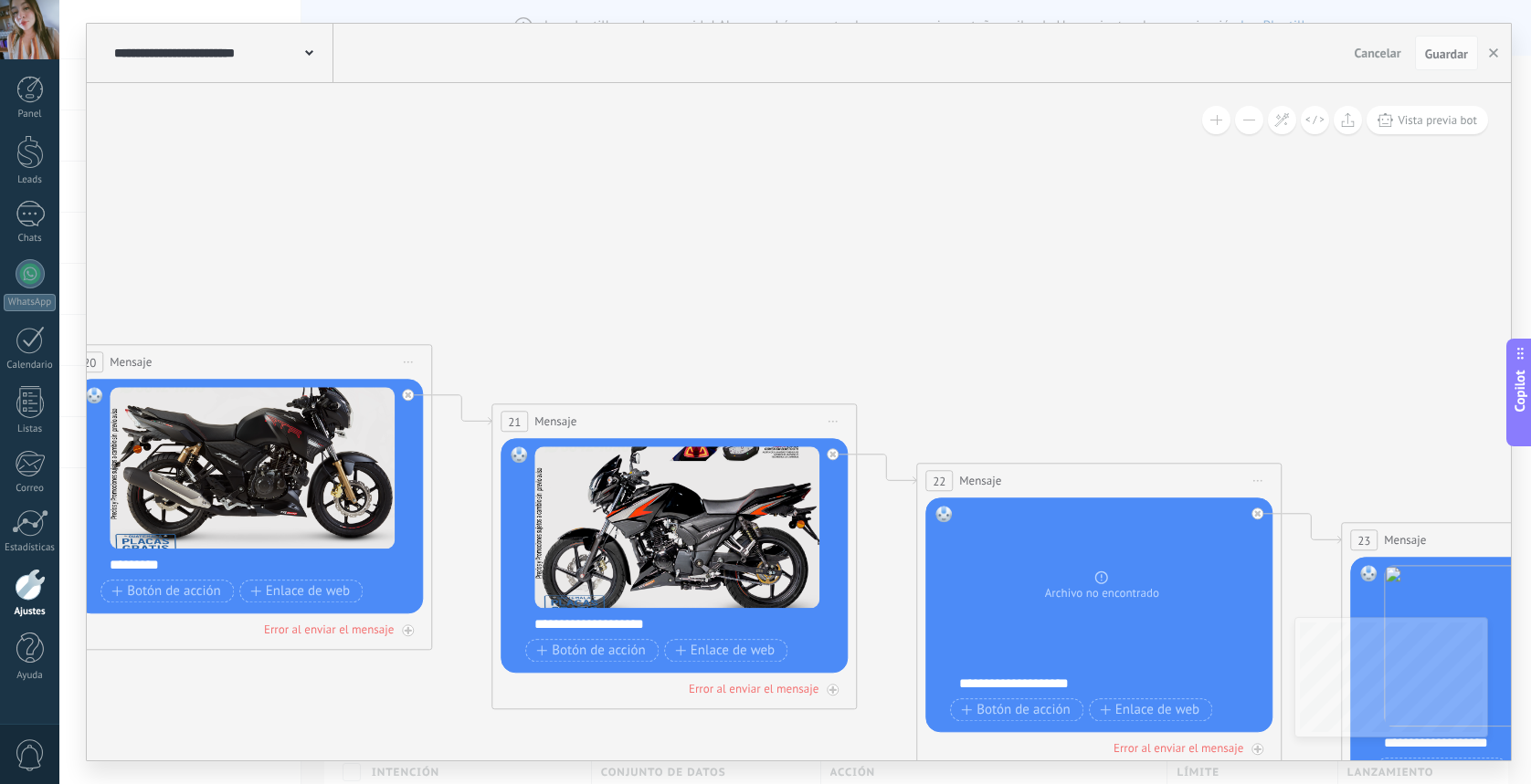
drag, startPoint x: 1018, startPoint y: 270, endPoint x: 448, endPoint y: 214, distance: 572.7
click at [448, 214] on icon at bounding box center [139, 408] width 14198 height 2940
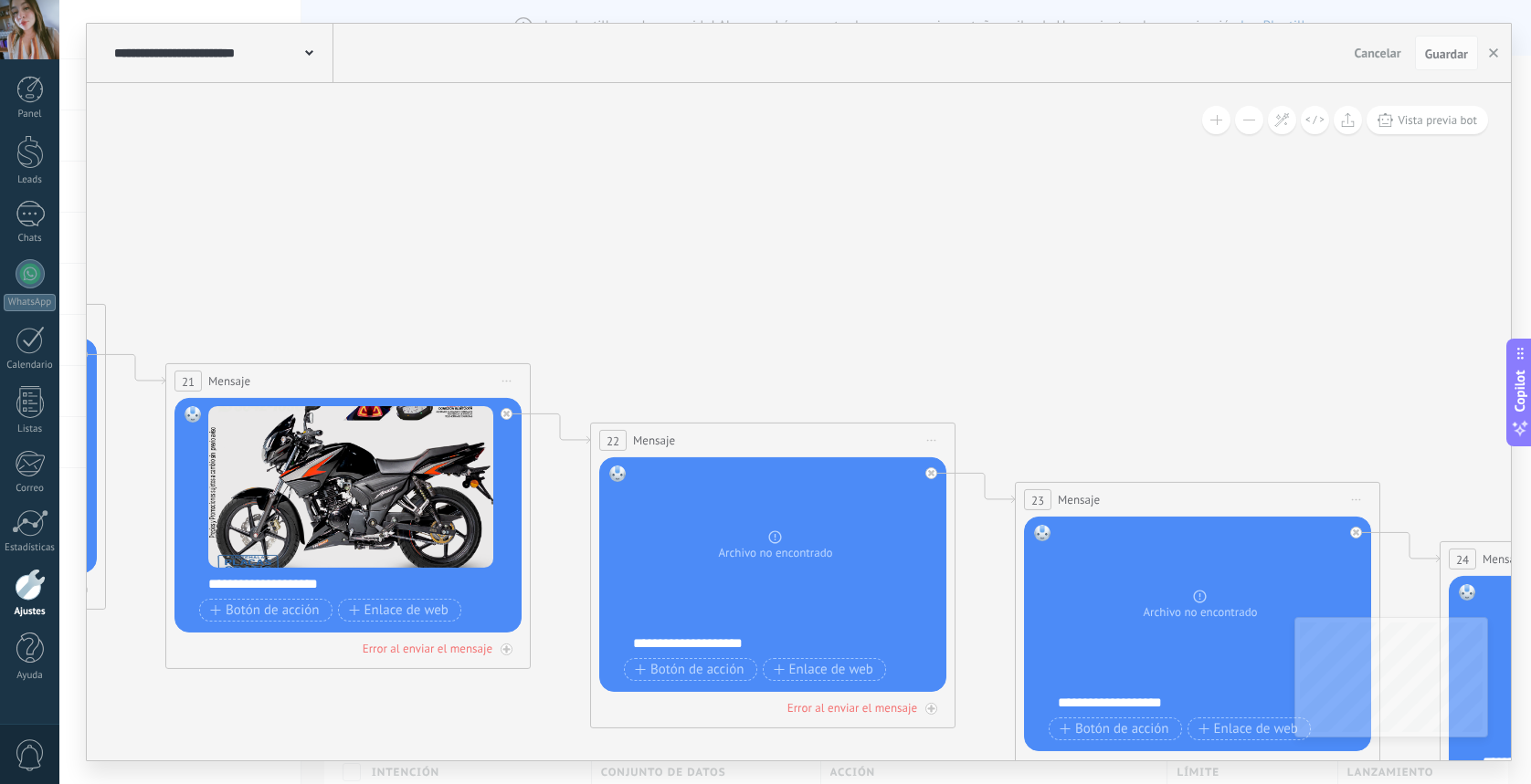
drag, startPoint x: 1065, startPoint y: 274, endPoint x: 823, endPoint y: 243, distance: 244.0
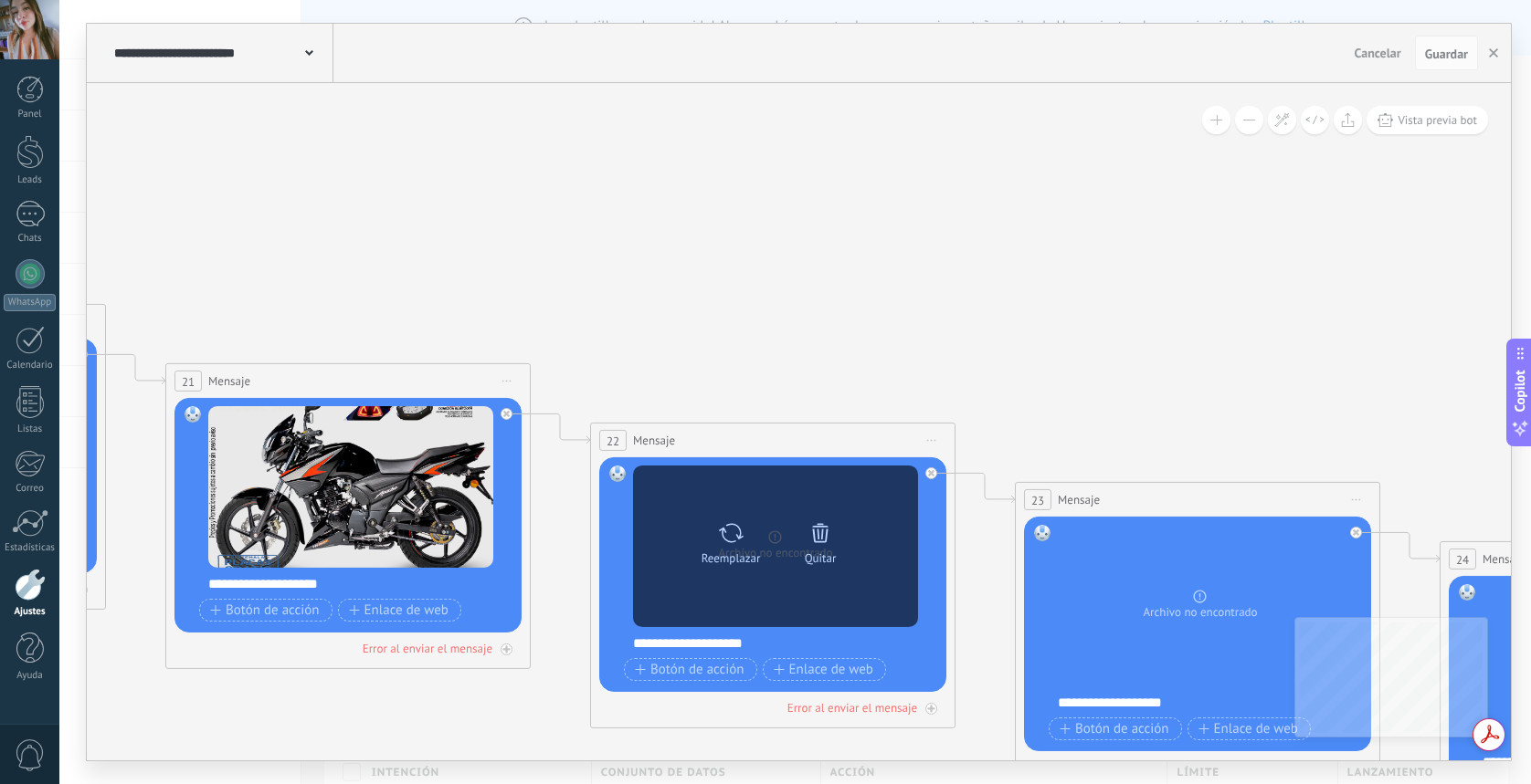
scroll to position [0, 0]
click at [751, 557] on div "Reemplazar" at bounding box center [731, 557] width 59 height 14
click input "Subir" at bounding box center [0, 0] width 0 height 0
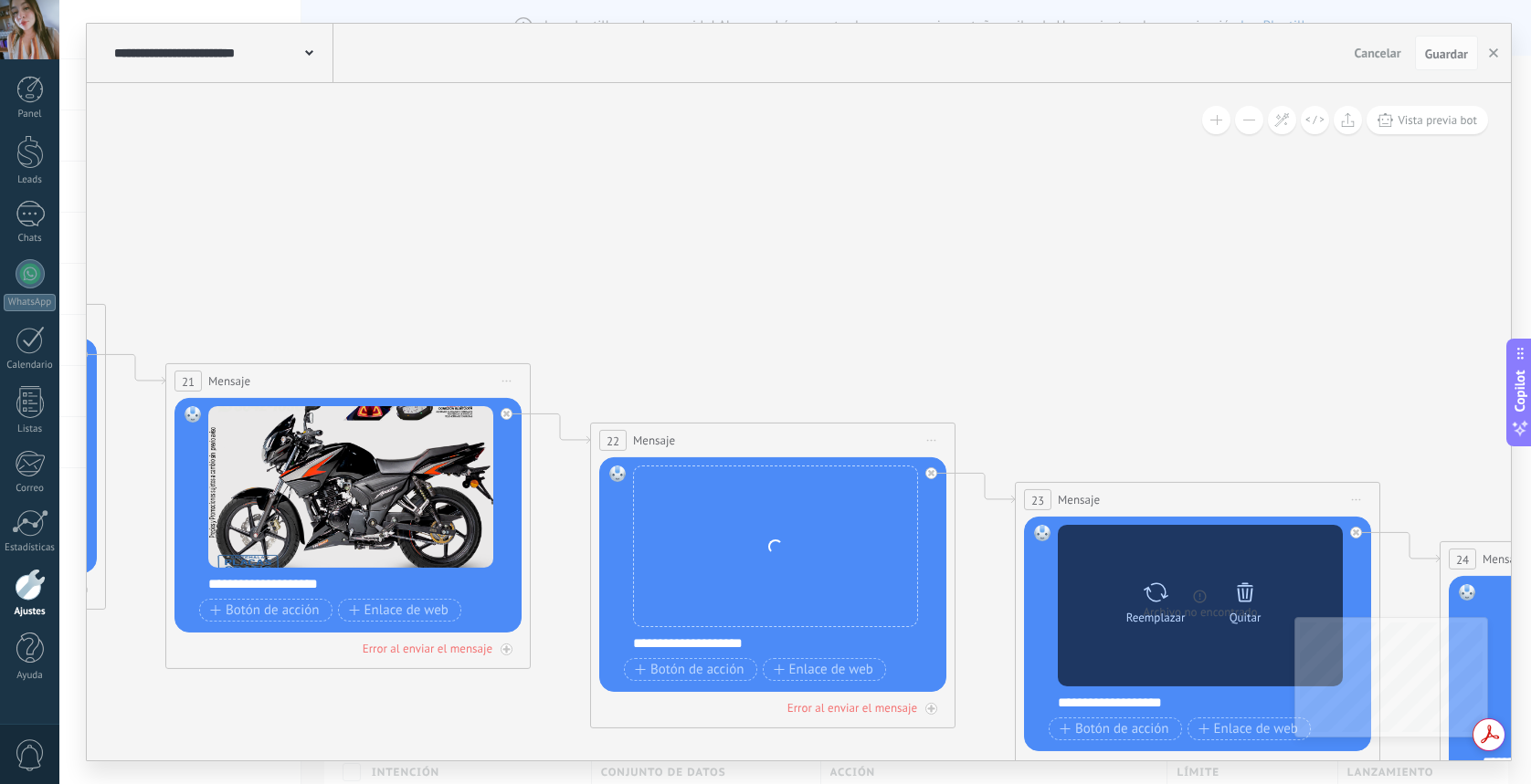
click at [1177, 612] on div "Reemplazar" at bounding box center [1156, 616] width 59 height 14
click input "Subir" at bounding box center [0, 0] width 0 height 0
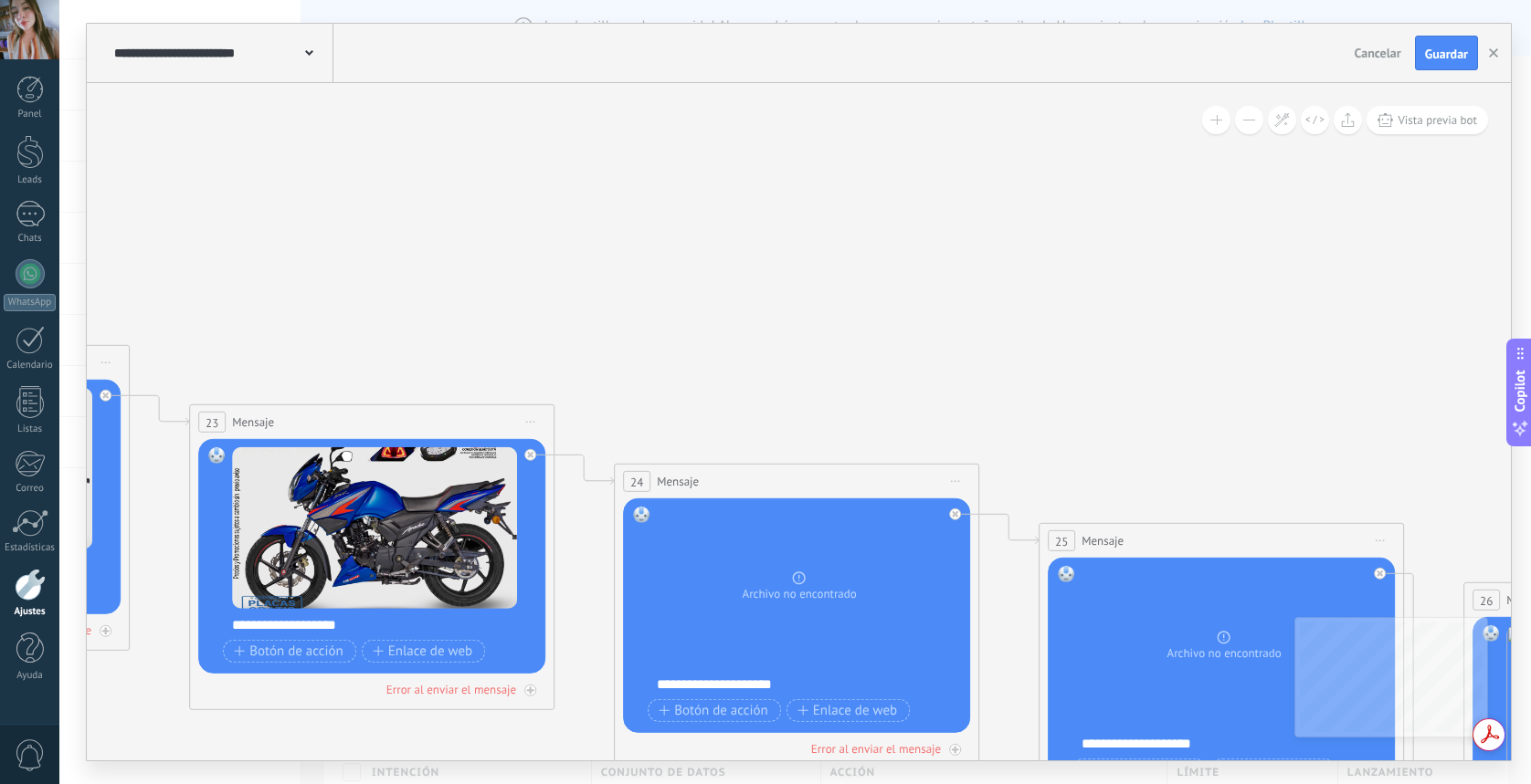
drag, startPoint x: 1260, startPoint y: 453, endPoint x: 445, endPoint y: 377, distance: 818.5
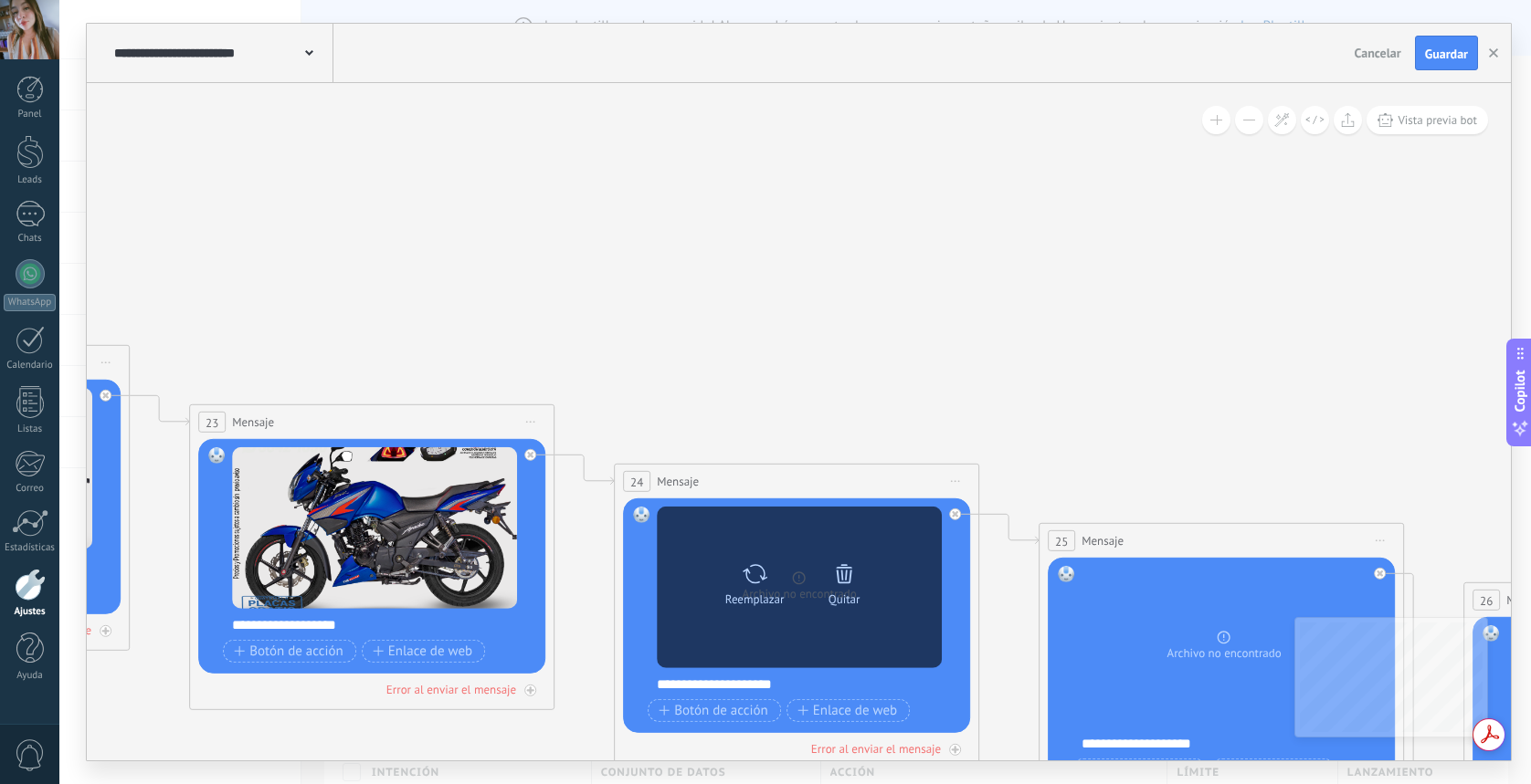
click at [743, 634] on div "Reemplazar Quitar Convertir a mensaje de voz" at bounding box center [800, 587] width 285 height 162
click at [765, 592] on div "Reemplazar" at bounding box center [754, 599] width 59 height 14
click input "Subir" at bounding box center [0, 0] width 0 height 0
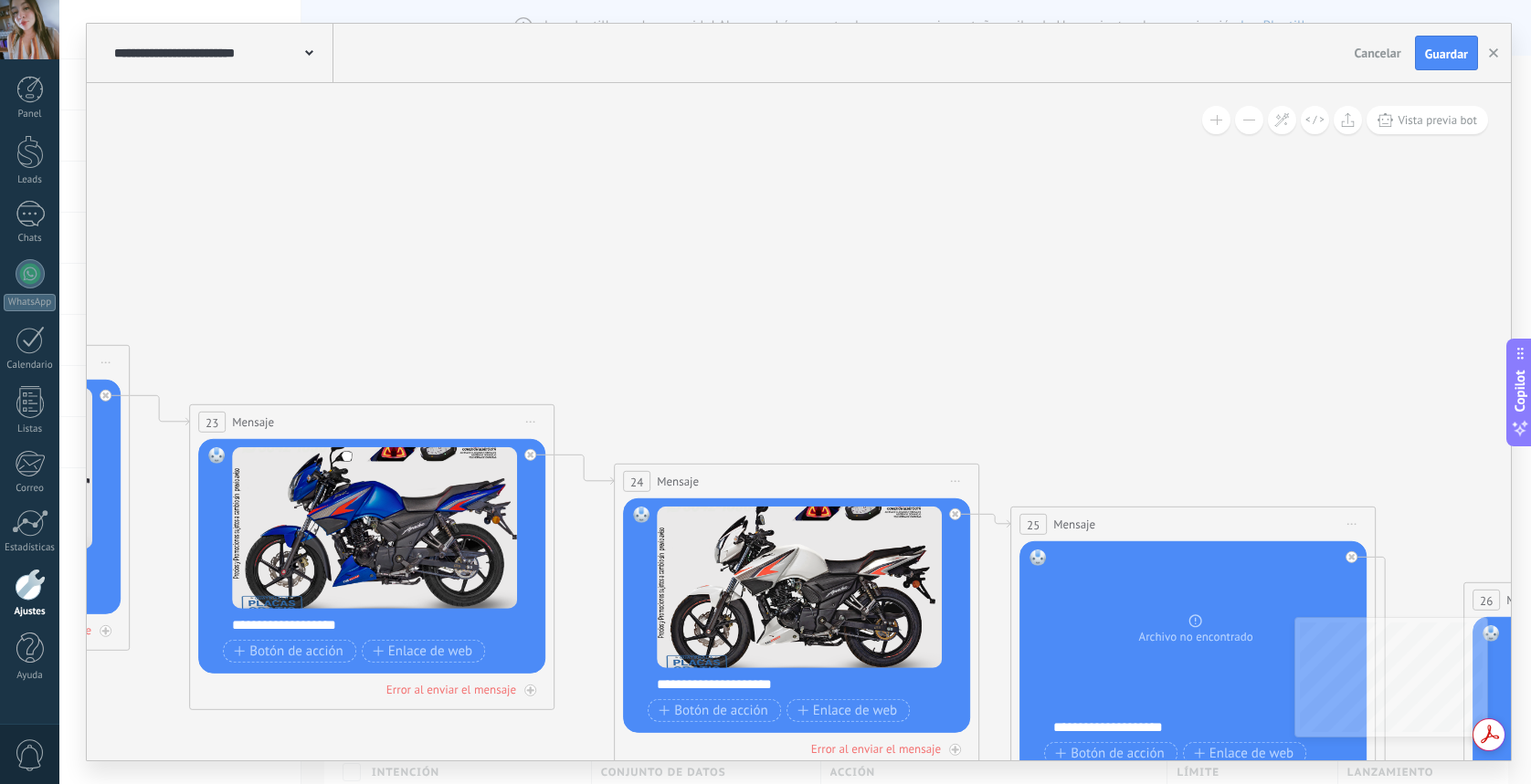
drag, startPoint x: 1259, startPoint y: 524, endPoint x: 1240, endPoint y: 510, distance: 23.6
click at [1240, 510] on div "25 Mensaje ******* (a): Todos los contactos - canales seleccionados Todos los c…" at bounding box center [1193, 524] width 364 height 34
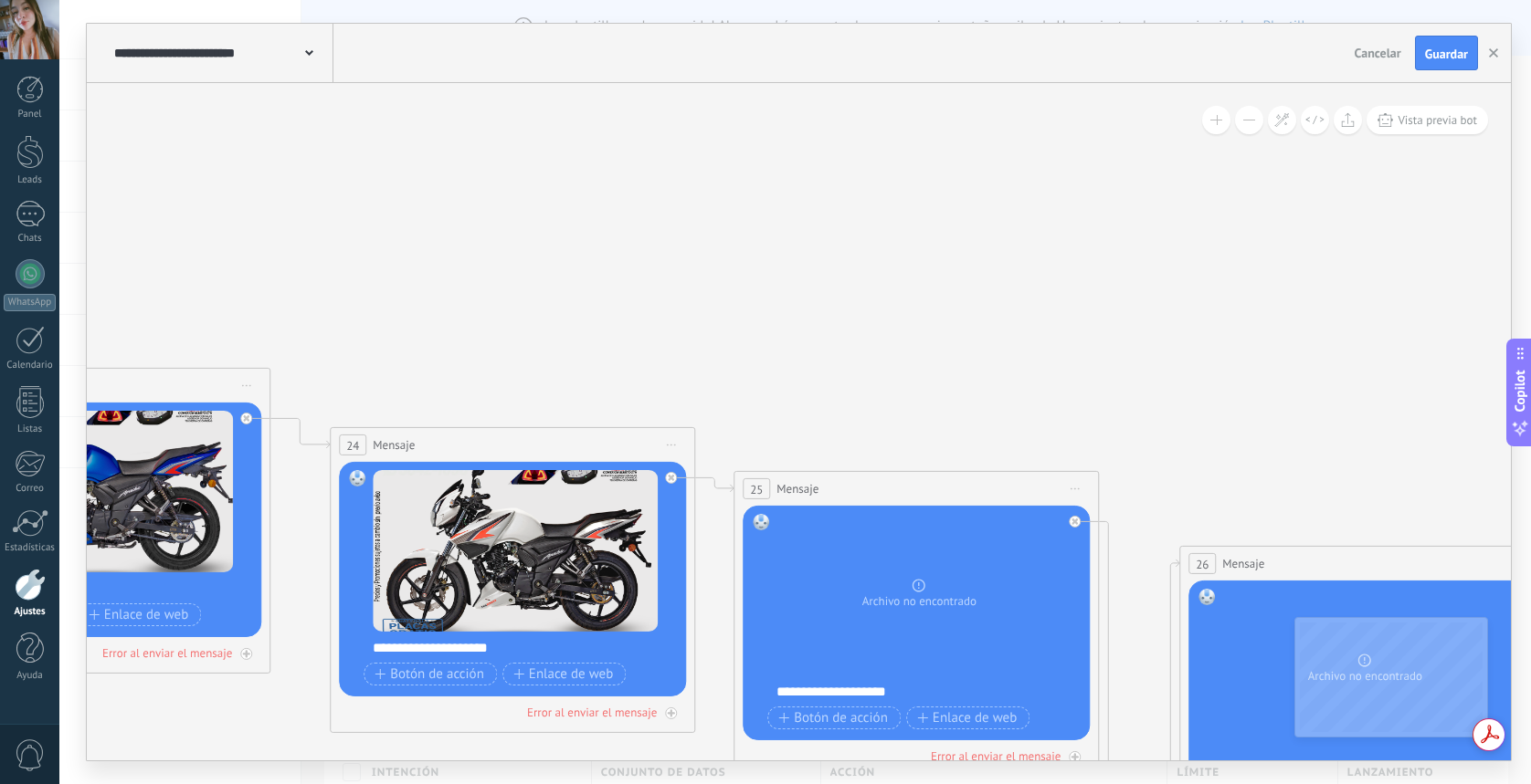
drag, startPoint x: 1233, startPoint y: 477, endPoint x: 803, endPoint y: 422, distance: 433.5
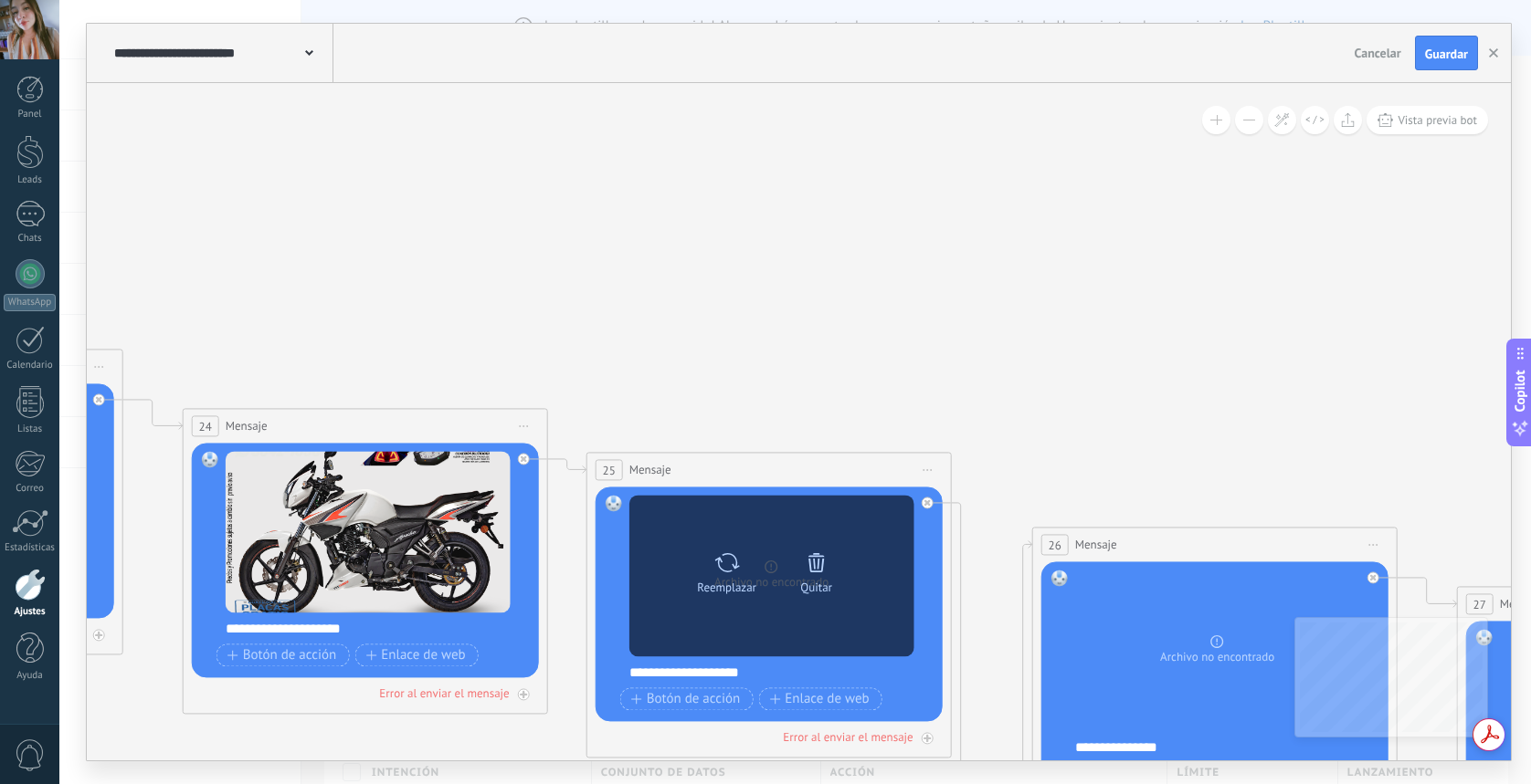
click at [769, 528] on div "Reemplazar Quitar Convertir a mensaje de voz" at bounding box center [772, 576] width 285 height 162
click at [750, 559] on div "Reemplazar" at bounding box center [727, 570] width 77 height 50
click input "Subir" at bounding box center [0, 0] width 0 height 0
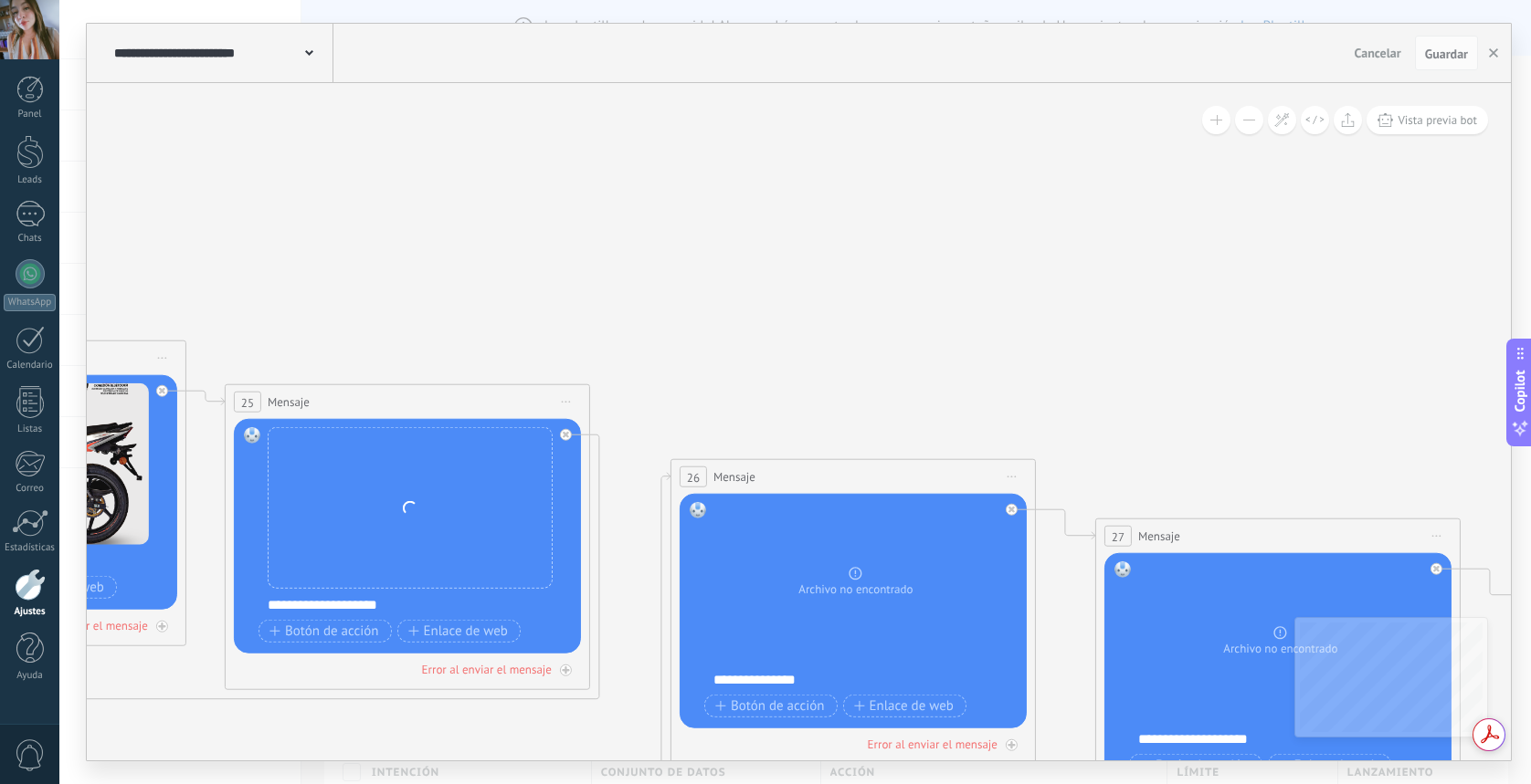
drag, startPoint x: 1282, startPoint y: 487, endPoint x: 896, endPoint y: 405, distance: 394.6
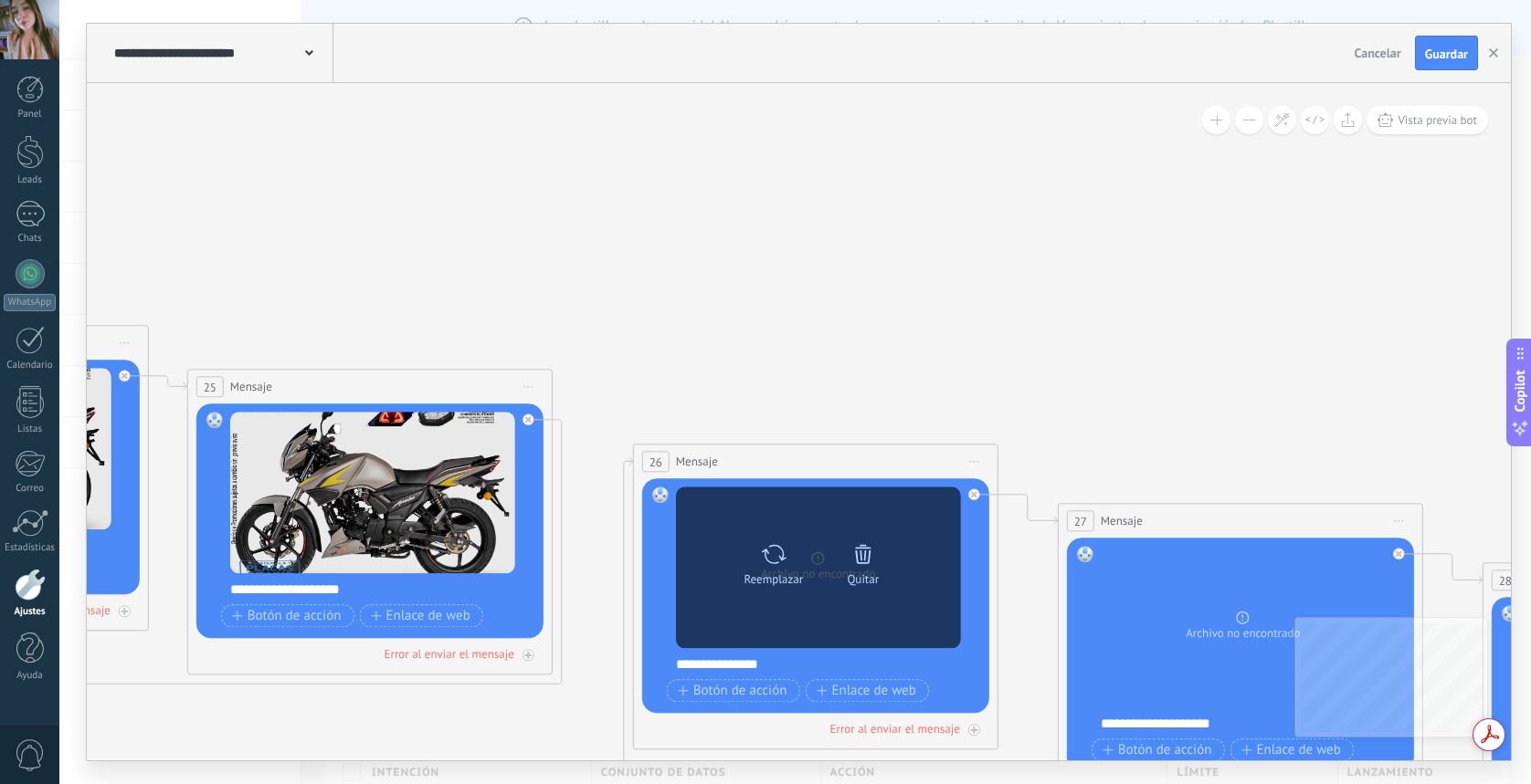
click at [827, 525] on div "Reemplazar Quitar Convertir a mensaje de voz" at bounding box center [818, 567] width 285 height 162
click at [791, 536] on div "Reemplazar" at bounding box center [774, 561] width 77 height 50
click input "Subir" at bounding box center [0, 0] width 0 height 0
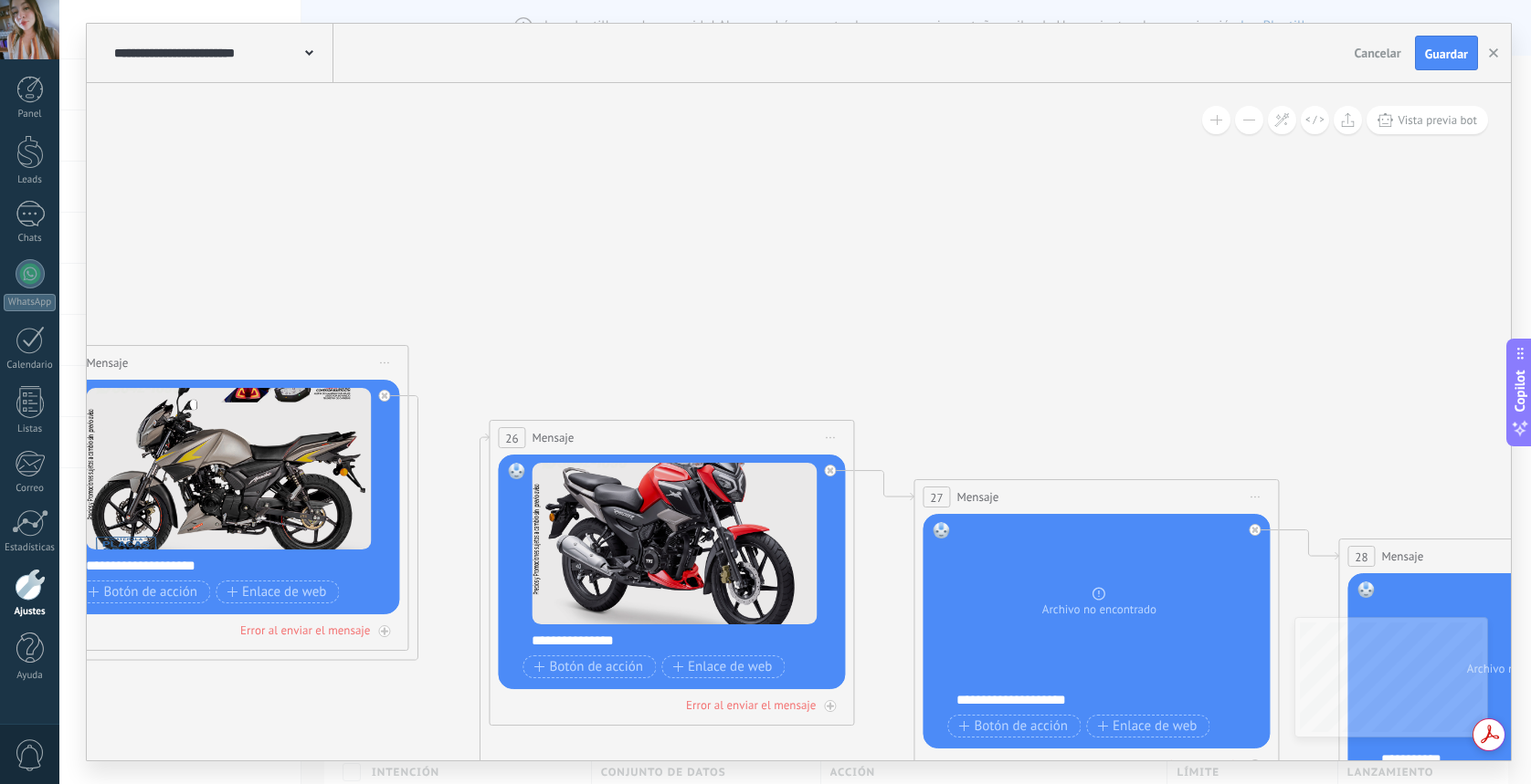
drag, startPoint x: 1302, startPoint y: 462, endPoint x: 1090, endPoint y: 413, distance: 217.6
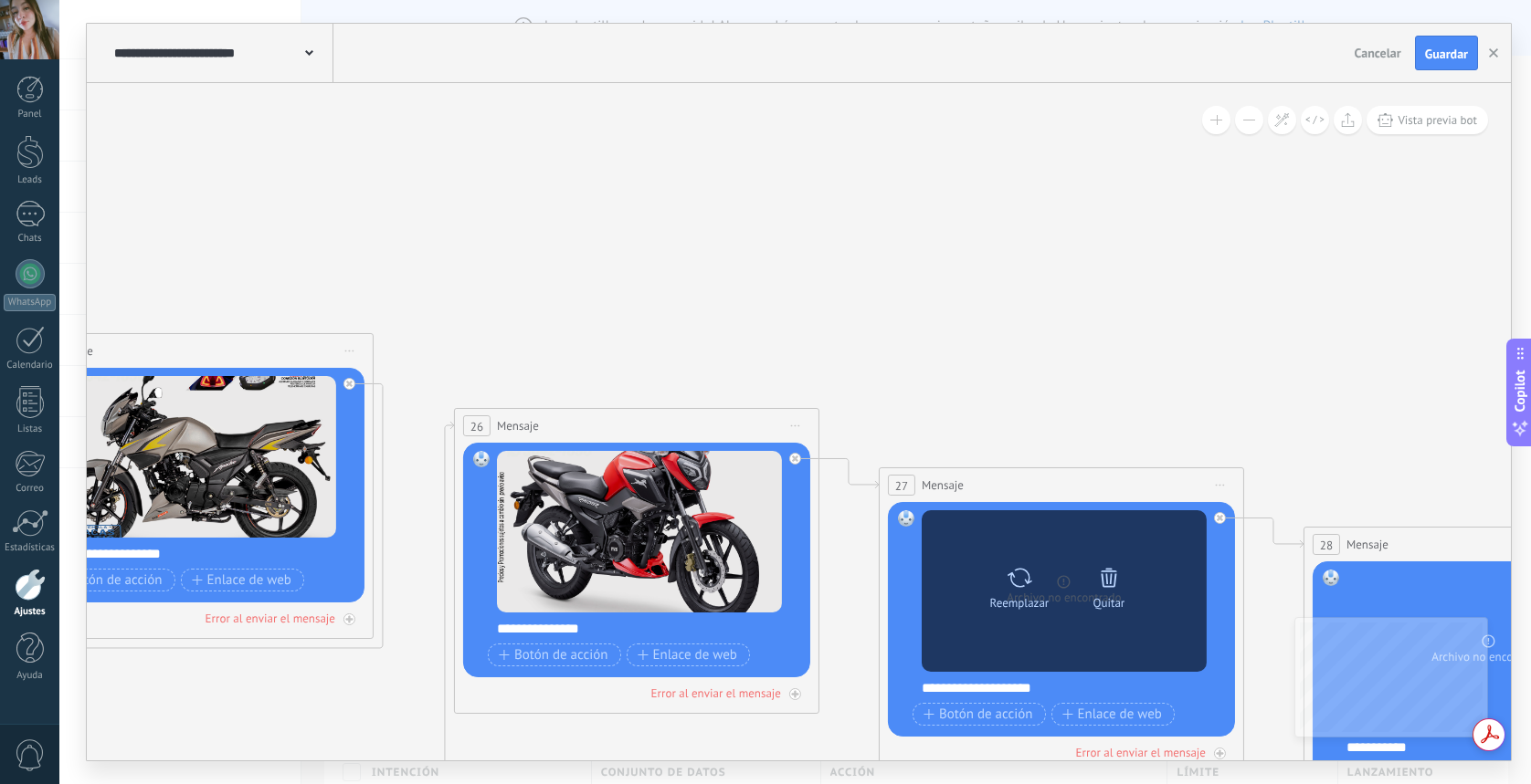
click at [1023, 584] on icon at bounding box center [1018, 578] width 24 height 19
click input "Subir" at bounding box center [0, 0] width 0 height 0
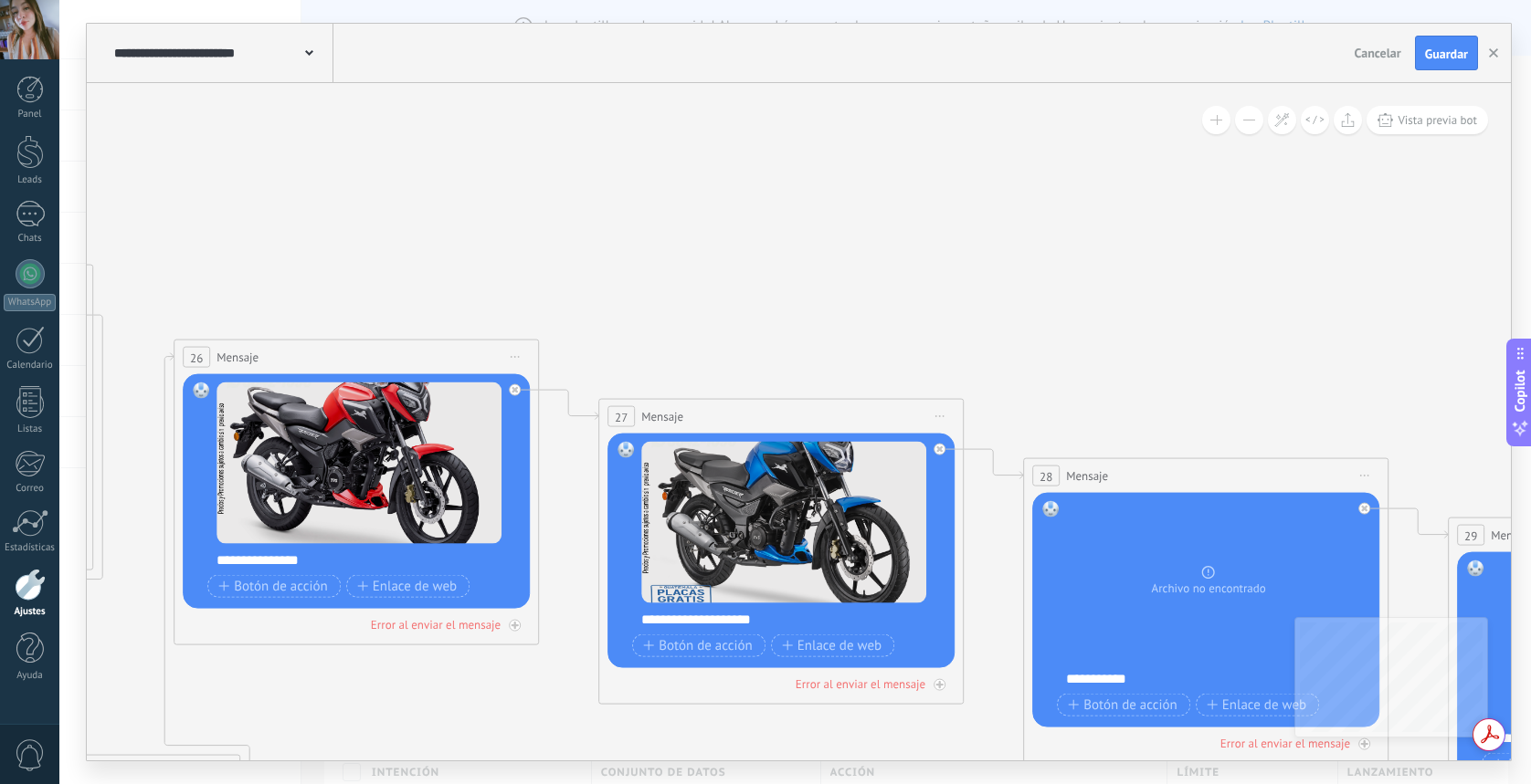
drag, startPoint x: 1358, startPoint y: 489, endPoint x: 861, endPoint y: 379, distance: 509.0
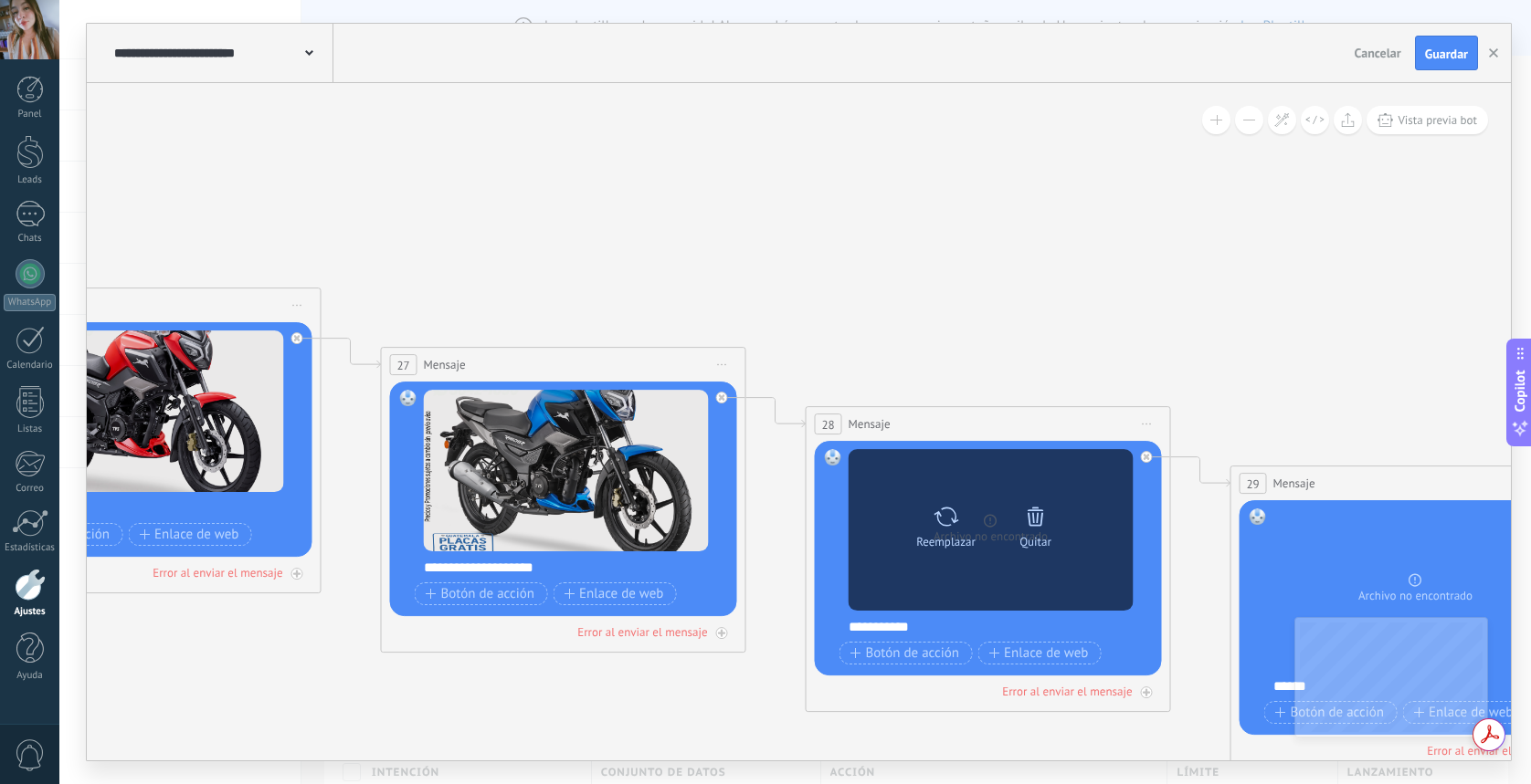
click at [962, 526] on div "Reemplazar" at bounding box center [946, 524] width 77 height 50
click input "Subir" at bounding box center [0, 0] width 0 height 0
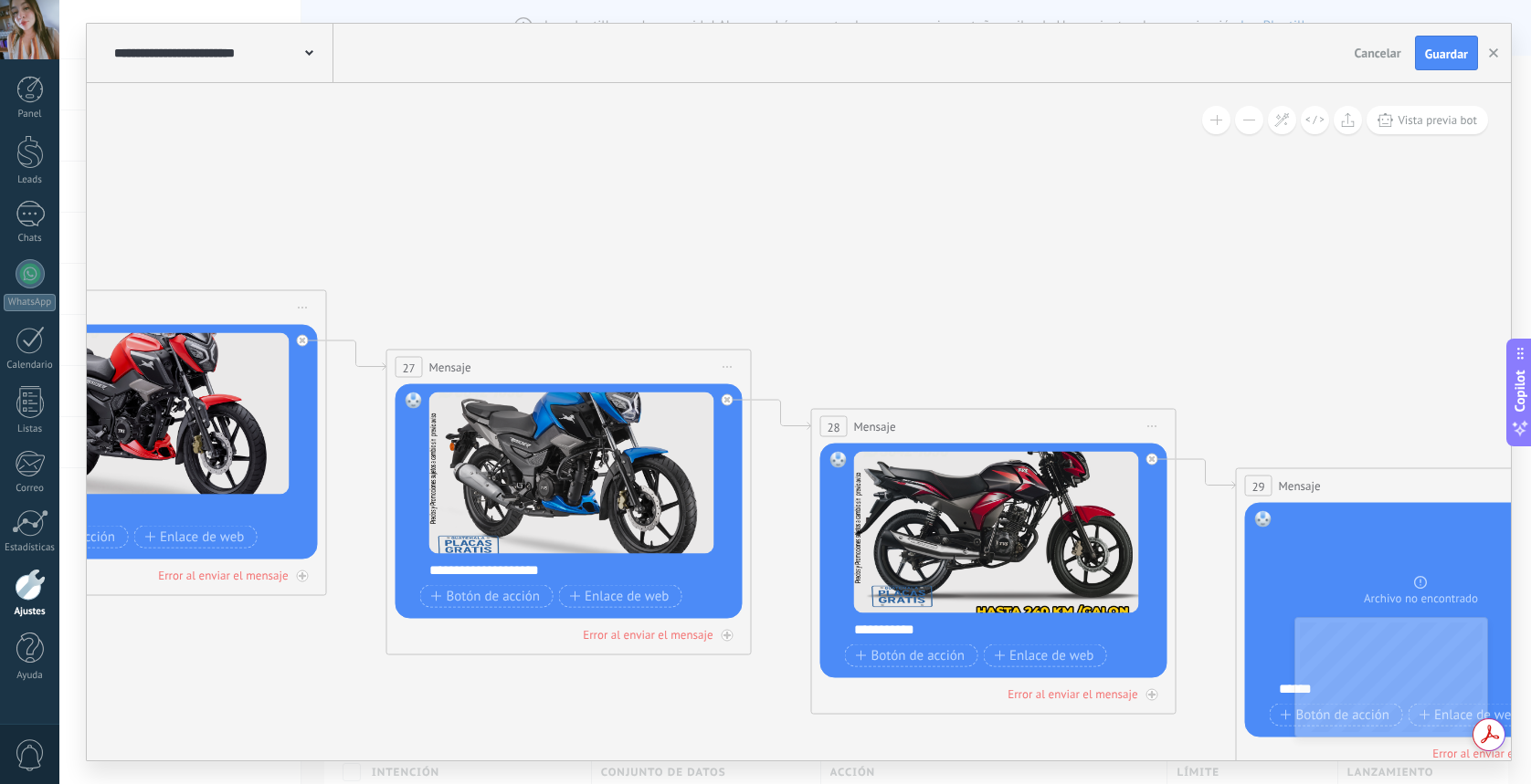
click at [1431, 66] on button "Guardar" at bounding box center [1447, 53] width 63 height 35
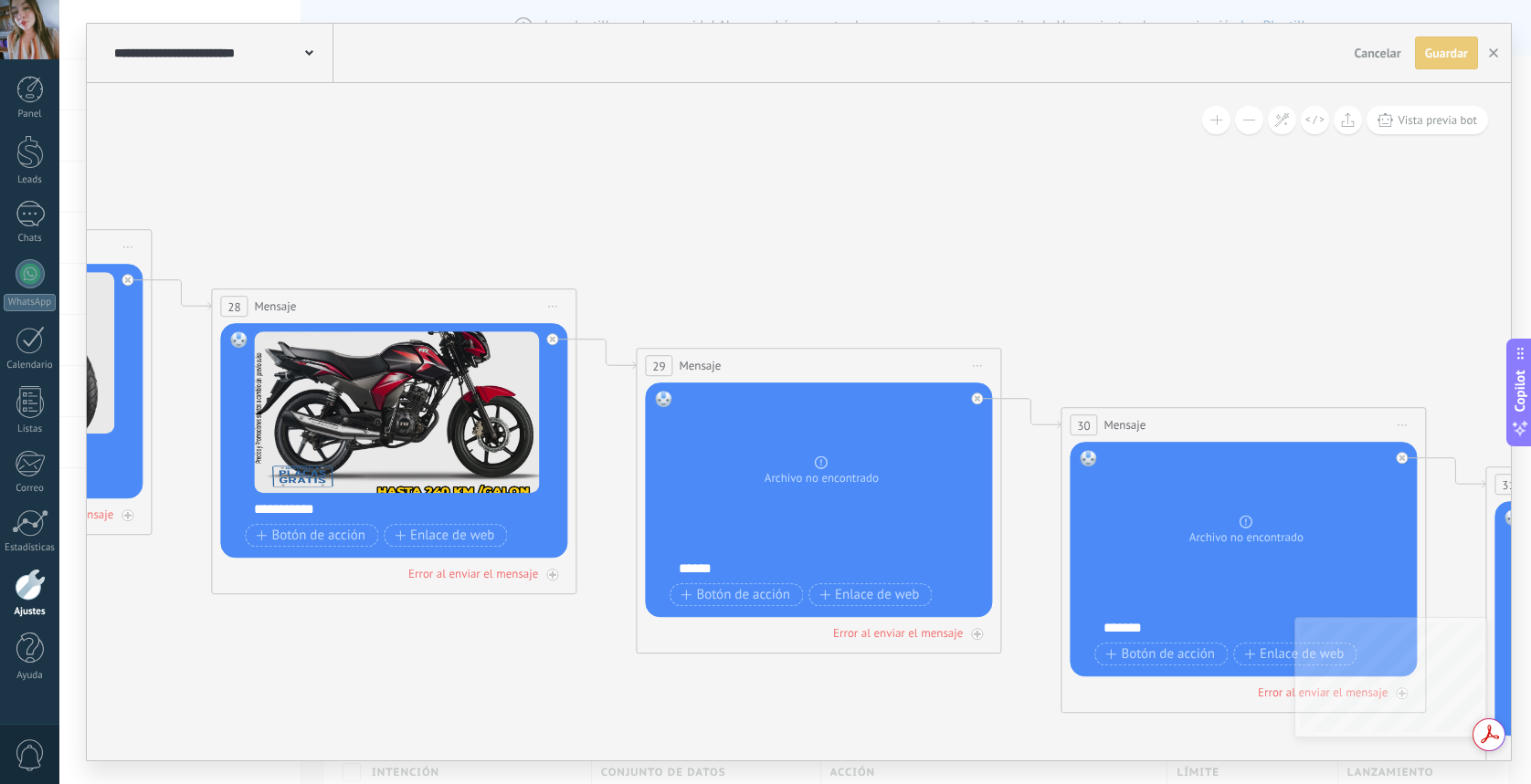
drag, startPoint x: 1403, startPoint y: 336, endPoint x: 722, endPoint y: 190, distance: 696.5
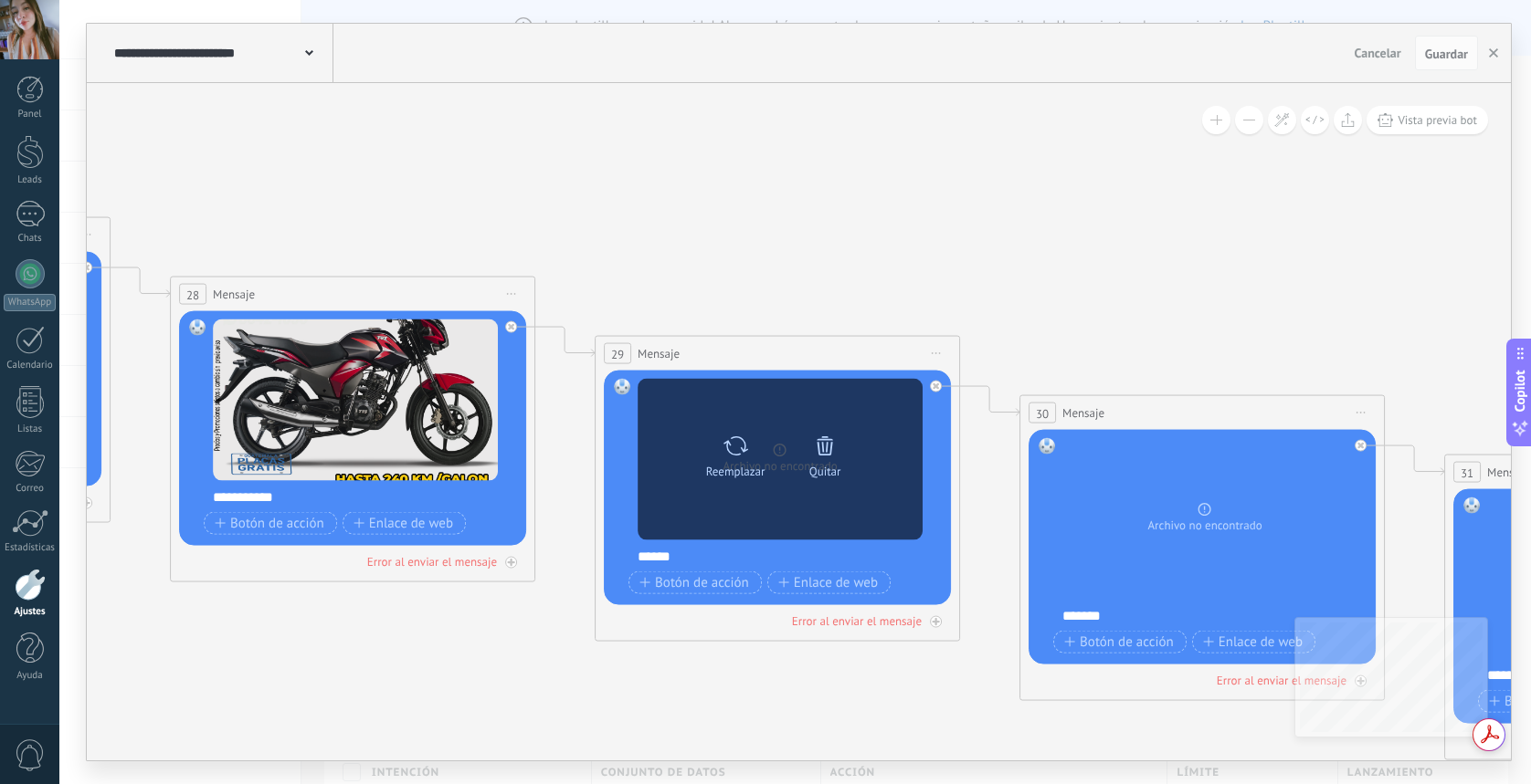
click at [731, 456] on icon at bounding box center [735, 446] width 26 height 25
click input "Subir" at bounding box center [0, 0] width 0 height 0
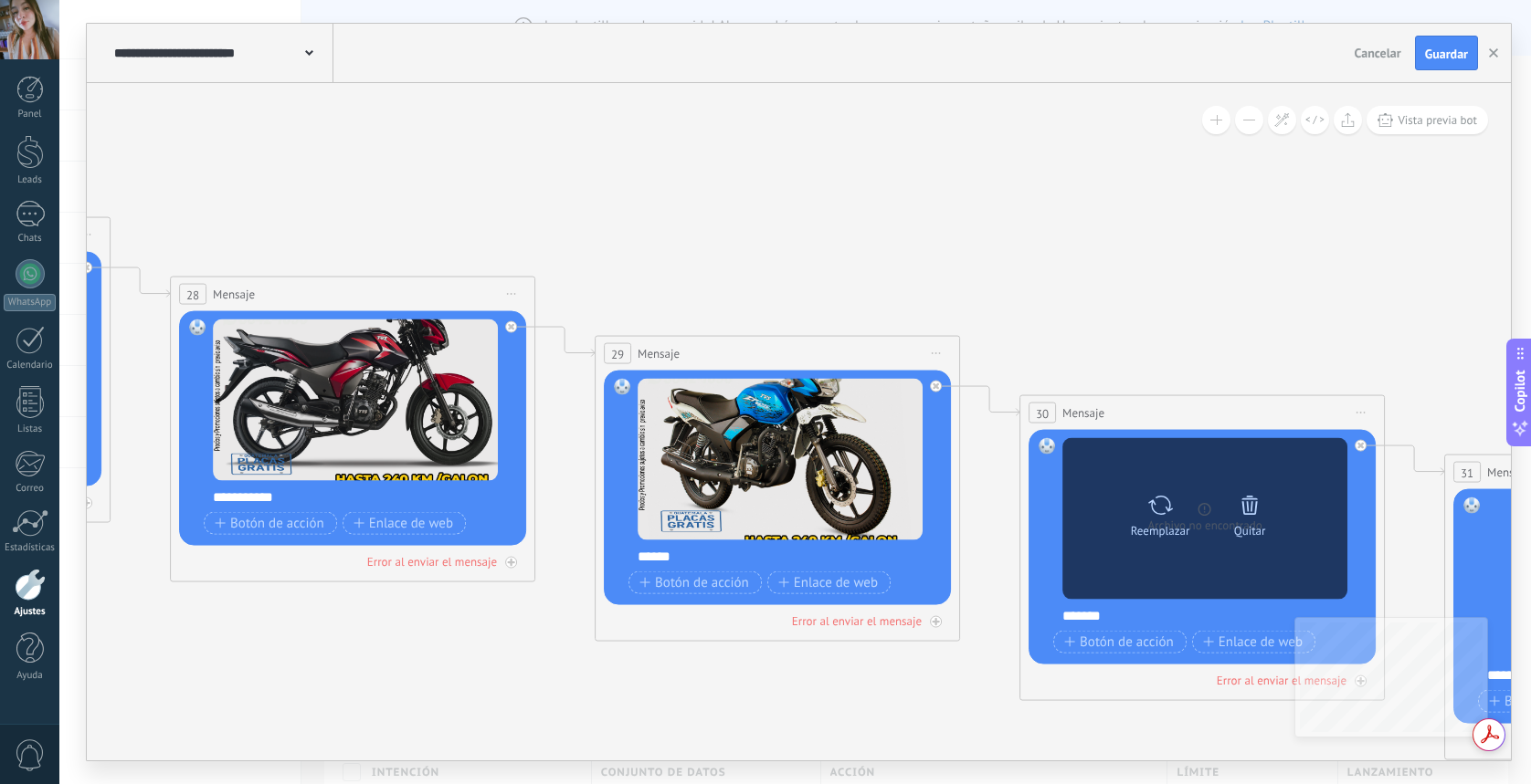
click at [1178, 517] on div "Reemplazar" at bounding box center [1160, 512] width 77 height 50
click input "Subir" at bounding box center [0, 0] width 0 height 0
click at [1229, 564] on div "Reemplazar Quitar Convertir a mensaje de voz" at bounding box center [1205, 518] width 285 height 162
click at [1175, 528] on div "Reemplazar" at bounding box center [1161, 530] width 59 height 14
click input "Subir" at bounding box center [0, 0] width 0 height 0
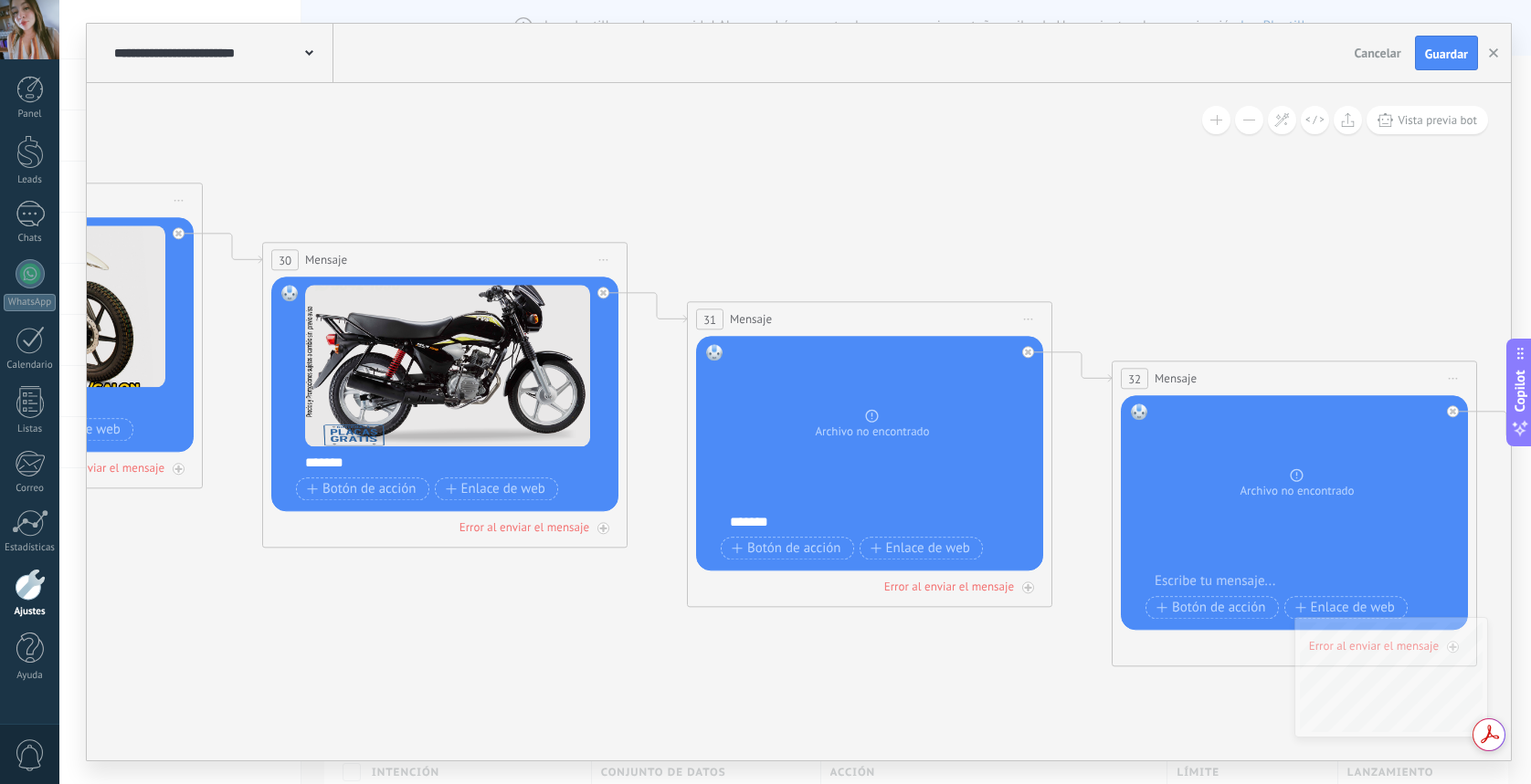
drag, startPoint x: 1382, startPoint y: 327, endPoint x: 623, endPoint y: 175, distance: 774.1
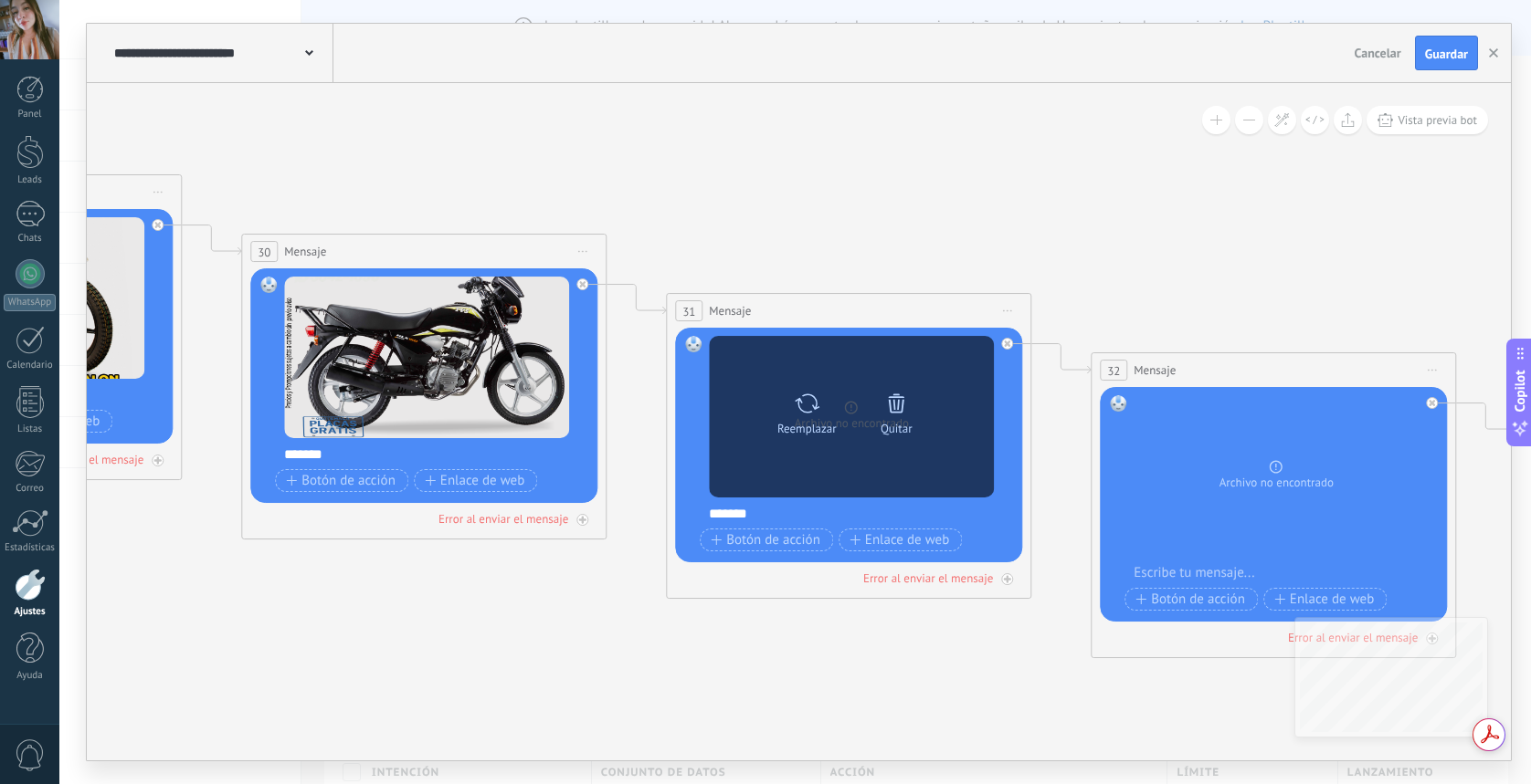
click at [814, 475] on div "Reemplazar Quitar Convertir a mensaje de voz" at bounding box center [851, 417] width 285 height 162
click at [810, 430] on div "Reemplazar" at bounding box center [807, 428] width 59 height 14
click input "Subir" at bounding box center [0, 0] width 0 height 0
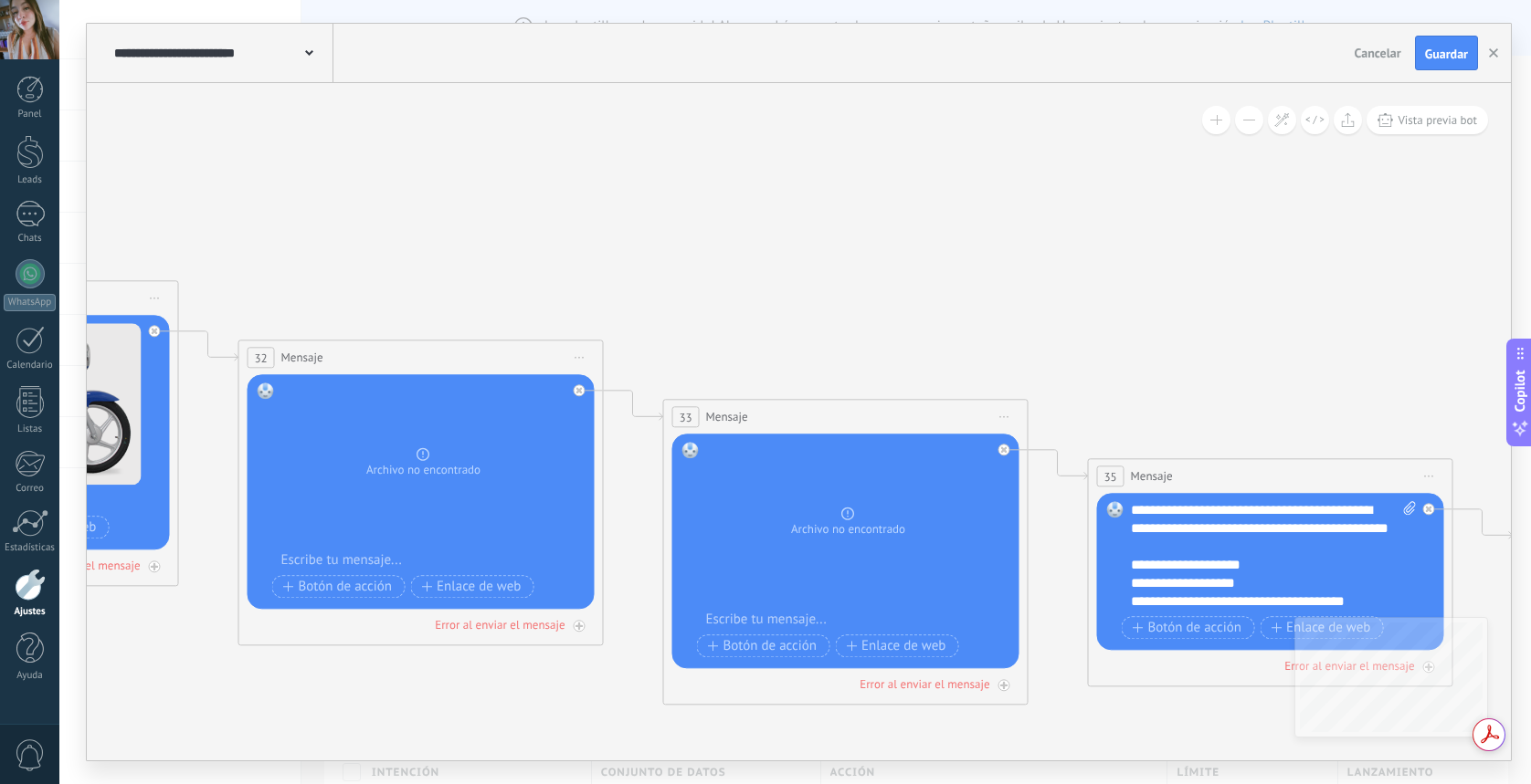
drag, startPoint x: 1261, startPoint y: 313, endPoint x: 438, endPoint y: 300, distance: 823.1
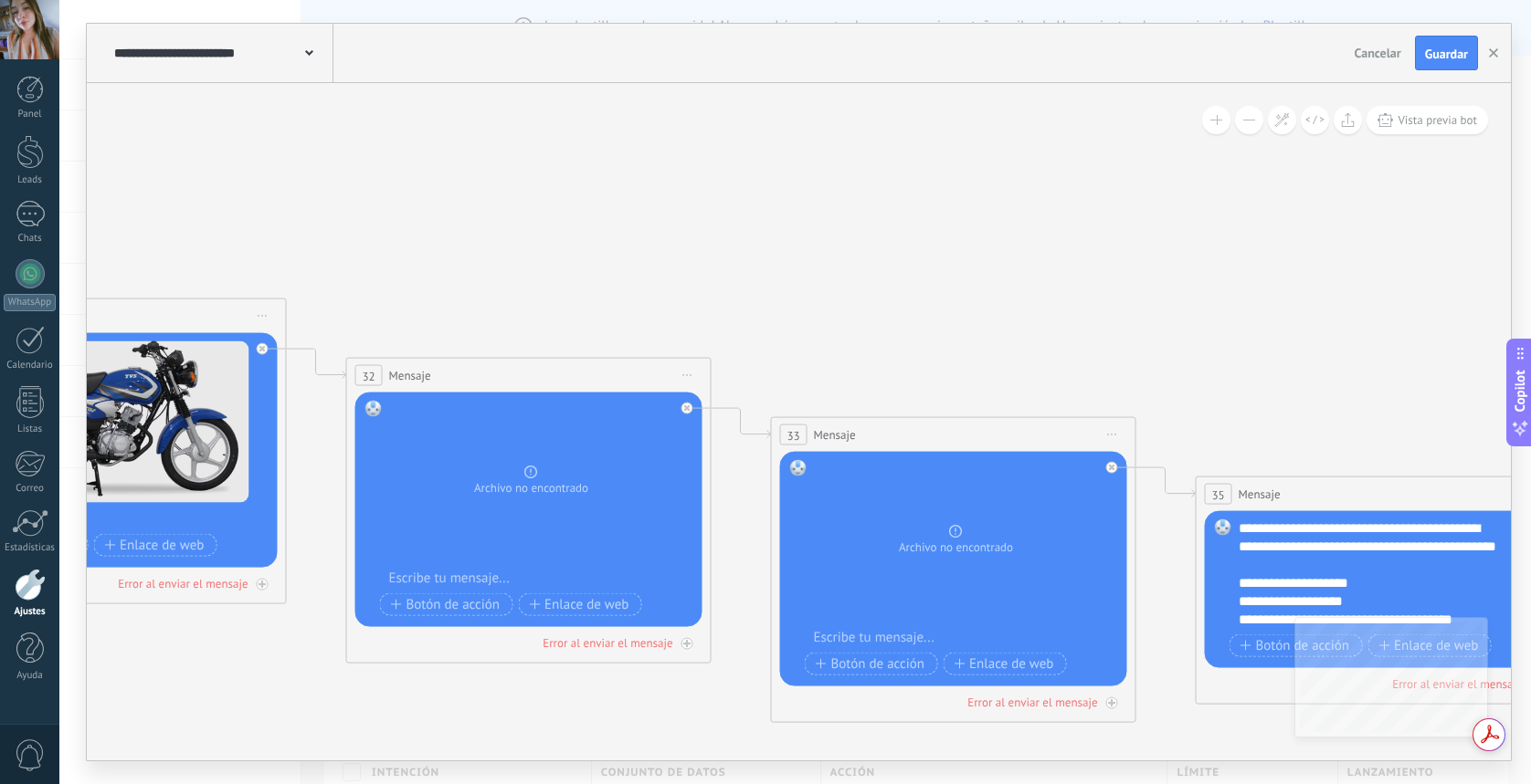
drag, startPoint x: 1037, startPoint y: 325, endPoint x: 1204, endPoint y: 344, distance: 168.1
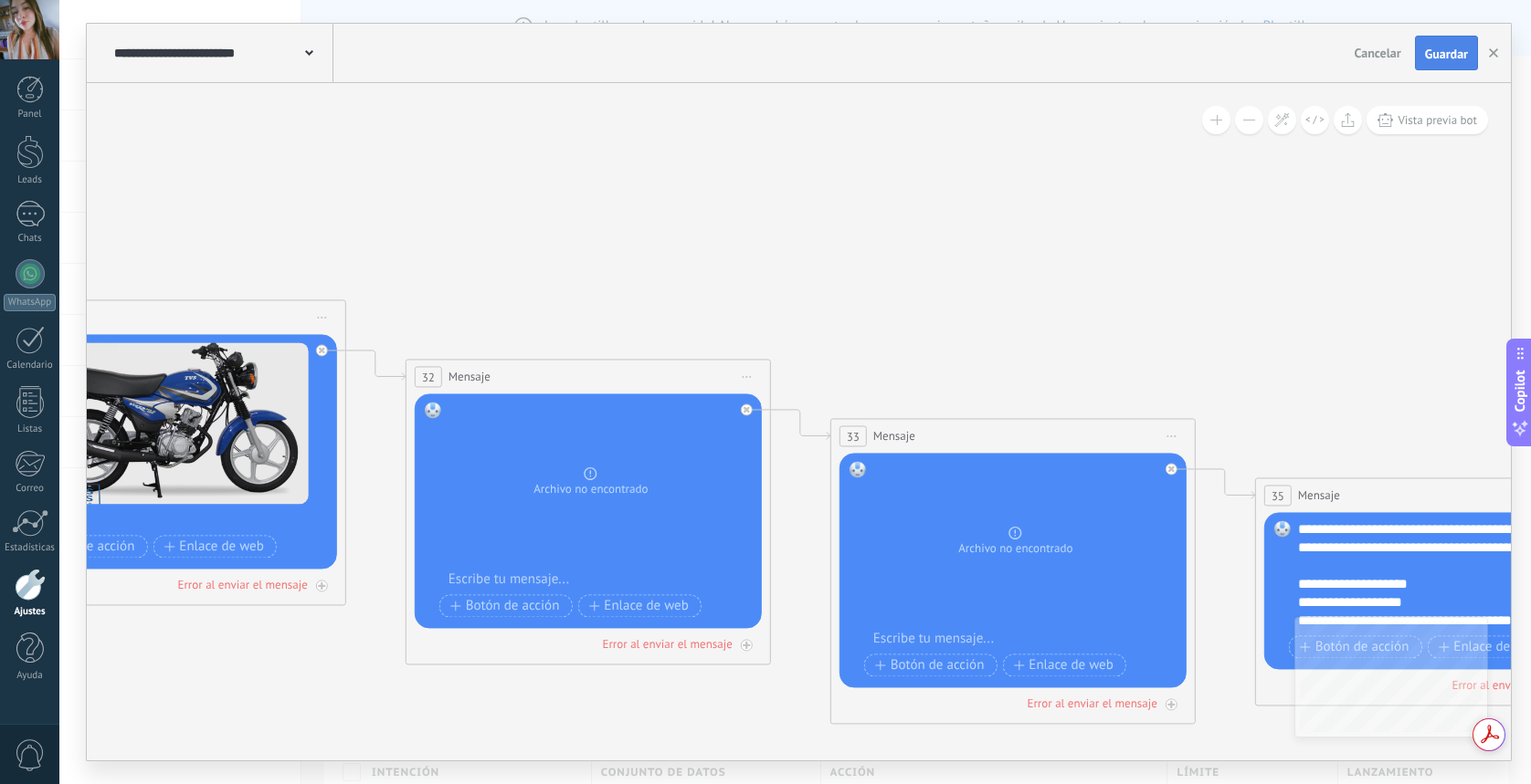
click at [1454, 69] on button "Guardar" at bounding box center [1447, 53] width 63 height 35
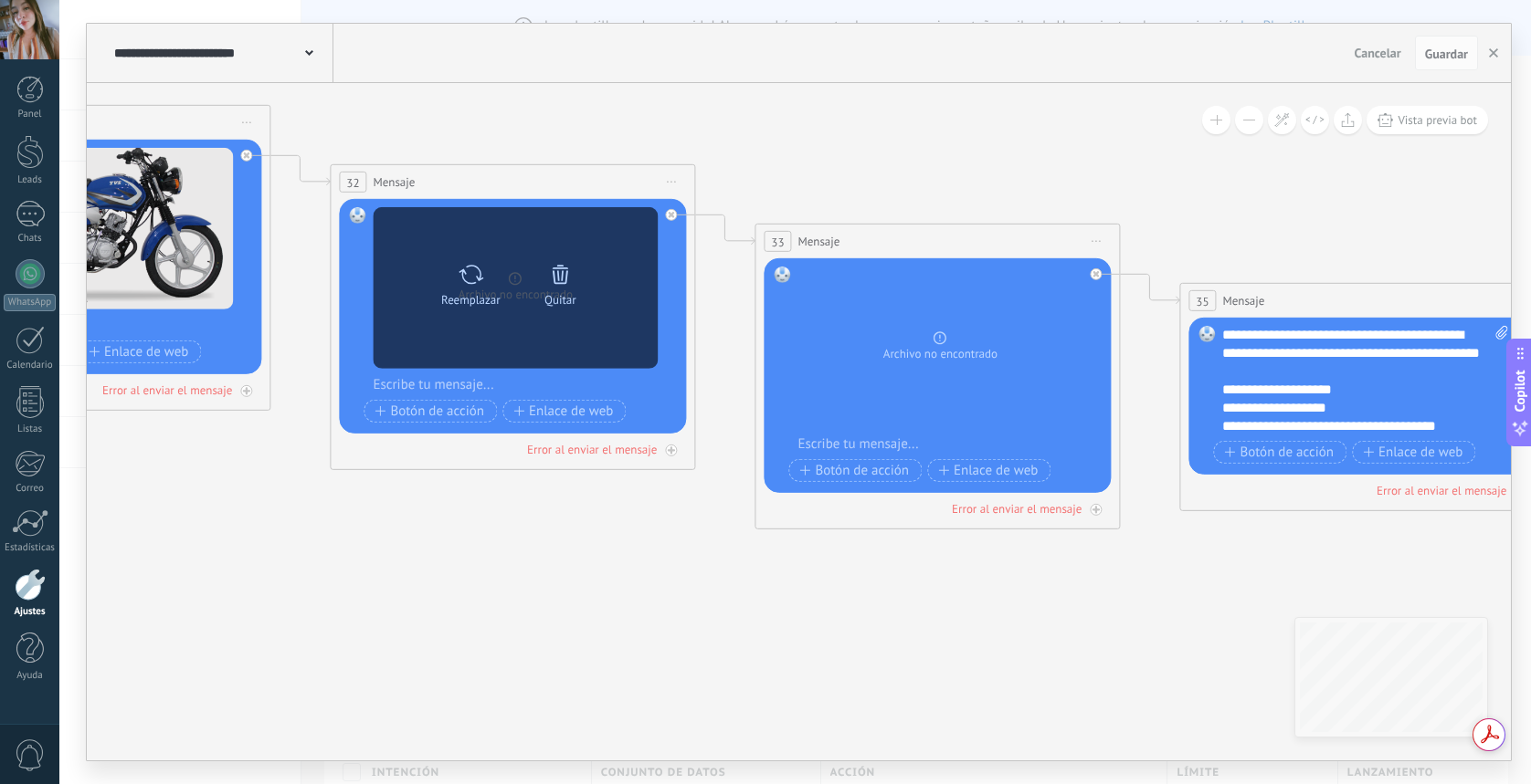
click at [465, 285] on icon at bounding box center [470, 274] width 26 height 25
click input "Subir" at bounding box center [0, 0] width 0 height 0
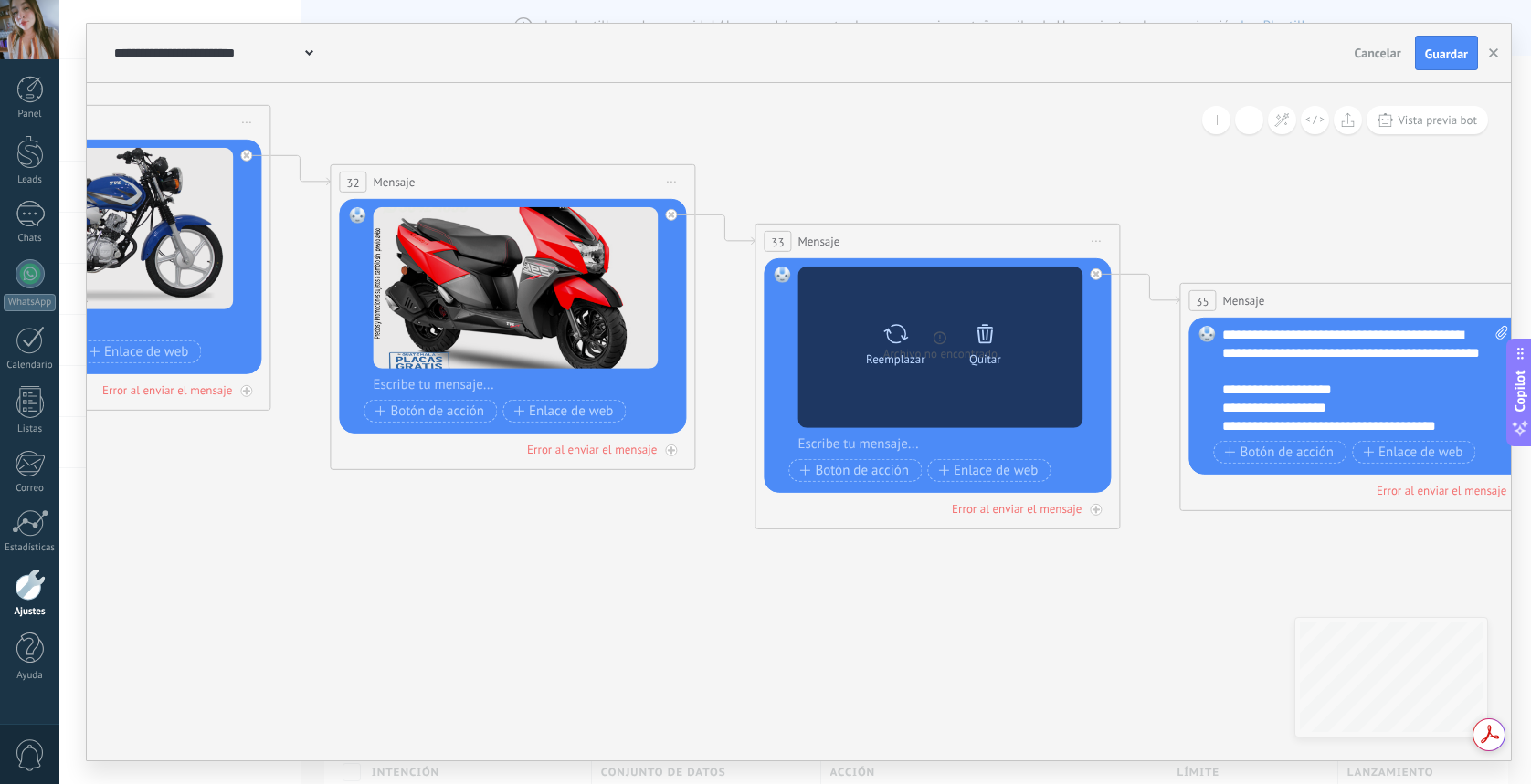
click at [903, 346] on icon at bounding box center [895, 333] width 26 height 25
click input "Subir" at bounding box center [0, 0] width 0 height 0
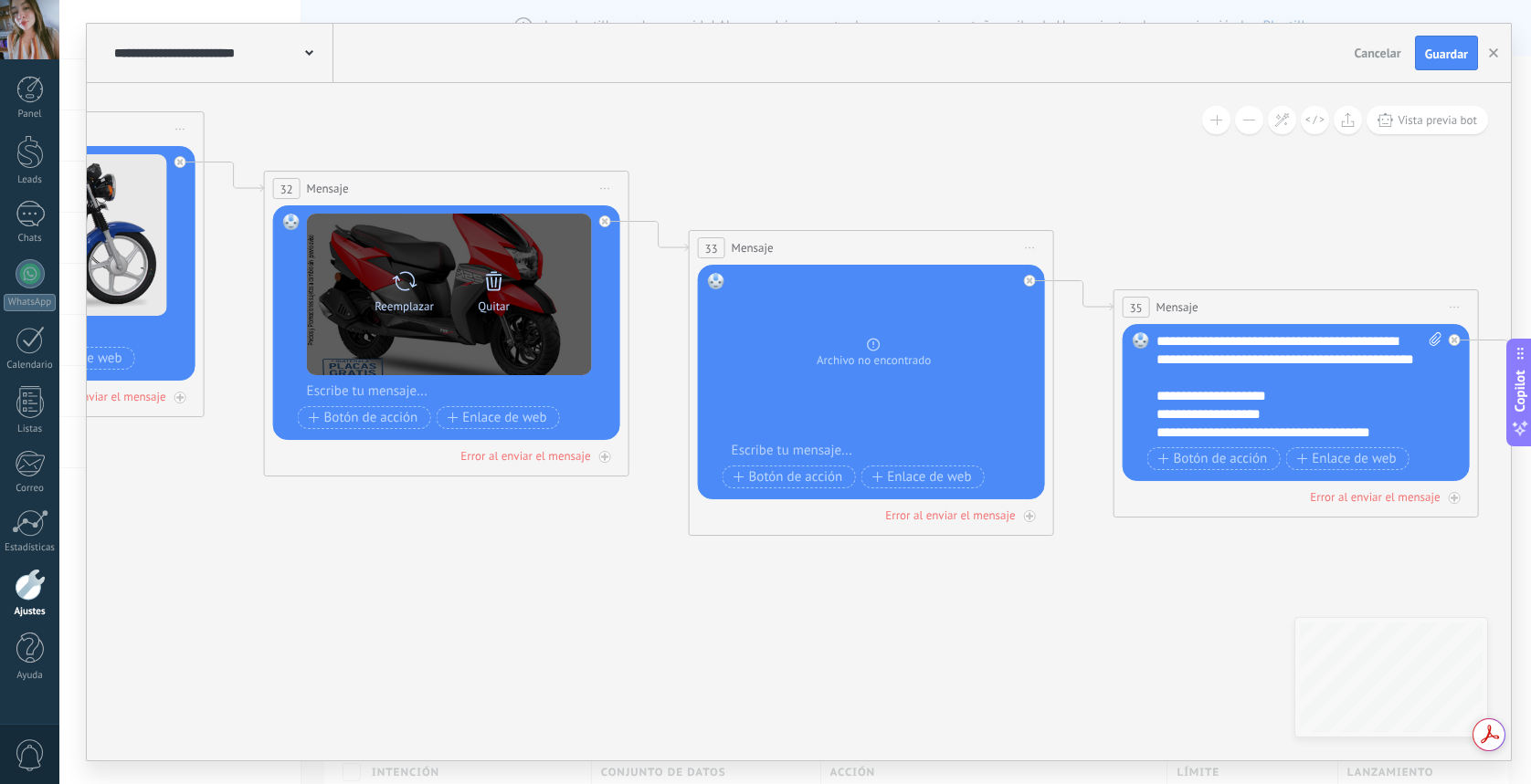
click at [407, 281] on icon at bounding box center [403, 281] width 26 height 25
click input "Subir" at bounding box center [0, 0] width 0 height 0
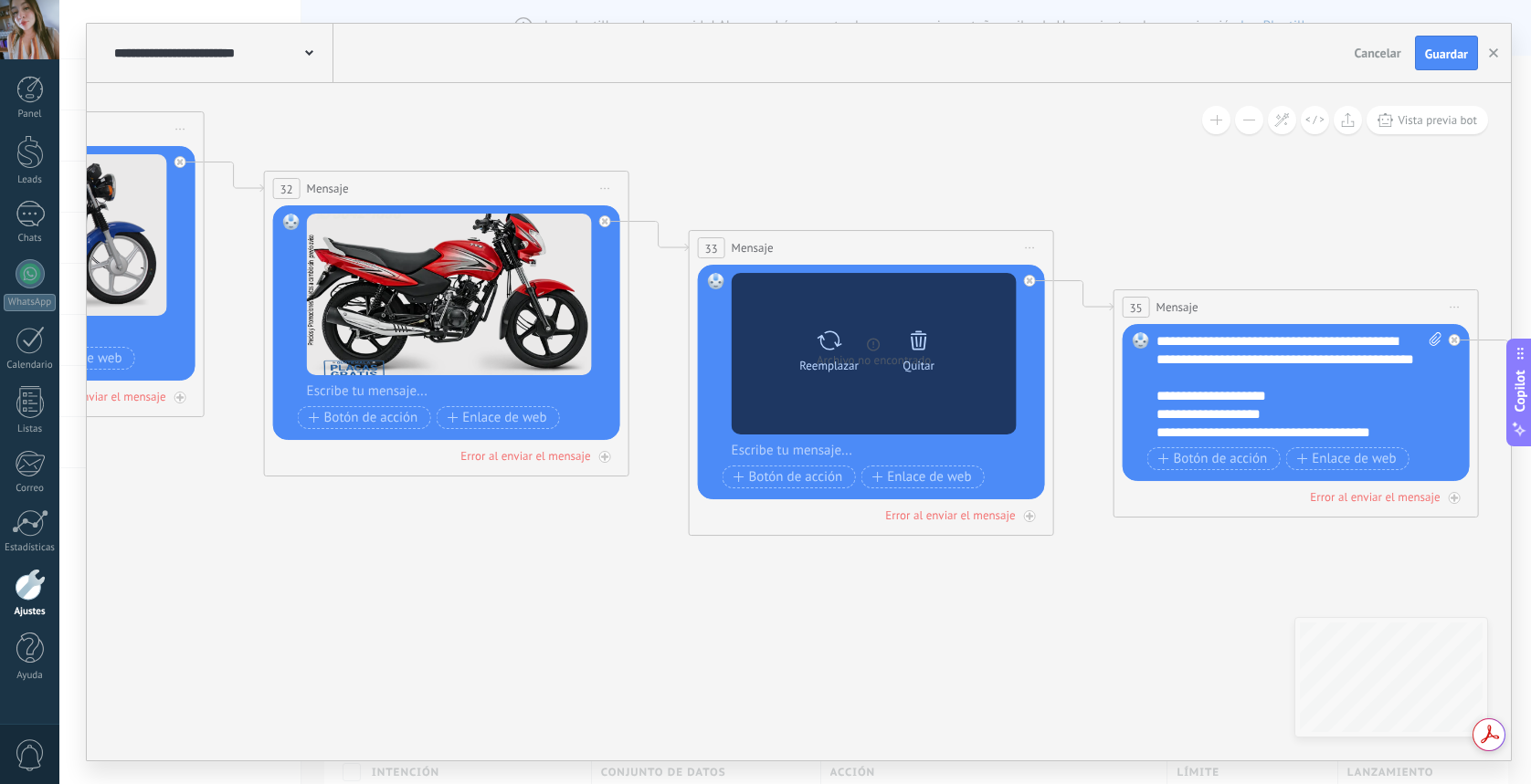
click at [838, 350] on icon at bounding box center [829, 340] width 26 height 25
click input "Subir" at bounding box center [0, 0] width 0 height 0
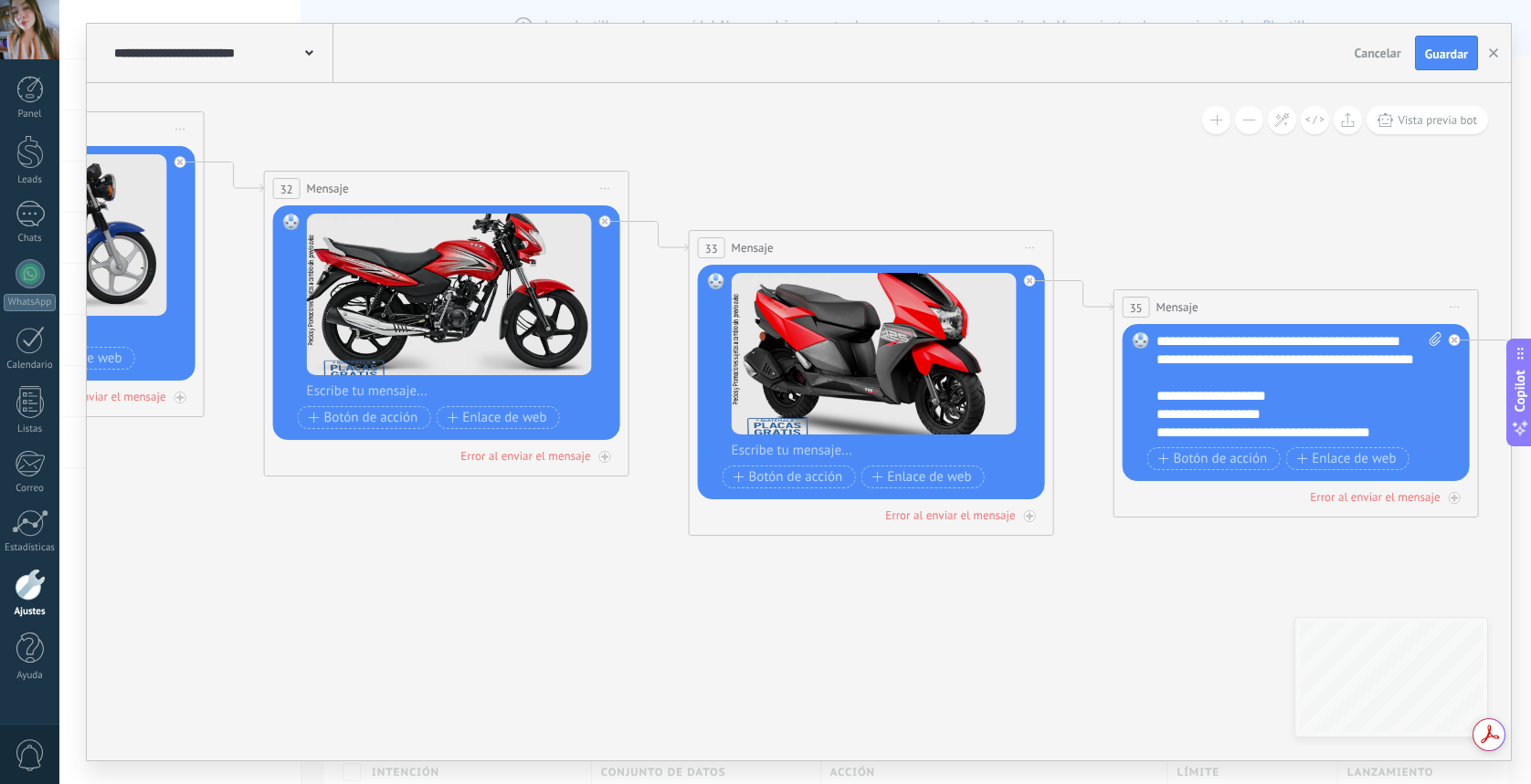
click at [1437, 52] on span "Guardar" at bounding box center [1447, 53] width 43 height 13
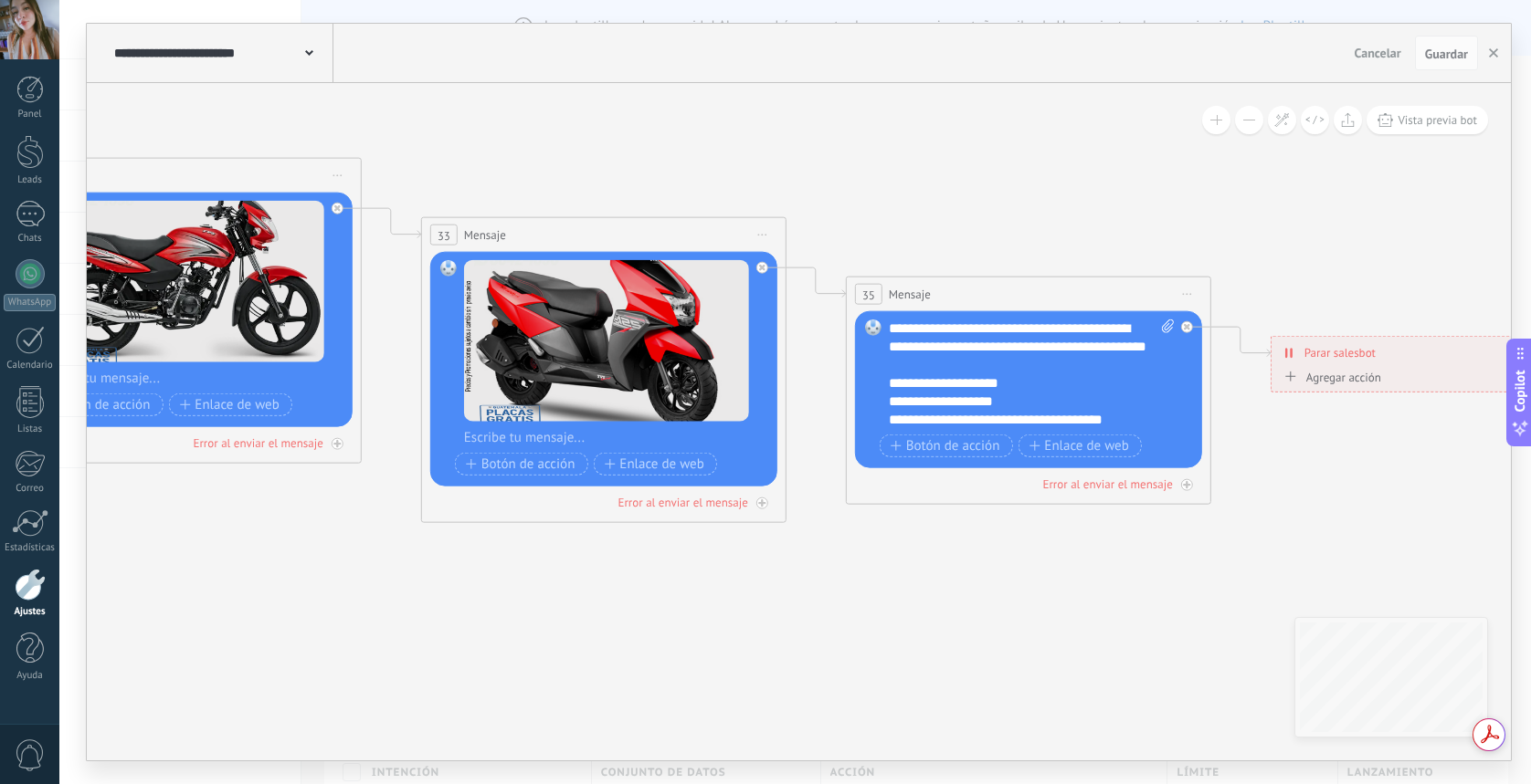
scroll to position [18, 0]
click at [1150, 420] on div "**********" at bounding box center [1032, 374] width 286 height 110
click at [1184, 325] on icon at bounding box center [1187, 328] width 7 height 7
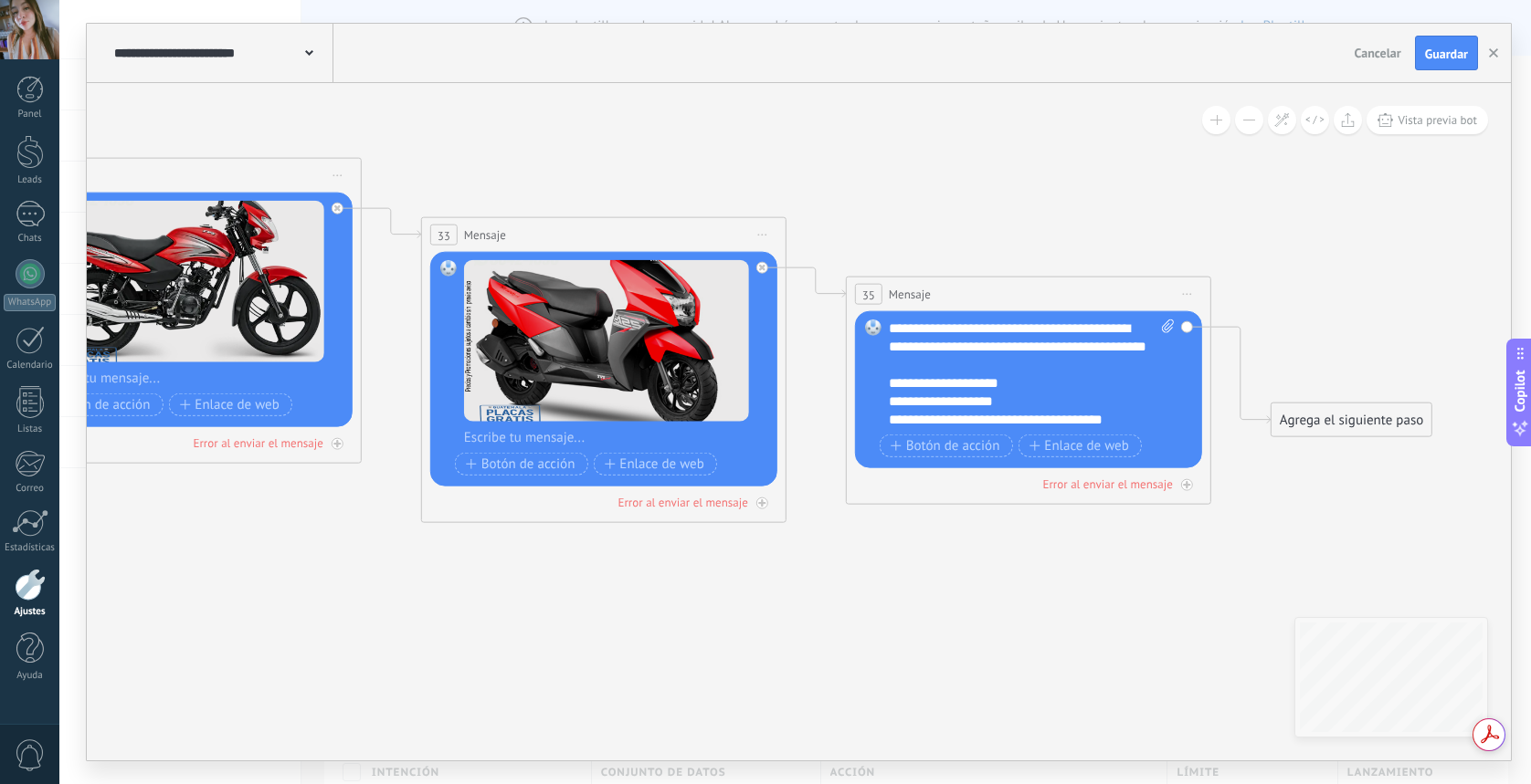
click at [1195, 297] on span "Iniciar vista previa aquí Cambiar nombre Duplicar Borrar" at bounding box center [1188, 294] width 29 height 26
click at [1208, 411] on div "Borrar" at bounding box center [1271, 414] width 181 height 31
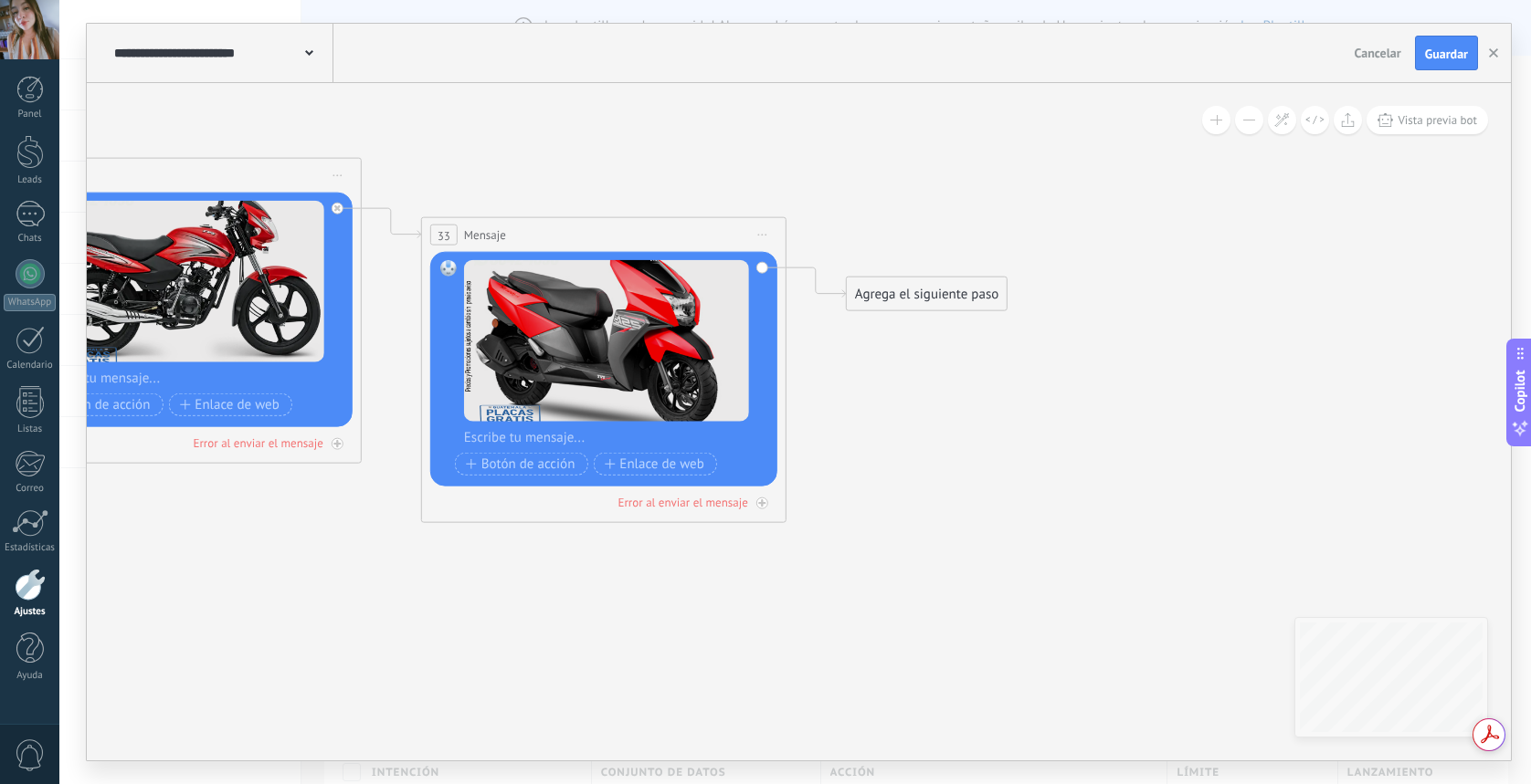
click at [972, 293] on div "Agrega el siguiente paso" at bounding box center [927, 294] width 160 height 30
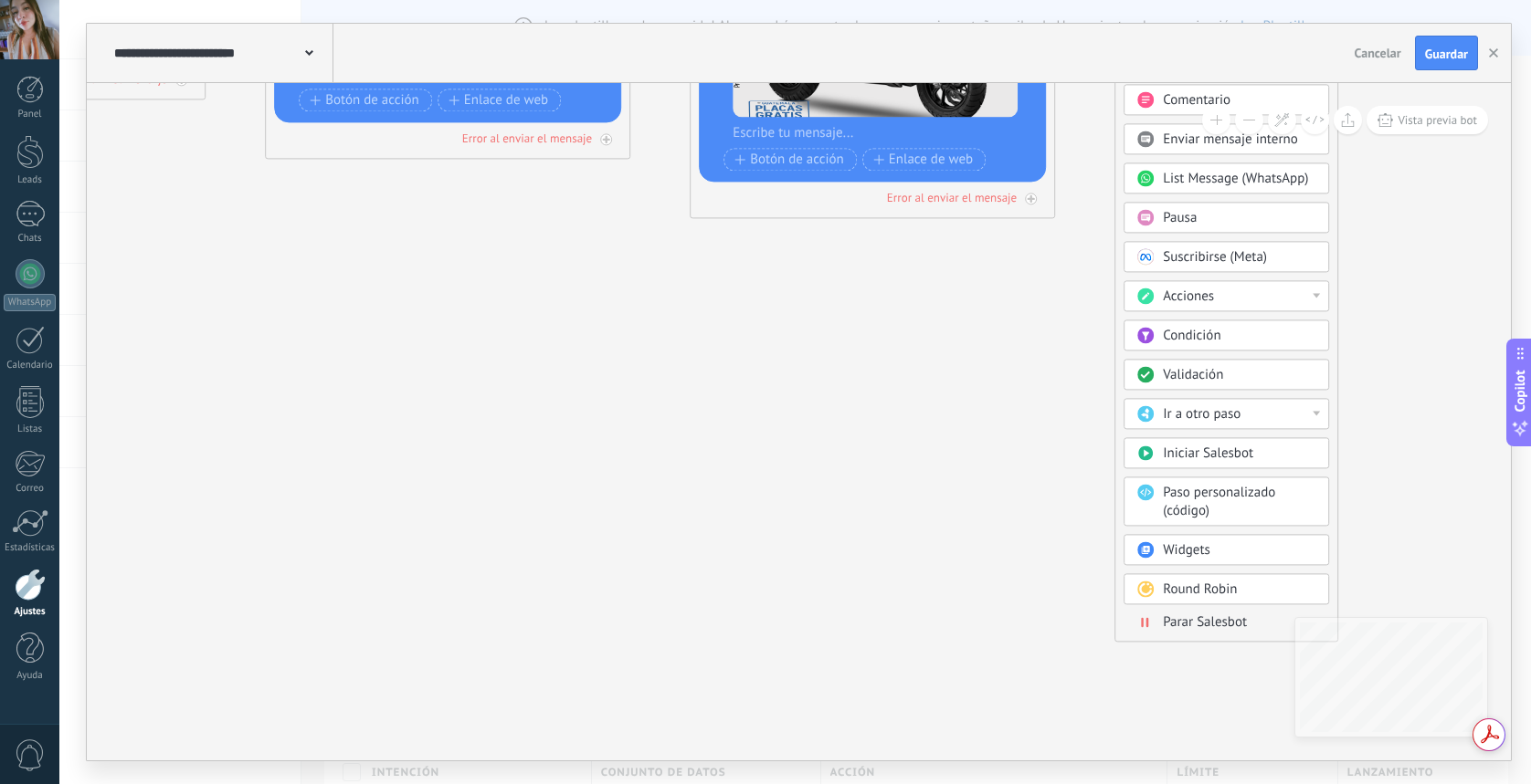
click at [1136, 616] on span at bounding box center [1145, 621] width 36 height 15
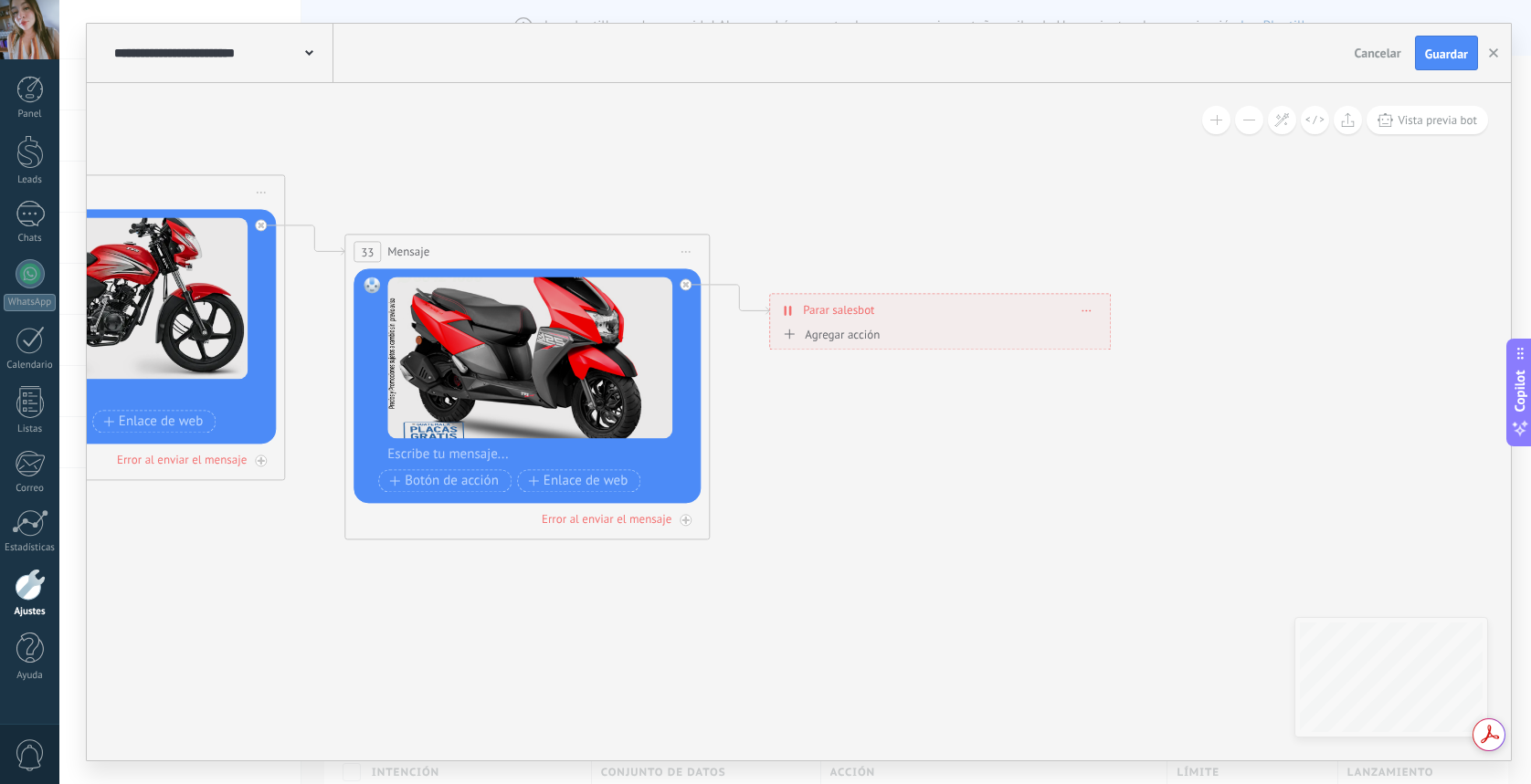
click at [1434, 69] on button "Guardar" at bounding box center [1447, 53] width 63 height 35
click at [1434, 55] on span "Guardar" at bounding box center [1447, 53] width 43 height 13
click at [1496, 54] on icon "button" at bounding box center [1493, 52] width 9 height 9
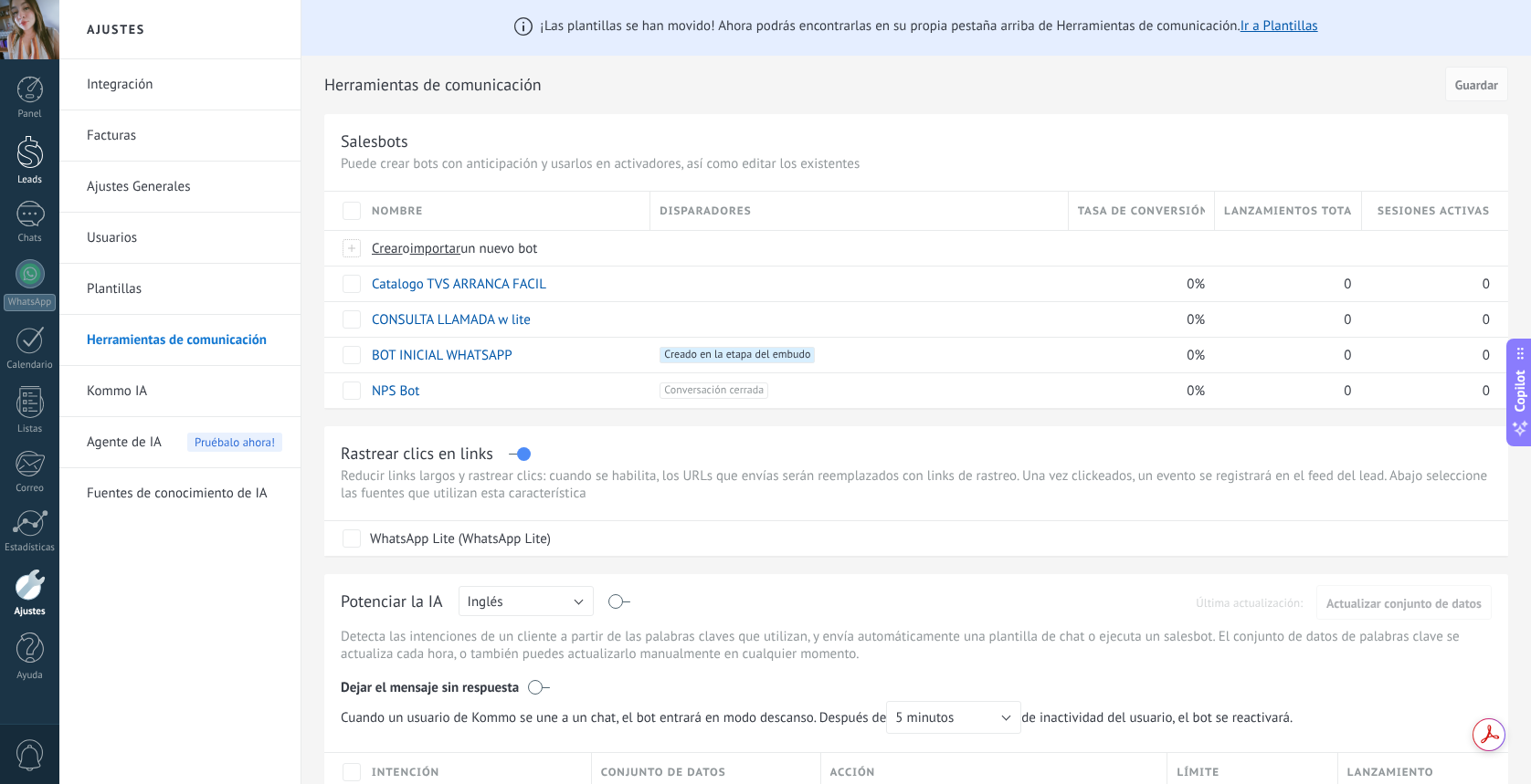
click at [28, 165] on div at bounding box center [30, 151] width 27 height 34
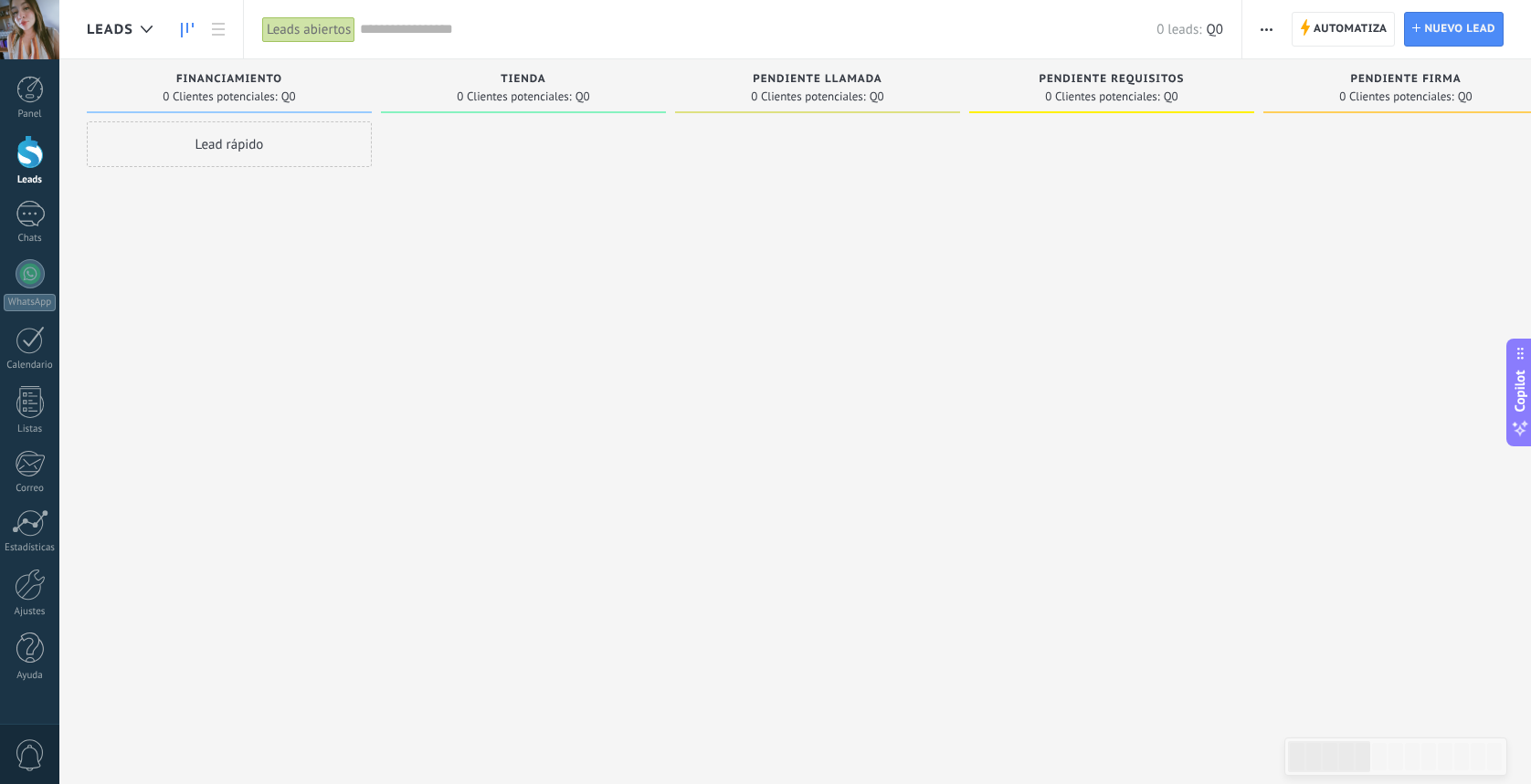
click at [1340, 37] on span "Automatiza" at bounding box center [1351, 29] width 74 height 33
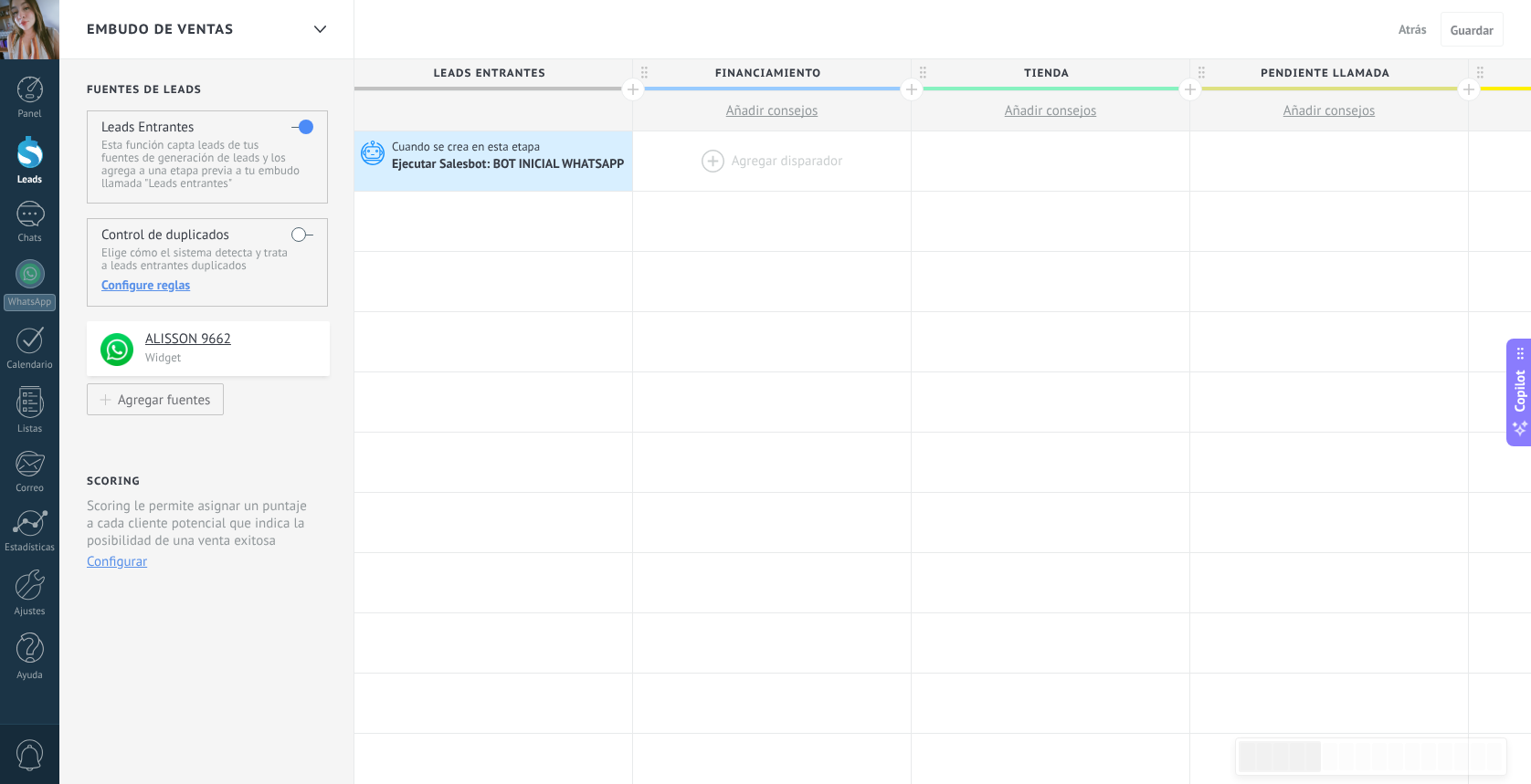
click at [709, 161] on div at bounding box center [772, 161] width 277 height 59
click at [708, 158] on div at bounding box center [772, 161] width 277 height 59
click at [705, 154] on div at bounding box center [771, 161] width 277 height 59
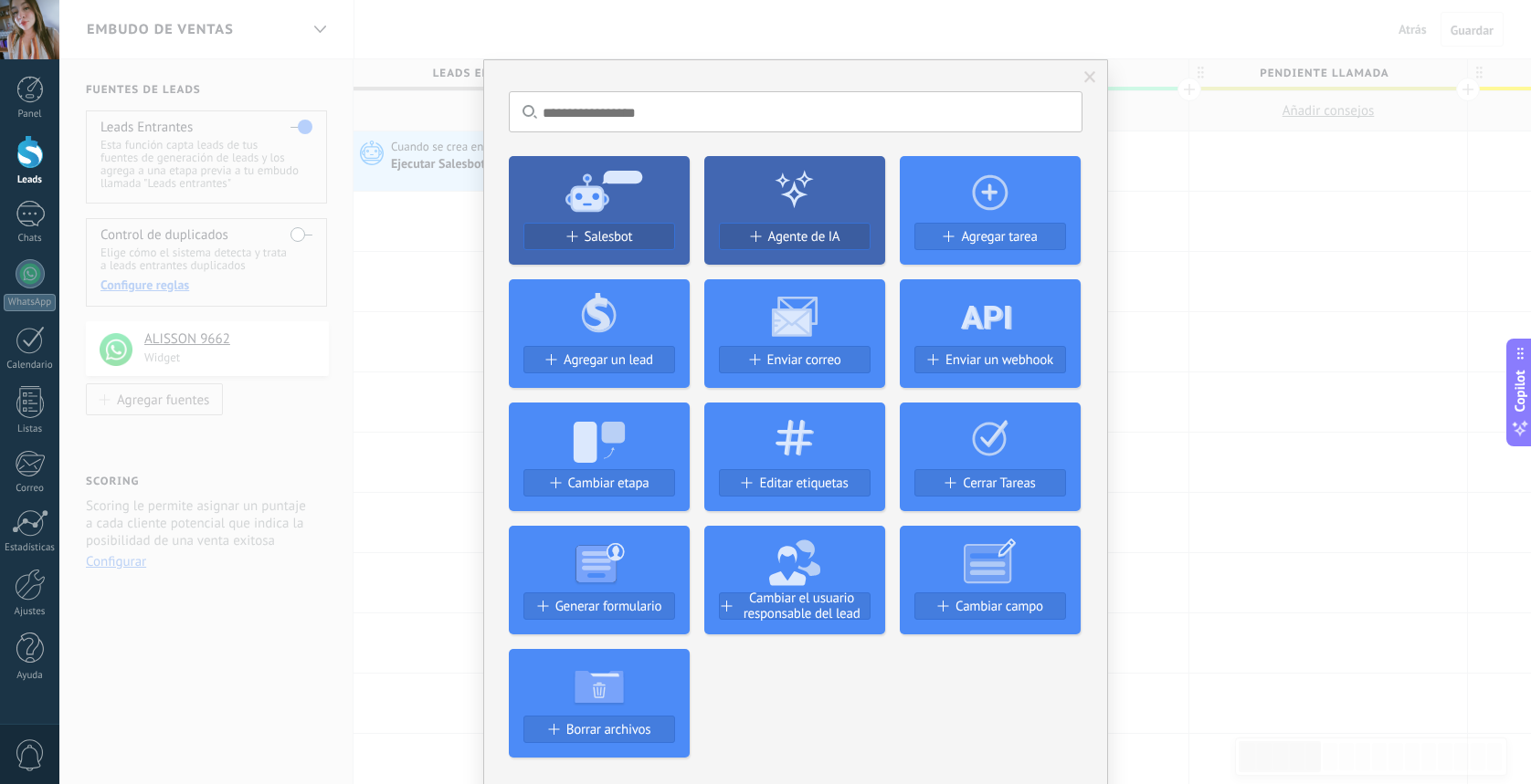
click at [624, 230] on span "Salesbot" at bounding box center [609, 237] width 48 height 16
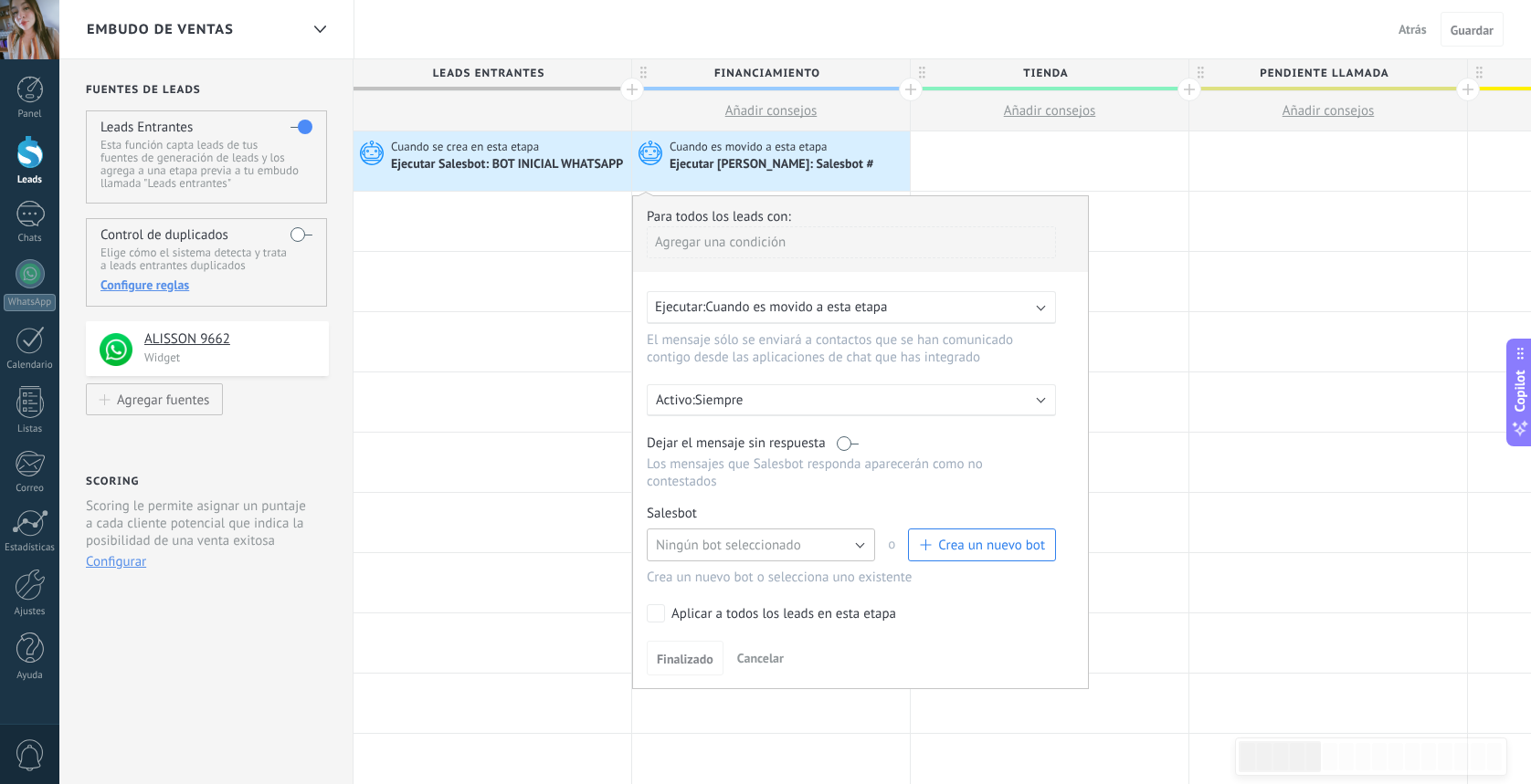
click at [861, 547] on button "Ningún bot seleccionado" at bounding box center [761, 546] width 229 height 33
click at [823, 592] on li "Catalogo TVS ARRANCA FACIL" at bounding box center [755, 577] width 239 height 31
click at [713, 666] on span "Finalizado" at bounding box center [686, 659] width 56 height 13
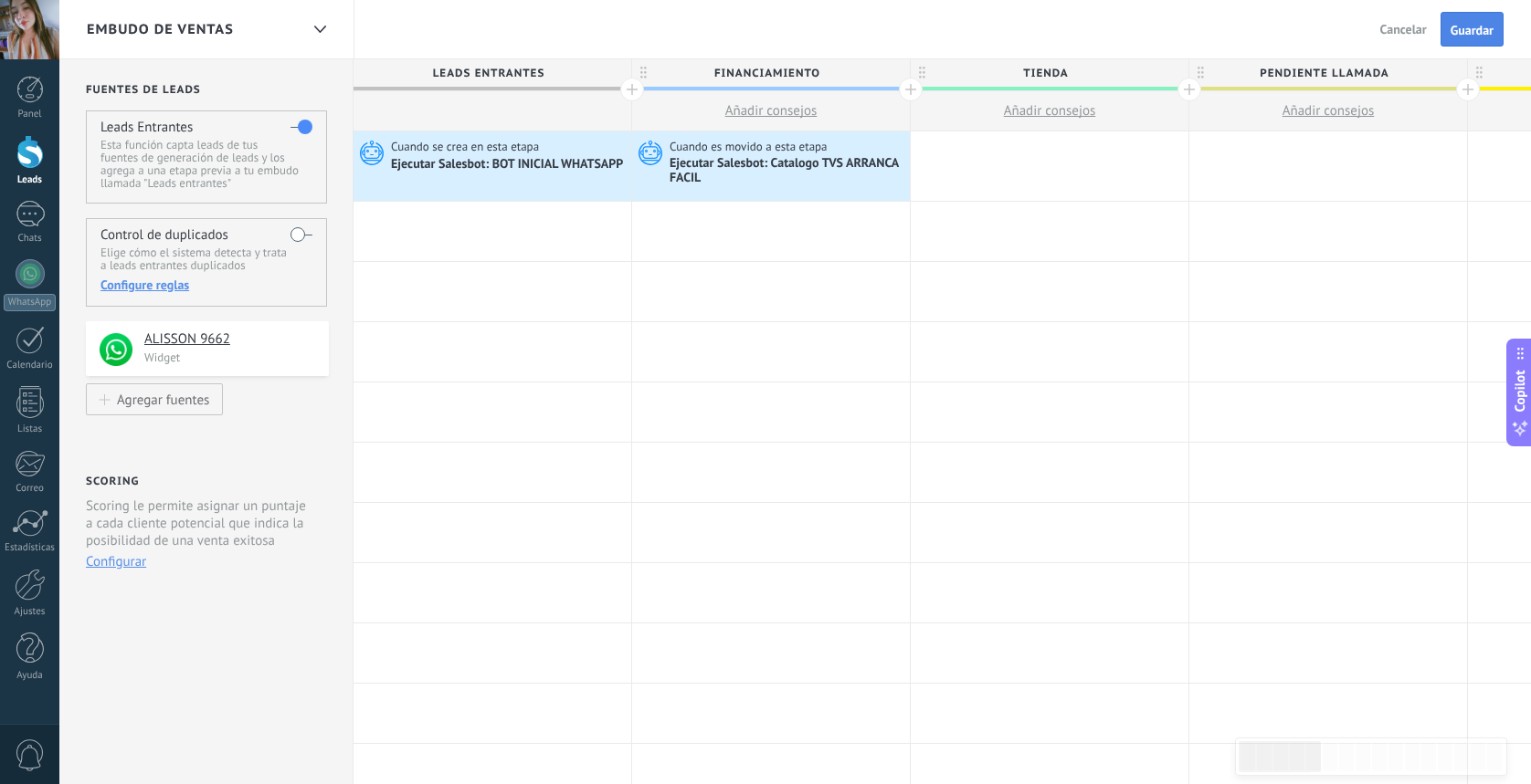
click at [1469, 30] on span "Guardar" at bounding box center [1472, 30] width 43 height 13
click at [297, 742] on h2 "Solicitud [PERSON_NAME] 9662" at bounding box center [251, 744] width 259 height 17
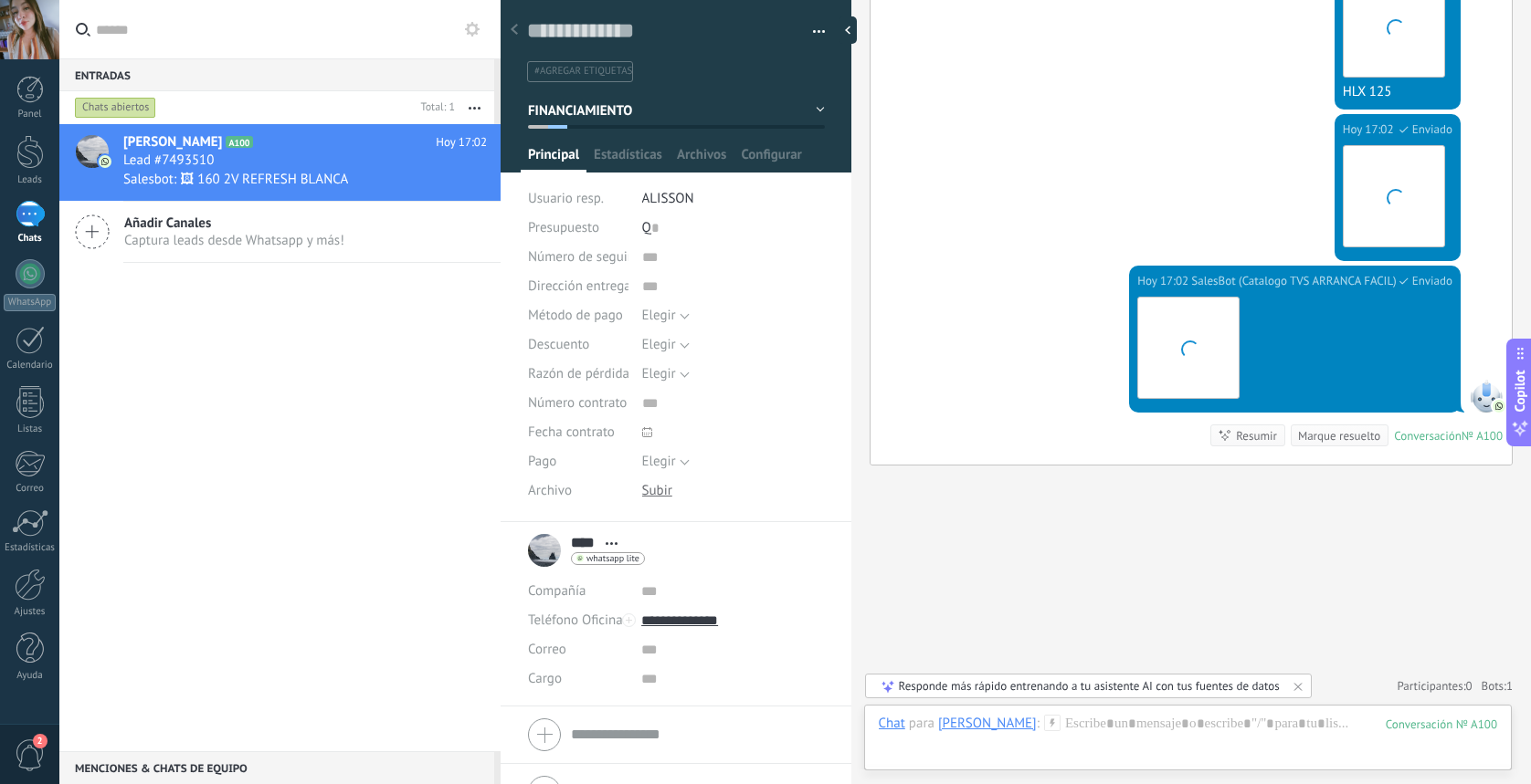
scroll to position [5354, 0]
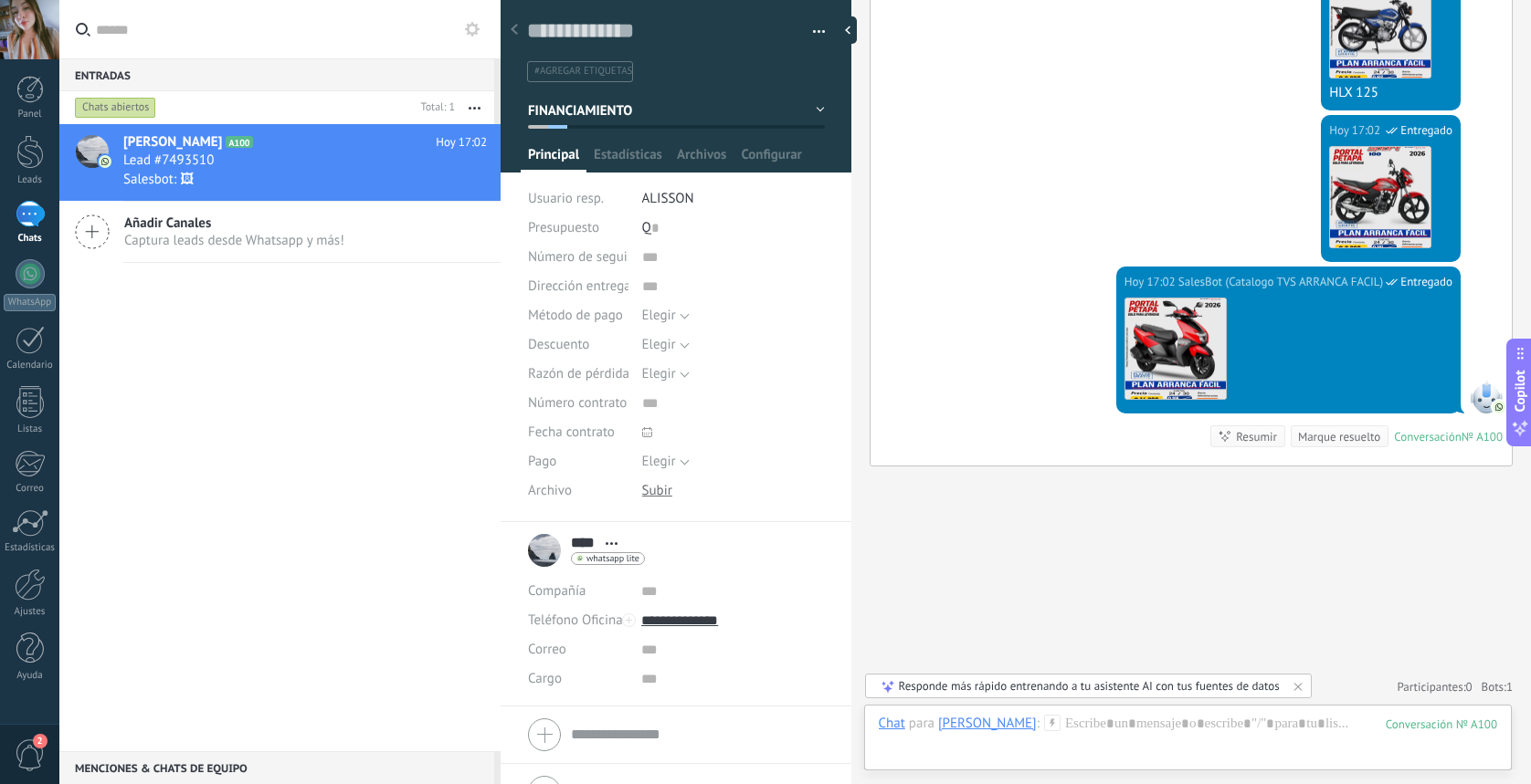
click at [816, 34] on span "button" at bounding box center [819, 35] width 13 height 4
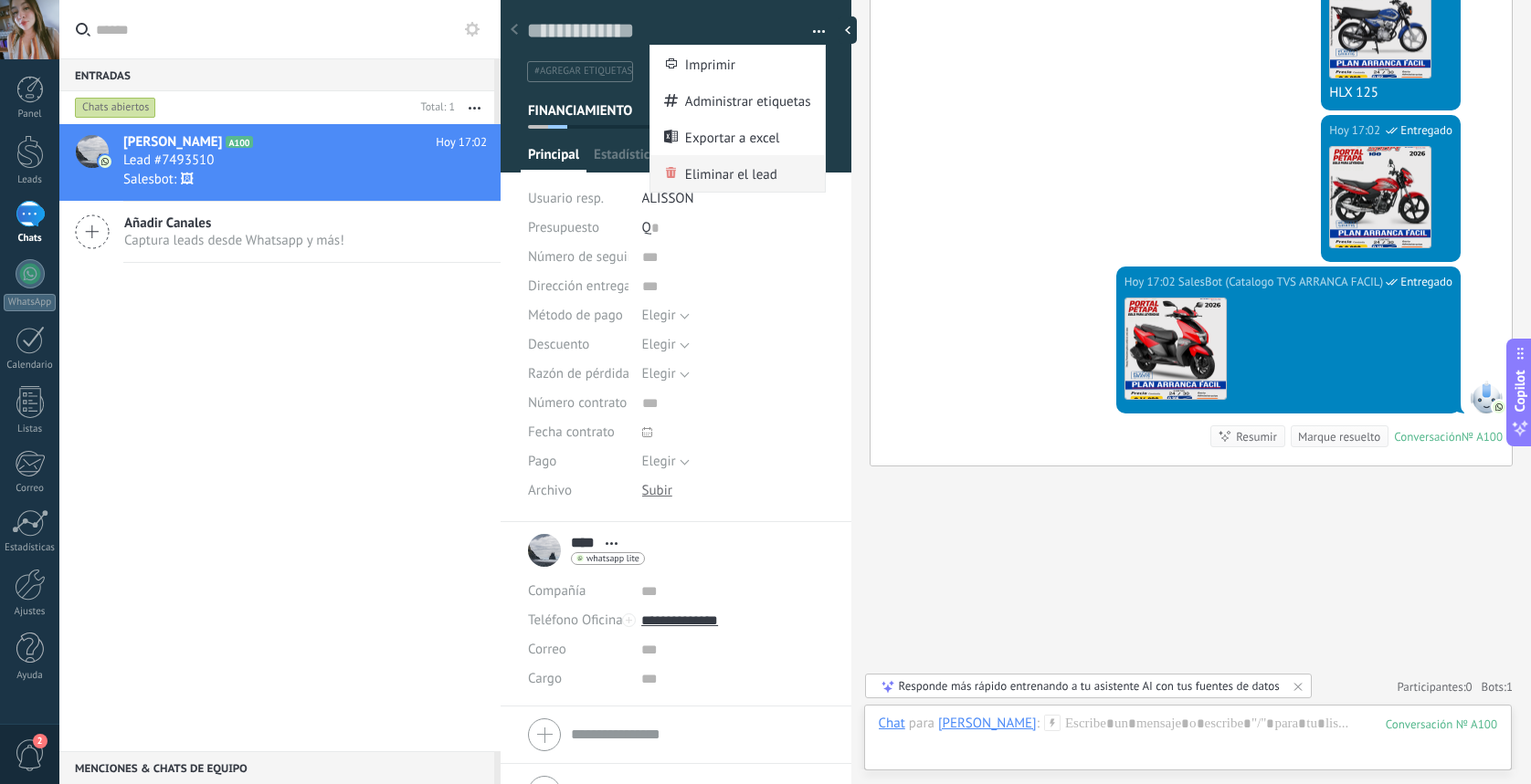
click at [761, 169] on span "Eliminar el lead" at bounding box center [731, 173] width 92 height 37
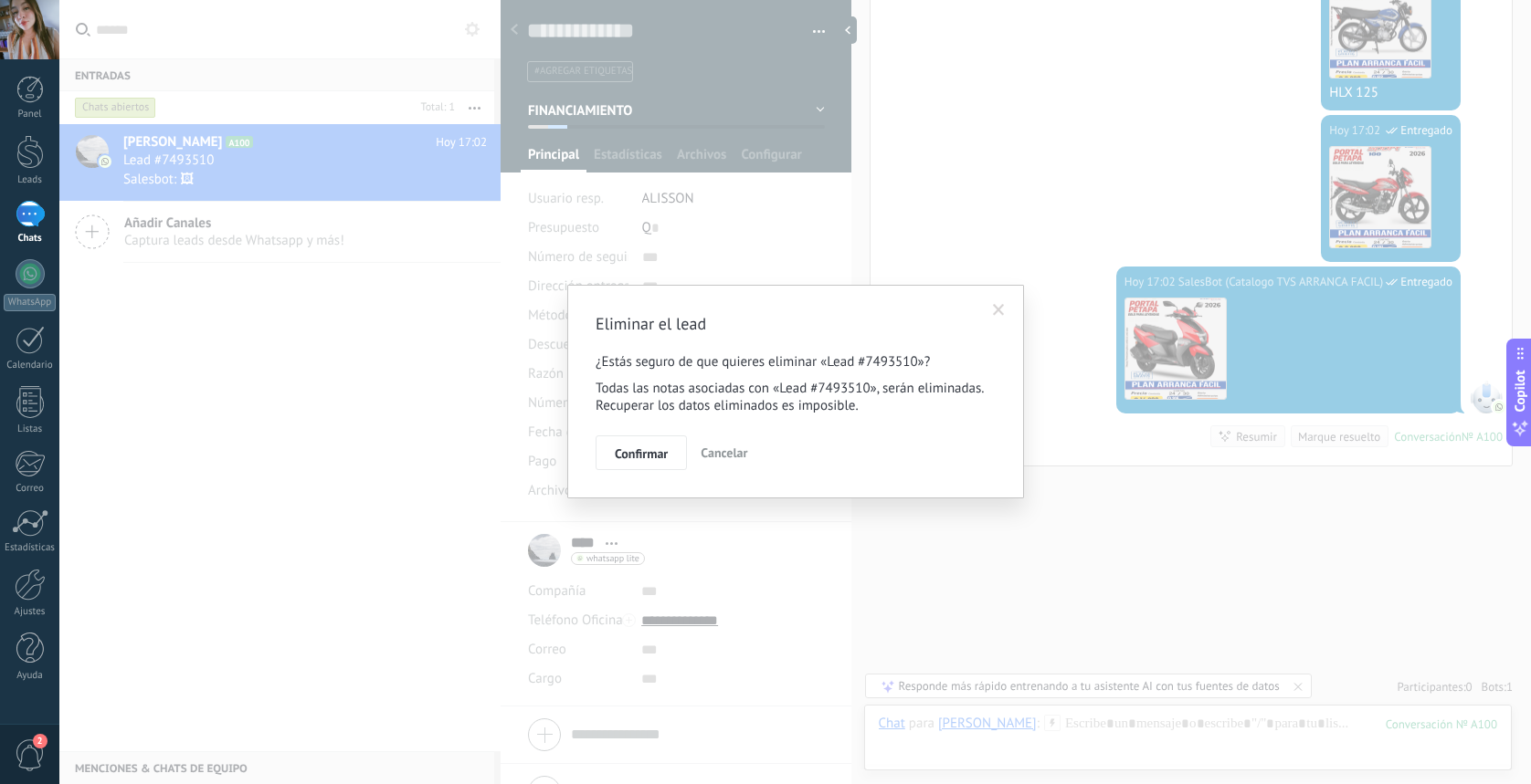
click at [651, 458] on span "Confirmar" at bounding box center [641, 454] width 53 height 13
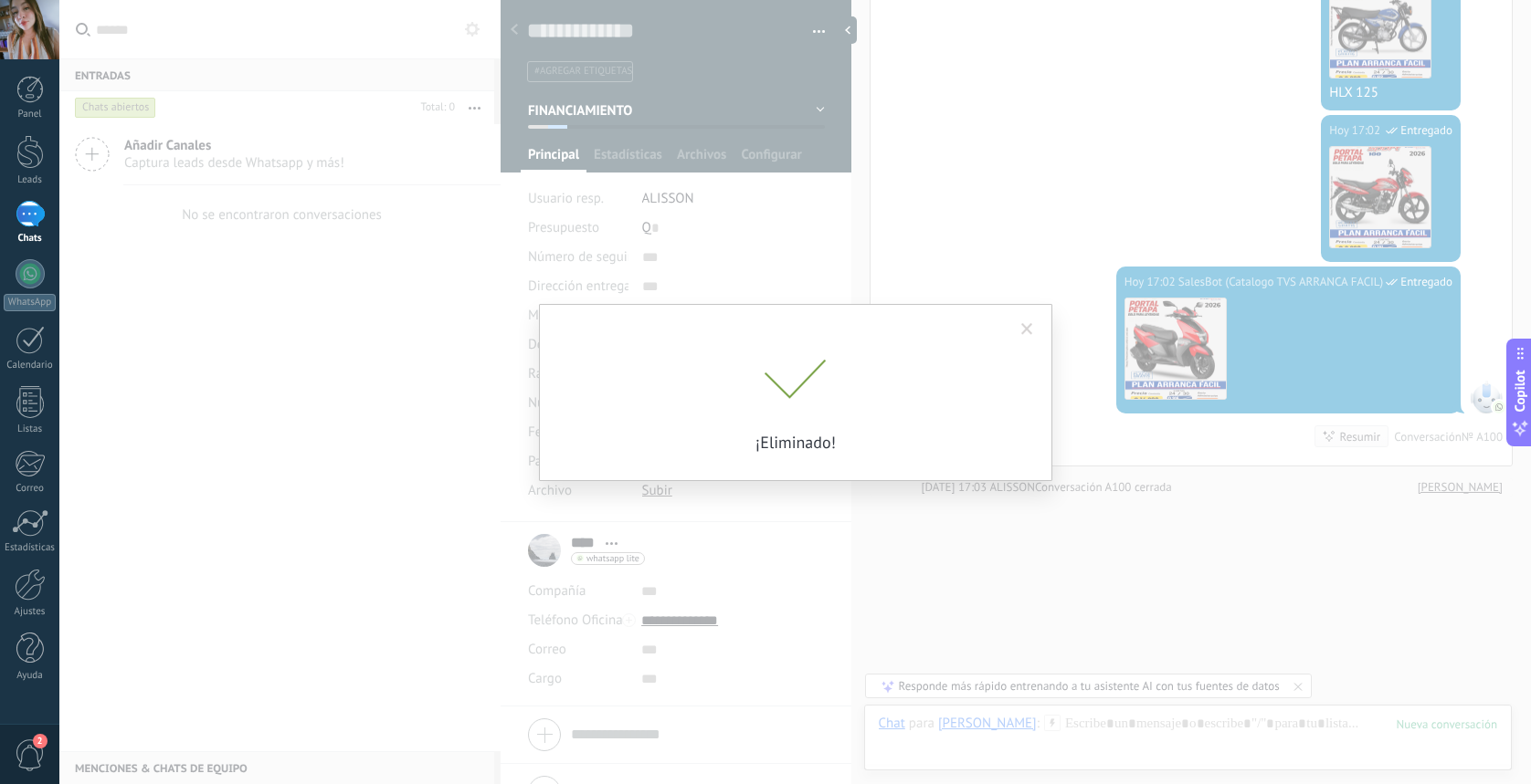
scroll to position [5384, 0]
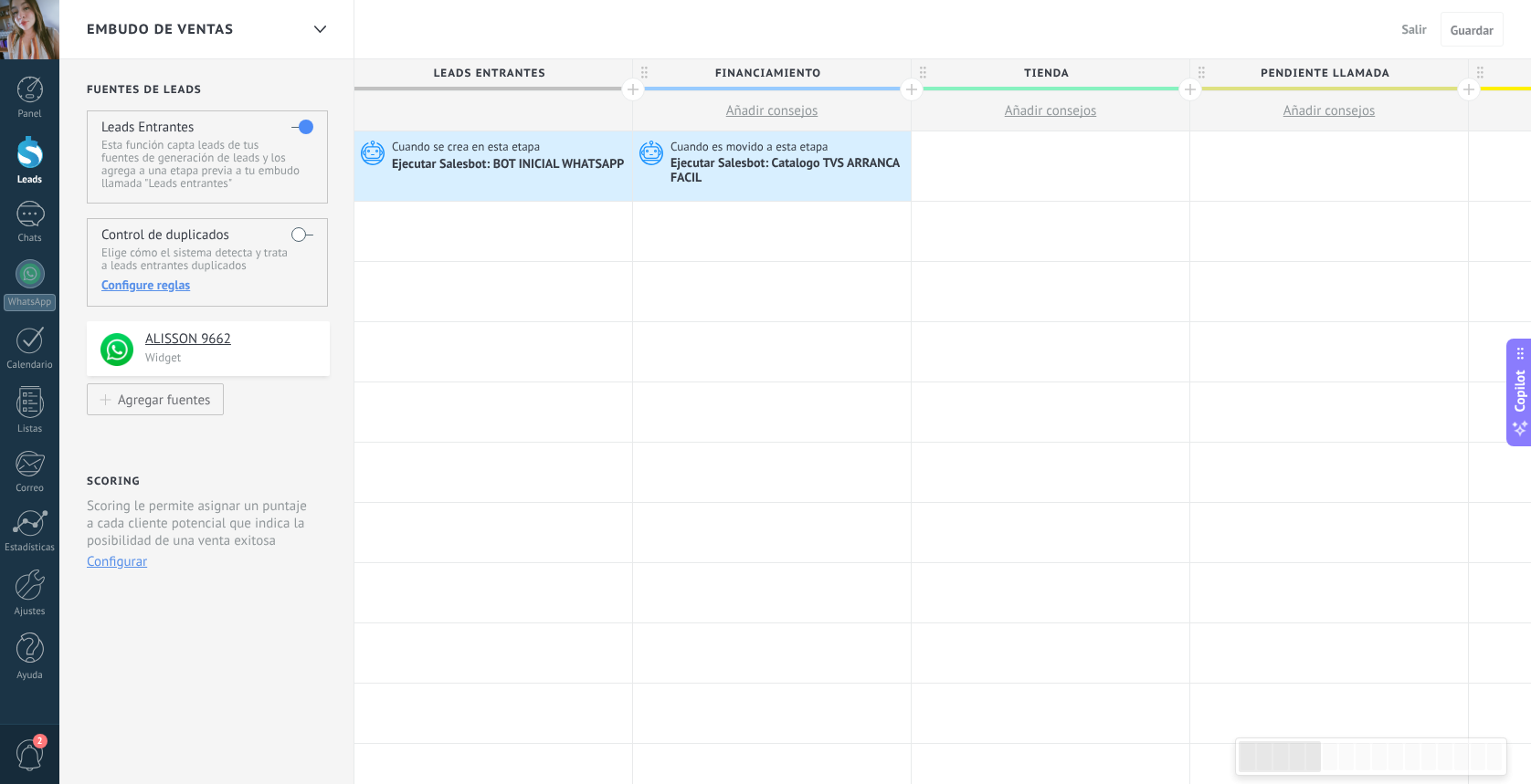
click at [25, 158] on div at bounding box center [30, 151] width 27 height 34
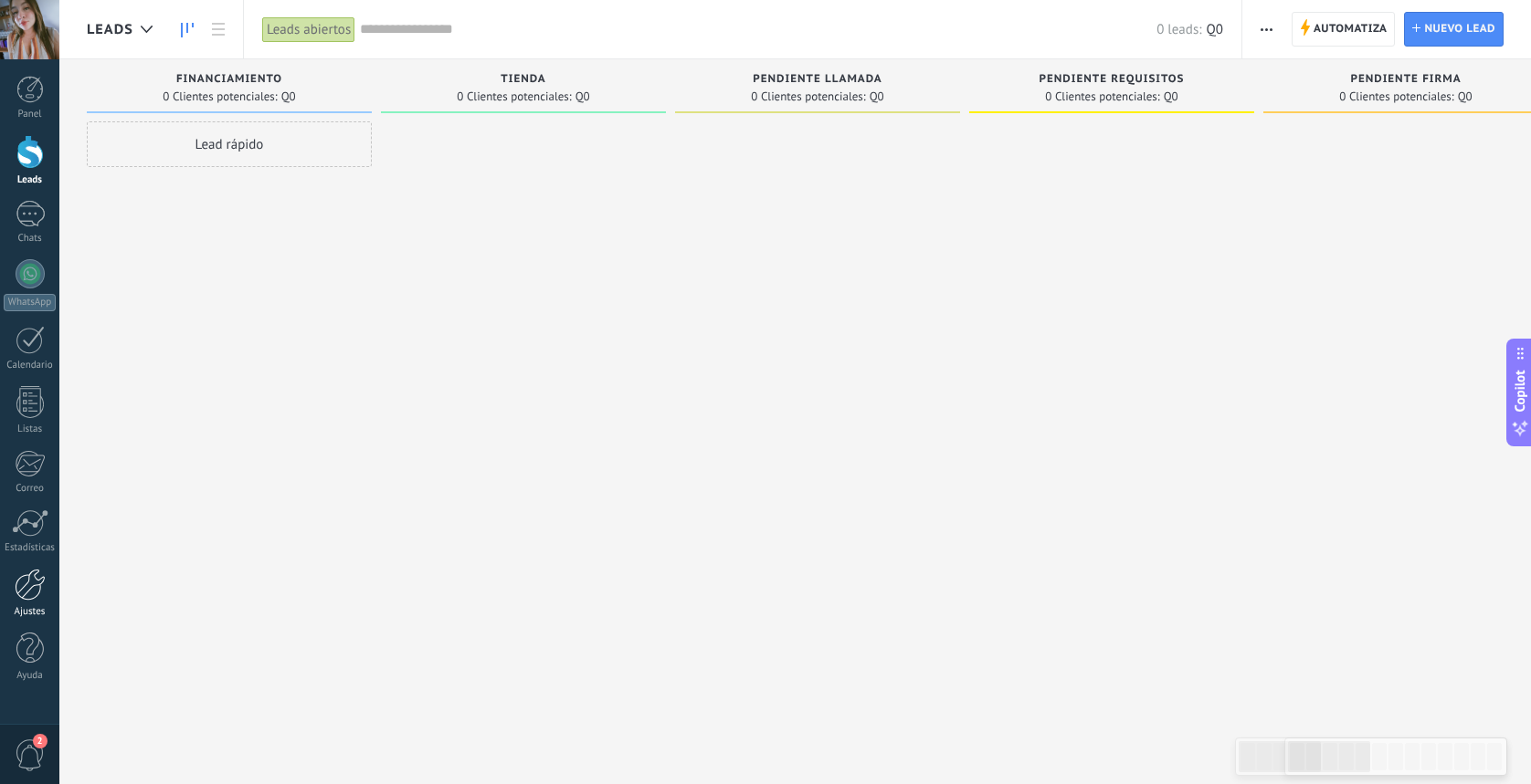
click at [40, 579] on div at bounding box center [30, 584] width 31 height 32
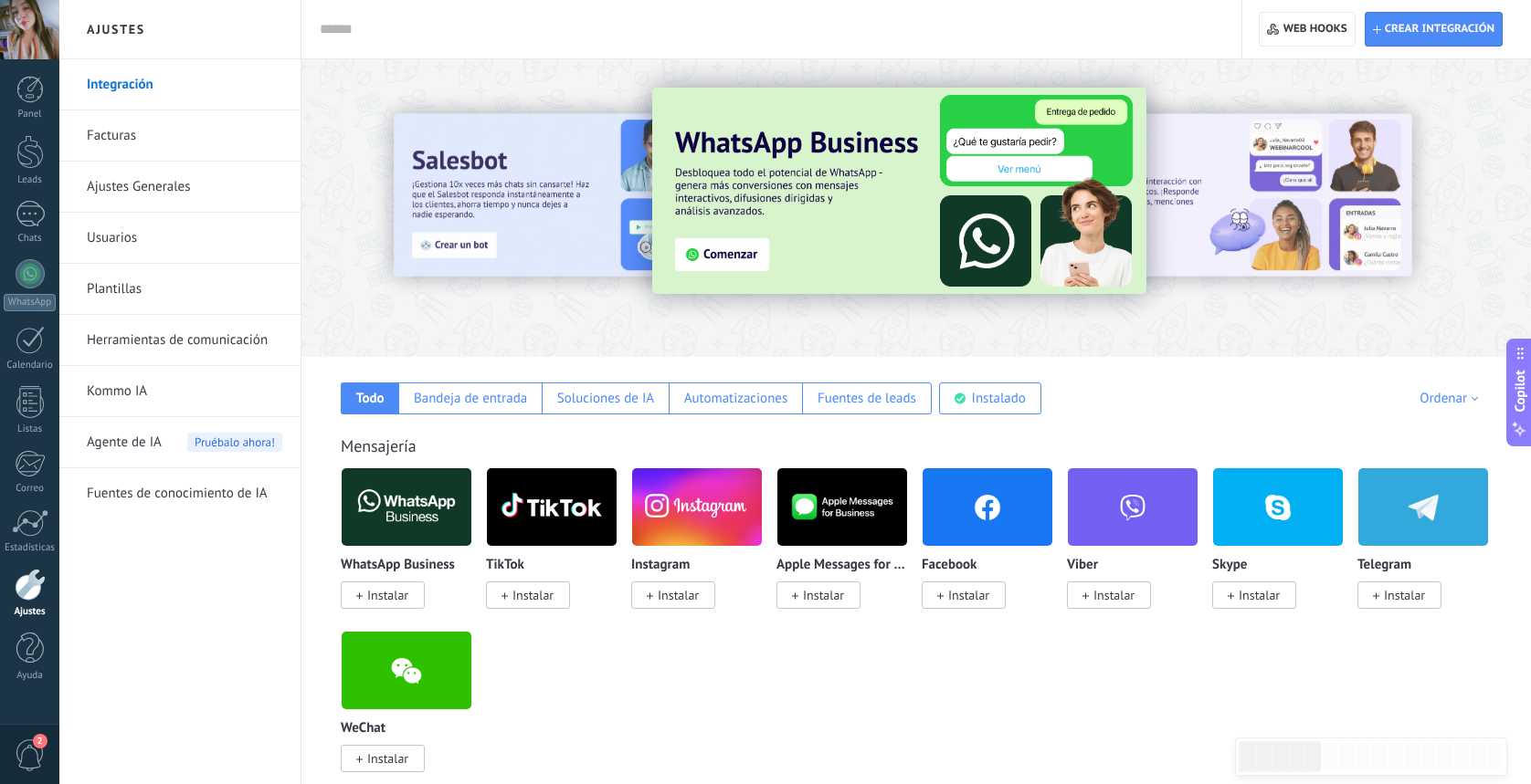
click at [157, 347] on link "Herramientas de comunicación" at bounding box center [185, 340] width 196 height 51
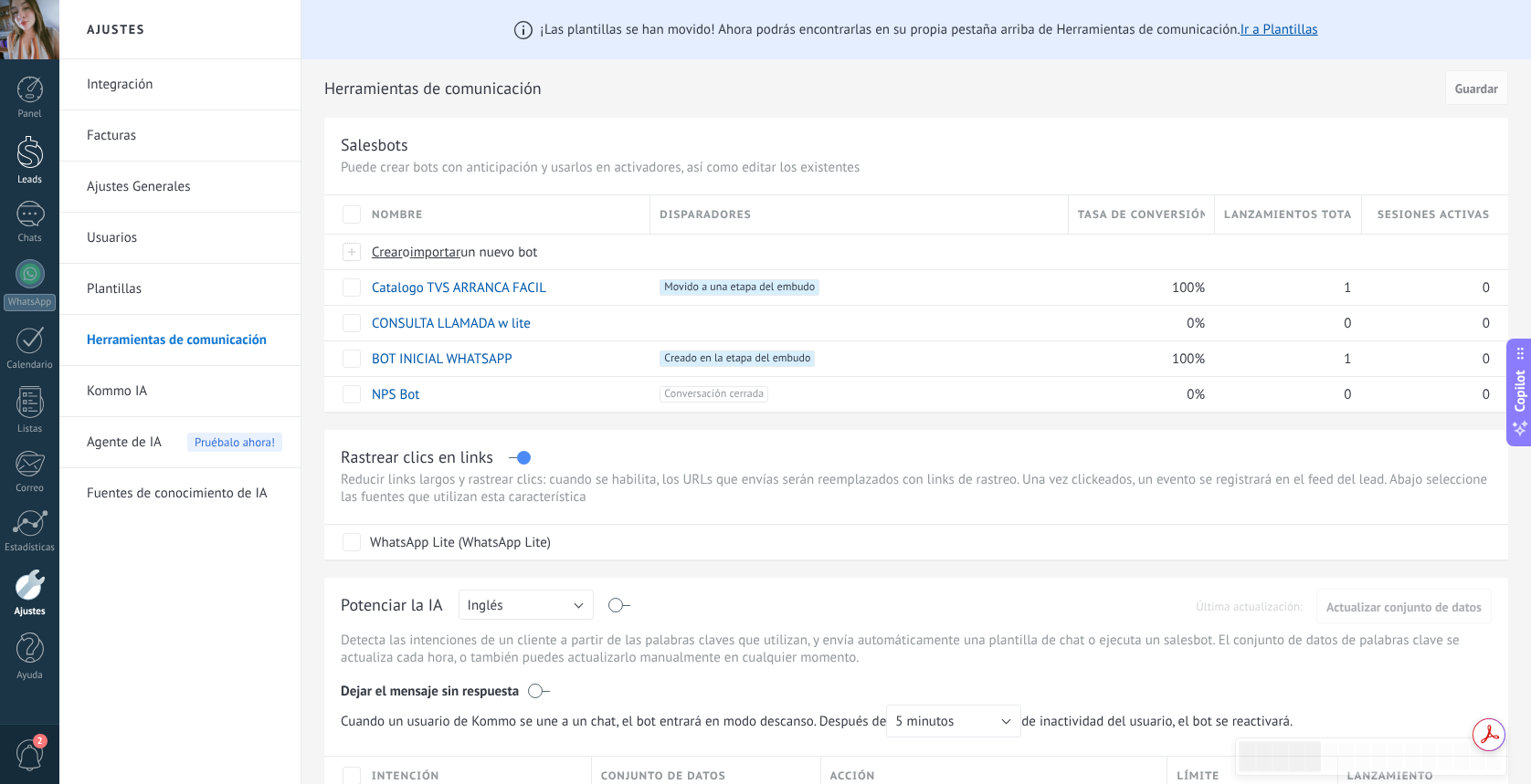
click at [37, 164] on div at bounding box center [30, 151] width 27 height 34
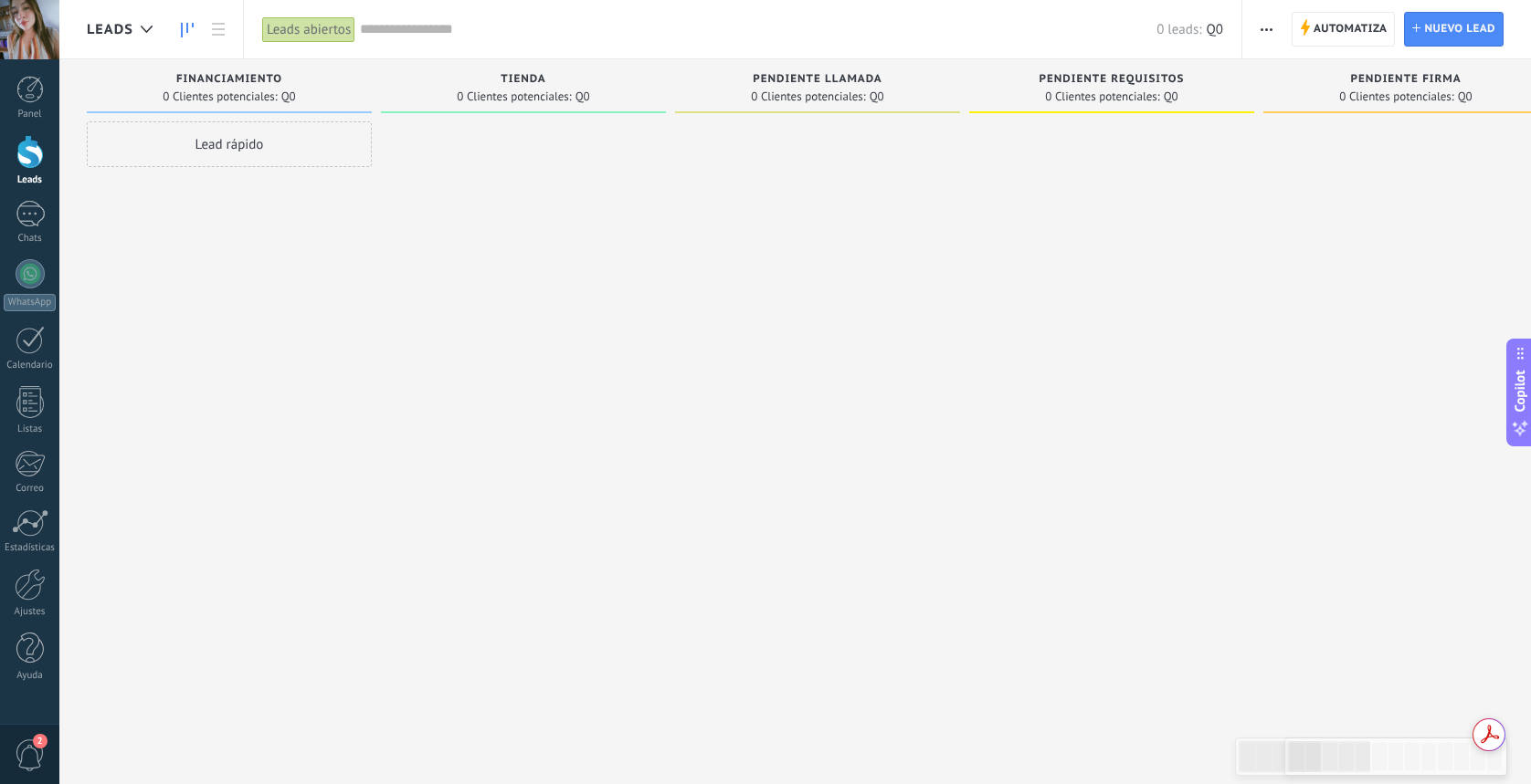
click at [1365, 34] on span "Automatiza" at bounding box center [1351, 29] width 74 height 33
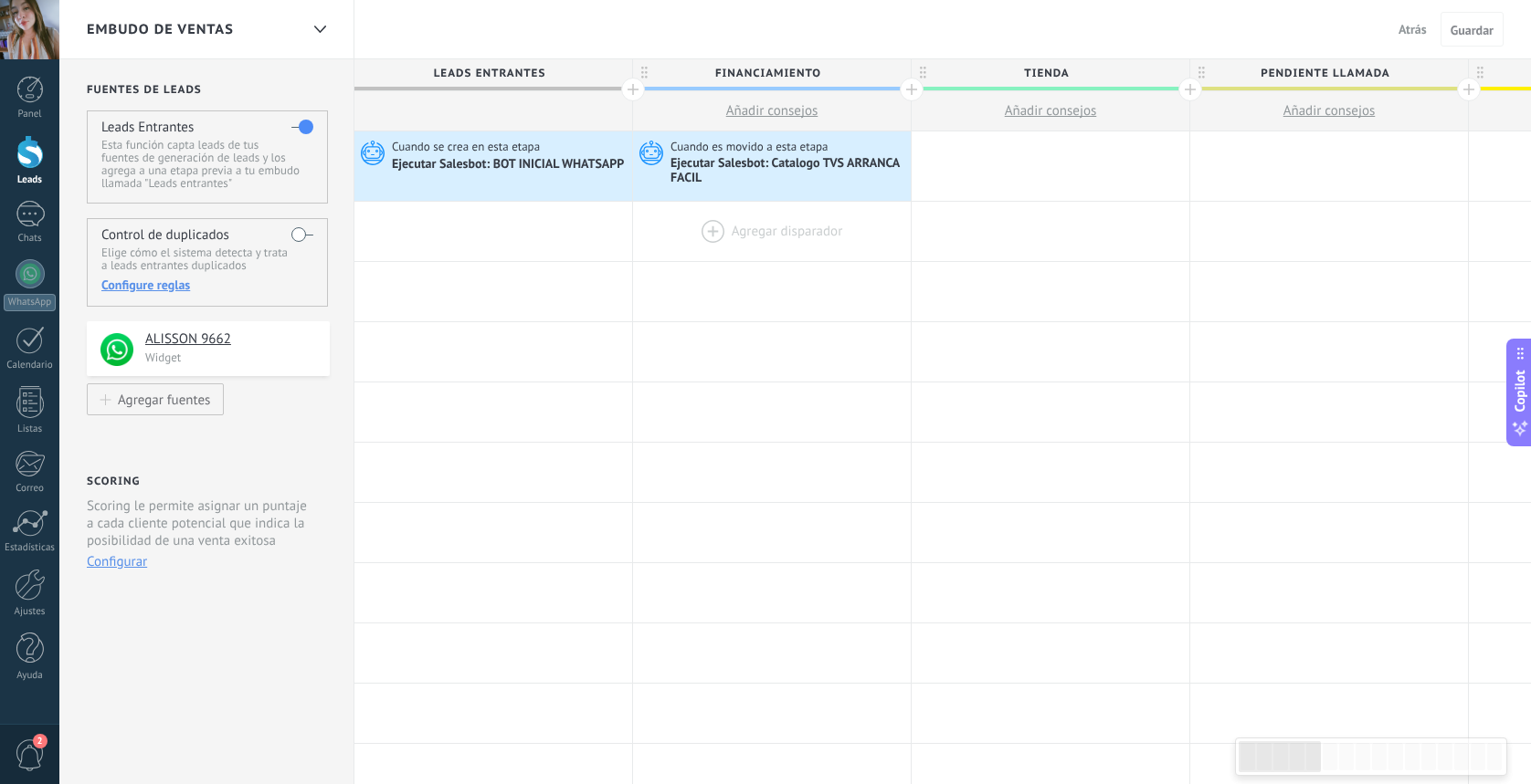
click at [705, 228] on div at bounding box center [772, 231] width 277 height 59
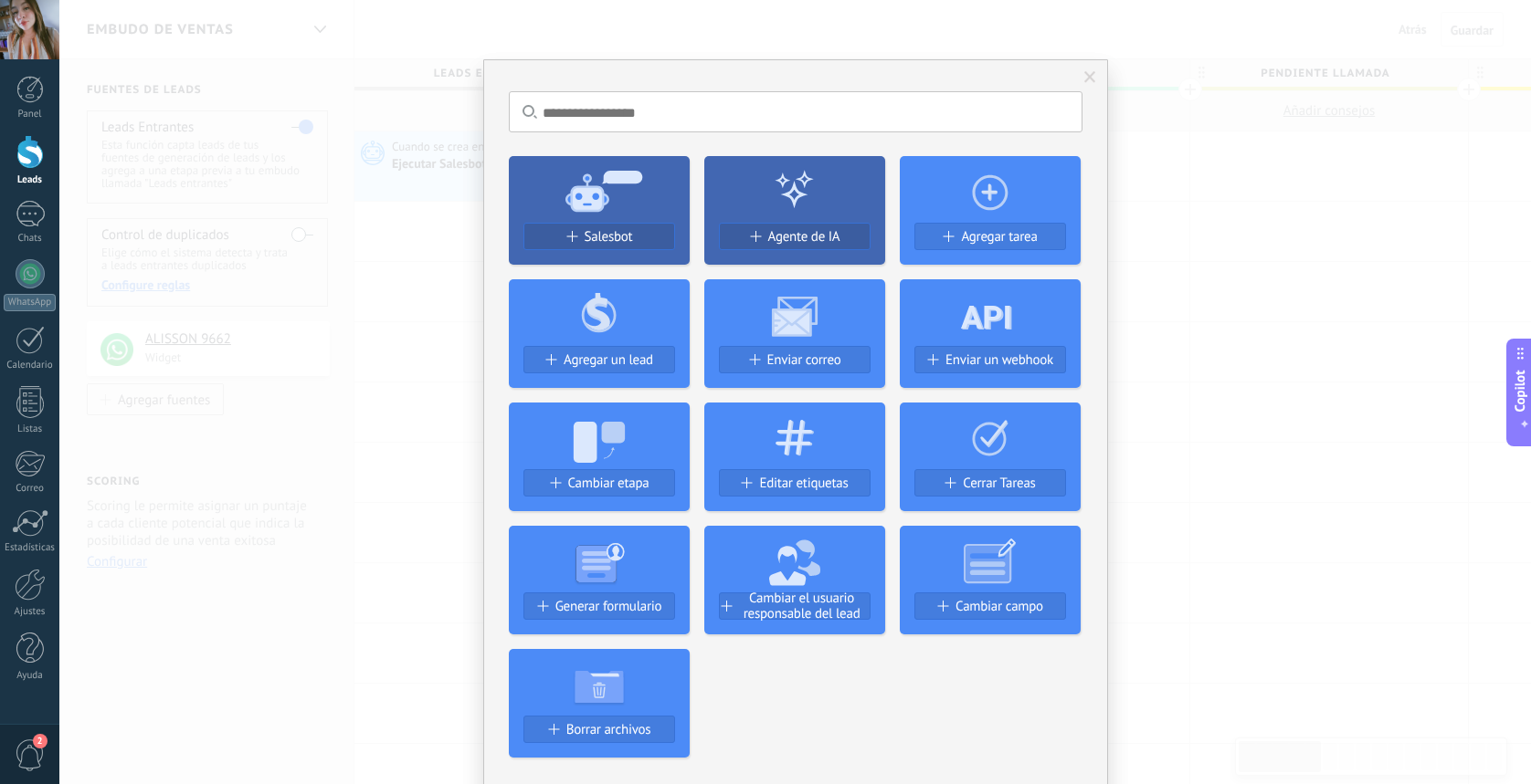
click at [647, 239] on div "Salesbot" at bounding box center [599, 237] width 150 height 16
click at [619, 239] on span "Salesbot" at bounding box center [609, 237] width 48 height 16
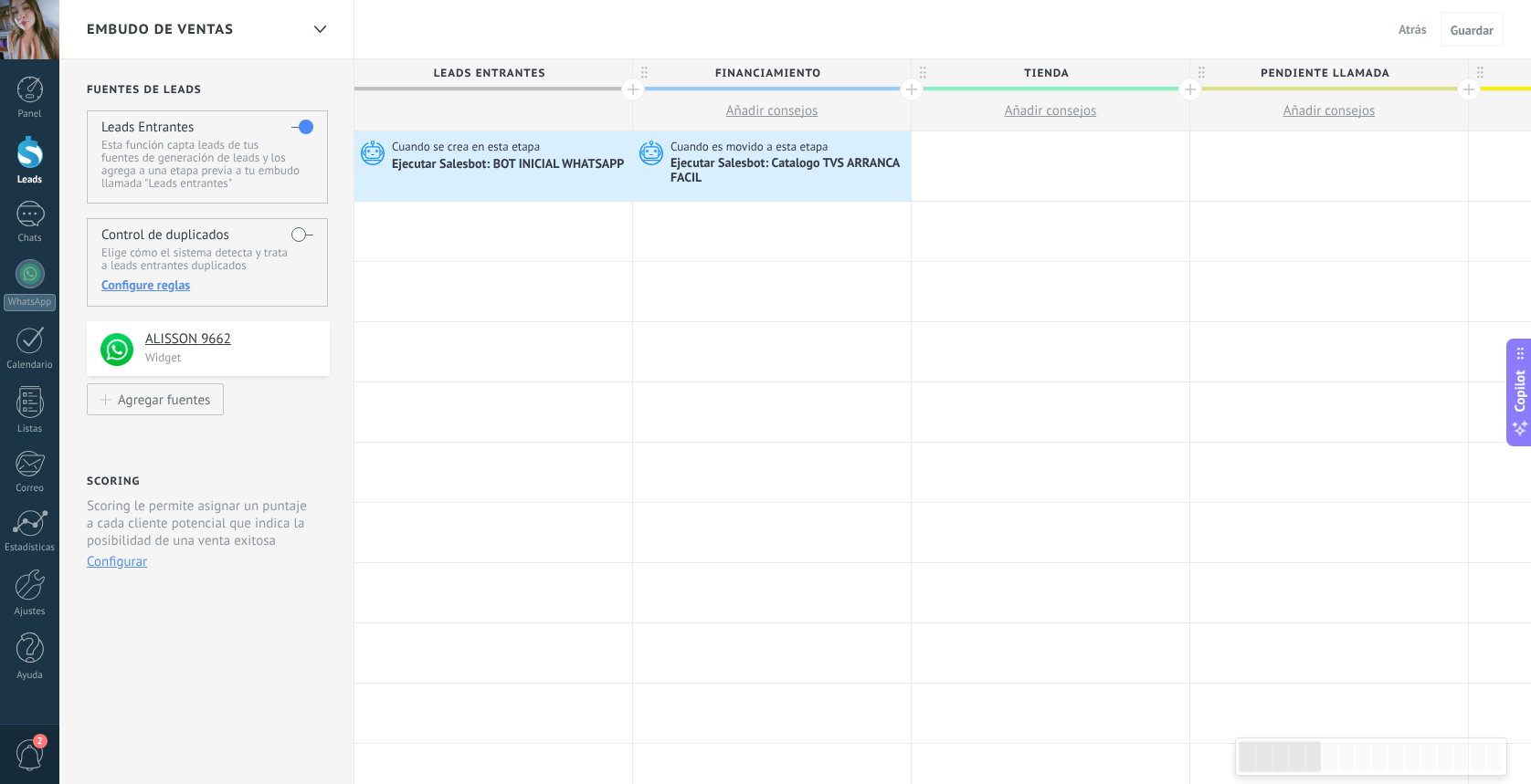
click at [691, 235] on div at bounding box center [772, 231] width 277 height 59
click at [714, 234] on div at bounding box center [772, 231] width 277 height 59
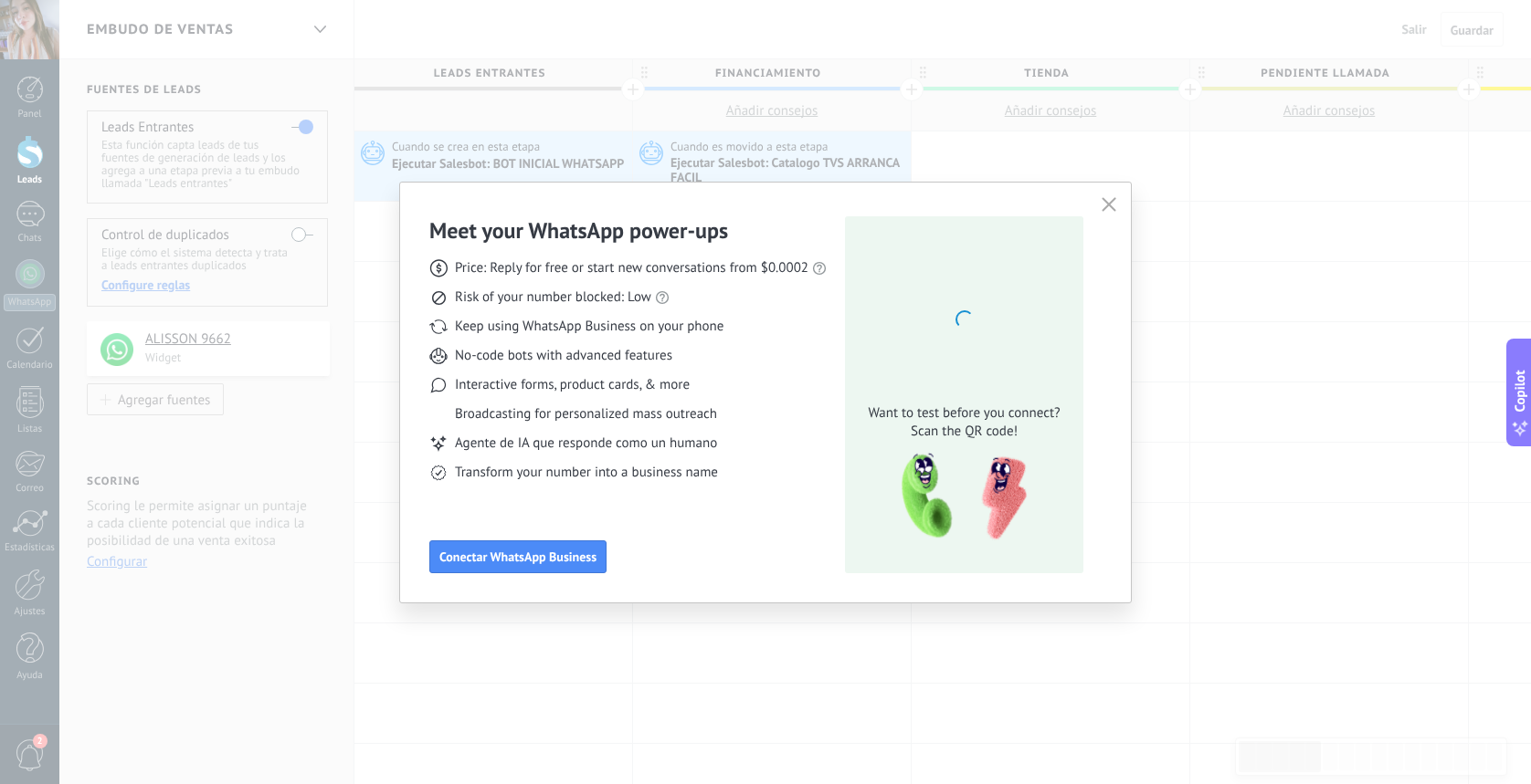
click at [712, 230] on h3 "Meet your WhatsApp power‑ups" at bounding box center [579, 230] width 299 height 28
click at [1105, 204] on icon "button" at bounding box center [1108, 204] width 15 height 15
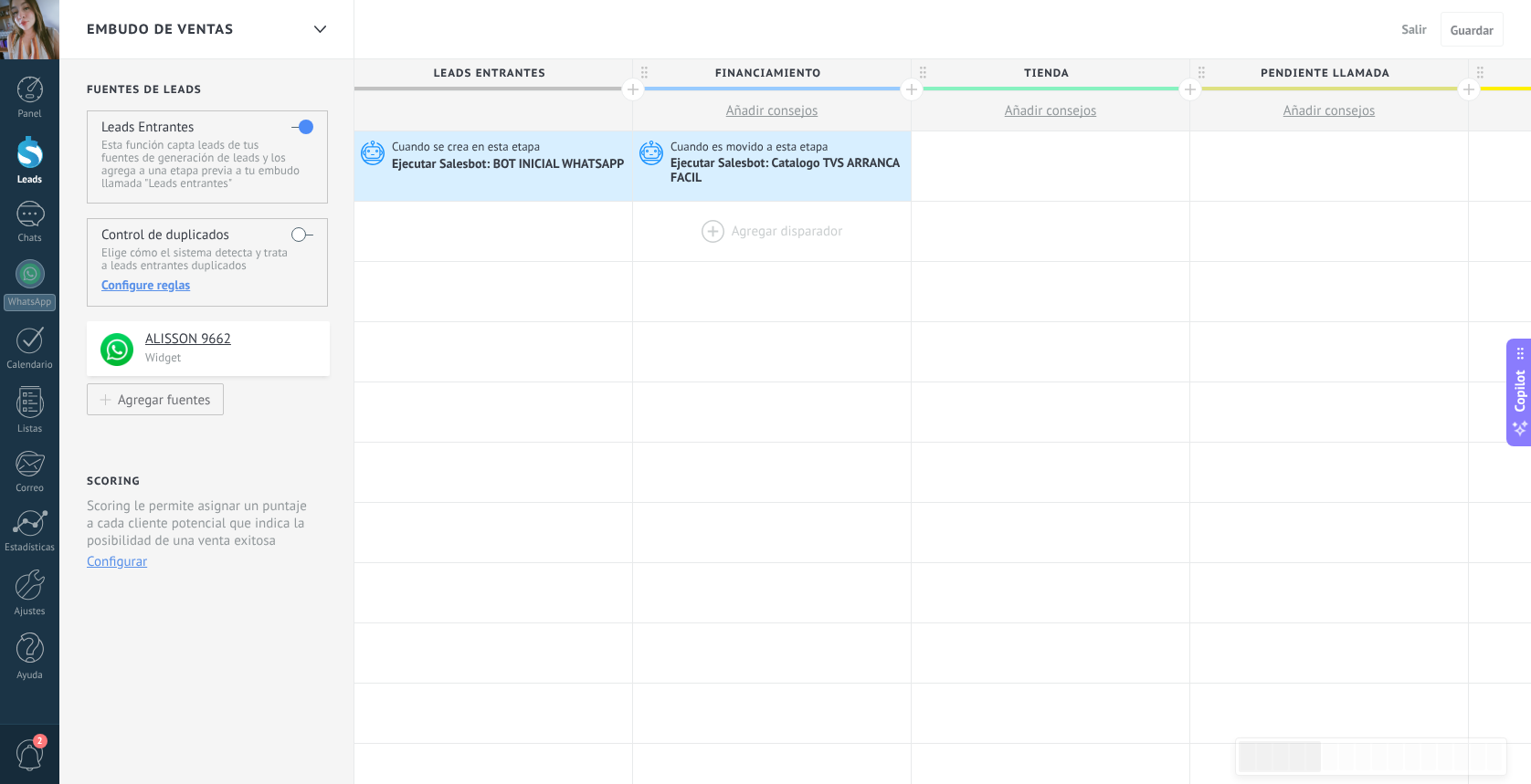
click at [711, 229] on div at bounding box center [772, 231] width 277 height 59
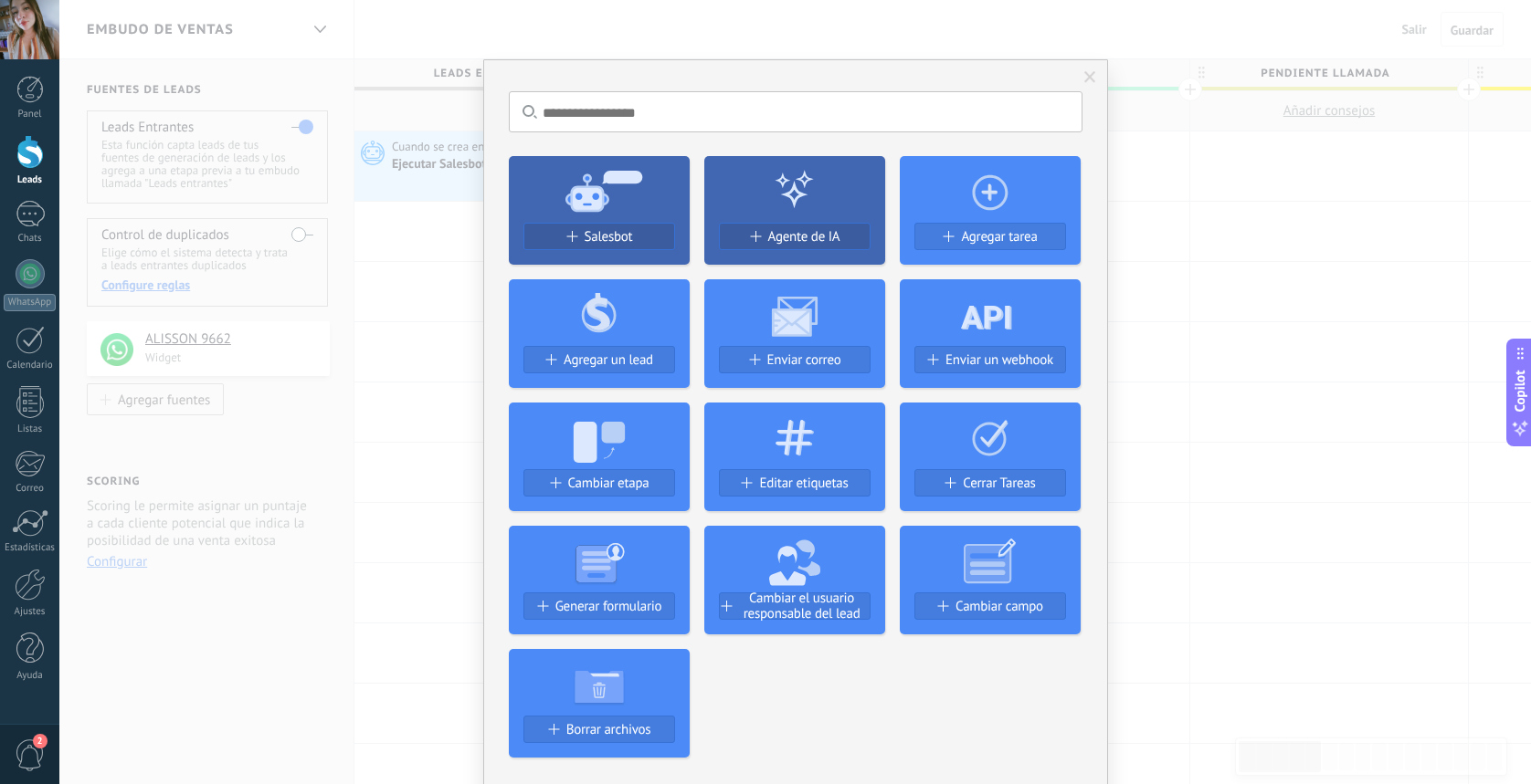
click at [660, 241] on div "Salesbot" at bounding box center [599, 237] width 150 height 16
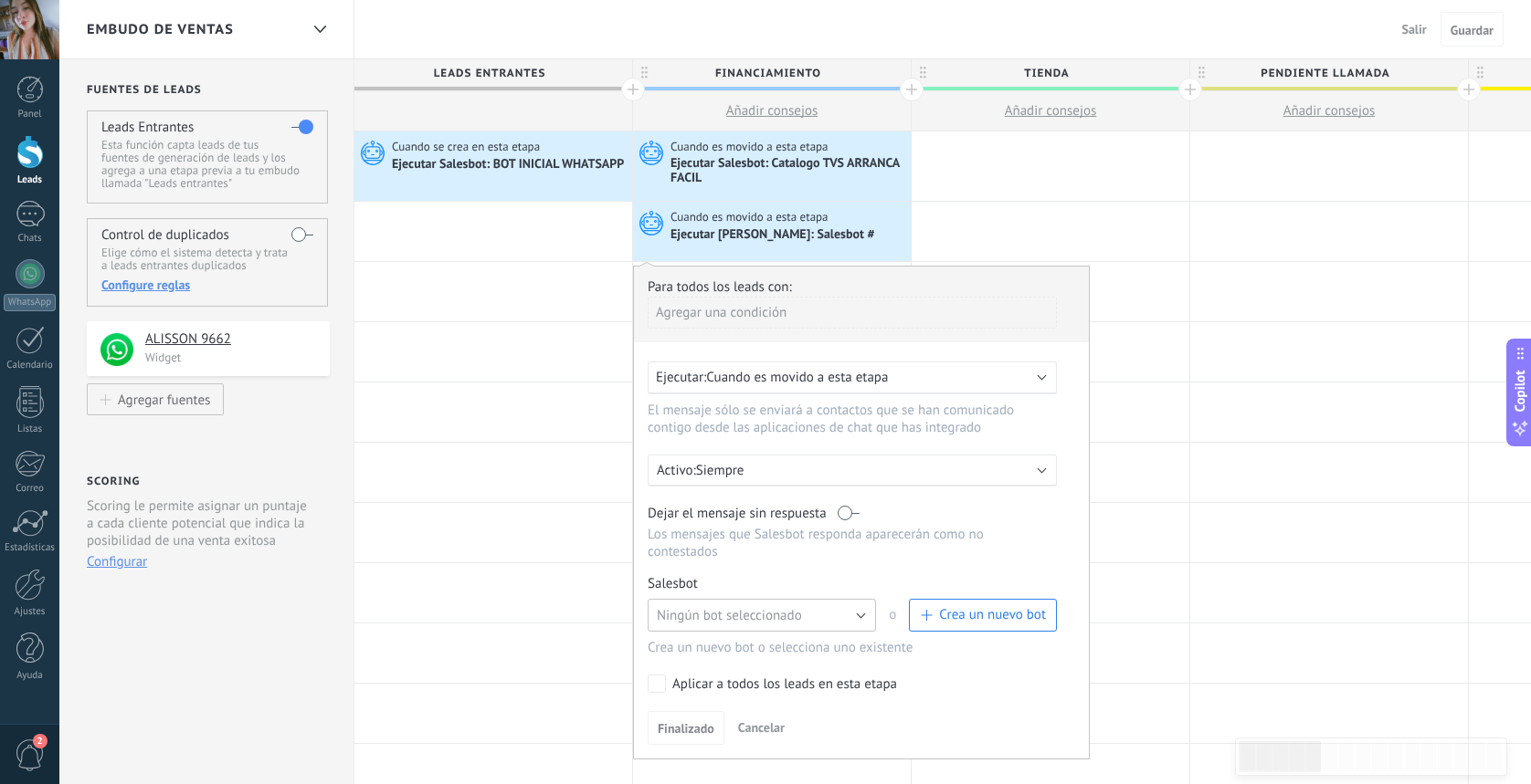
click at [864, 623] on button "Ningún bot seleccionado" at bounding box center [762, 615] width 229 height 33
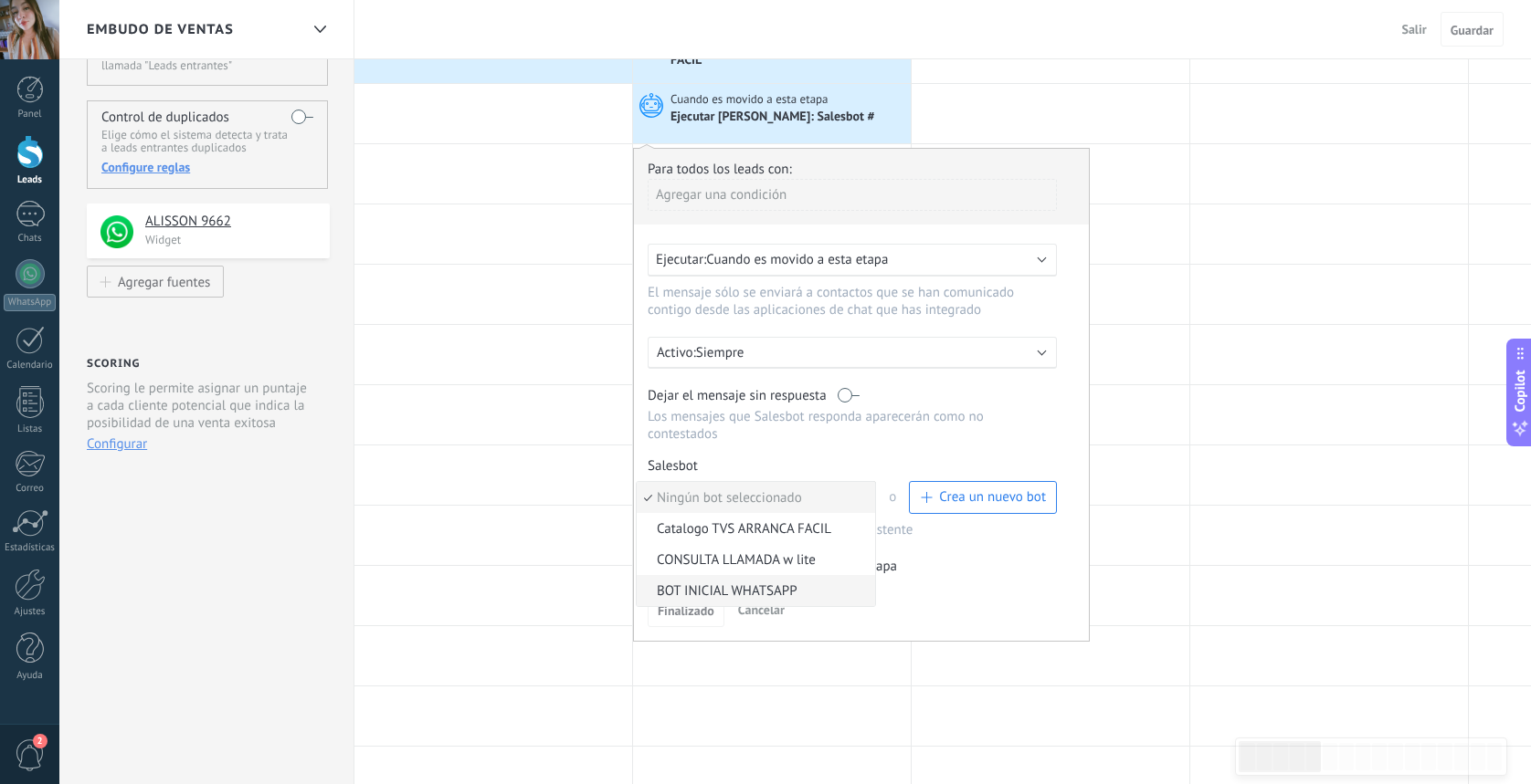
scroll to position [114, 0]
click at [811, 573] on span "CONSULTA LLAMADA w lite" at bounding box center [753, 564] width 233 height 17
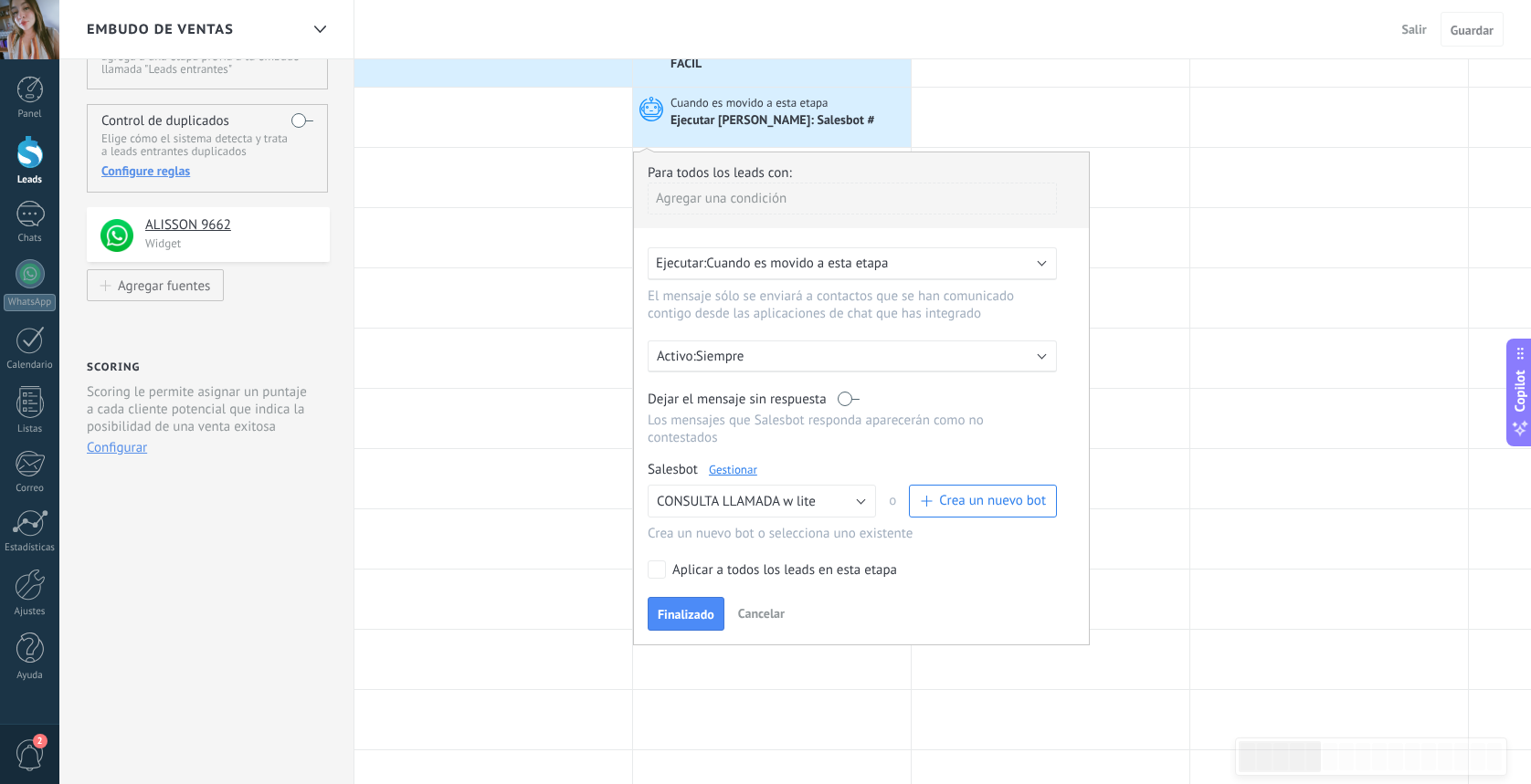
click at [708, 619] on span "Finalizado" at bounding box center [686, 614] width 56 height 13
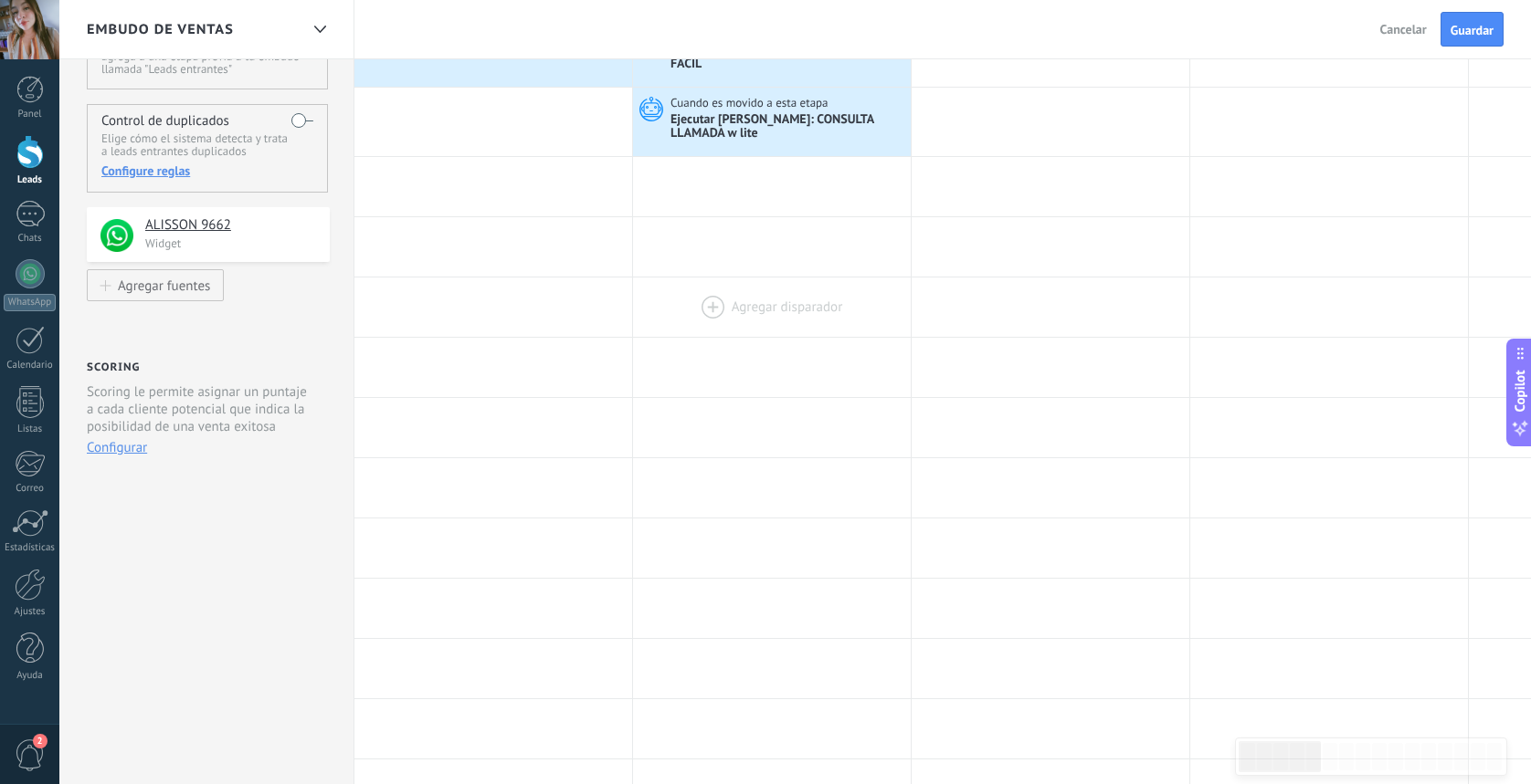
scroll to position [0, 0]
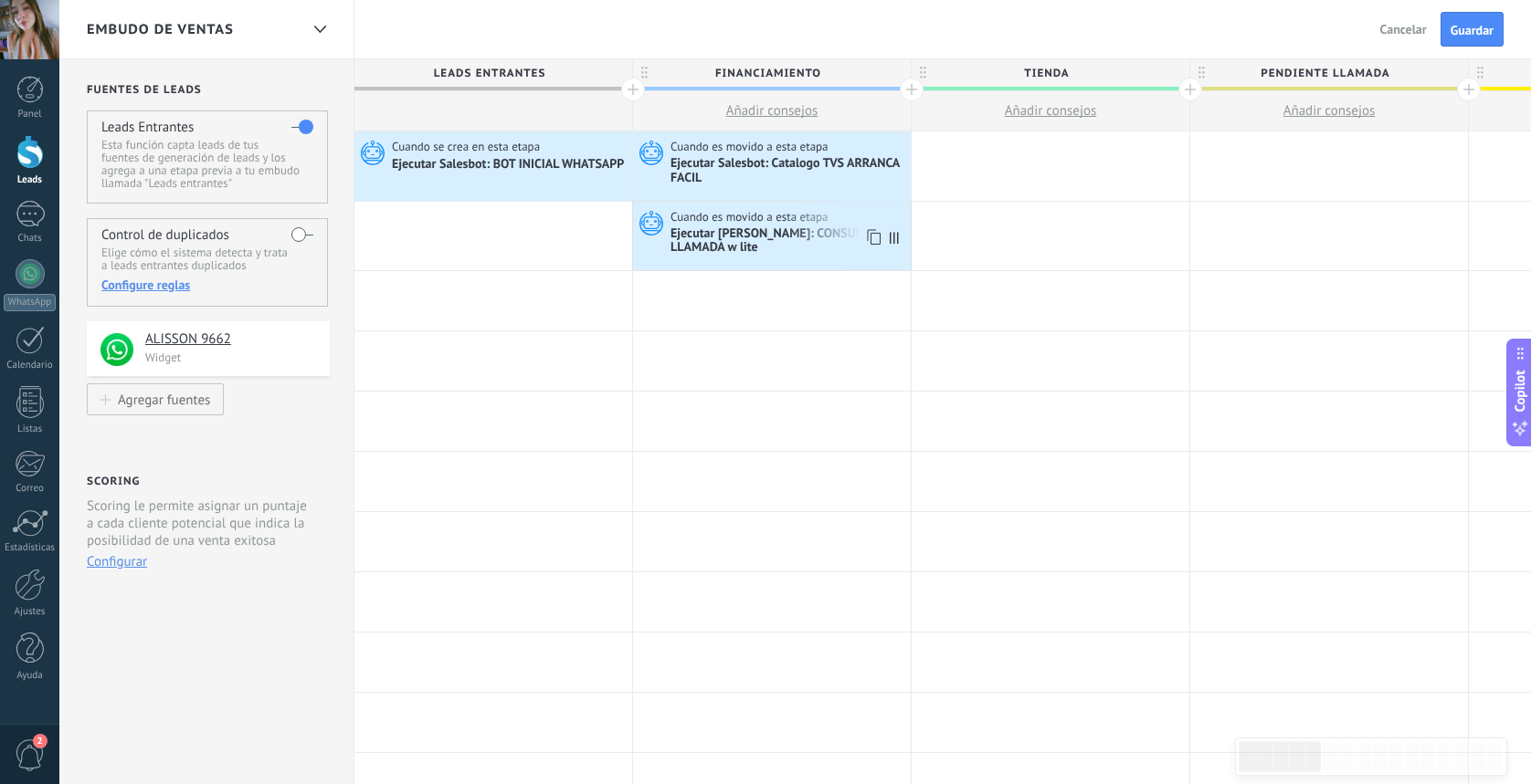
click at [794, 240] on div "Ejecutar [PERSON_NAME]: CONSULTA LLAMADA w lite" at bounding box center [788, 242] width 236 height 31
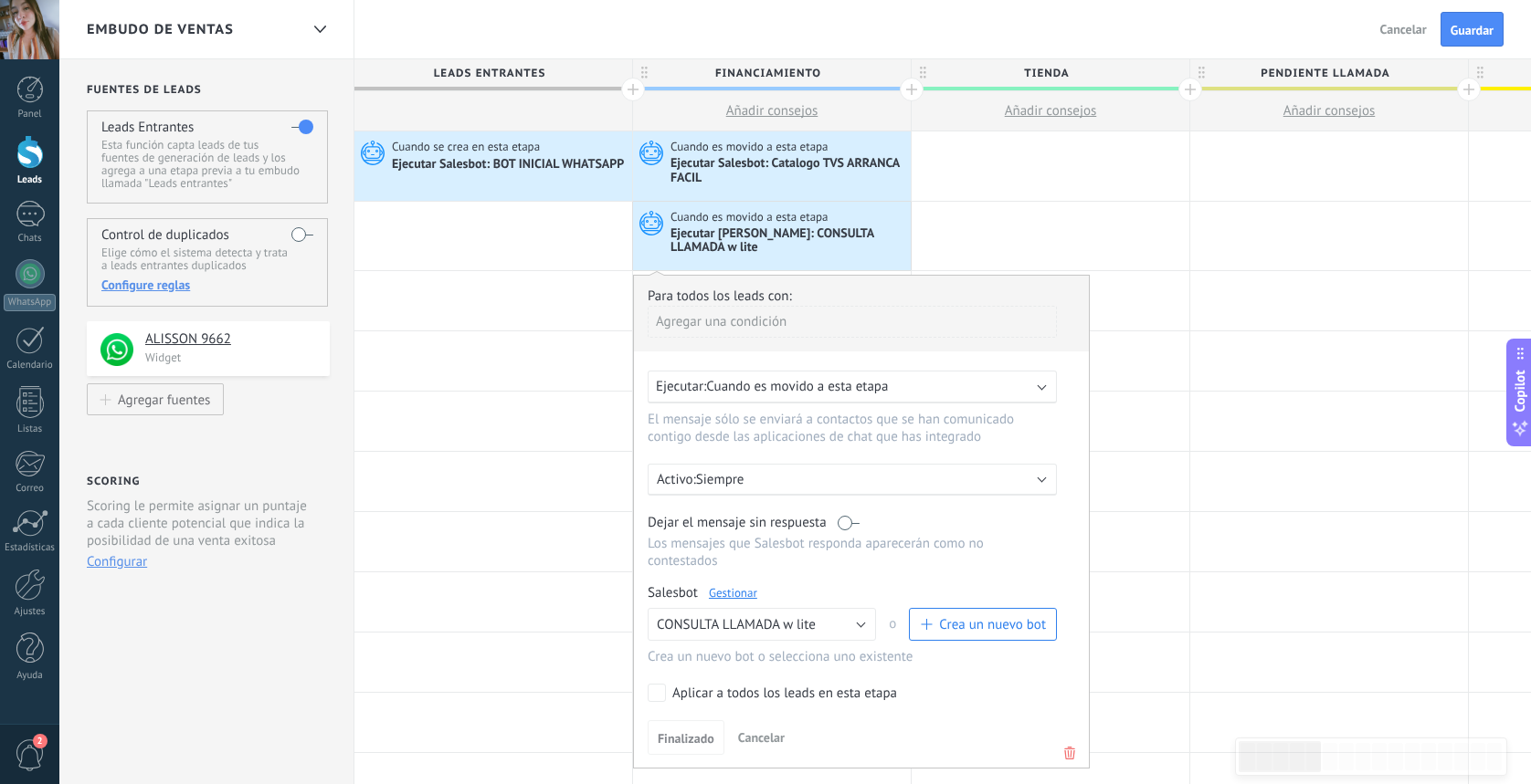
click at [763, 394] on span "Cuando es movido a esta etapa" at bounding box center [797, 387] width 182 height 17
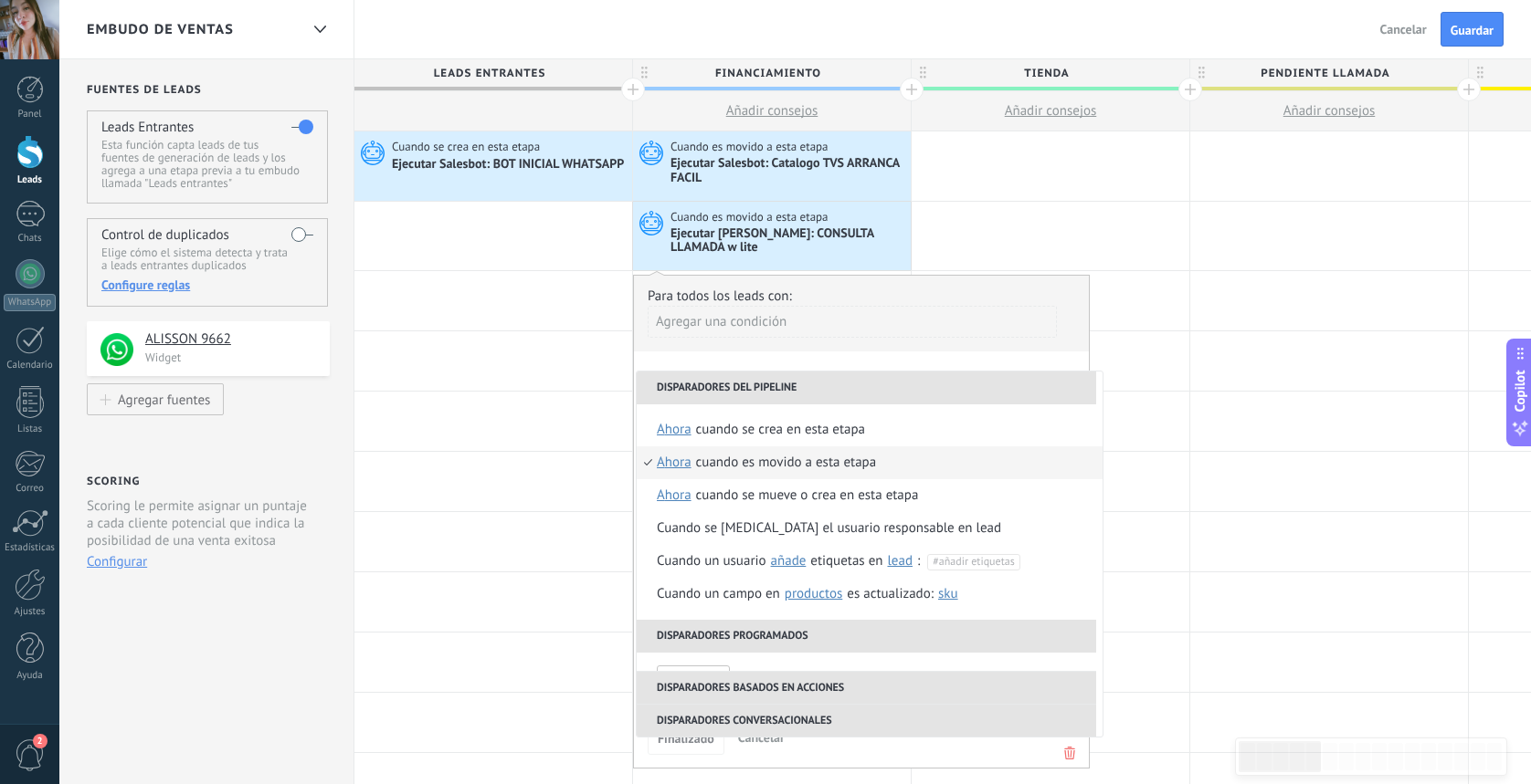
click at [686, 468] on span "ahora" at bounding box center [675, 463] width 35 height 33
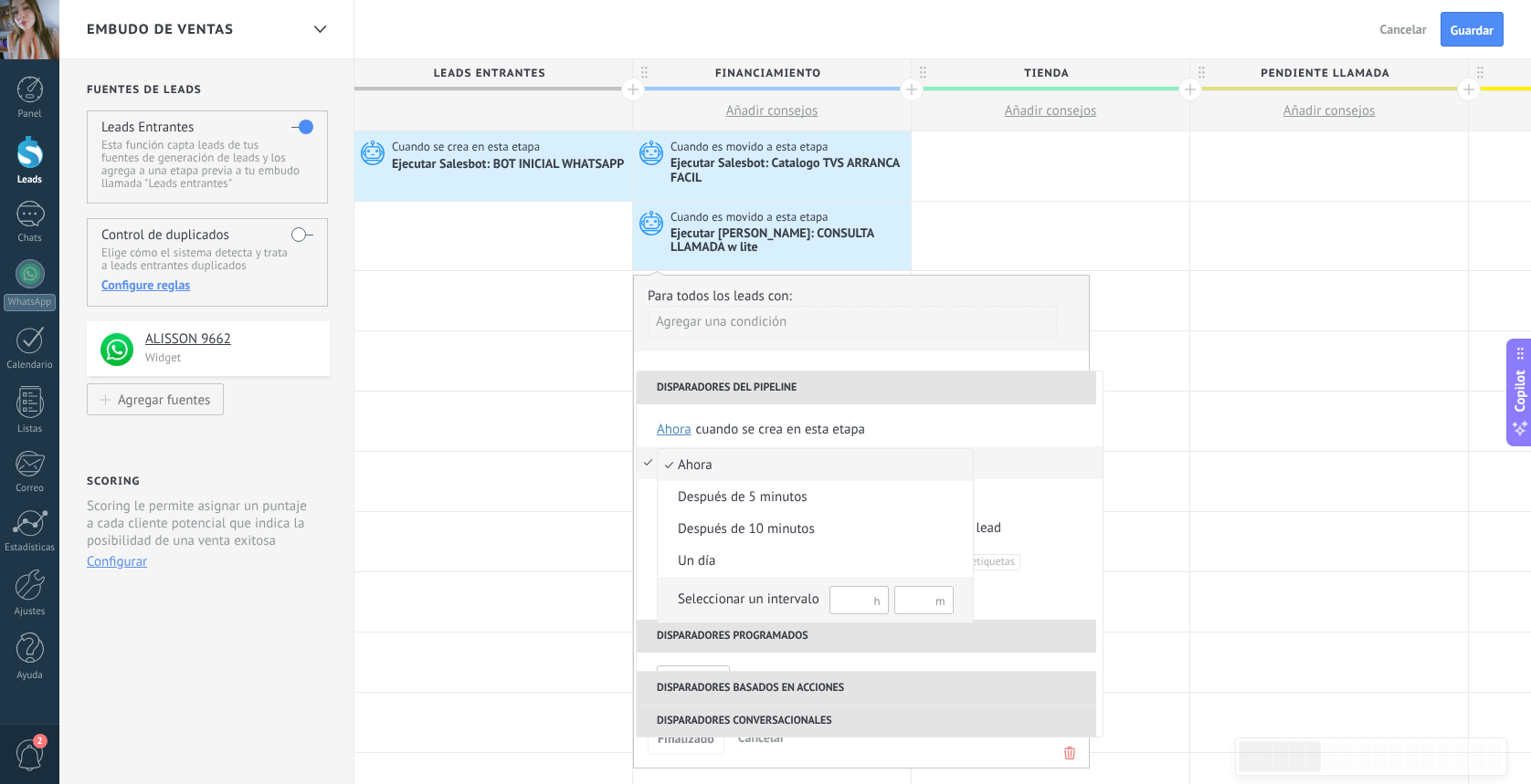
click at [928, 602] on input "text" at bounding box center [924, 600] width 59 height 28
type input "*"
click at [667, 603] on span "Seleccionar un intervalo *" at bounding box center [805, 600] width 296 height 32
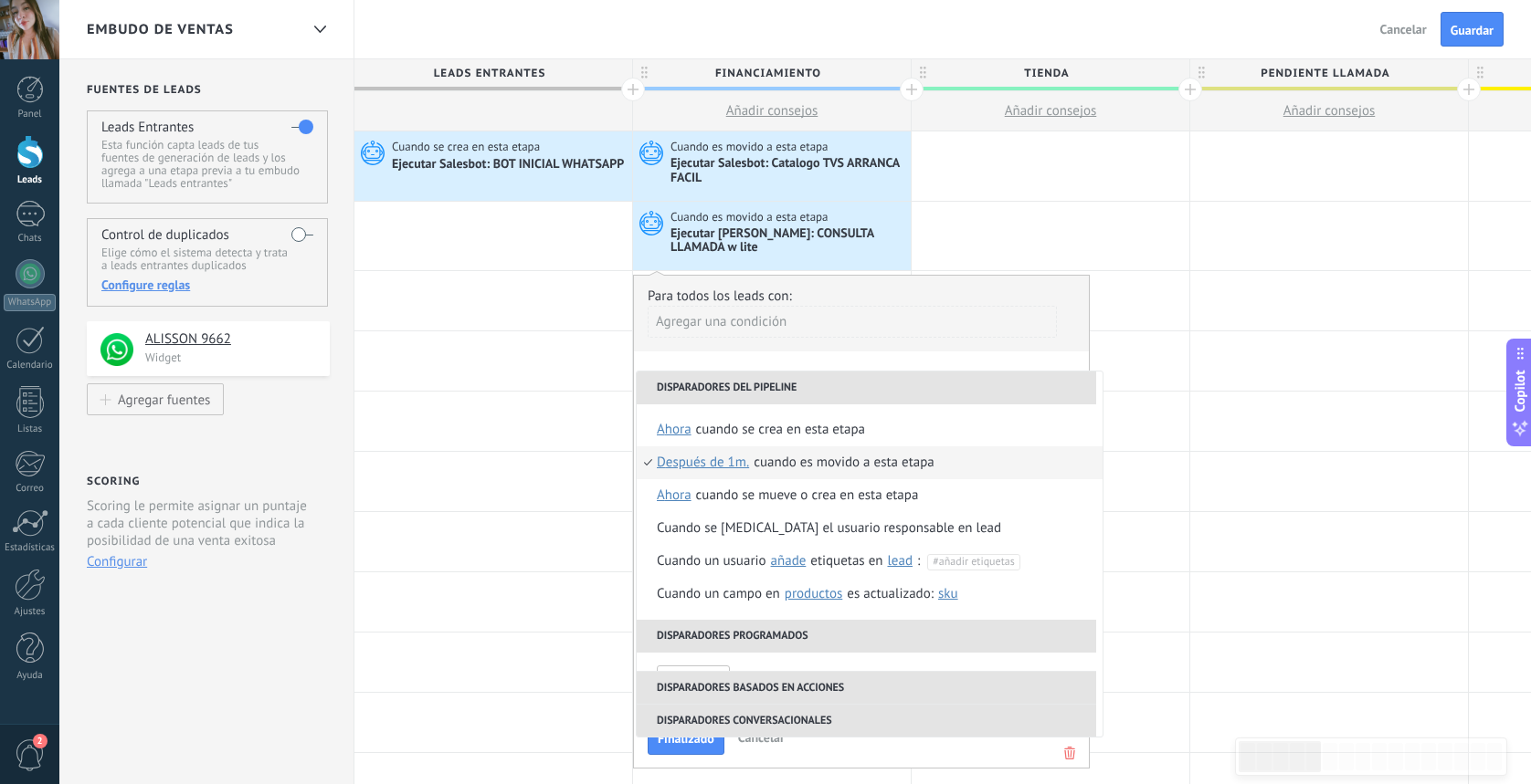
click at [645, 468] on li "Cuando es movido a esta etapa Después de 1m. ahora después de 5 minutos después…" at bounding box center [870, 463] width 466 height 33
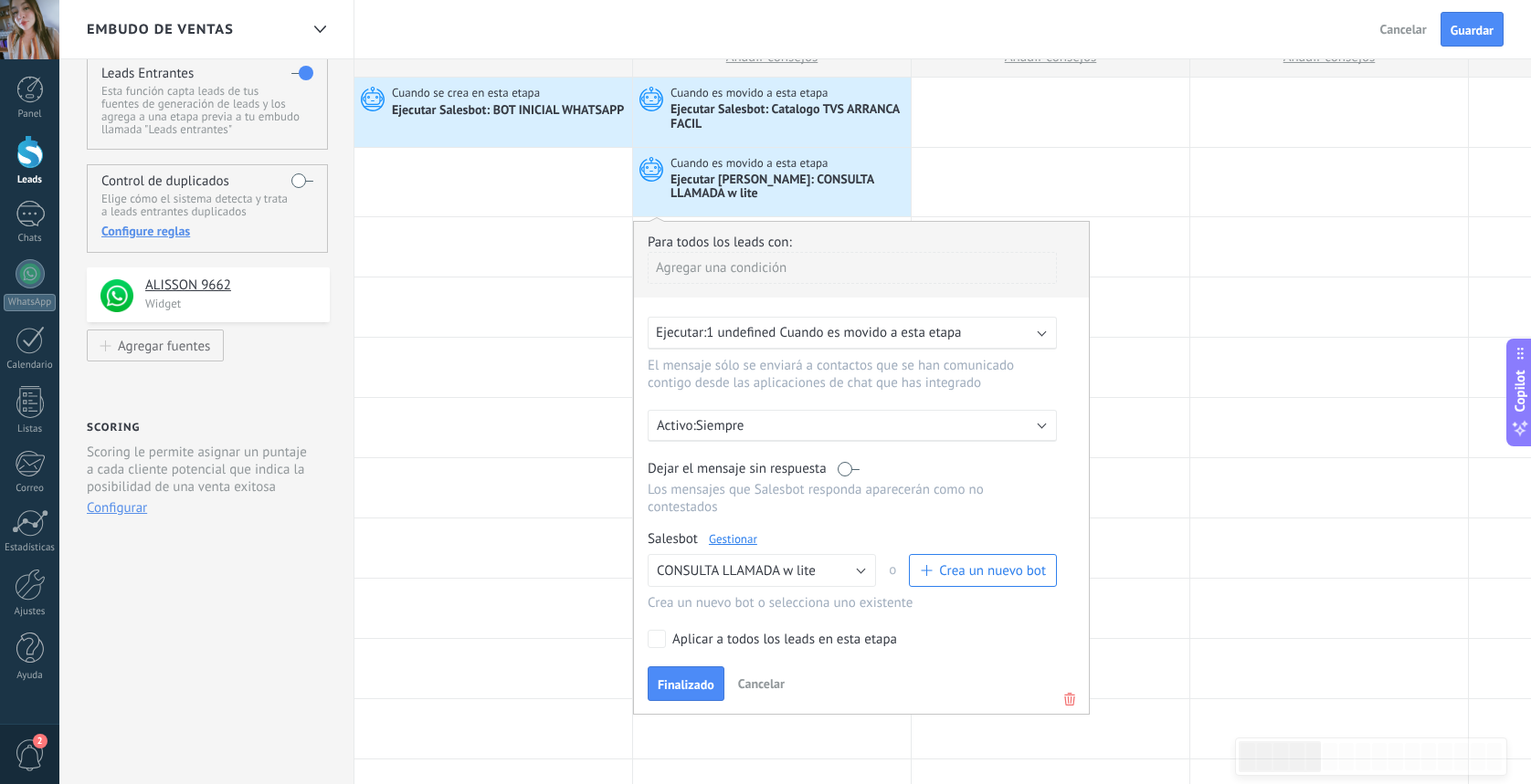
scroll to position [61, 0]
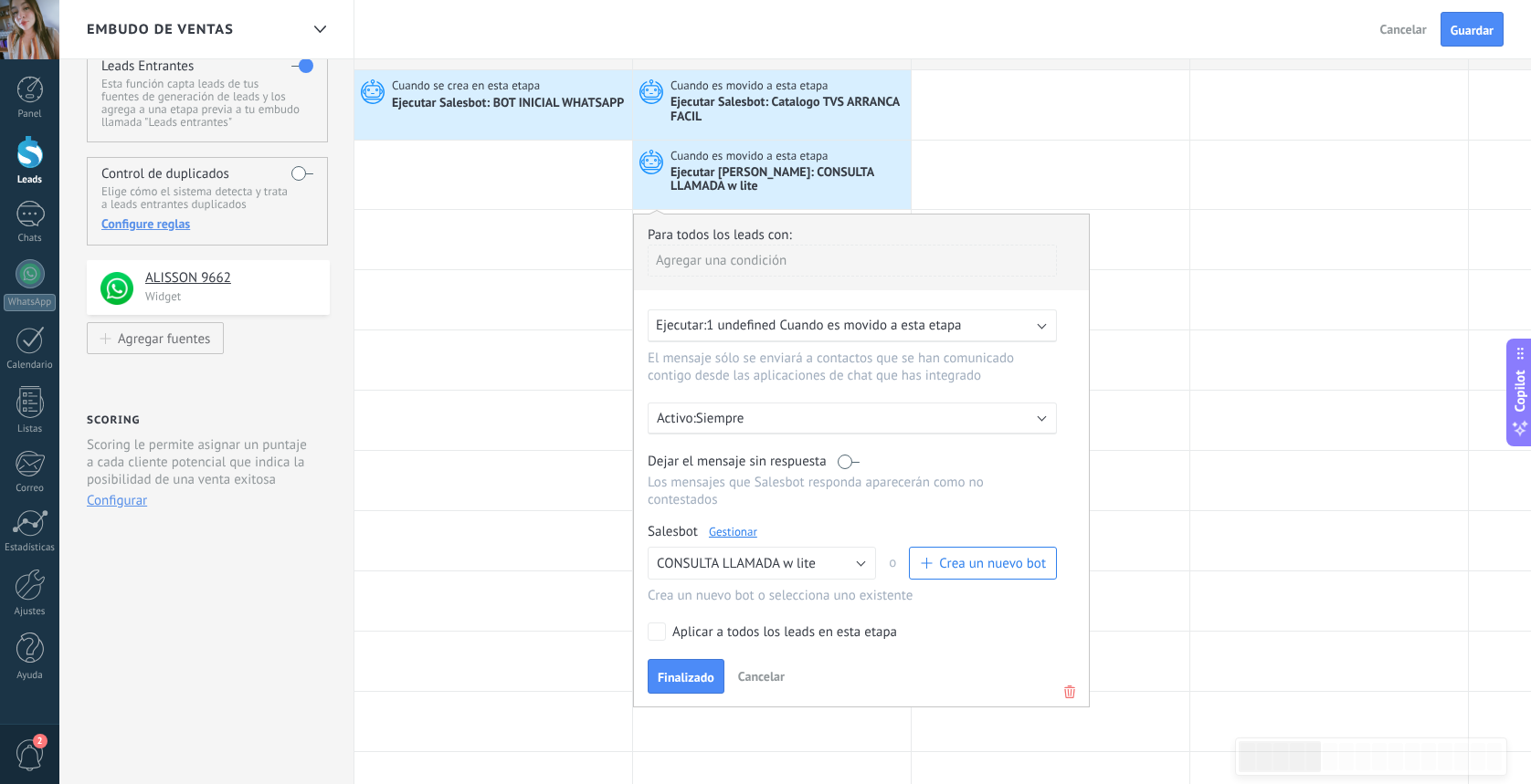
click at [742, 539] on link "Gestionar" at bounding box center [733, 532] width 48 height 16
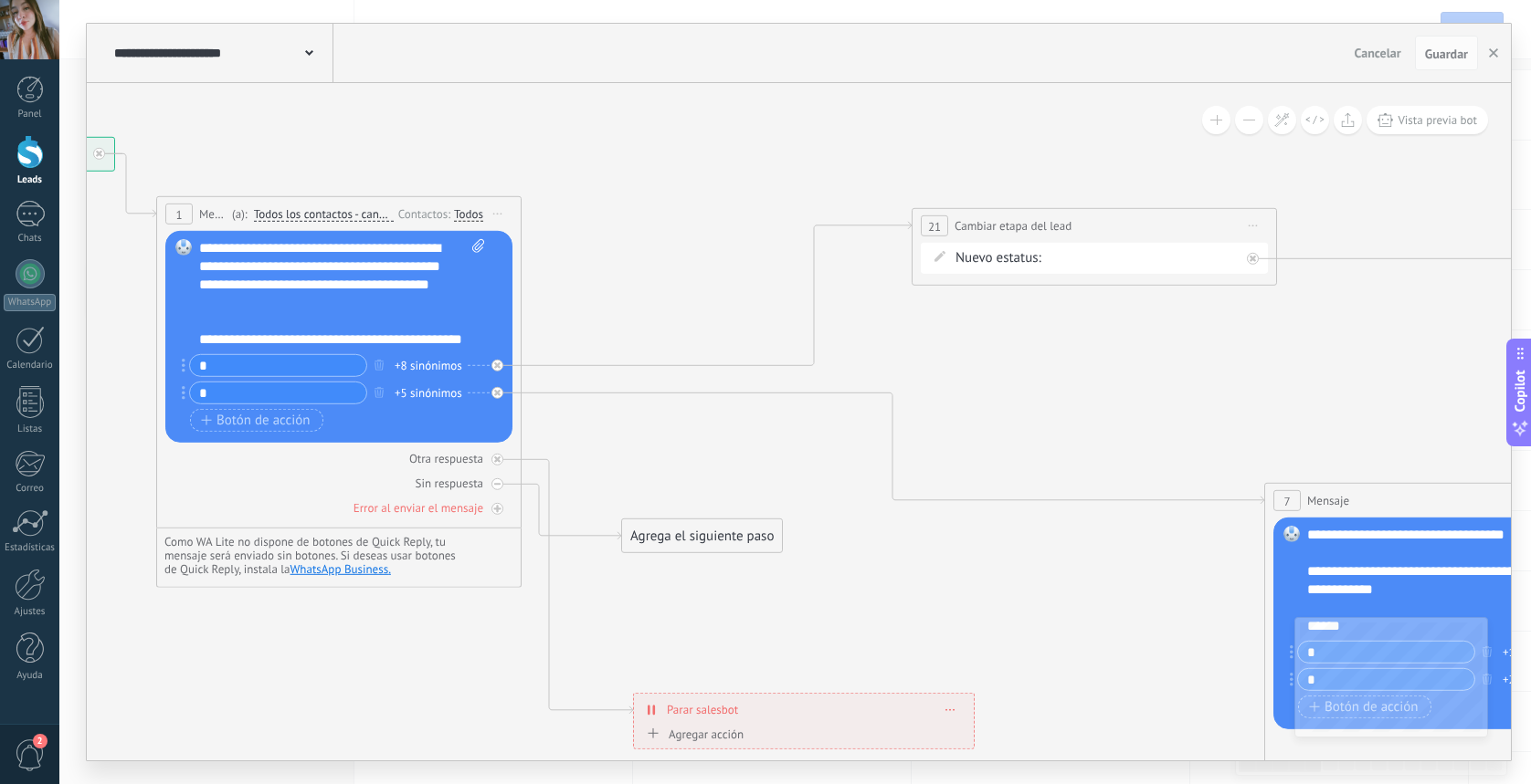
drag, startPoint x: 710, startPoint y: 214, endPoint x: 743, endPoint y: 532, distance: 319.7
click at [750, 537] on div "Agrega el siguiente paso" at bounding box center [702, 536] width 160 height 30
click at [499, 484] on icon at bounding box center [497, 484] width 7 height 2
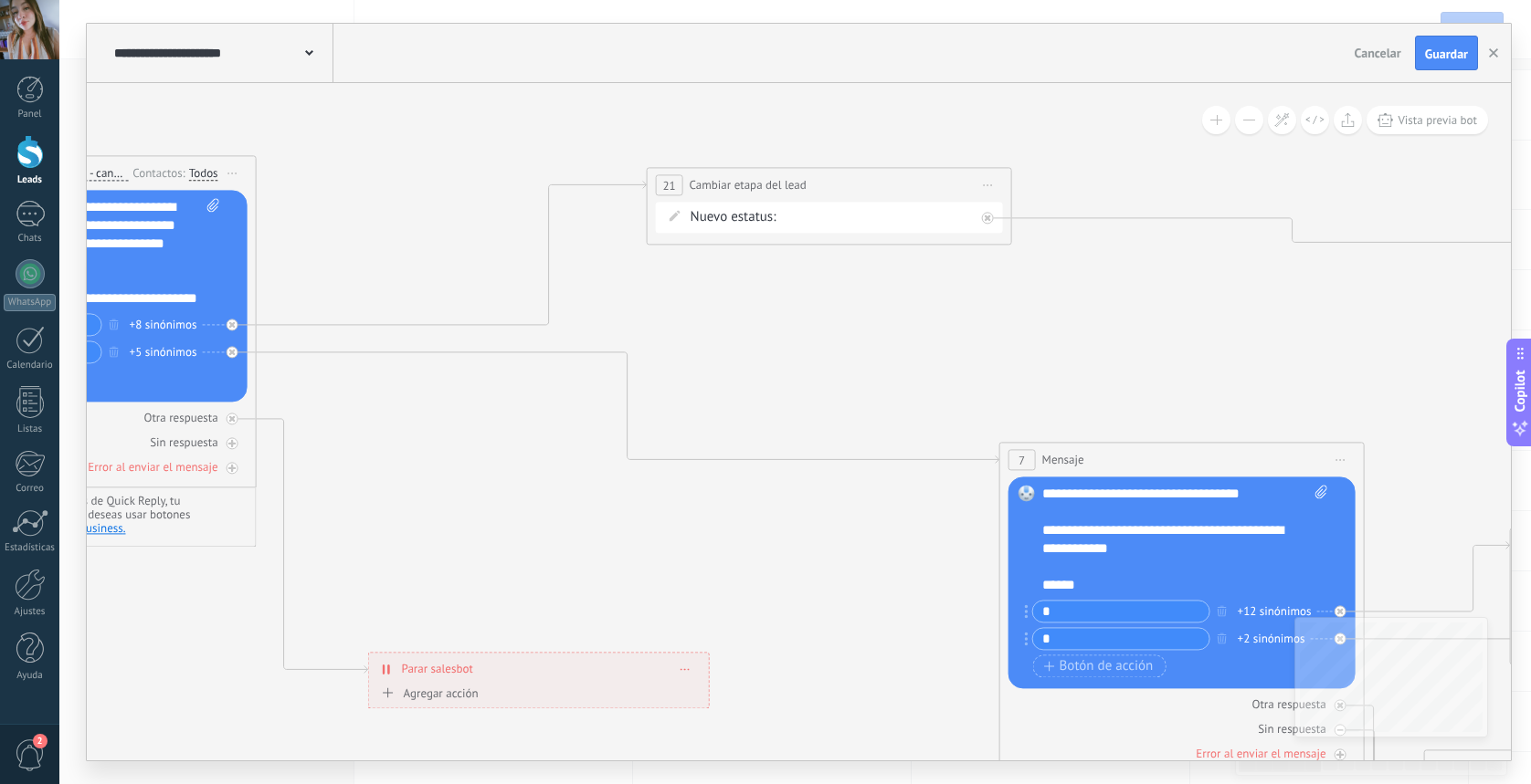
click at [0, 0] on div "FINANCIAMIENTO TIENDA PENDIENTE LLAMADA PENDIENTE REQUISITOS PENDIENTE FIRMA TA…" at bounding box center [0, 0] width 0 height 0
click at [0, 0] on label "PENDIENTE LLAMADA" at bounding box center [0, 0] width 0 height 0
click at [1456, 55] on span "Guardar" at bounding box center [1447, 53] width 43 height 13
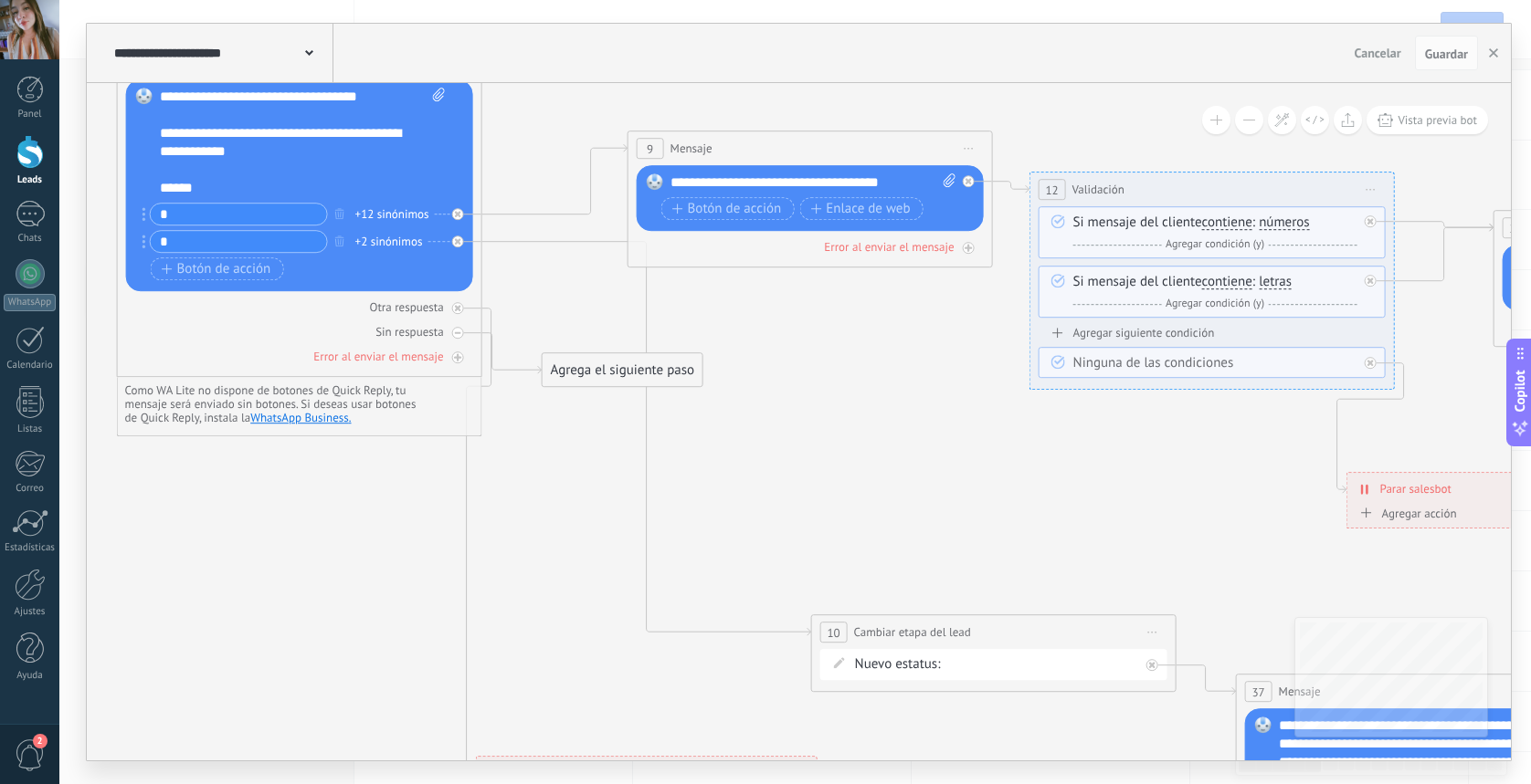
click at [0, 0] on div "FINANCIAMIENTO TIENDA PENDIENTE LLAMADA PENDIENTE REQUISITOS PENDIENTE FIRMA TA…" at bounding box center [0, 0] width 0 height 0
click at [0, 0] on label "NO APLICA" at bounding box center [0, 0] width 0 height 0
click at [1443, 58] on span "Guardar" at bounding box center [1447, 53] width 43 height 13
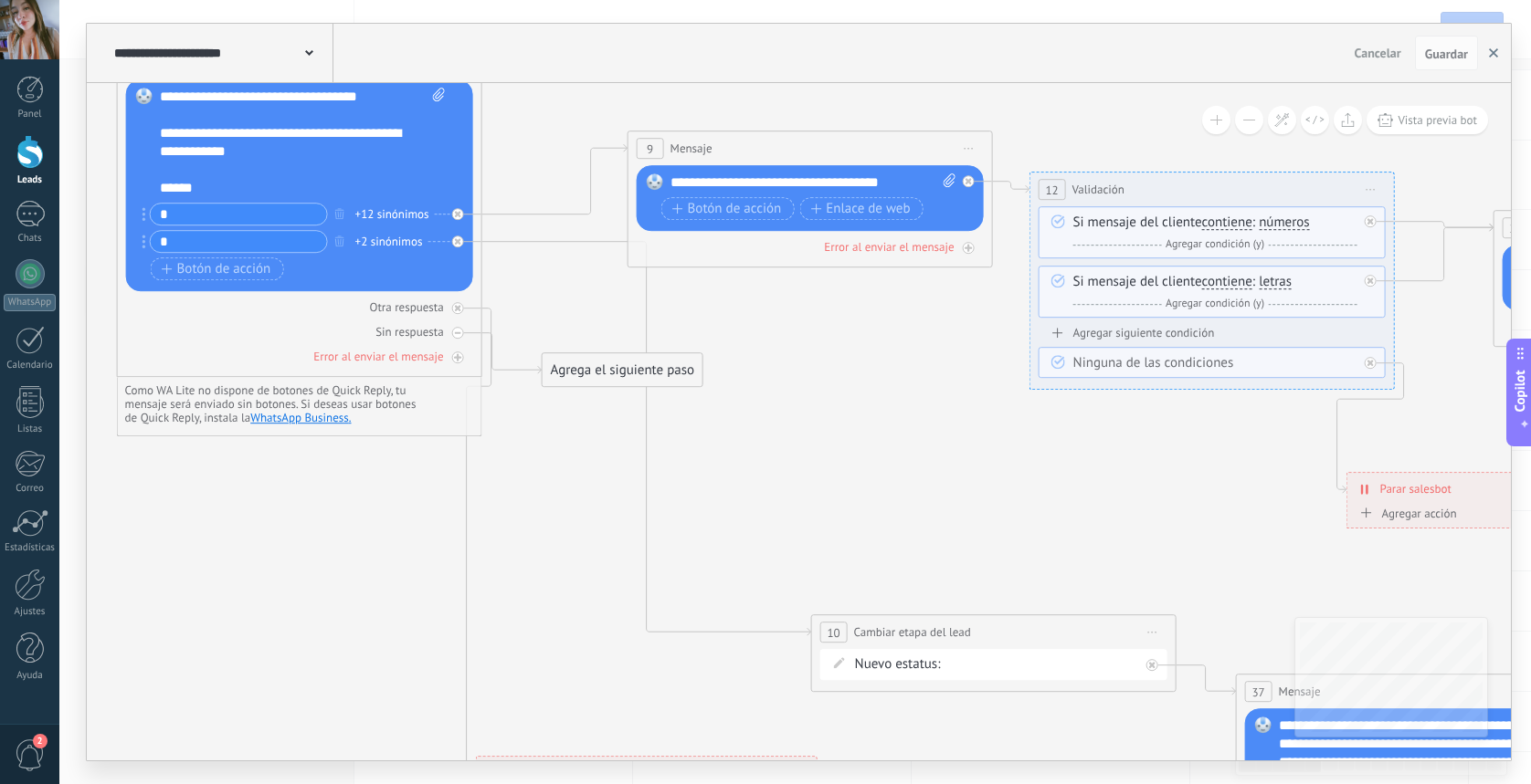
click at [1492, 53] on icon "button" at bounding box center [1493, 52] width 9 height 9
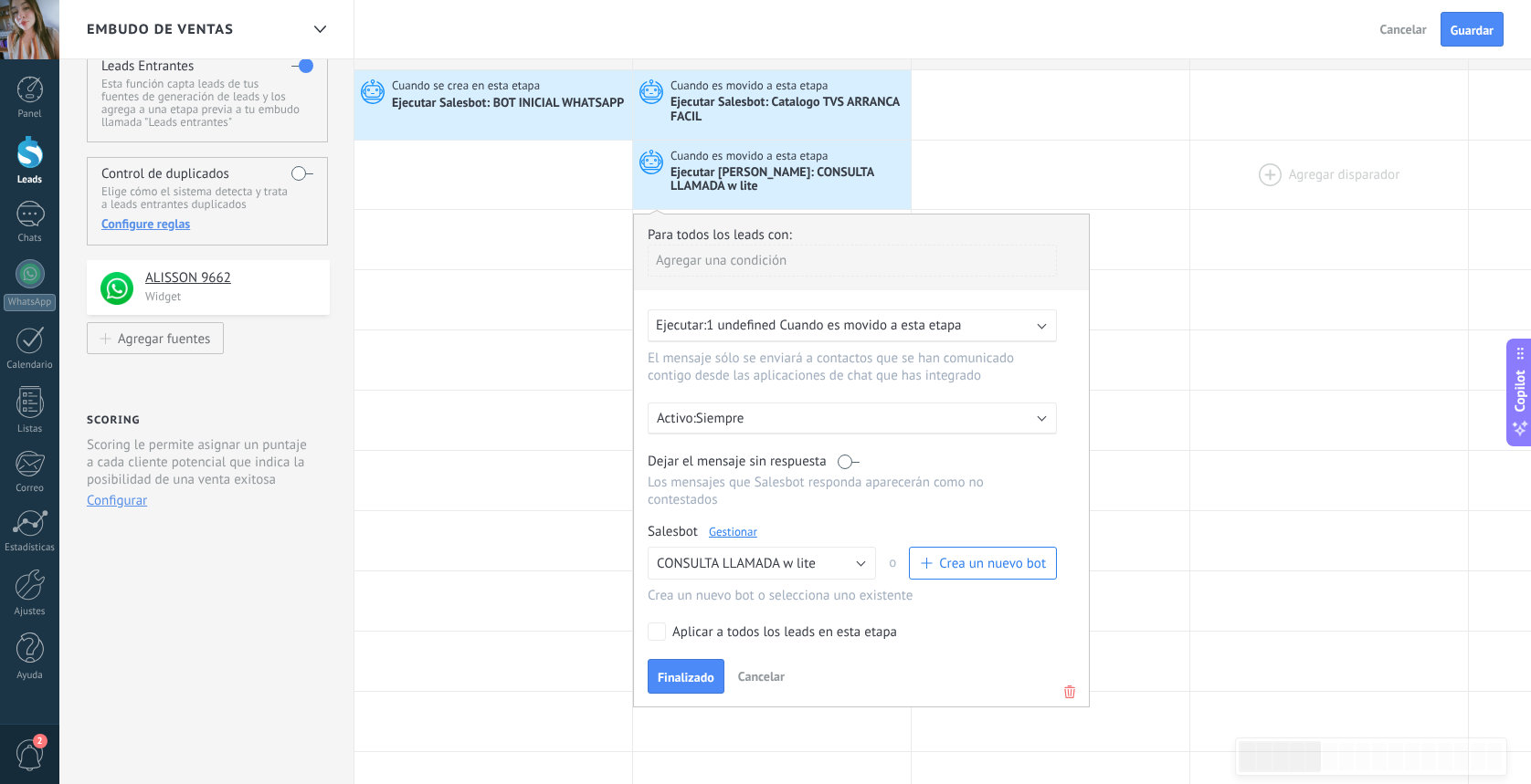
click at [1363, 169] on div at bounding box center [1329, 175] width 277 height 70
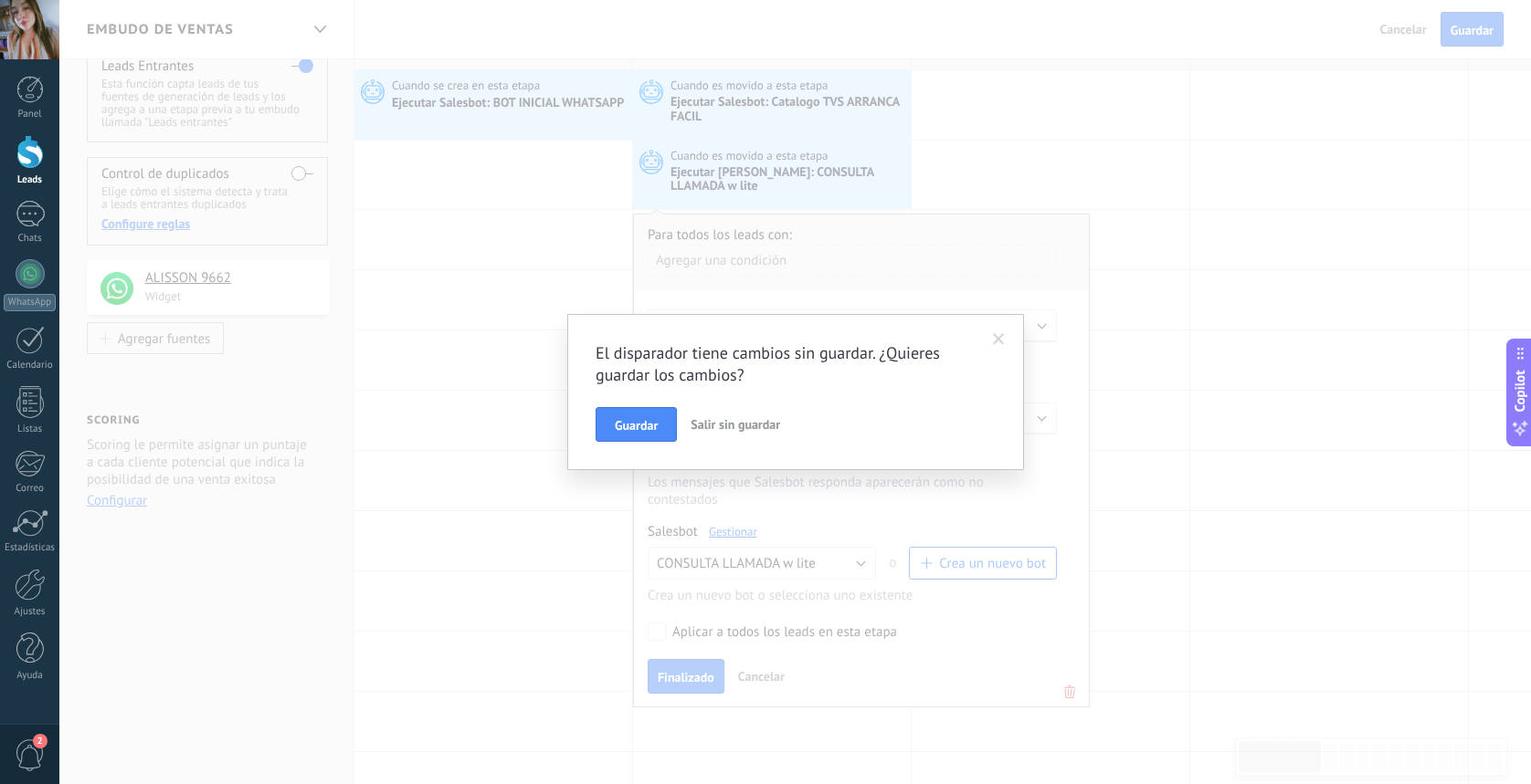
click at [665, 430] on button "Guardar" at bounding box center [636, 424] width 81 height 35
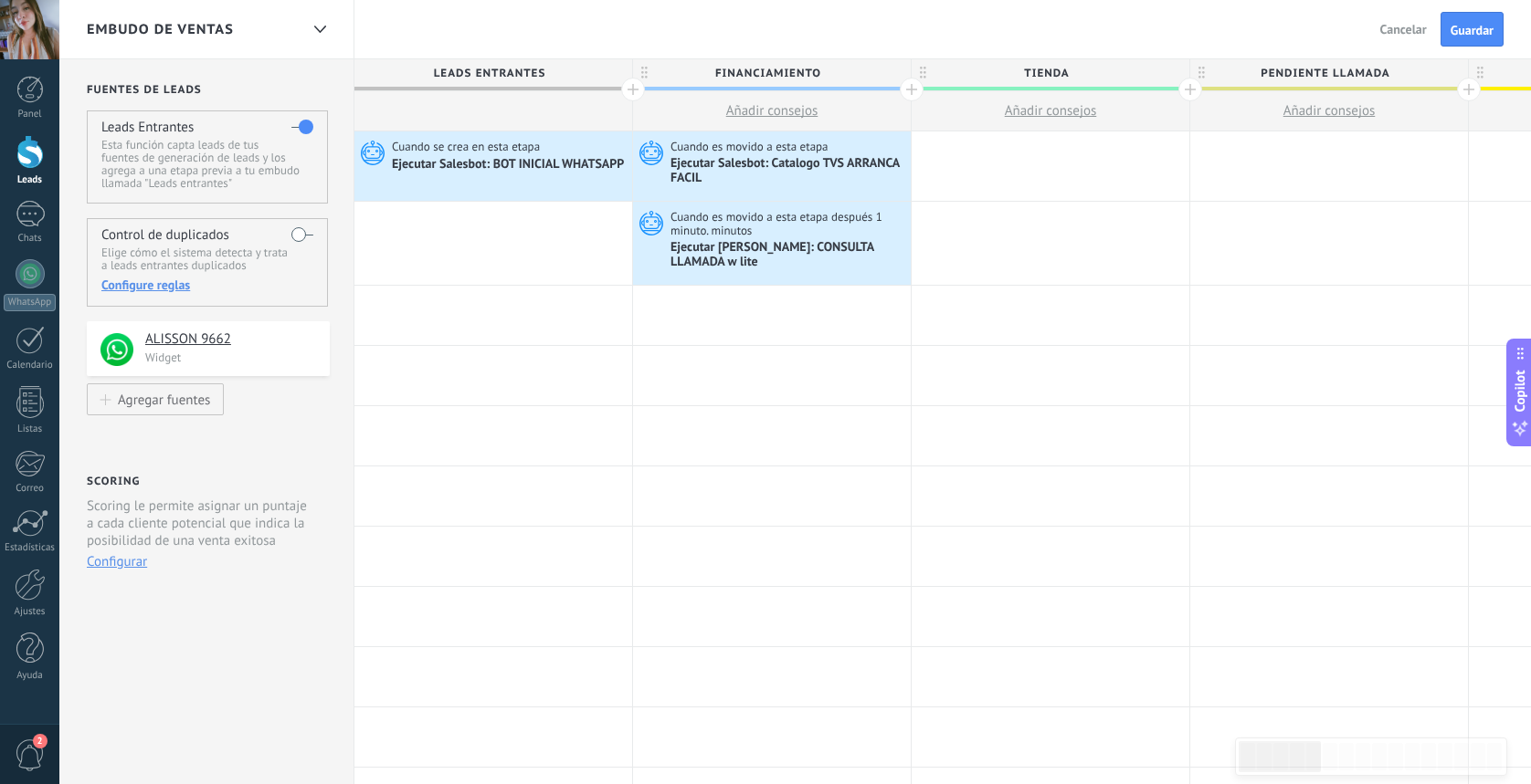
click at [38, 163] on div at bounding box center [30, 151] width 27 height 34
click at [1469, 45] on button "Guardar" at bounding box center [1472, 29] width 63 height 35
